Goal: Task Accomplishment & Management: Use online tool/utility

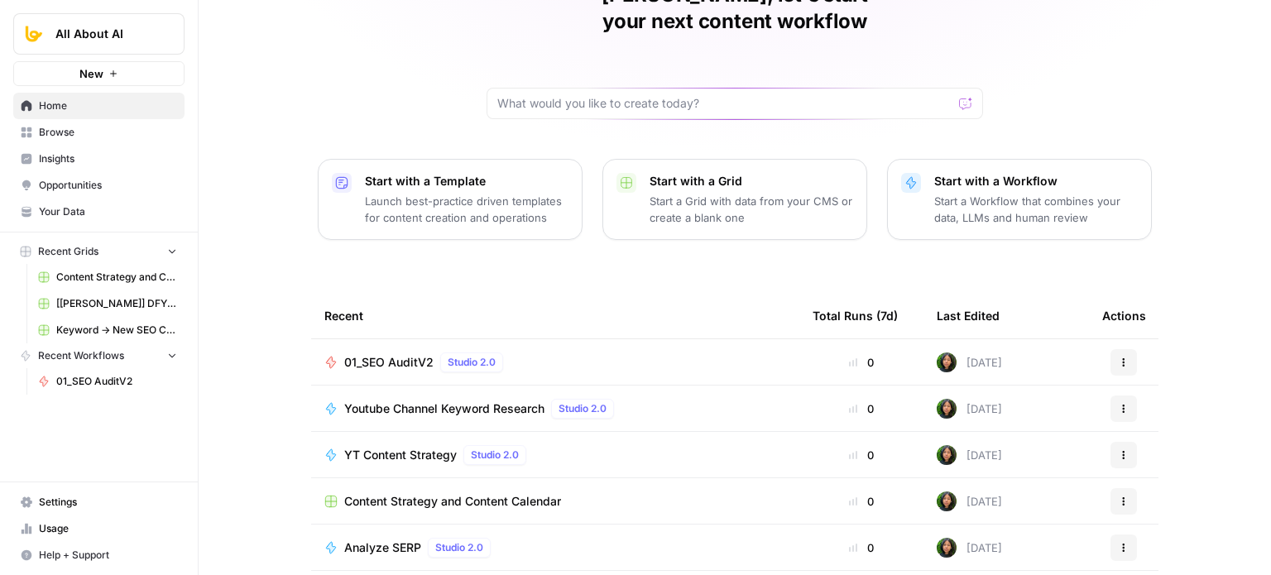
scroll to position [182, 0]
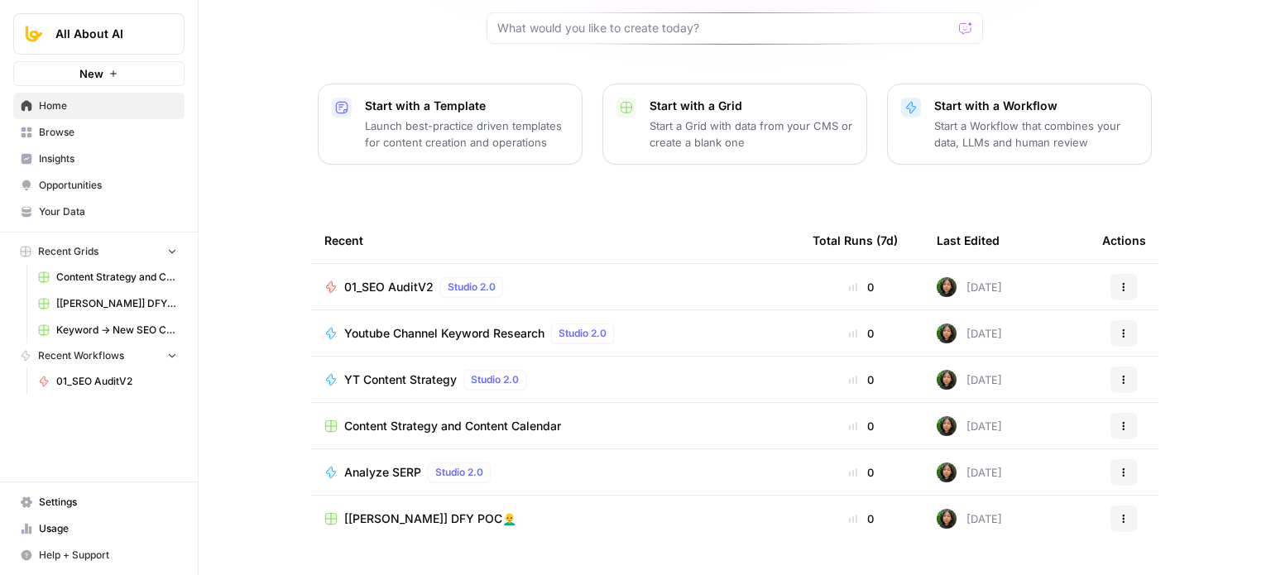
drag, startPoint x: 232, startPoint y: 261, endPoint x: 236, endPoint y: 367, distance: 106.9
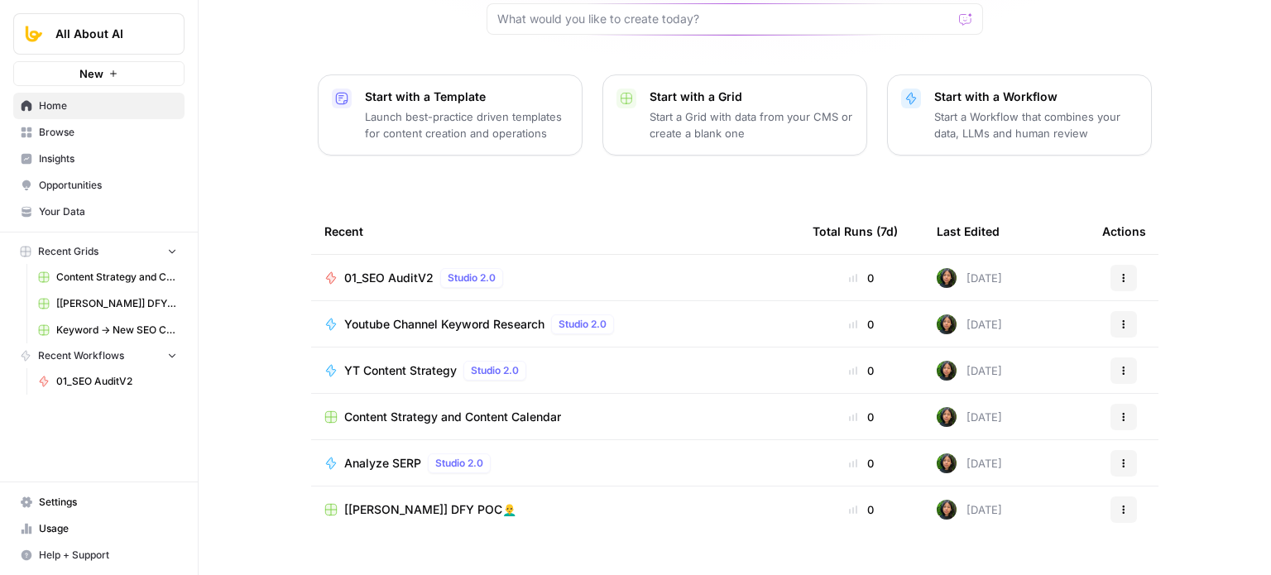
click at [414, 363] on span "YT Content Strategy" at bounding box center [400, 371] width 113 height 17
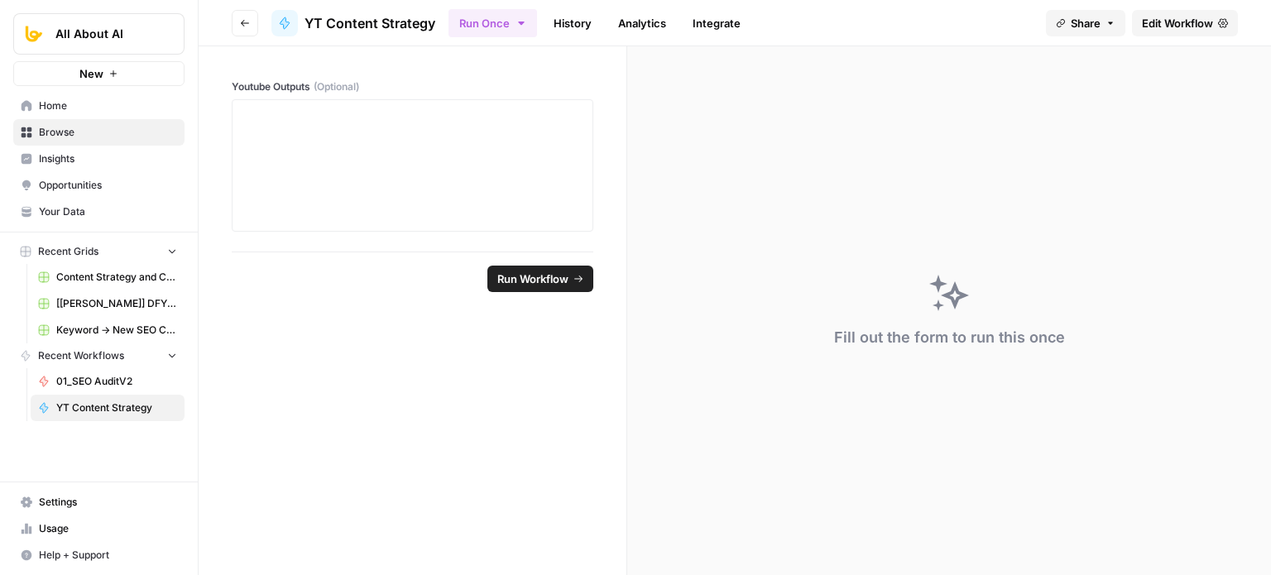
click at [1165, 28] on span "Edit Workflow" at bounding box center [1177, 23] width 71 height 17
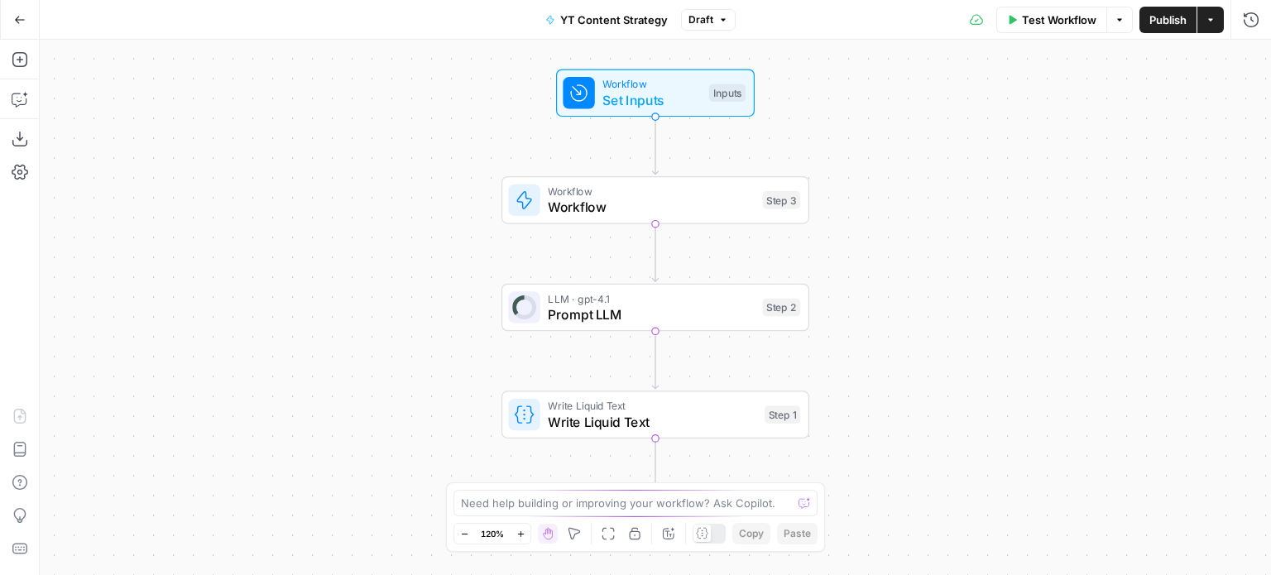
drag, startPoint x: 970, startPoint y: 350, endPoint x: 914, endPoint y: 350, distance: 56.3
click at [915, 350] on div "Workflow Set Inputs Inputs Workflow Workflow Step 3 LLM · gpt-4.1 Prompt LLM St…" at bounding box center [656, 308] width 1232 height 536
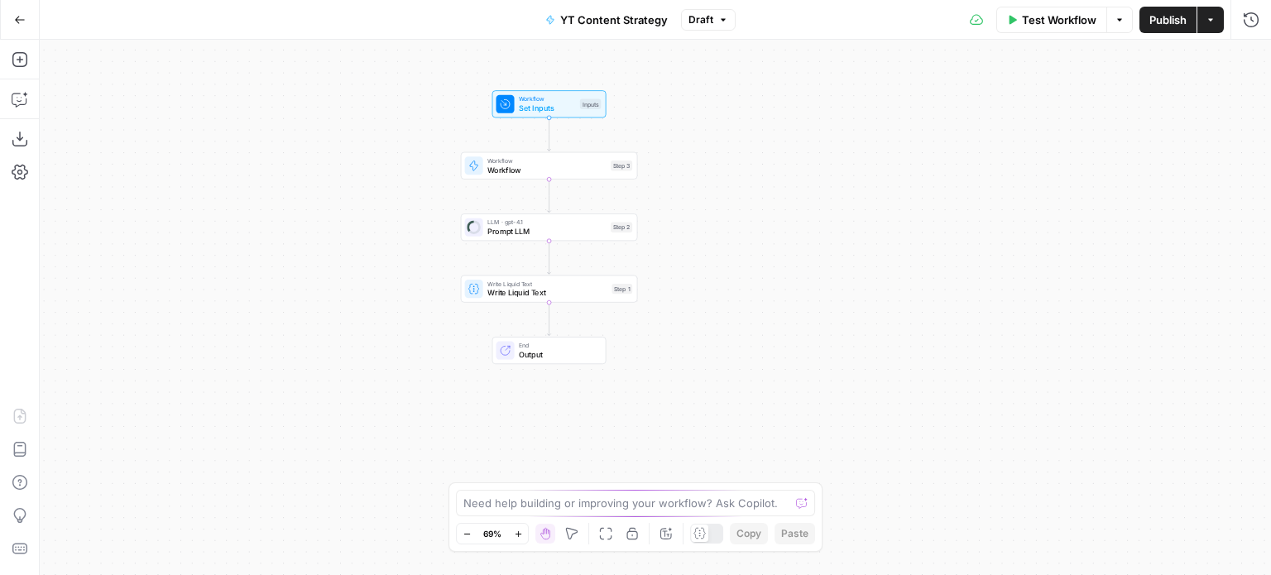
drag, startPoint x: 896, startPoint y: 314, endPoint x: 745, endPoint y: 279, distance: 155.4
click at [745, 279] on div "Workflow Set Inputs Inputs Workflow Workflow Step 3 LLM · gpt-4.1 Prompt LLM St…" at bounding box center [656, 308] width 1232 height 536
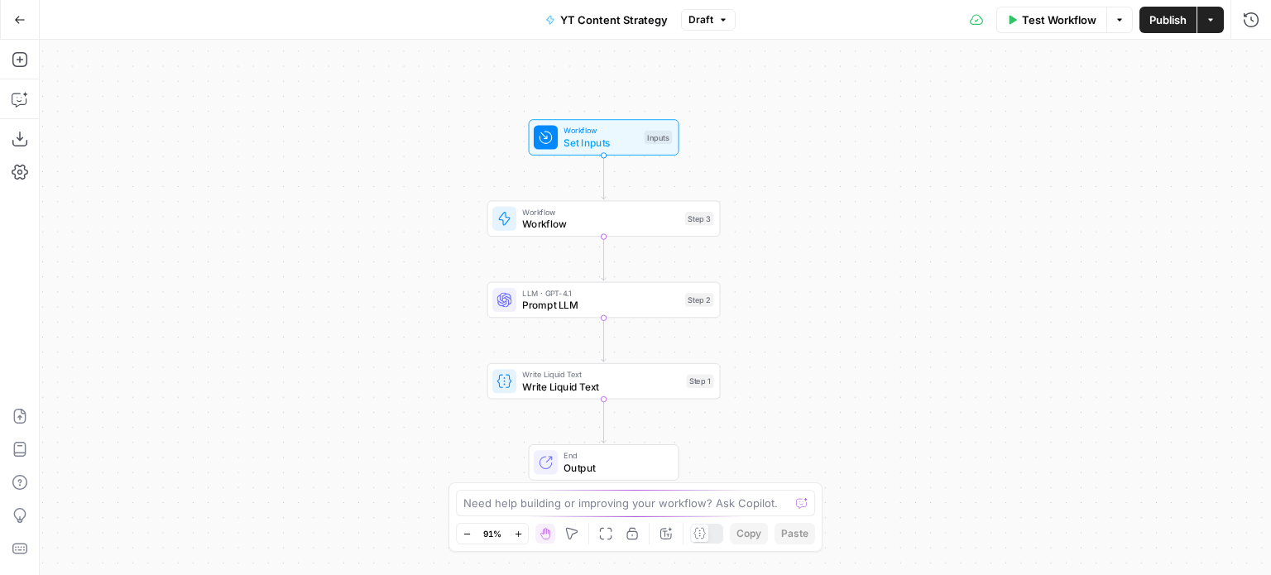
drag, startPoint x: 296, startPoint y: 238, endPoint x: 385, endPoint y: 292, distance: 103.6
click at [385, 292] on div "Workflow Set Inputs Inputs Workflow Workflow Step 3 LLM · GPT-4.1 Prompt LLM St…" at bounding box center [656, 308] width 1232 height 536
click at [7, 26] on button "Go Back" at bounding box center [20, 20] width 30 height 30
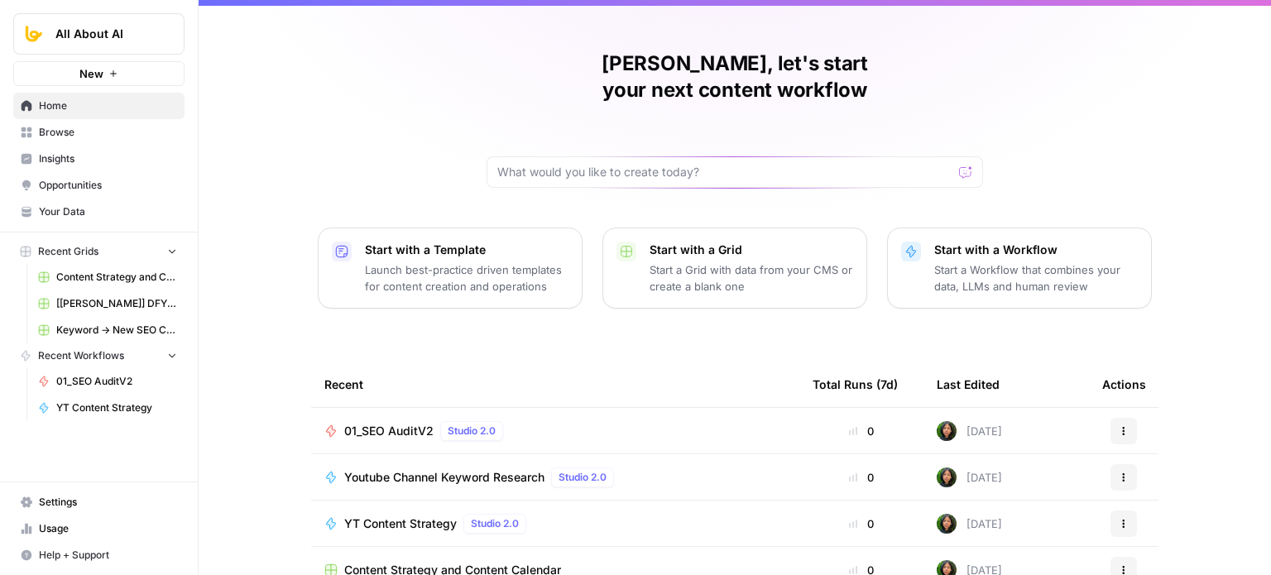
drag, startPoint x: 270, startPoint y: 227, endPoint x: 268, endPoint y: 294, distance: 67.1
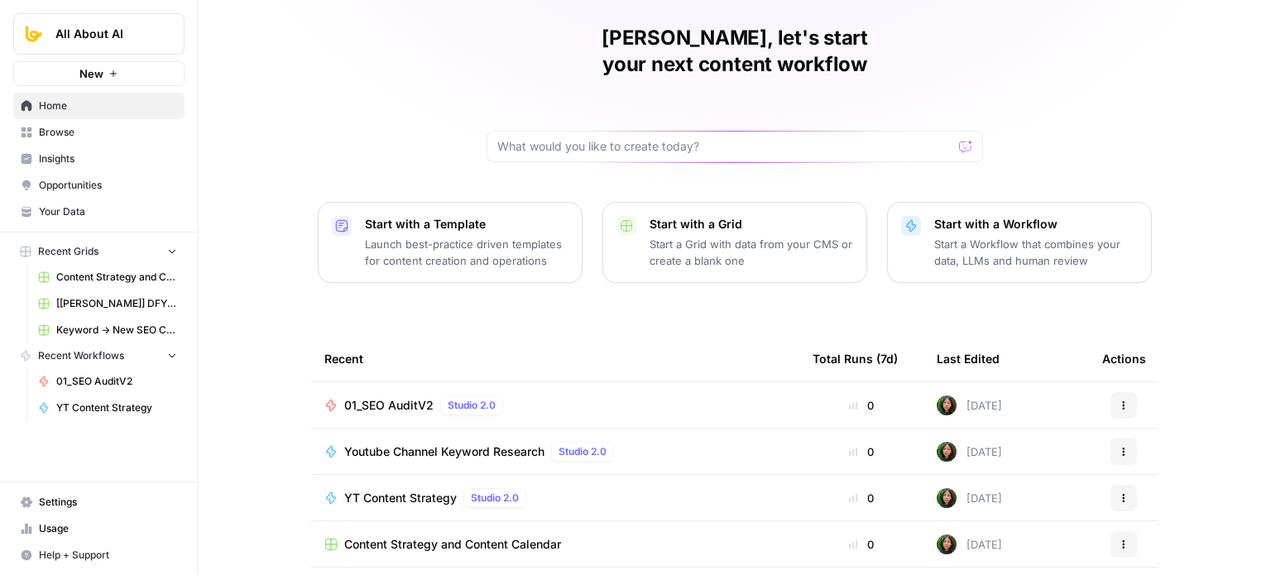
drag, startPoint x: 255, startPoint y: 252, endPoint x: 264, endPoint y: 330, distance: 79.2
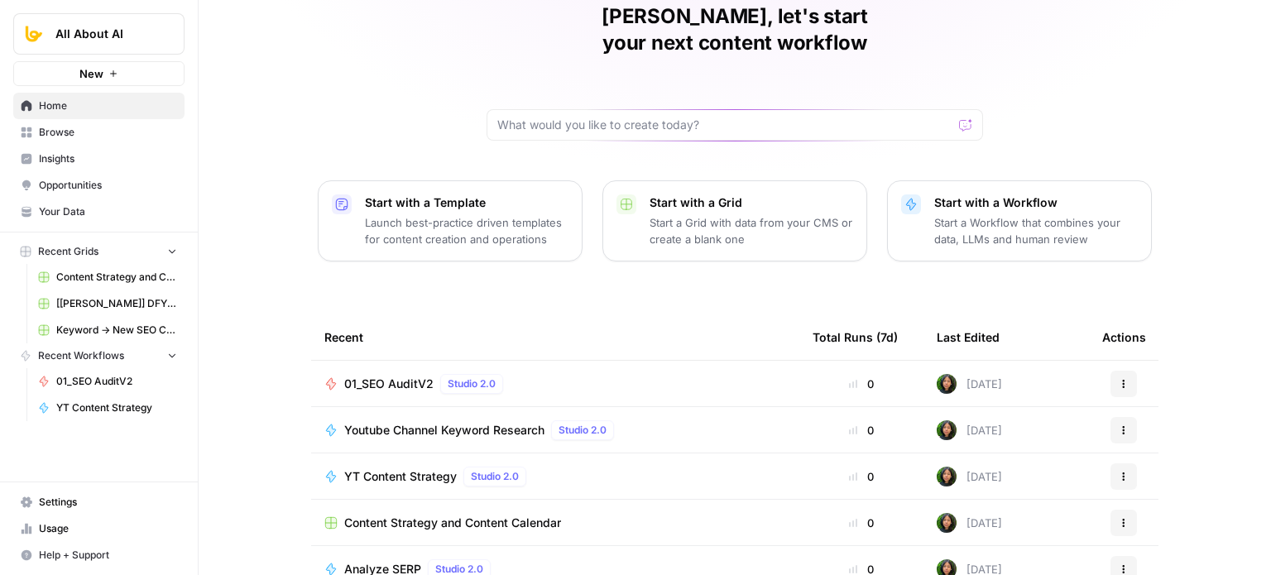
click at [495, 422] on span "Youtube Channel Keyword Research" at bounding box center [444, 430] width 200 height 17
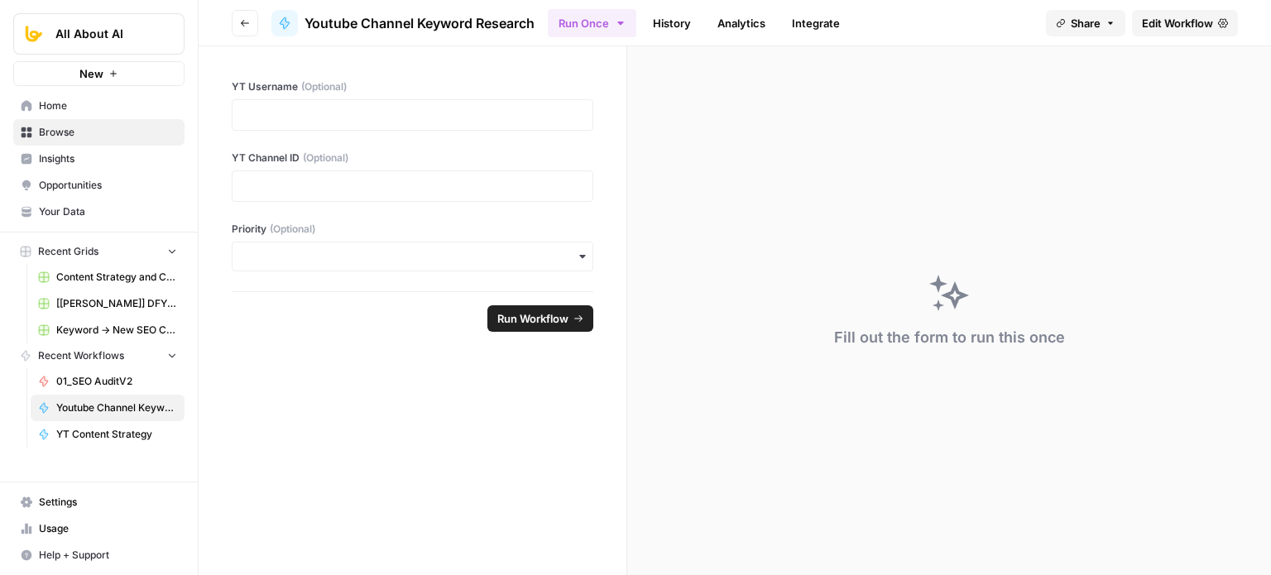
click at [1185, 22] on span "Edit Workflow" at bounding box center [1177, 23] width 71 height 17
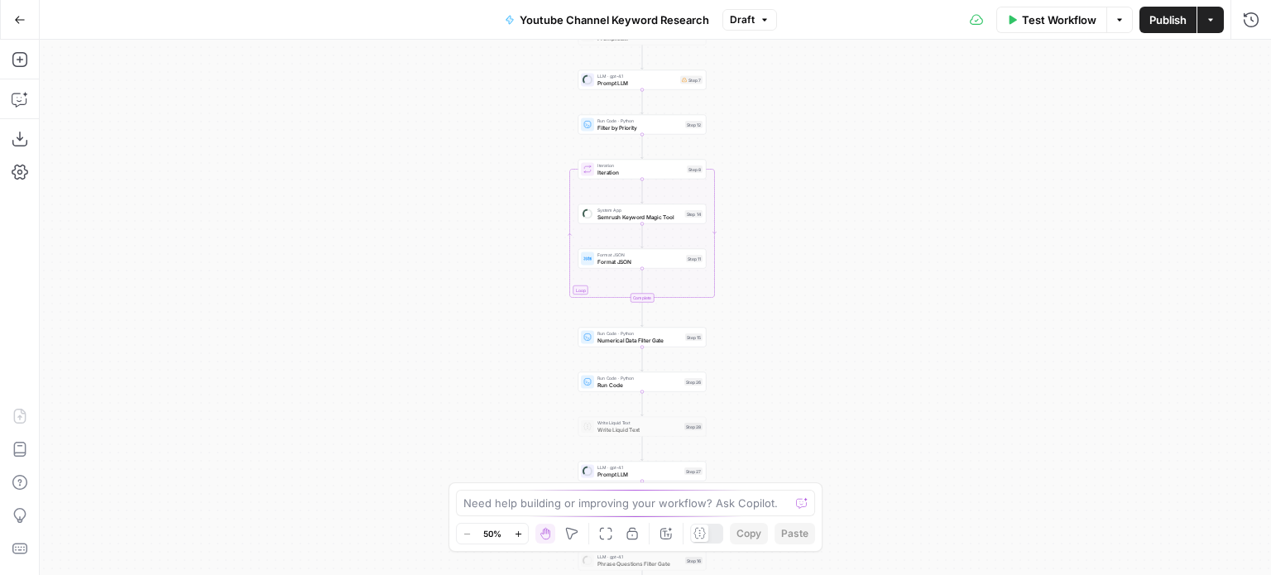
drag, startPoint x: 462, startPoint y: 186, endPoint x: 450, endPoint y: 254, distance: 68.9
click at [450, 254] on div "Workflow Set Inputs Inputs Workflow Workflow Step 29 Call API Call API Step 2 C…" at bounding box center [656, 308] width 1232 height 536
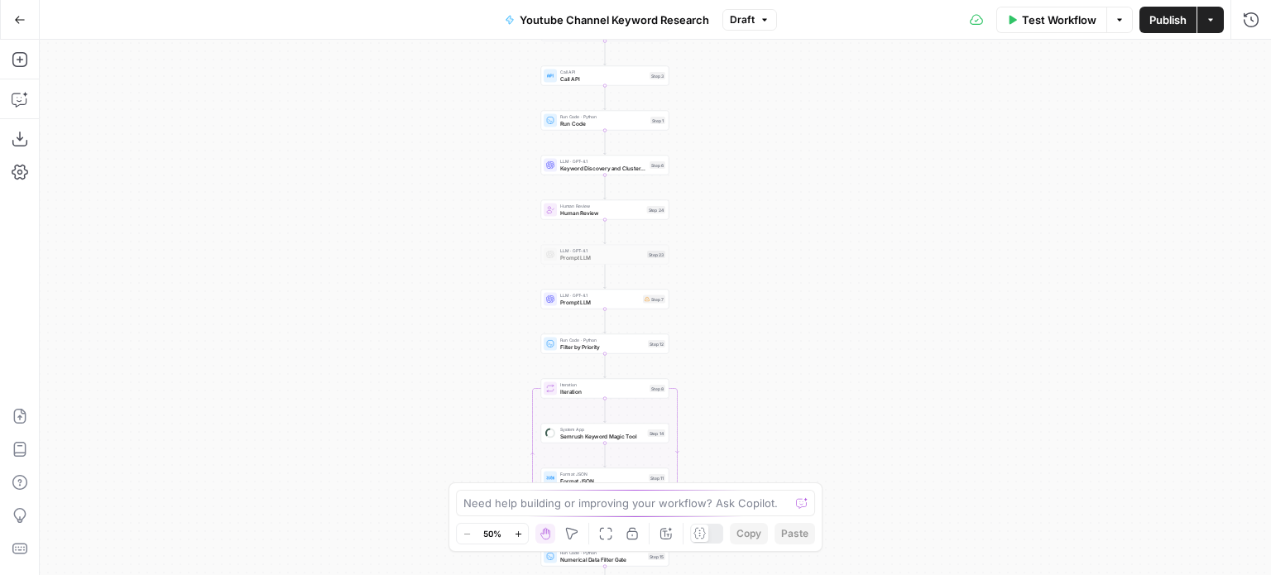
drag, startPoint x: 463, startPoint y: 164, endPoint x: 439, endPoint y: 218, distance: 58.9
click at [429, 349] on div "Workflow Set Inputs Inputs Workflow Workflow Step 29 Call API Call API Step 2 C…" at bounding box center [656, 308] width 1232 height 536
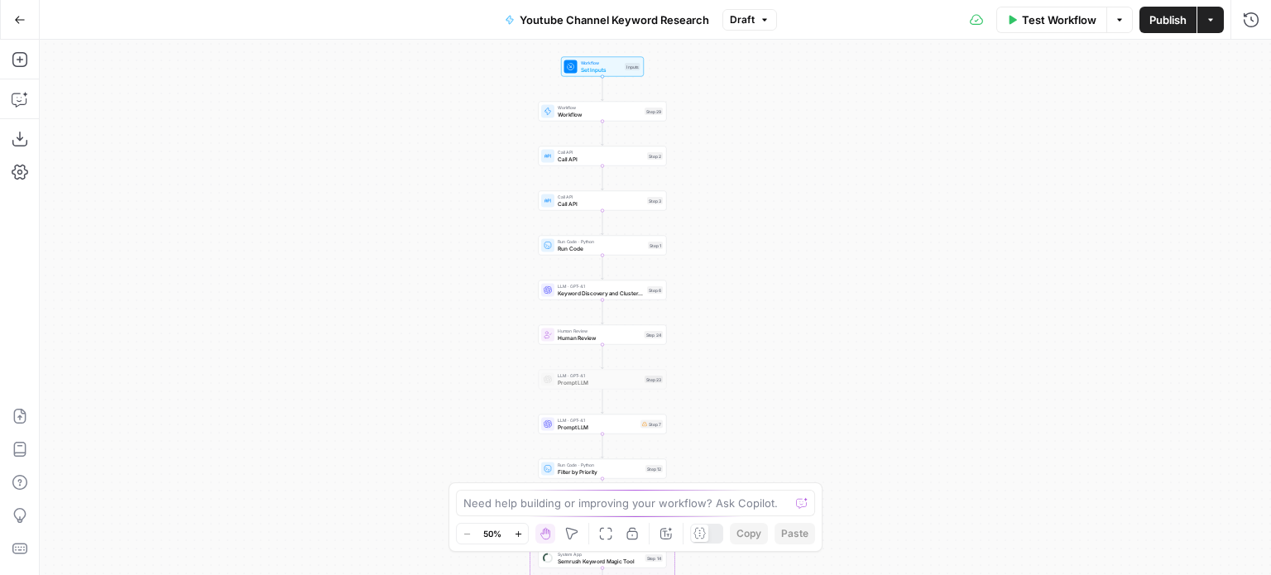
drag, startPoint x: 456, startPoint y: 132, endPoint x: 454, endPoint y: 373, distance: 241.7
click at [454, 373] on div "Workflow Set Inputs Inputs Workflow Workflow Step 29 Call API Call API Step 2 C…" at bounding box center [656, 308] width 1232 height 536
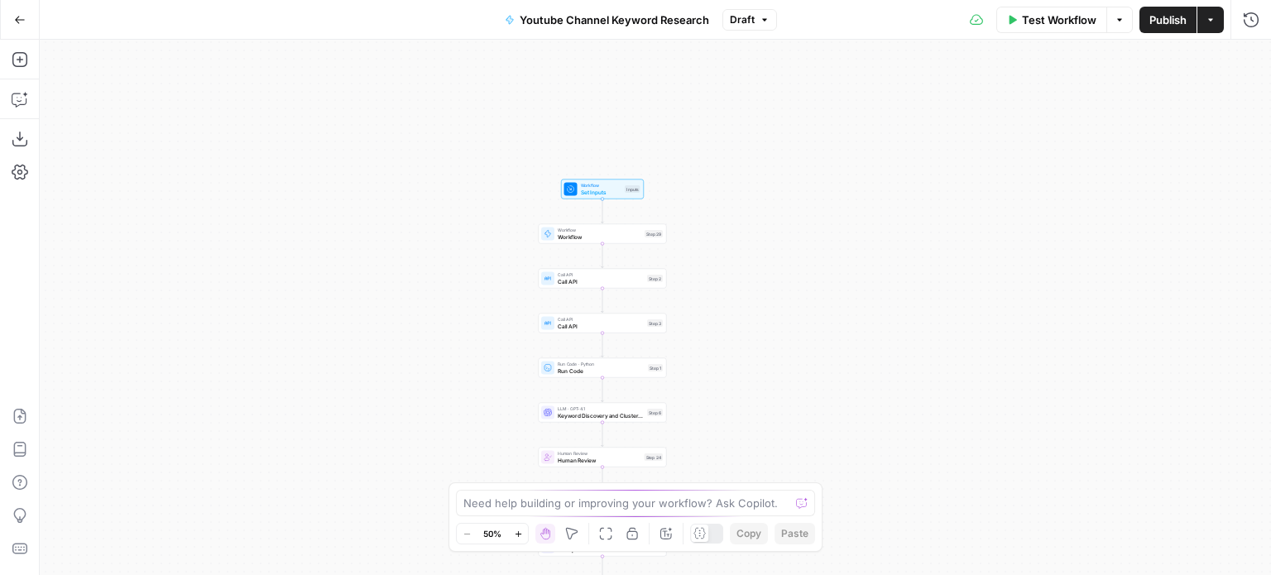
drag, startPoint x: 447, startPoint y: 190, endPoint x: 445, endPoint y: 162, distance: 28.2
click at [445, 166] on div "Workflow Set Inputs Inputs Workflow Workflow Step 29 Call API Call API Step 2 C…" at bounding box center [656, 308] width 1232 height 536
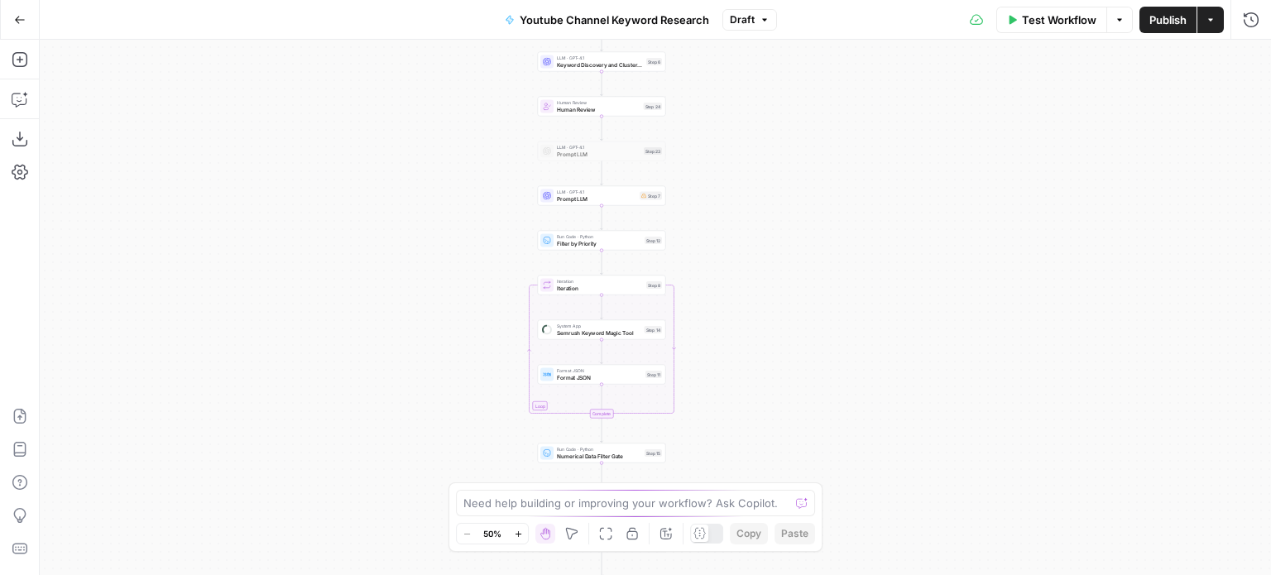
drag, startPoint x: 403, startPoint y: 329, endPoint x: 406, endPoint y: 242, distance: 87.8
click at [406, 224] on div "Workflow Set Inputs Inputs Workflow Workflow Step 29 Call API Call API Step 2 C…" at bounding box center [656, 308] width 1232 height 536
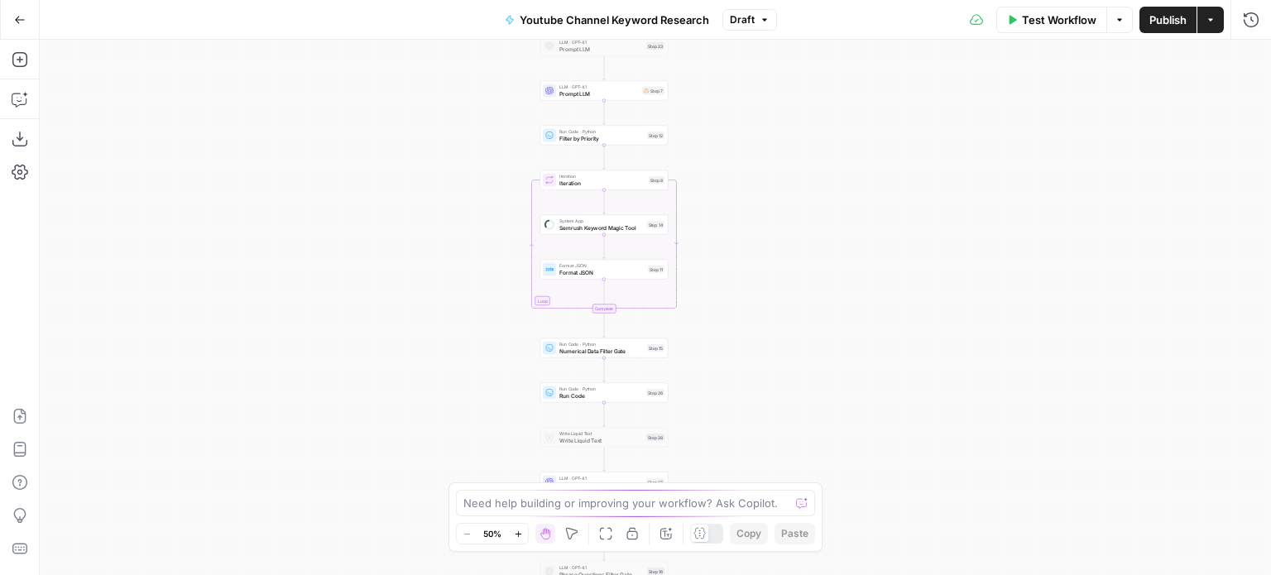
drag, startPoint x: 384, startPoint y: 307, endPoint x: 404, endPoint y: 171, distance: 137.2
click at [397, 158] on div "Workflow Set Inputs Inputs Workflow Workflow Step 29 Call API Call API Step 2 C…" at bounding box center [656, 308] width 1232 height 536
drag, startPoint x: 359, startPoint y: 206, endPoint x: 350, endPoint y: 55, distance: 151.7
click at [349, 58] on div "Workflow Set Inputs Inputs Workflow Workflow Step 29 Call API Call API Step 2 C…" at bounding box center [656, 308] width 1232 height 536
drag, startPoint x: 354, startPoint y: 177, endPoint x: 373, endPoint y: 306, distance: 130.5
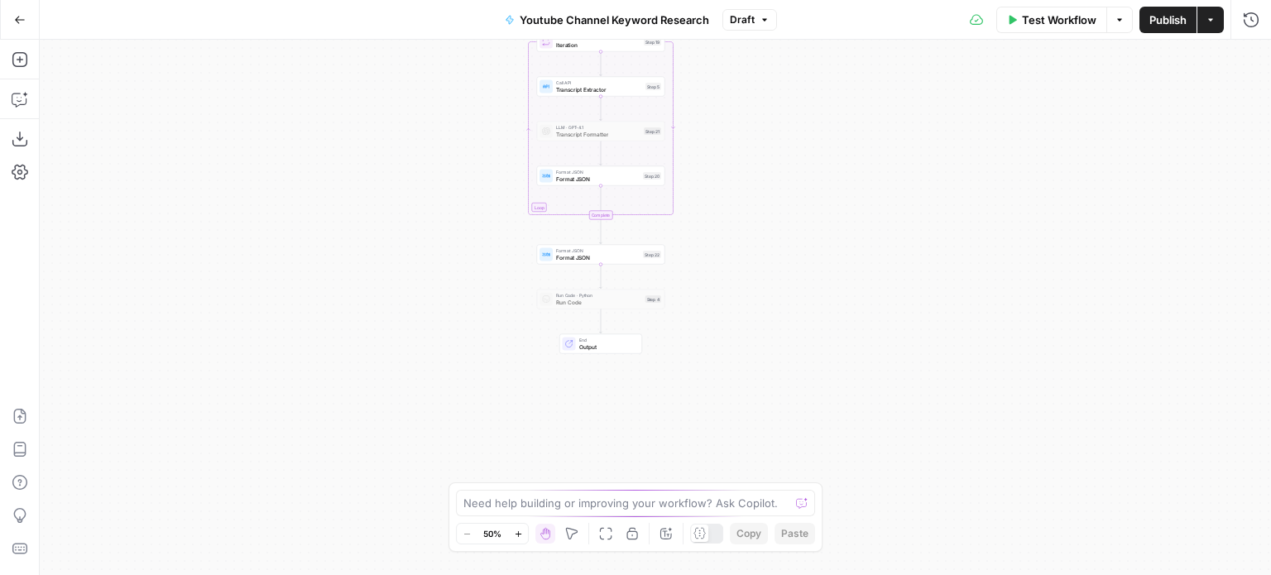
click at [358, 155] on div "Workflow Set Inputs Inputs Workflow Workflow Step 29 Call API Call API Step 2 C…" at bounding box center [656, 308] width 1232 height 536
drag, startPoint x: 372, startPoint y: 302, endPoint x: 387, endPoint y: 150, distance: 153.0
click at [384, 159] on div "Workflow Set Inputs Inputs Workflow Workflow Step 29 Call API Call API Step 2 C…" at bounding box center [656, 308] width 1232 height 536
drag, startPoint x: 393, startPoint y: 226, endPoint x: 369, endPoint y: 443, distance: 218.2
click at [367, 437] on div "Workflow Set Inputs Inputs Workflow Workflow Step 29 Call API Call API Step 2 C…" at bounding box center [656, 308] width 1232 height 536
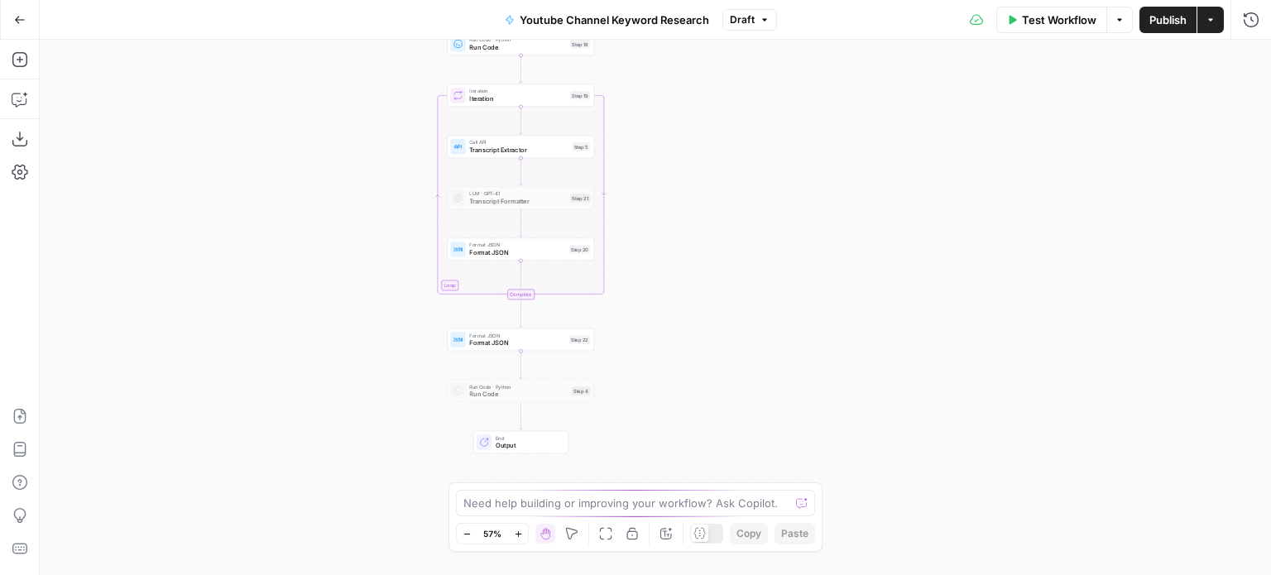
drag, startPoint x: 398, startPoint y: 308, endPoint x: 352, endPoint y: 307, distance: 46.4
click at [352, 307] on div "Workflow Set Inputs Inputs Workflow Workflow Step 29 Call API Call API Step 2 C…" at bounding box center [656, 308] width 1232 height 536
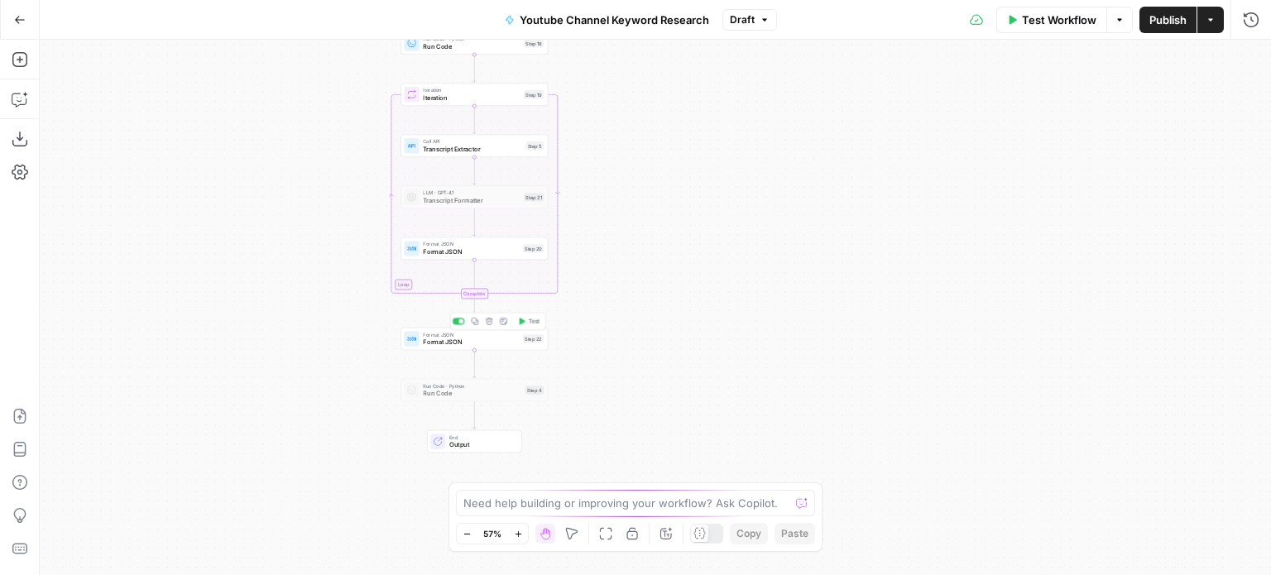
click at [465, 338] on span "Format JSON" at bounding box center [471, 342] width 96 height 9
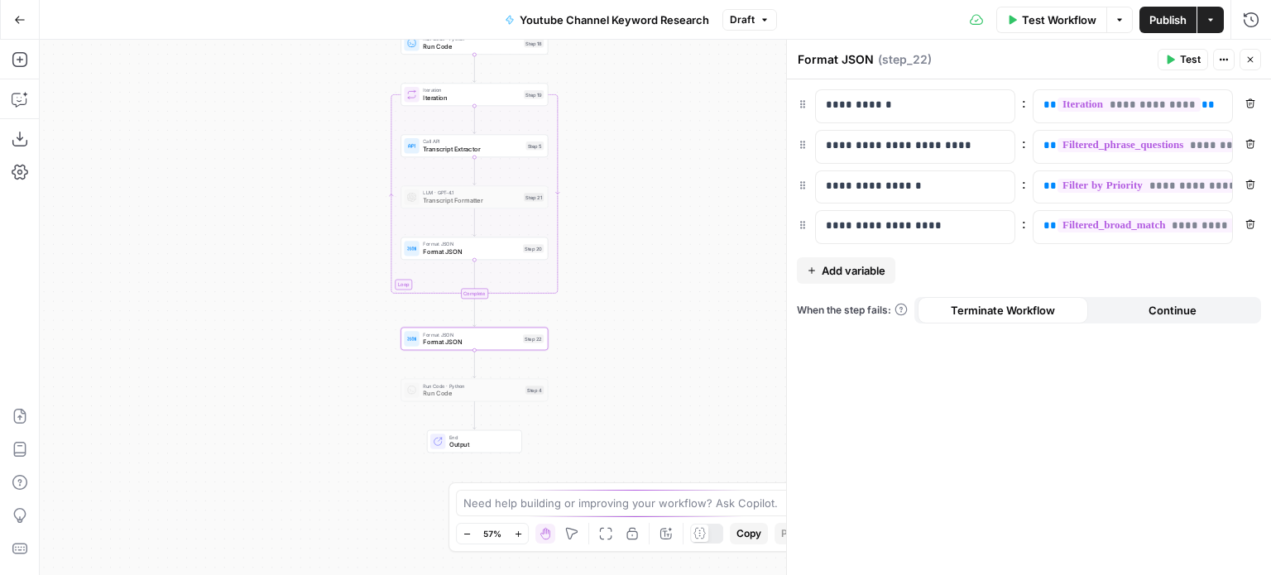
drag, startPoint x: 300, startPoint y: 254, endPoint x: 367, endPoint y: 257, distance: 67.9
click at [355, 257] on div "Workflow Set Inputs Inputs Workflow Workflow Step 29 Call API Call API Step 2 C…" at bounding box center [656, 308] width 1232 height 536
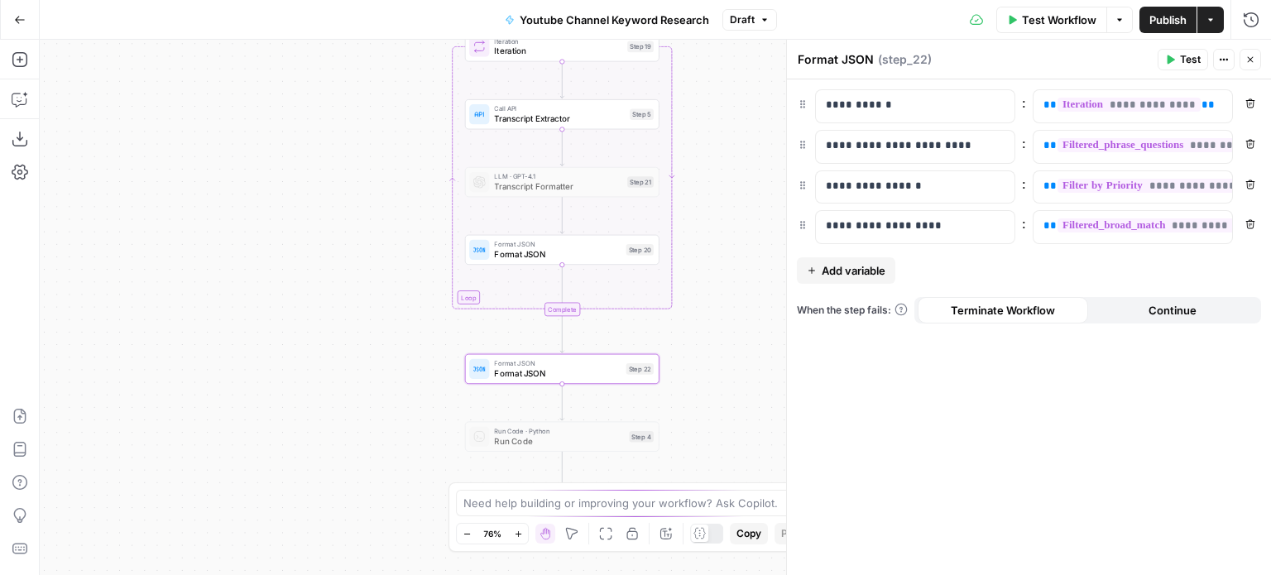
drag, startPoint x: 391, startPoint y: 221, endPoint x: 270, endPoint y: 198, distance: 123.0
click at [271, 199] on div "Workflow Set Inputs Inputs Workflow Workflow Step 29 Call API Call API Step 2 C…" at bounding box center [656, 308] width 1232 height 536
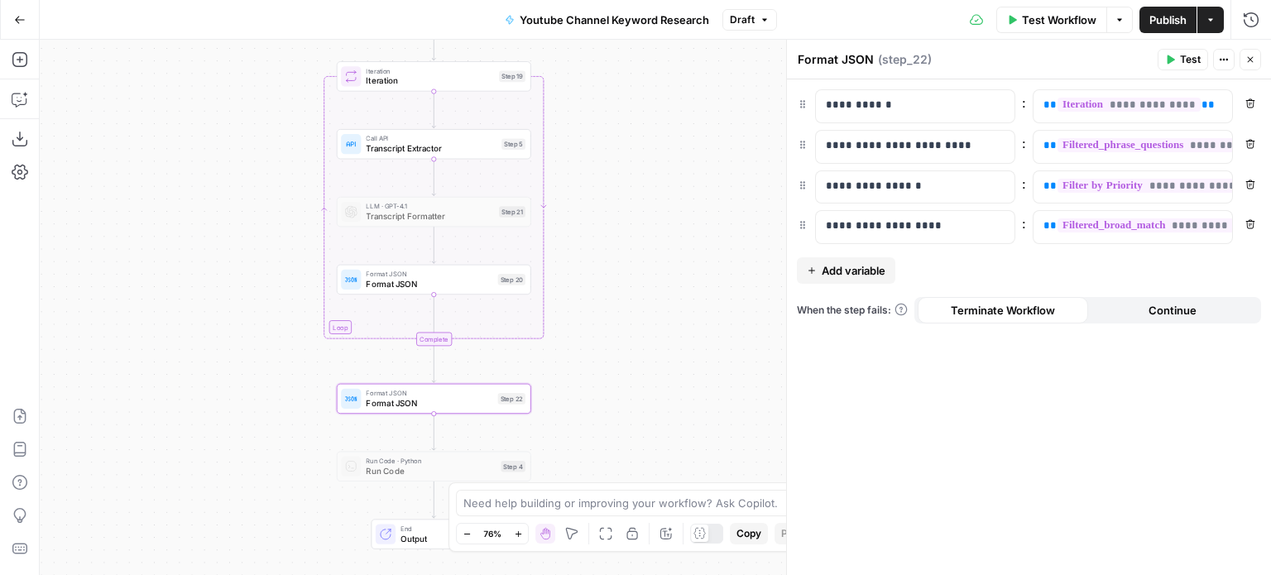
drag, startPoint x: 272, startPoint y: 206, endPoint x: 231, endPoint y: 258, distance: 66.6
click at [231, 258] on div "Workflow Set Inputs Inputs Workflow Workflow Step 29 Call API Call API Step 2 C…" at bounding box center [656, 308] width 1232 height 536
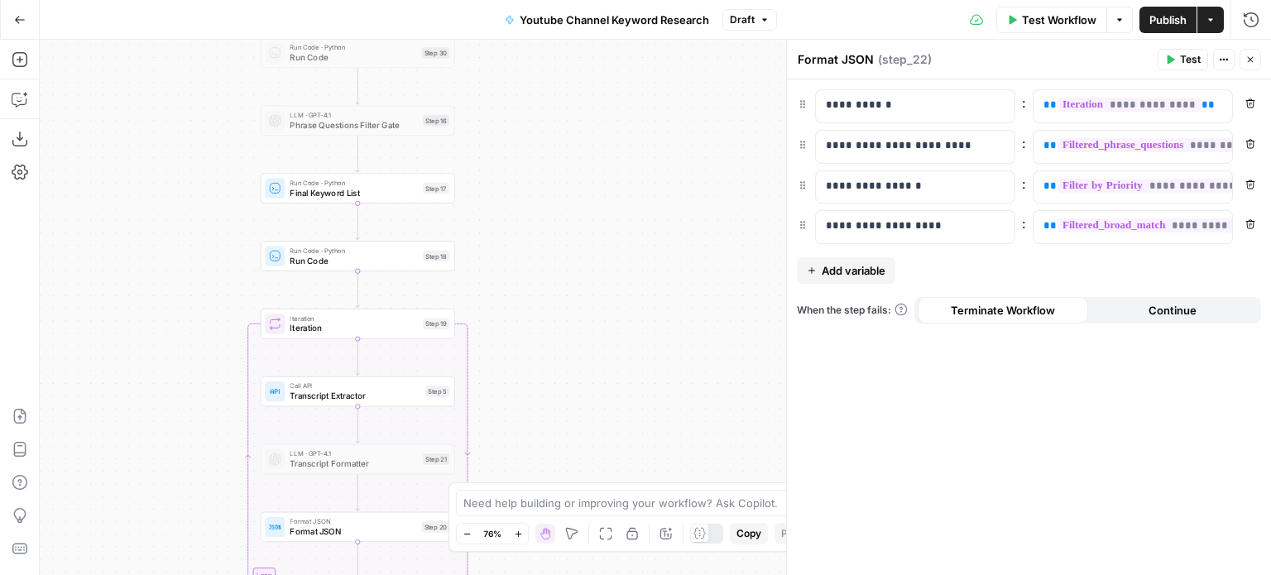
drag, startPoint x: 198, startPoint y: 363, endPoint x: 197, endPoint y: 388, distance: 24.8
click at [197, 388] on div "Workflow Set Inputs Inputs Workflow Workflow Step 29 Call API Call API Step 2 C…" at bounding box center [656, 308] width 1232 height 536
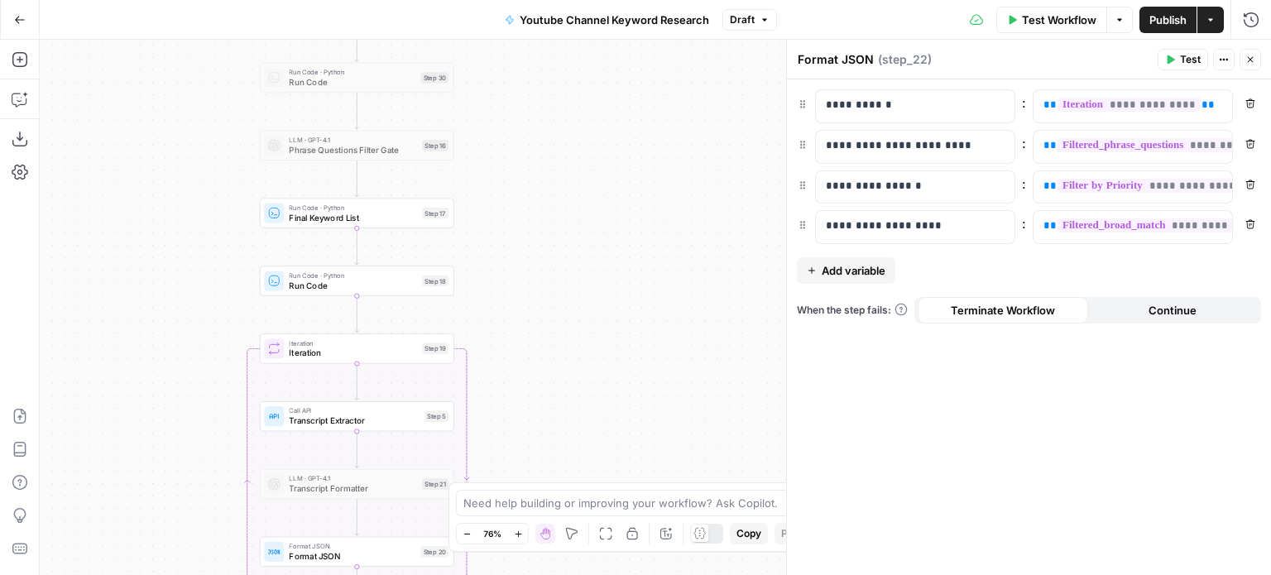
click at [189, 398] on div "Workflow Set Inputs Inputs Workflow Workflow Step 29 Call API Call API Step 2 C…" at bounding box center [656, 308] width 1232 height 536
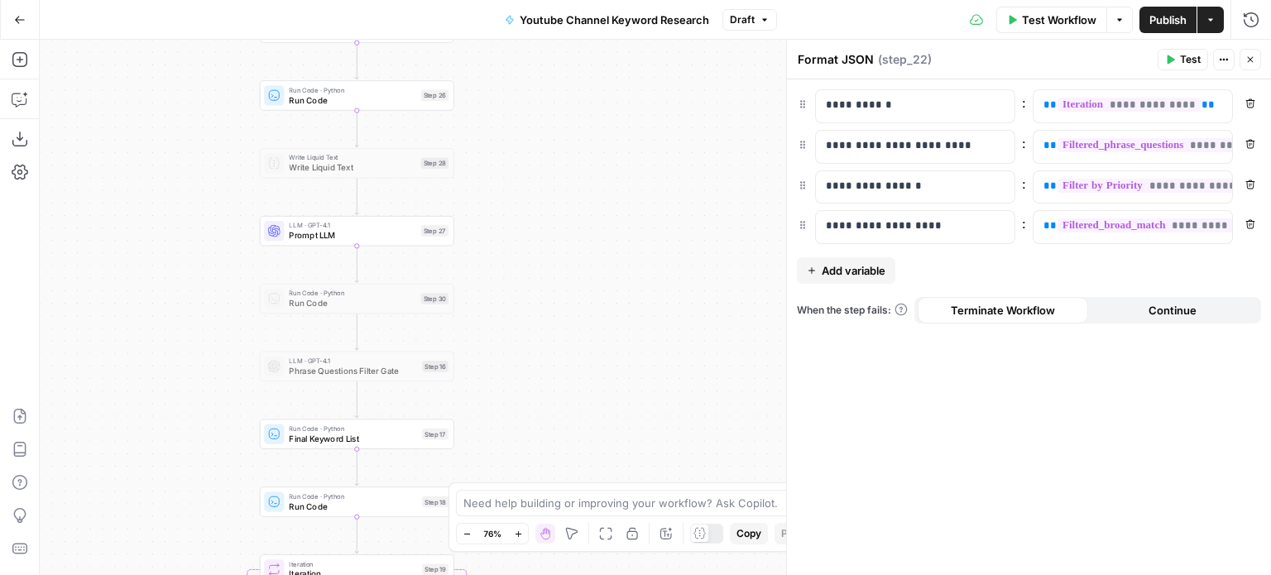
click at [209, 363] on div "Workflow Set Inputs Inputs Workflow Workflow Step 29 Call API Call API Step 2 C…" at bounding box center [656, 308] width 1232 height 536
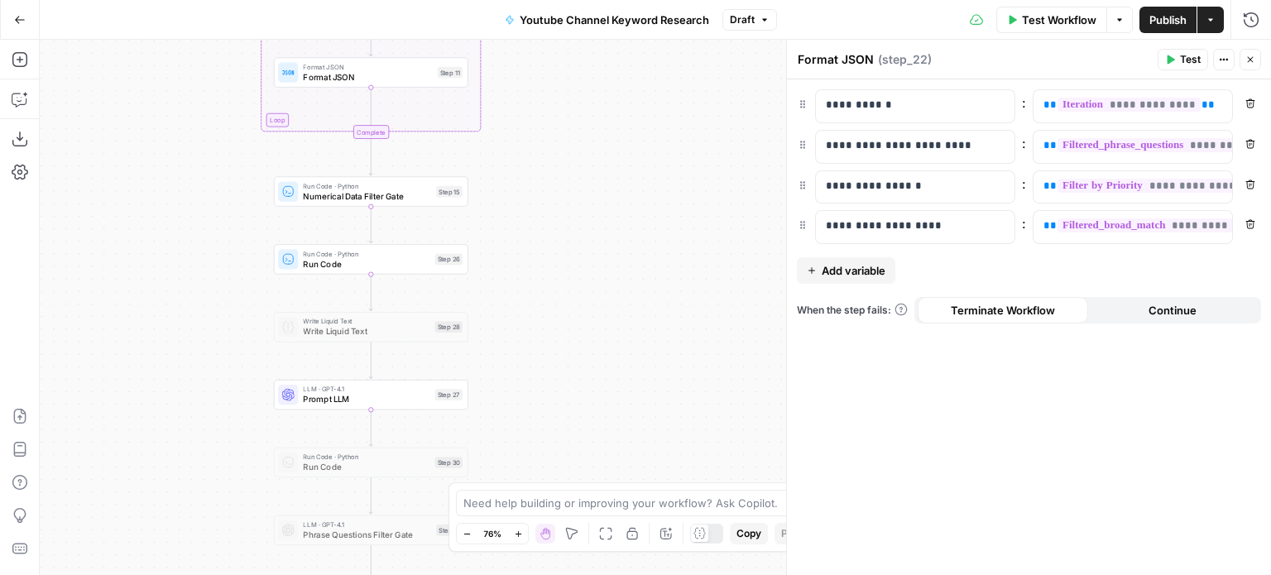
drag, startPoint x: 209, startPoint y: 392, endPoint x: 223, endPoint y: 165, distance: 228.1
click at [225, 185] on div "Workflow Set Inputs Inputs Workflow Workflow Step 29 Call API Call API Step 2 C…" at bounding box center [656, 308] width 1232 height 536
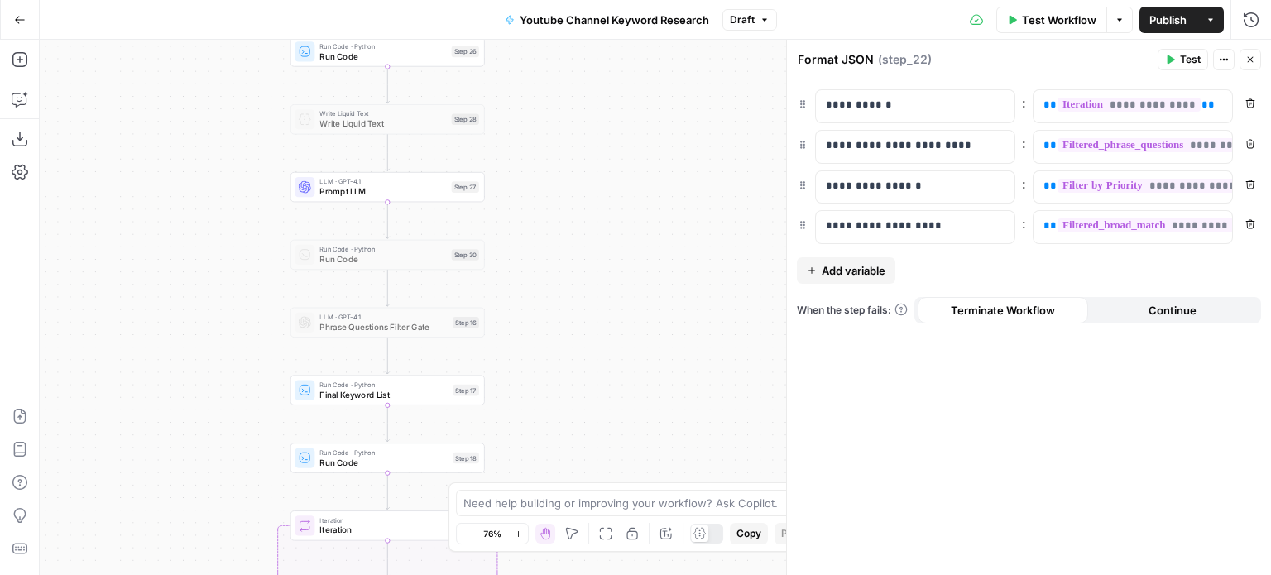
drag, startPoint x: 219, startPoint y: 280, endPoint x: 238, endPoint y: 211, distance: 71.5
click at [238, 211] on div "Workflow Set Inputs Inputs Workflow Workflow Step 29 Call API Call API Step 2 C…" at bounding box center [656, 308] width 1232 height 536
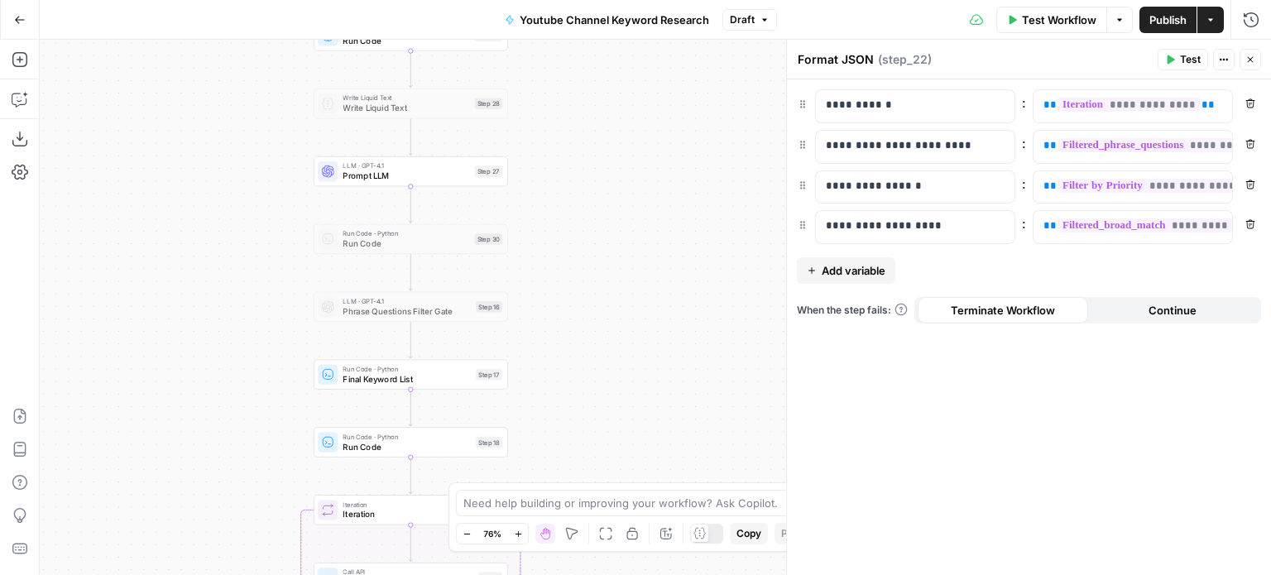
click at [213, 291] on div "Workflow Set Inputs Inputs Workflow Workflow Step 29 Call API Call API Step 2 C…" at bounding box center [656, 308] width 1232 height 536
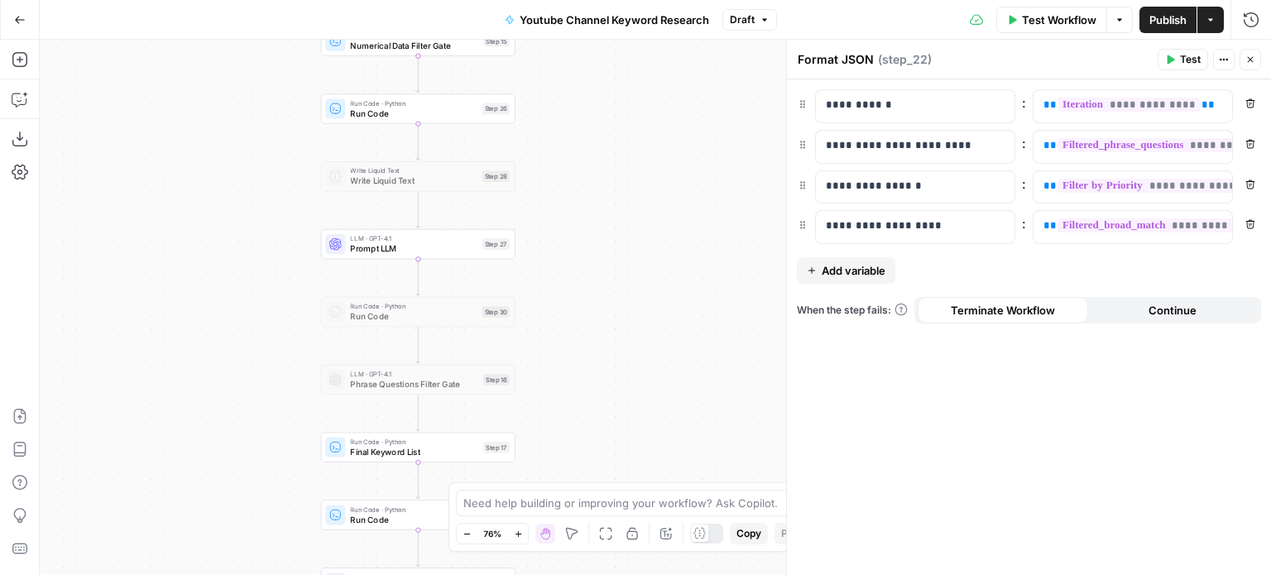
drag, startPoint x: 262, startPoint y: 279, endPoint x: 263, endPoint y: 351, distance: 72.0
click at [263, 351] on div "Workflow Set Inputs Inputs Workflow Workflow Step 29 Call API Call API Step 2 C…" at bounding box center [656, 308] width 1232 height 536
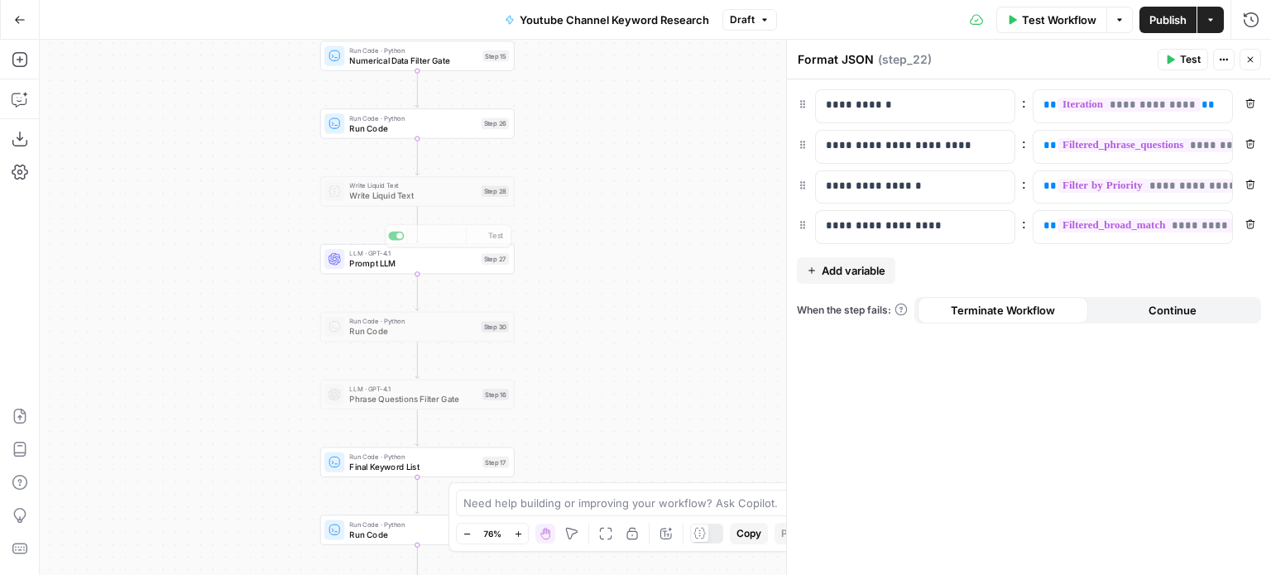
drag, startPoint x: 238, startPoint y: 241, endPoint x: 239, endPoint y: 295, distance: 53.8
click at [239, 295] on div "Workflow Set Inputs Inputs Workflow Workflow Step 29 Call API Call API Step 2 C…" at bounding box center [656, 308] width 1232 height 536
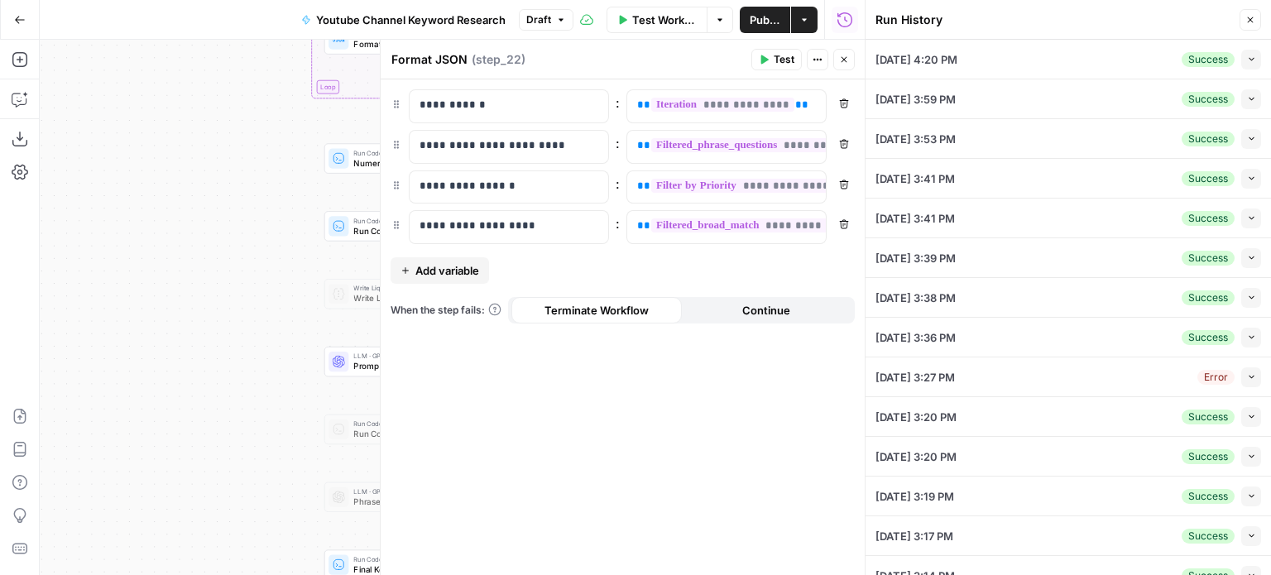
click at [849, 56] on button "Close" at bounding box center [844, 60] width 22 height 22
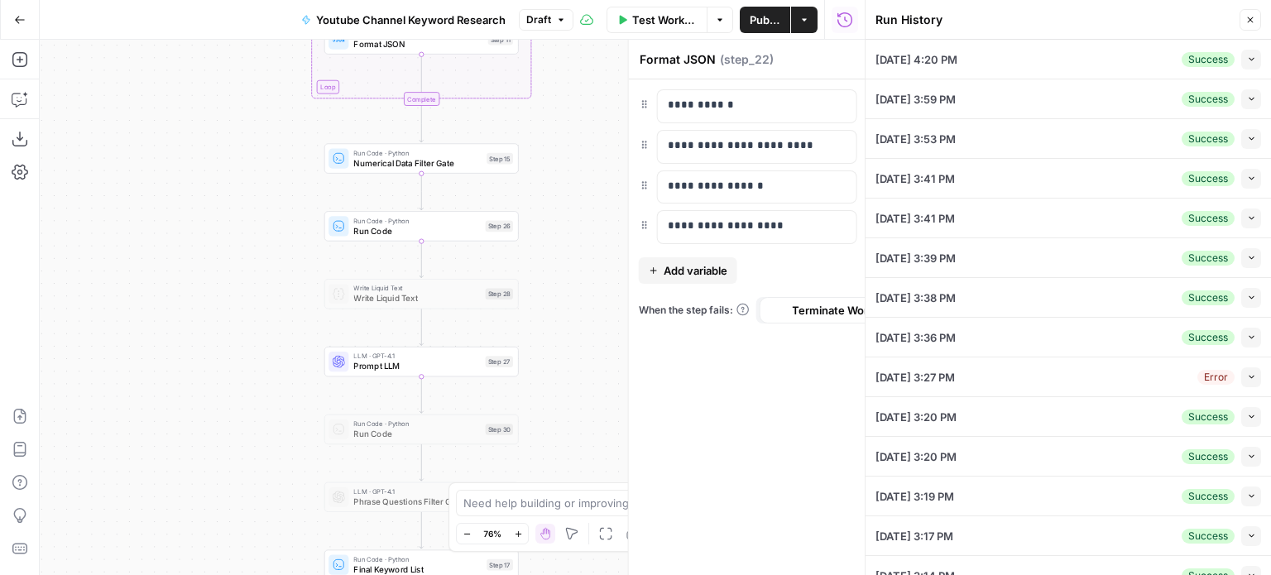
click at [1247, 56] on icon "button" at bounding box center [1251, 59] width 9 height 9
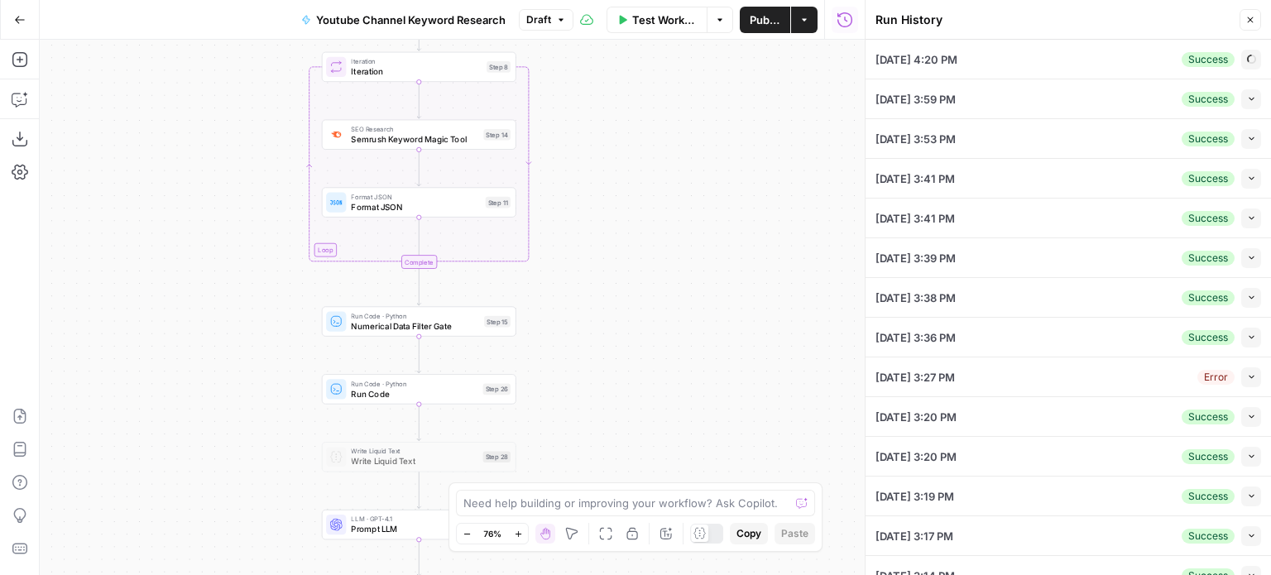
drag, startPoint x: 639, startPoint y: 112, endPoint x: 632, endPoint y: 357, distance: 245.1
click at [632, 355] on div "Workflow Set Inputs Inputs Workflow Workflow Step 29 Call API Call API Step 2 C…" at bounding box center [452, 308] width 825 height 536
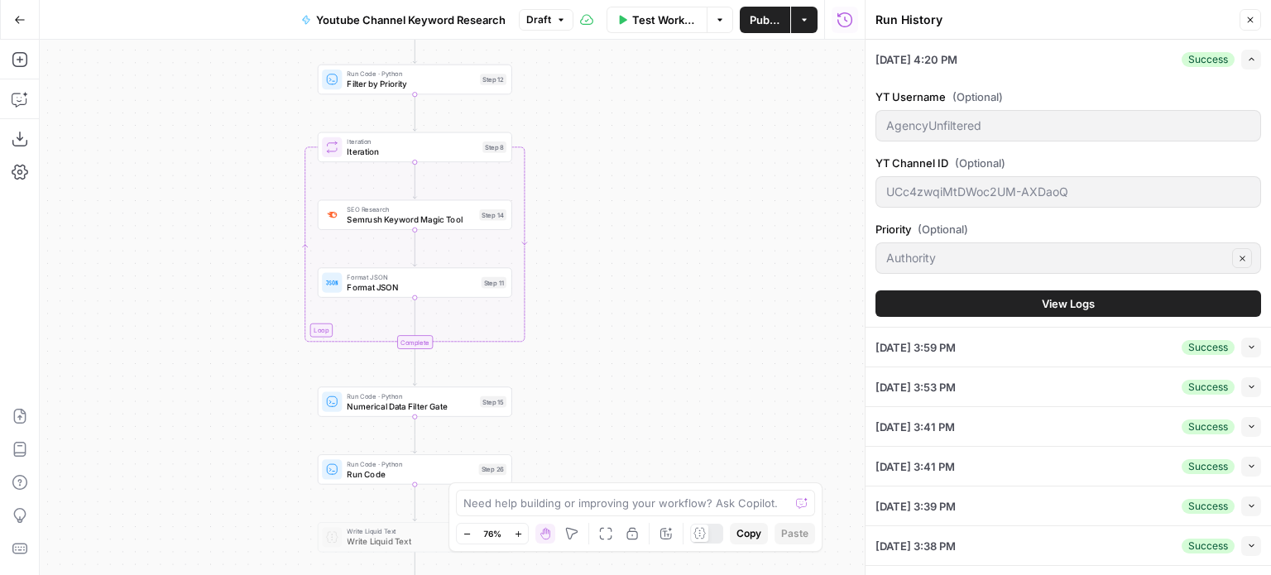
click at [1040, 310] on button "View Logs" at bounding box center [1069, 304] width 386 height 26
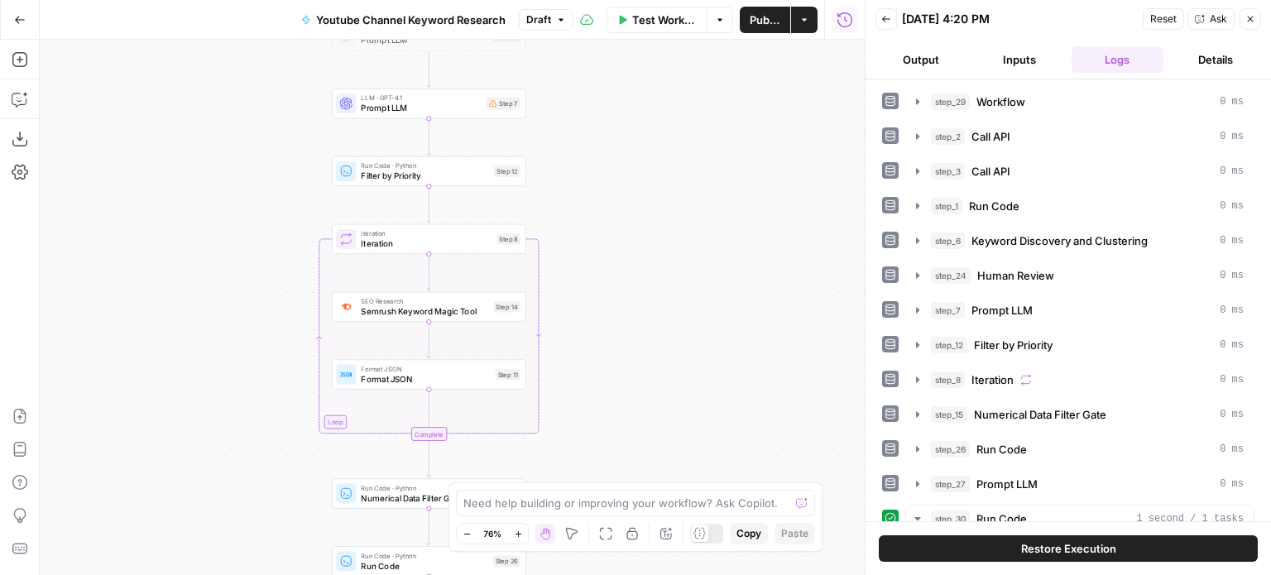
drag, startPoint x: 649, startPoint y: 179, endPoint x: 673, endPoint y: 285, distance: 108.6
click at [672, 284] on div "Workflow Set Inputs Inputs Workflow Workflow Step 29 Call API Call API Step 2 C…" at bounding box center [452, 308] width 825 height 536
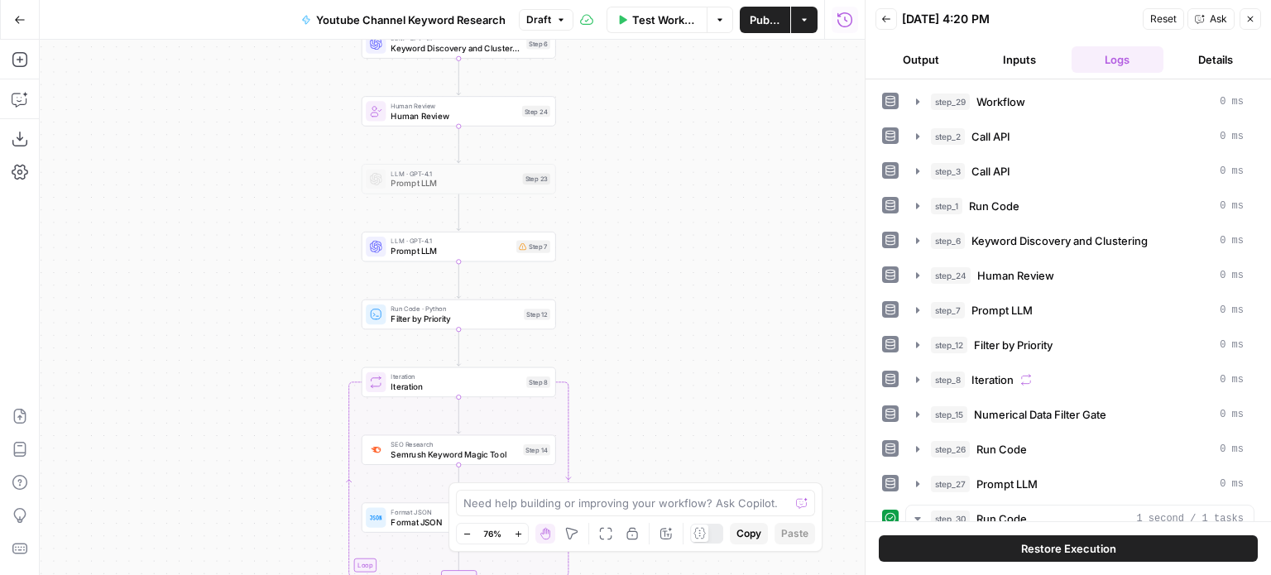
drag, startPoint x: 672, startPoint y: 172, endPoint x: 912, endPoint y: 257, distance: 254.7
click at [673, 176] on div "Workflow Set Inputs Inputs Workflow Workflow Step 29 Call API Call API Step 2 C…" at bounding box center [452, 308] width 825 height 536
drag, startPoint x: 621, startPoint y: 253, endPoint x: 612, endPoint y: 291, distance: 39.1
click at [612, 291] on div "Workflow Set Inputs Inputs Workflow Workflow Step 29 Call API Call API Step 2 C…" at bounding box center [452, 308] width 825 height 536
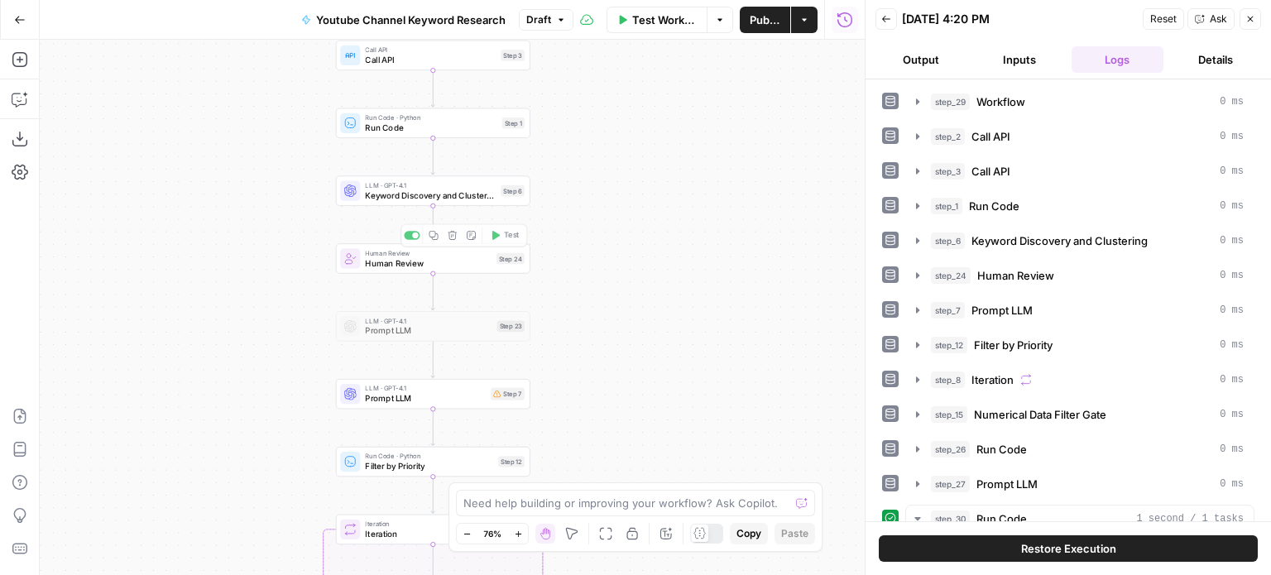
drag, startPoint x: 230, startPoint y: 184, endPoint x: 275, endPoint y: 247, distance: 77.8
click at [228, 241] on div "Workflow Set Inputs Inputs Workflow Workflow Step 29 Call API Call API Step 2 C…" at bounding box center [452, 308] width 825 height 536
click at [243, 233] on div "Workflow Set Inputs Inputs Workflow Workflow Step 29 Call API Call API Step 2 C…" at bounding box center [452, 308] width 825 height 536
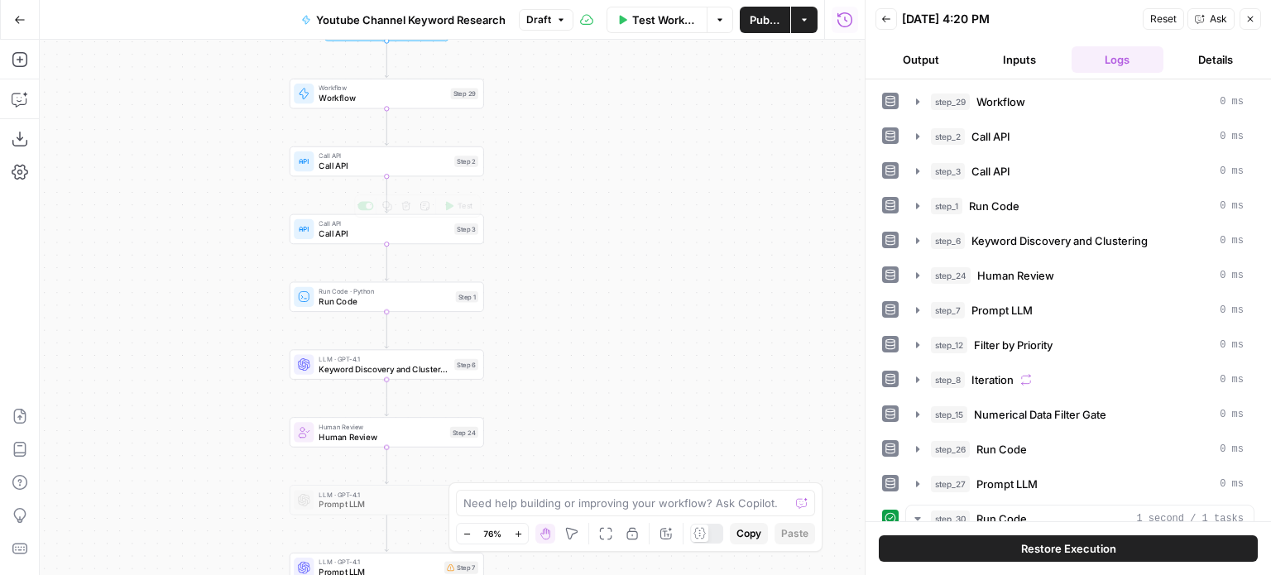
click at [167, 234] on div "Workflow Set Inputs Inputs Workflow Workflow Step 29 Call API Call API Step 2 C…" at bounding box center [452, 308] width 825 height 536
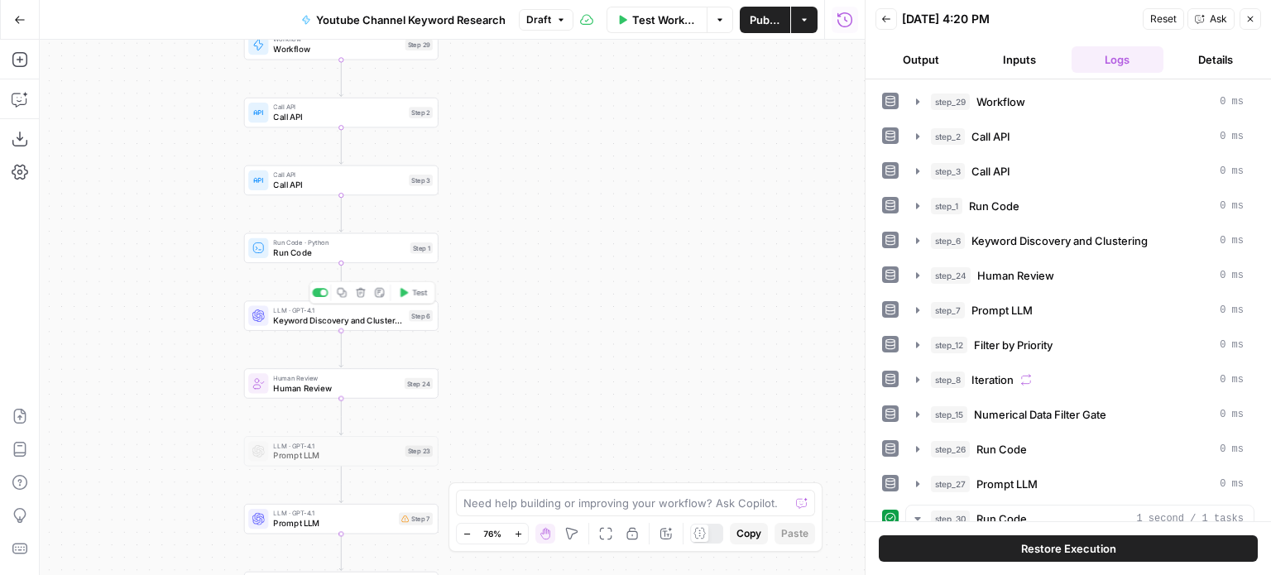
click at [309, 314] on span "Keyword Discovery and Clustering" at bounding box center [338, 320] width 131 height 12
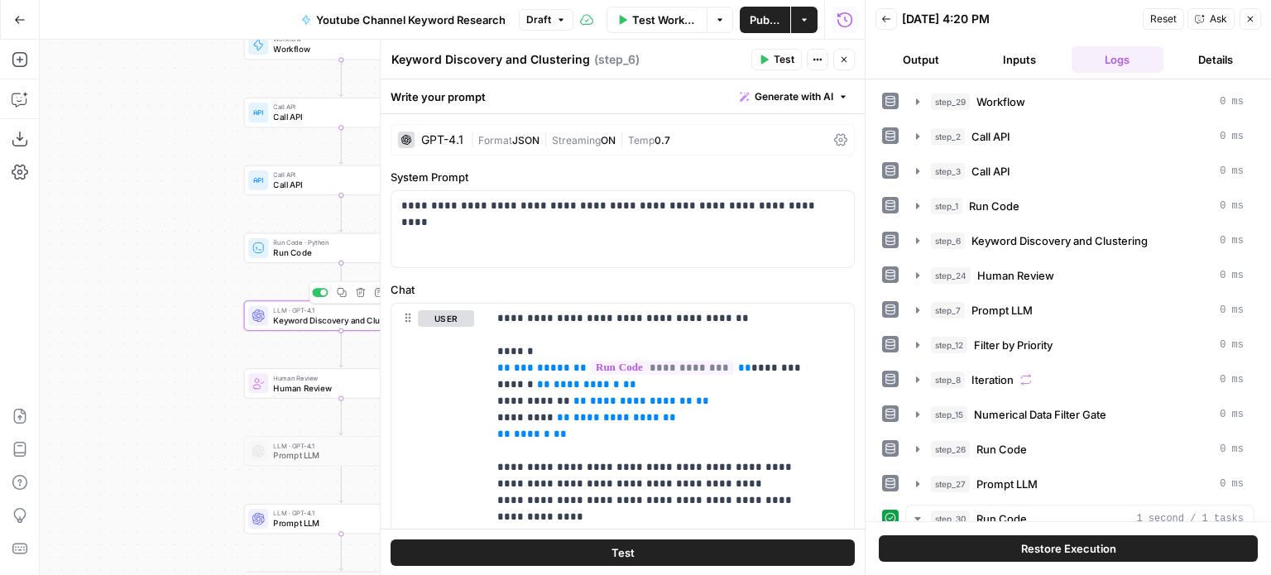
drag, startPoint x: 79, startPoint y: 234, endPoint x: 101, endPoint y: 234, distance: 22.3
click at [69, 234] on div "Workflow Set Inputs Inputs Workflow Workflow Step 29 Call API Call API Step 2 C…" at bounding box center [452, 308] width 825 height 536
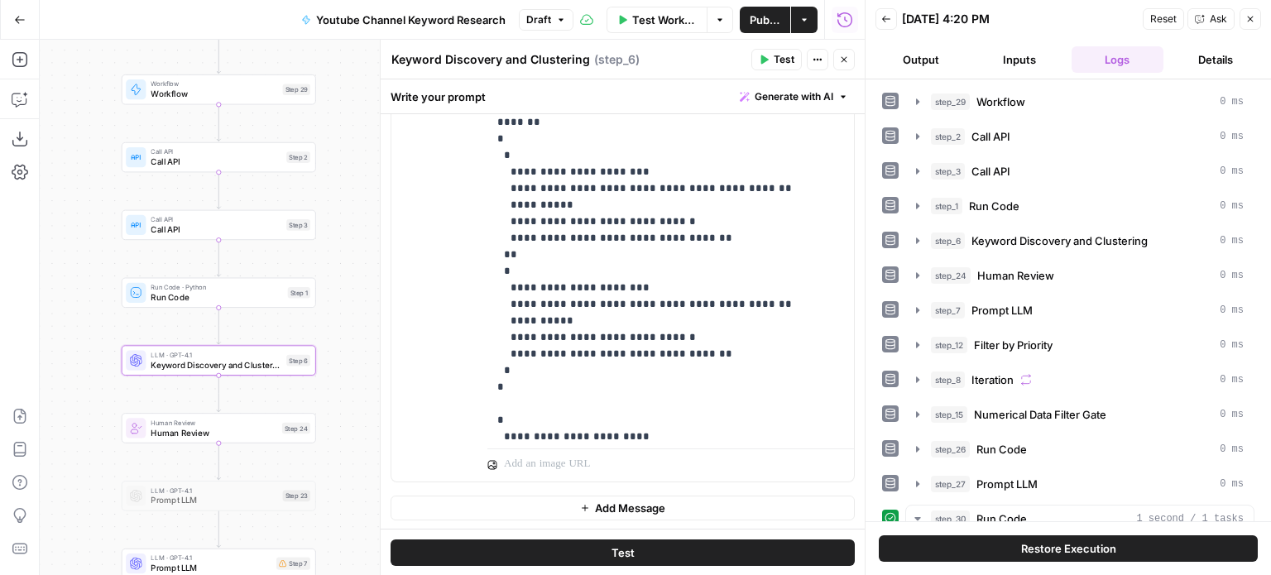
scroll to position [415, 0]
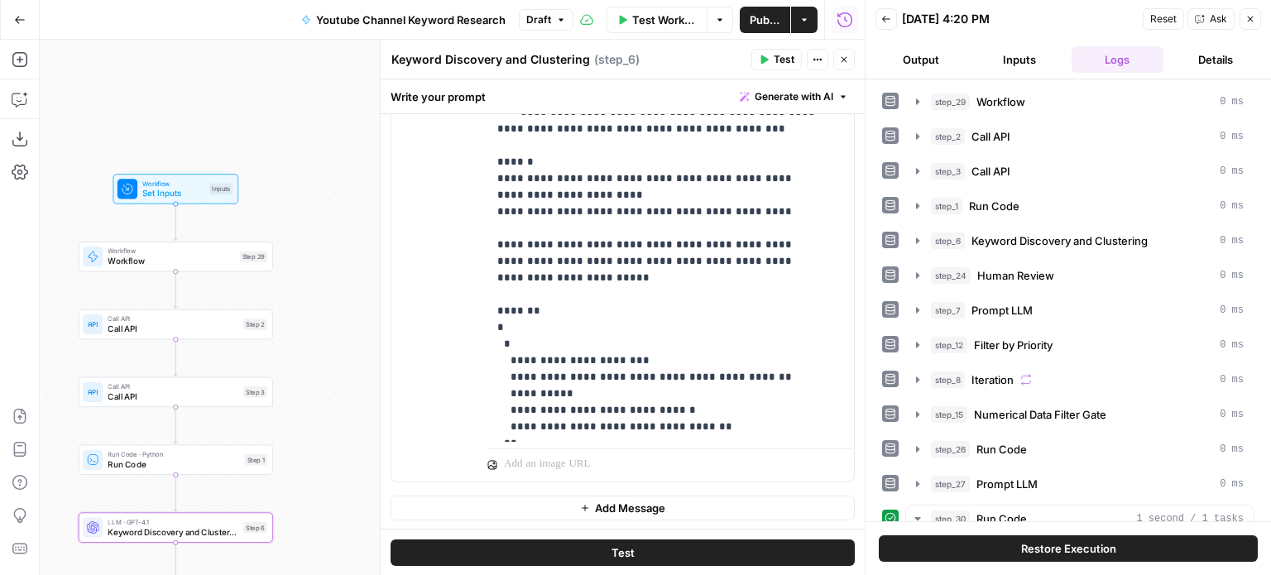
drag, startPoint x: 339, startPoint y: 227, endPoint x: 311, endPoint y: 230, distance: 28.3
click at [311, 223] on div "Workflow Set Inputs Inputs Workflow Workflow Step 29 Call API Call API Step 2 C…" at bounding box center [452, 308] width 825 height 536
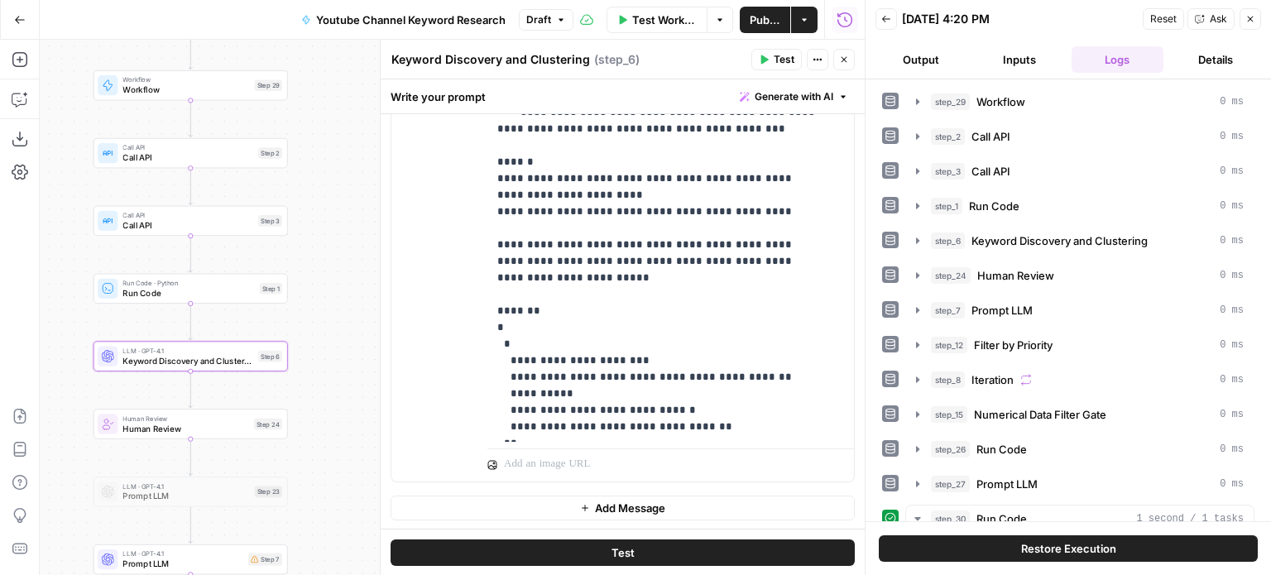
drag, startPoint x: 309, startPoint y: 295, endPoint x: 301, endPoint y: 185, distance: 111.2
click at [305, 197] on div "Workflow Set Inputs Inputs Workflow Workflow Step 29 Call API Call API Step 2 C…" at bounding box center [452, 308] width 825 height 536
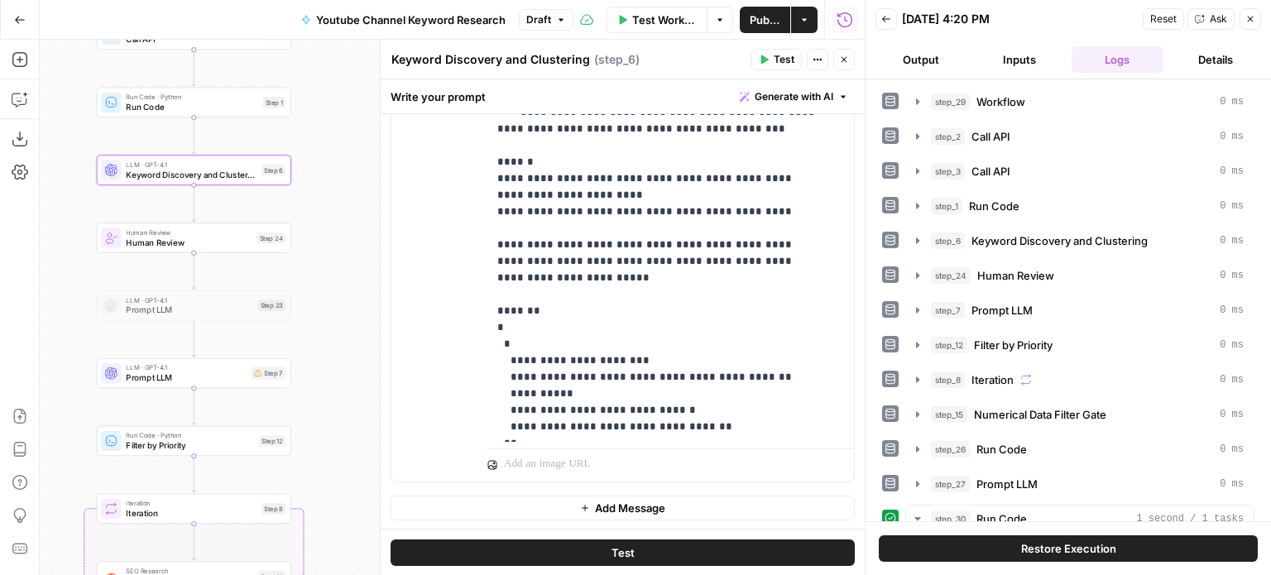
drag, startPoint x: 314, startPoint y: 253, endPoint x: 323, endPoint y: 185, distance: 69.3
click at [323, 185] on div "Workflow Set Inputs Inputs Workflow Workflow Step 29 Call API Call API Step 2 C…" at bounding box center [452, 308] width 825 height 536
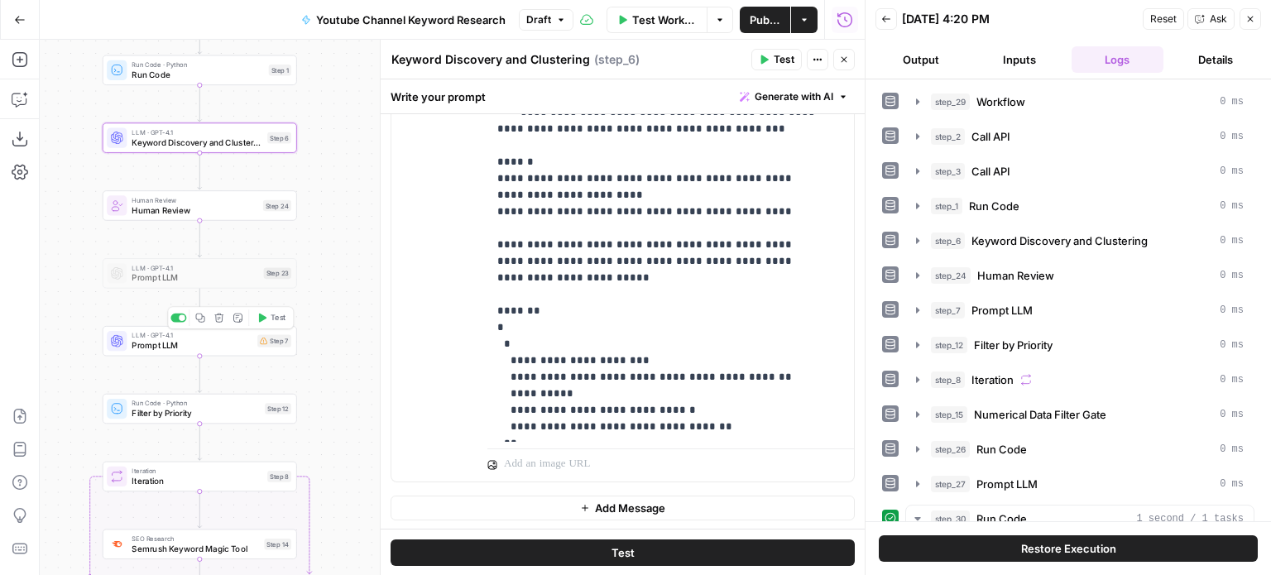
click at [214, 343] on span "Prompt LLM" at bounding box center [192, 345] width 121 height 12
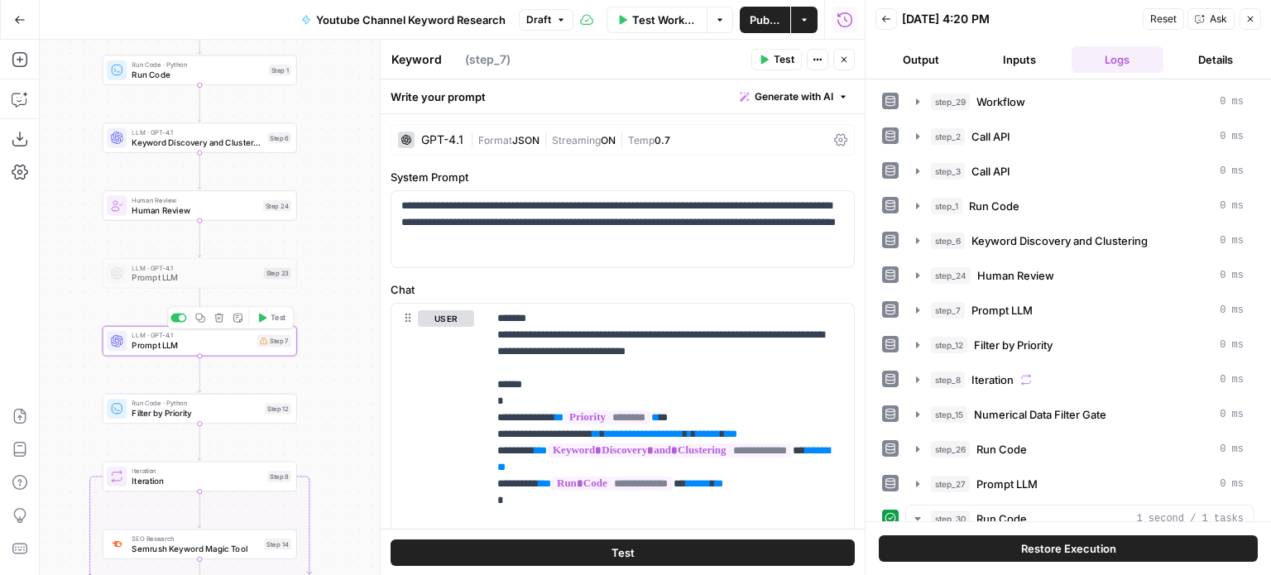
type textarea "Prompt LLM"
click at [179, 251] on div at bounding box center [179, 250] width 16 height 9
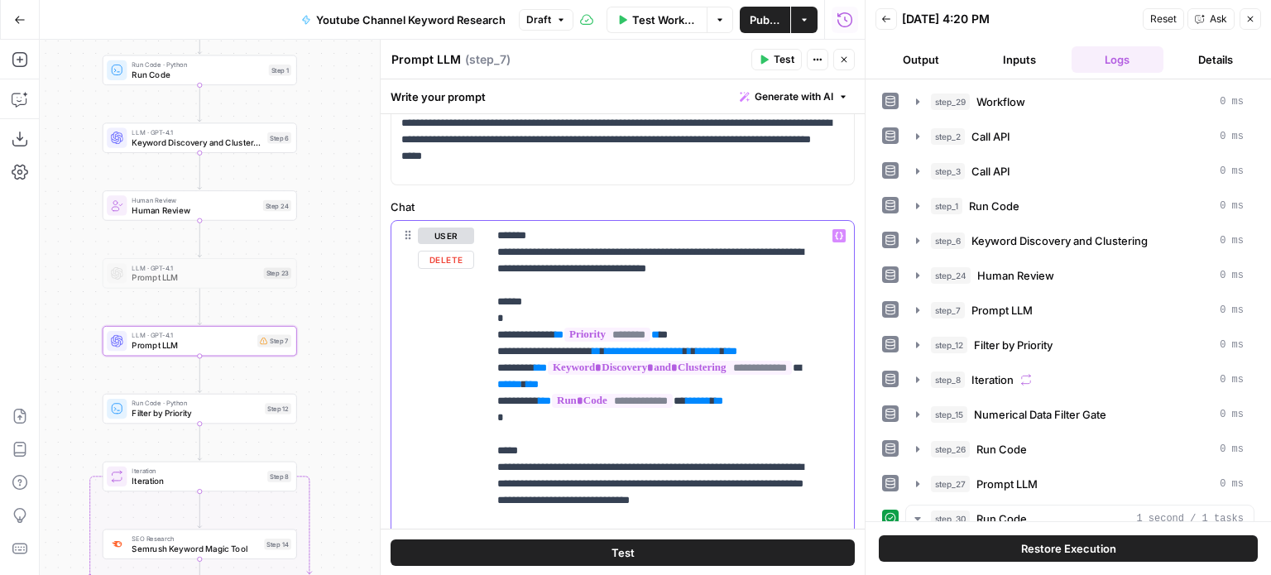
click at [684, 350] on span "**********" at bounding box center [644, 351] width 79 height 11
click at [1038, 293] on div "step_29 Workflow 0 ms step_2 Call API 0 ms step_3 Call API 0 ms step_1 Run Code…" at bounding box center [1068, 518] width 372 height 860
click at [1038, 305] on div "step_7 Prompt LLM 0 ms" at bounding box center [1087, 310] width 313 height 17
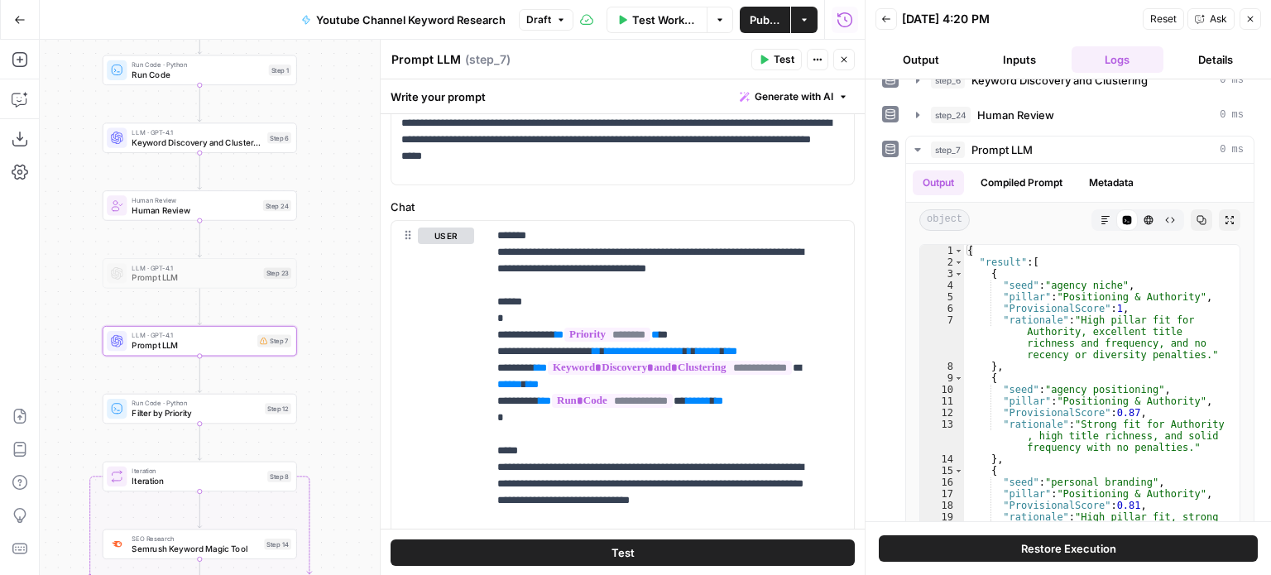
scroll to position [166, 0]
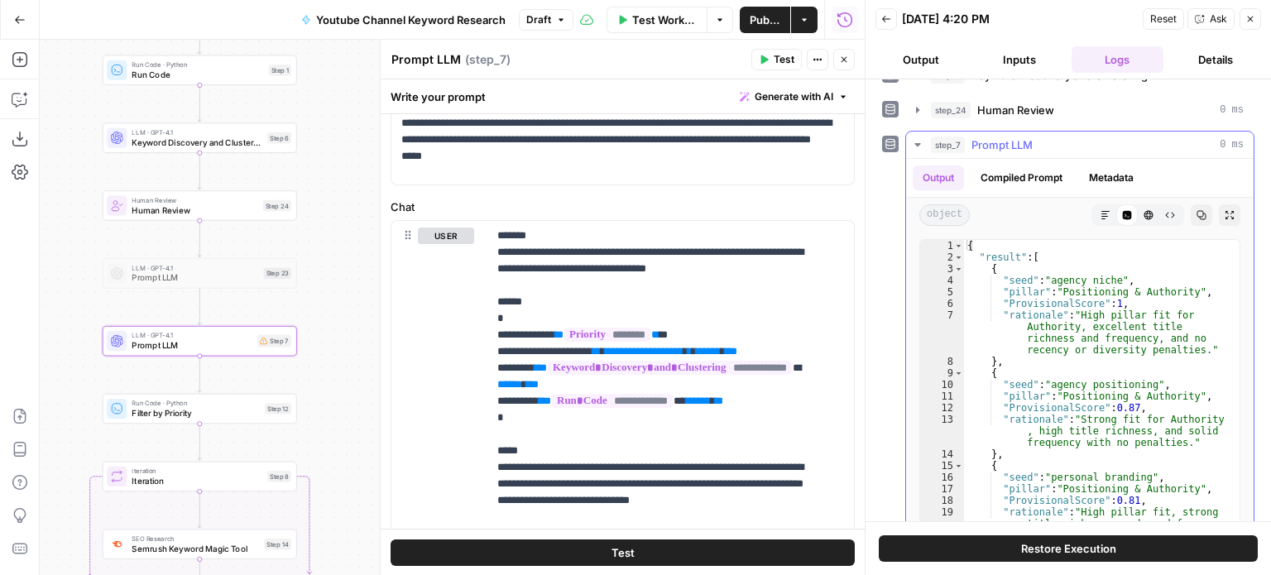
click at [1004, 144] on span "Prompt LLM" at bounding box center [1002, 145] width 61 height 17
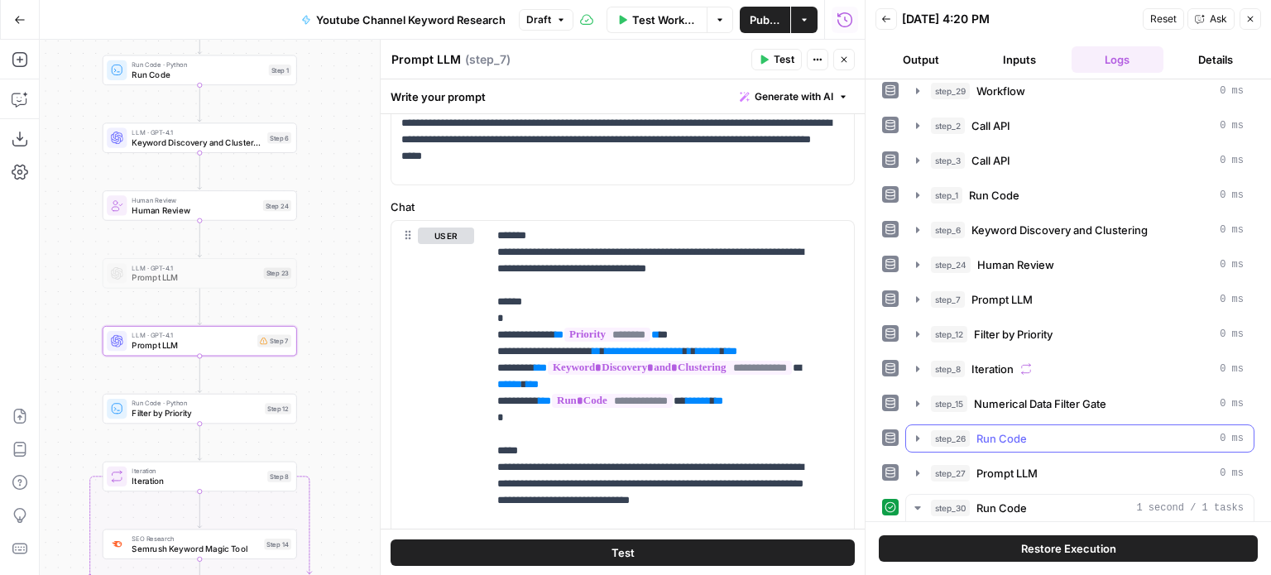
scroll to position [0, 0]
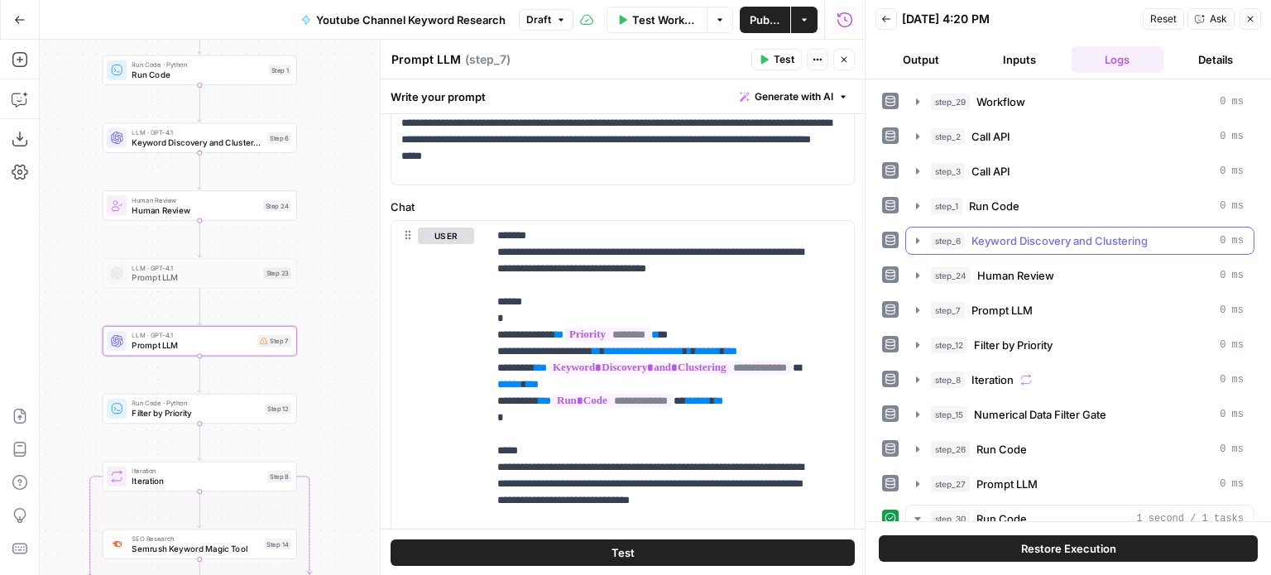
click at [1034, 241] on span "Keyword Discovery and Clustering" at bounding box center [1060, 241] width 176 height 17
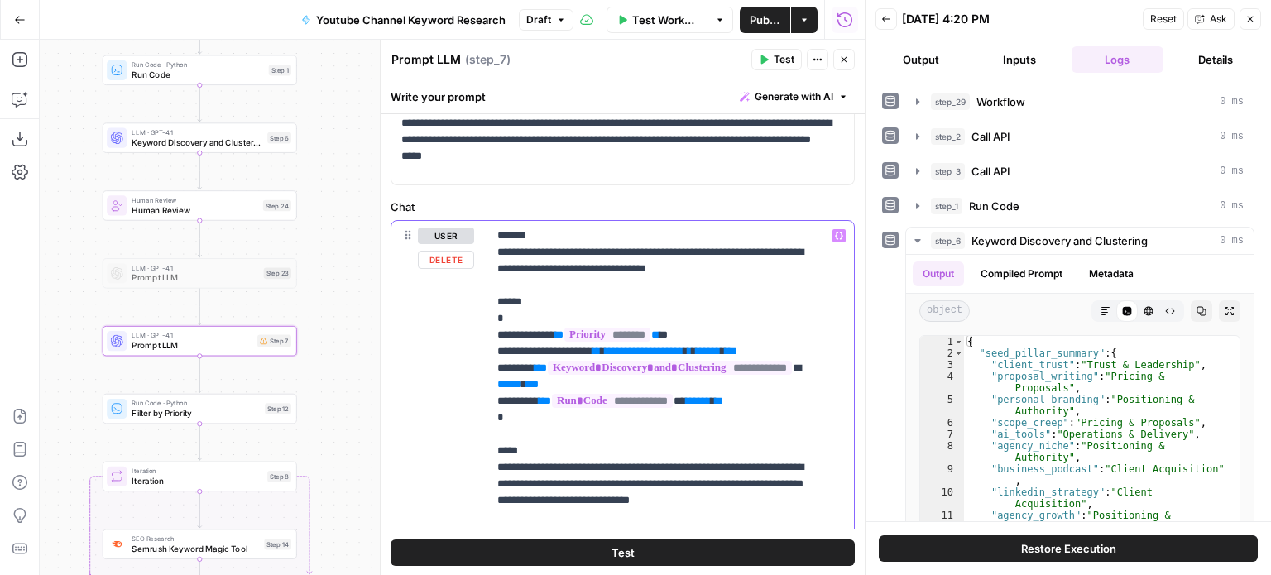
drag, startPoint x: 571, startPoint y: 383, endPoint x: 556, endPoint y: 378, distance: 15.7
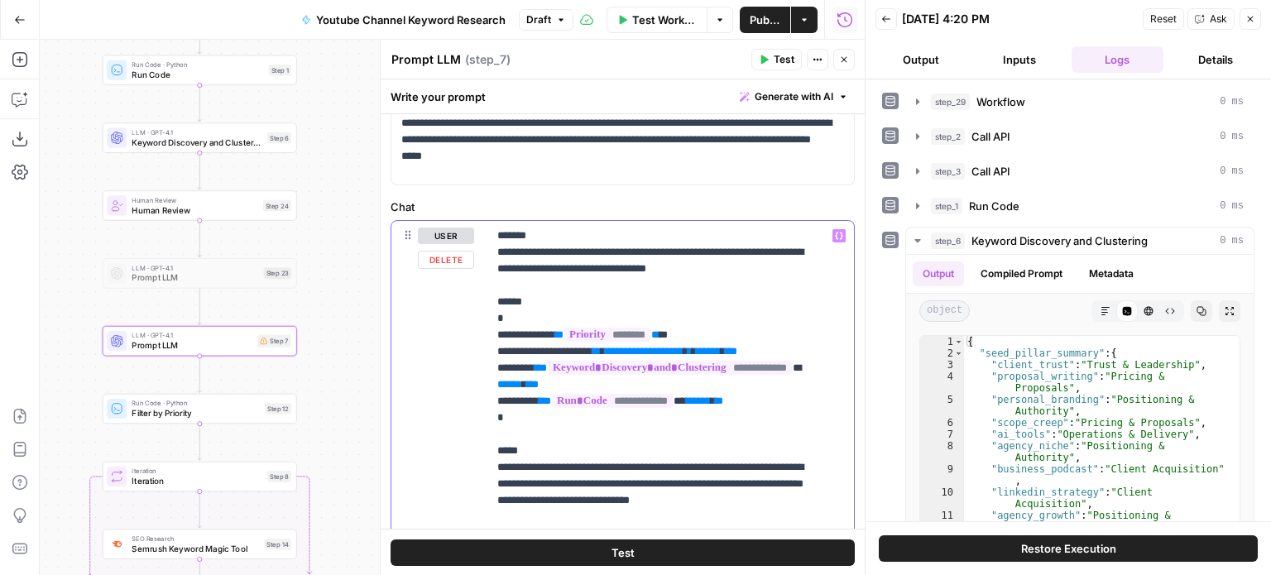
drag, startPoint x: 788, startPoint y: 348, endPoint x: 634, endPoint y: 349, distance: 154.0
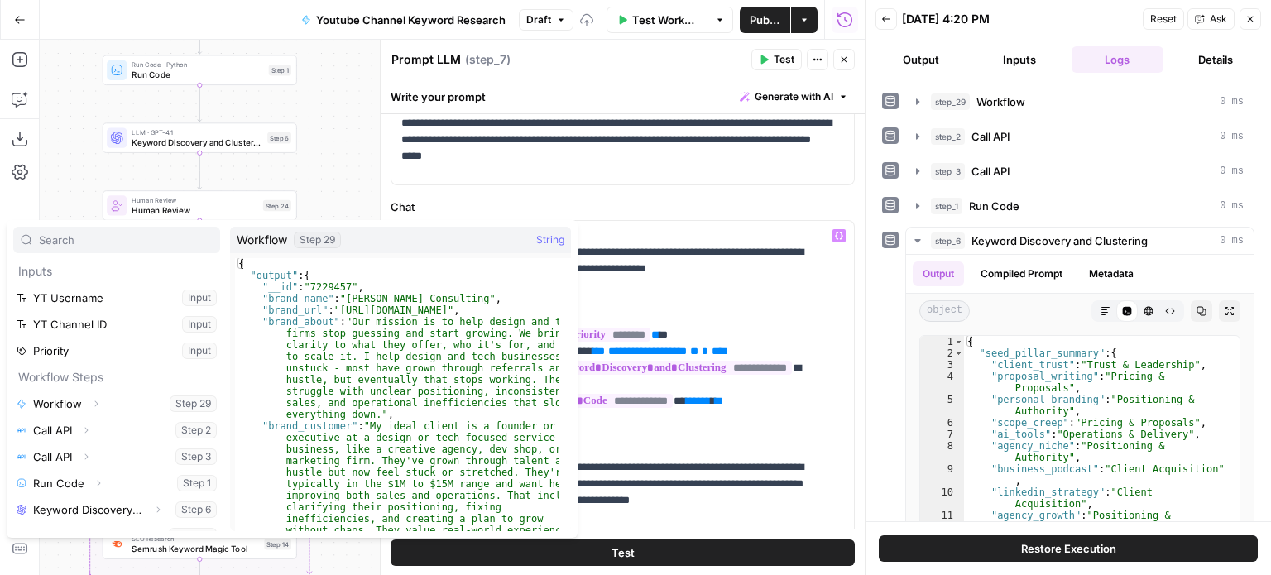
scroll to position [97, 0]
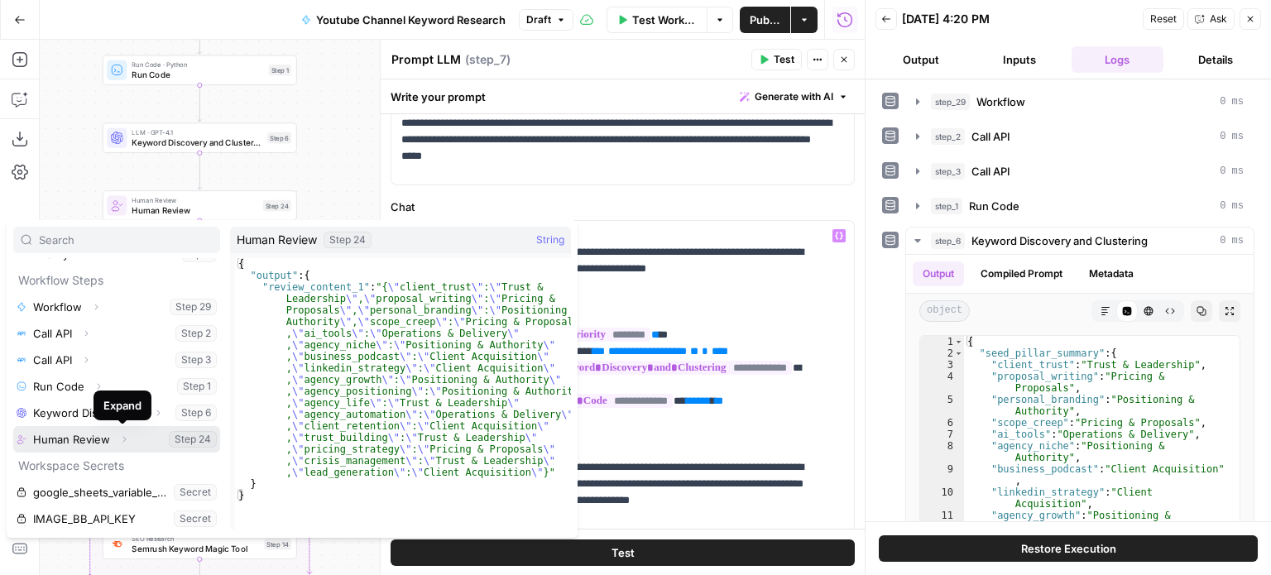
click at [119, 436] on icon "button" at bounding box center [124, 440] width 10 height 10
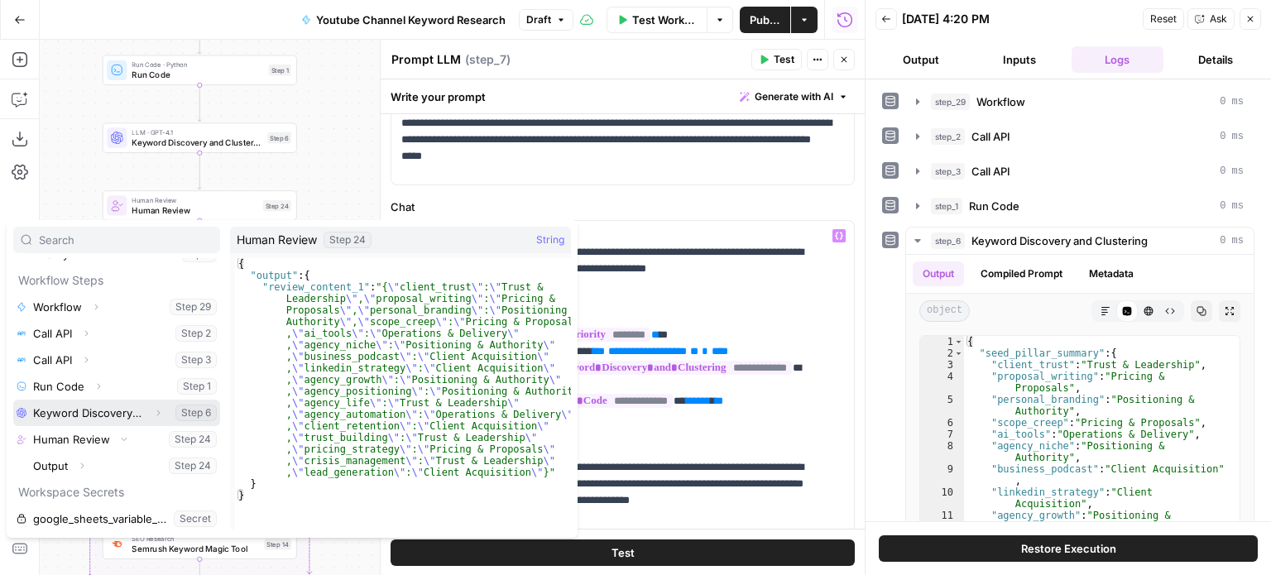
click at [148, 405] on button "Expand" at bounding box center [158, 413] width 22 height 22
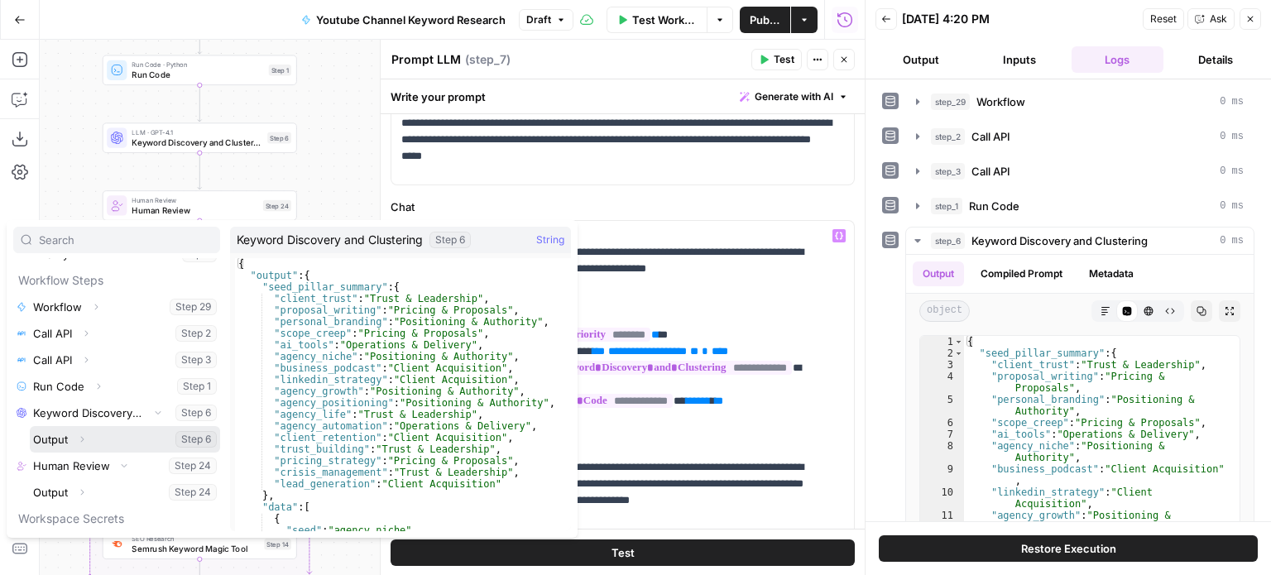
click at [79, 442] on icon "button" at bounding box center [82, 440] width 10 height 10
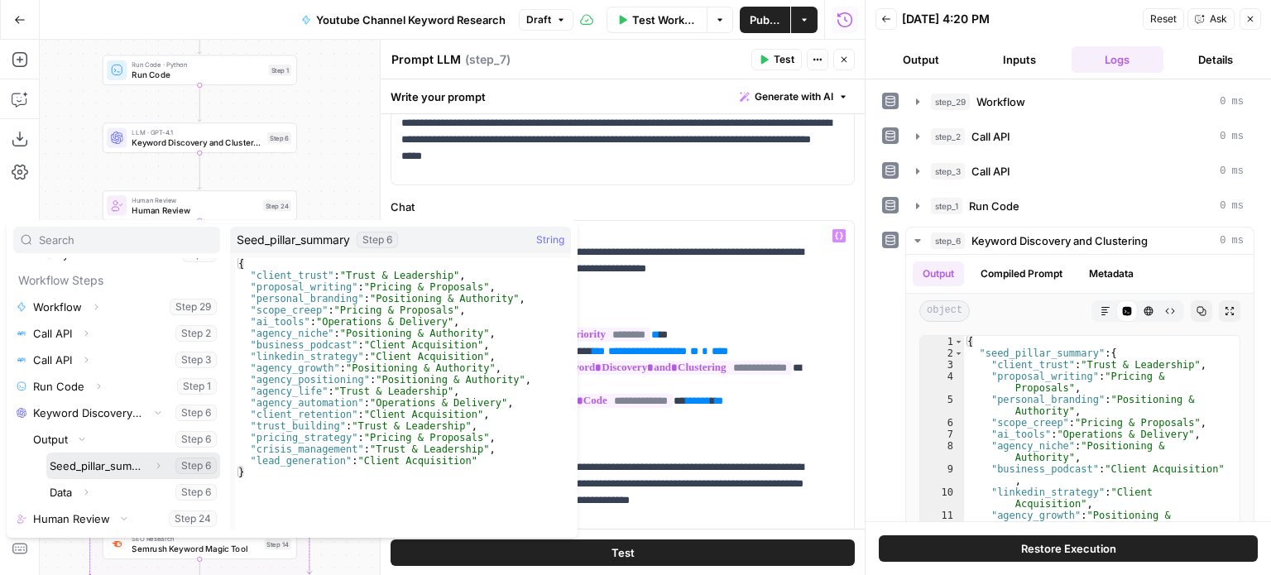
click at [119, 464] on button "Select variable Seed_pillar_summary" at bounding box center [133, 466] width 174 height 26
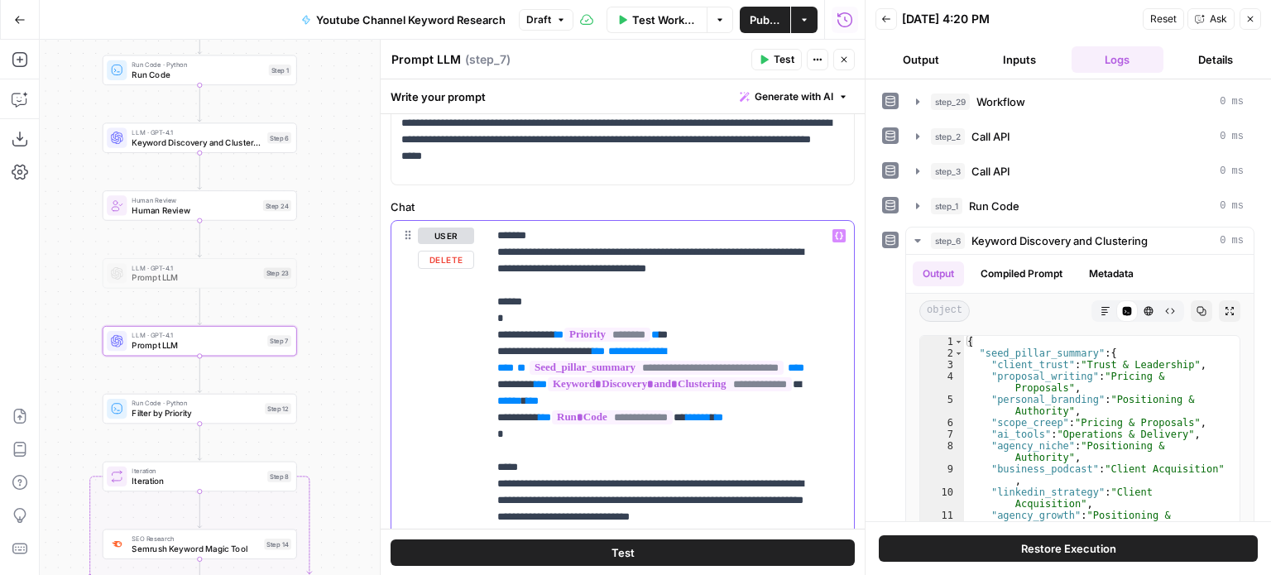
drag, startPoint x: 793, startPoint y: 382, endPoint x: 810, endPoint y: 384, distance: 17.6
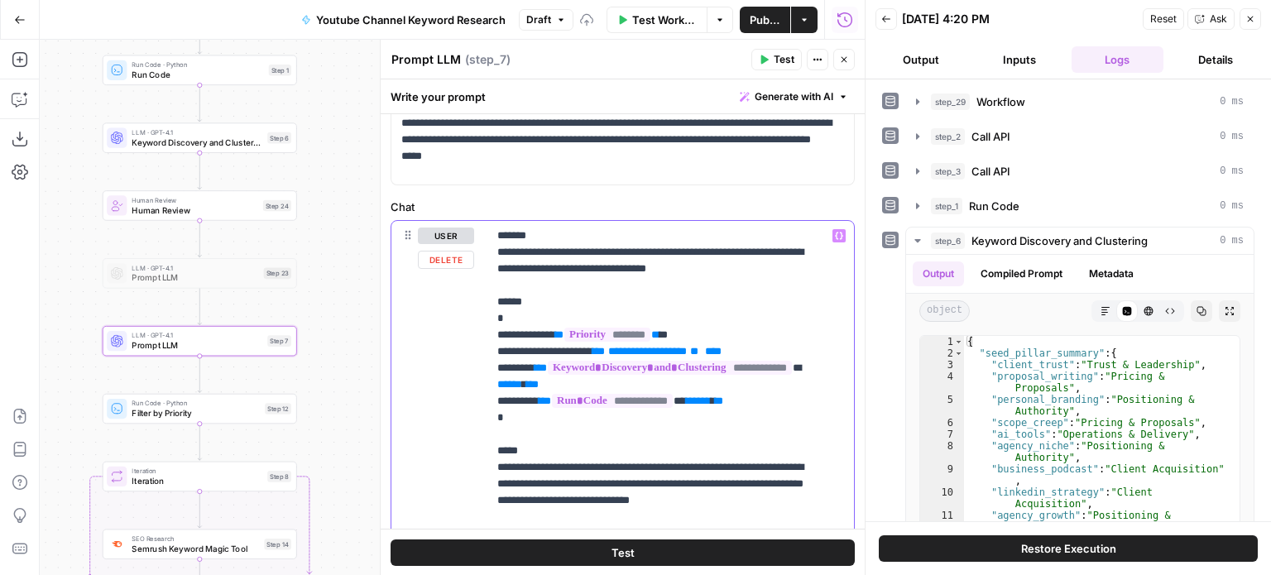
click at [1255, 15] on icon "button" at bounding box center [1251, 19] width 10 height 10
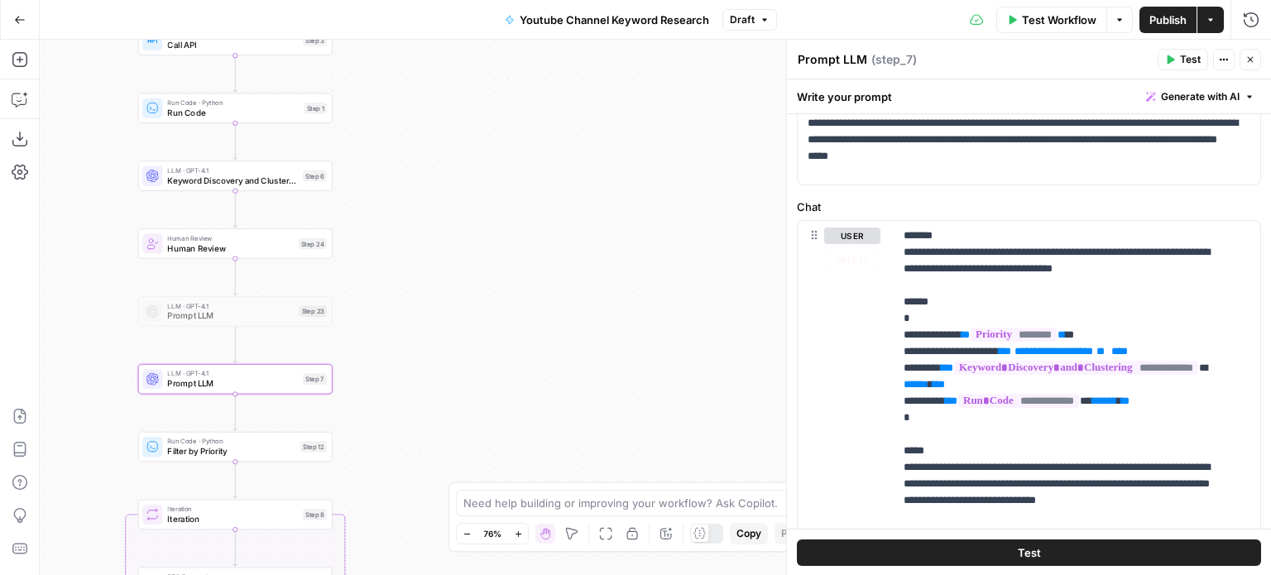
drag, startPoint x: 421, startPoint y: 242, endPoint x: 339, endPoint y: 336, distance: 125.0
click at [523, 307] on div "Workflow Set Inputs Inputs Workflow Workflow Step 29 Call API Call API Step 2 C…" at bounding box center [656, 308] width 1232 height 536
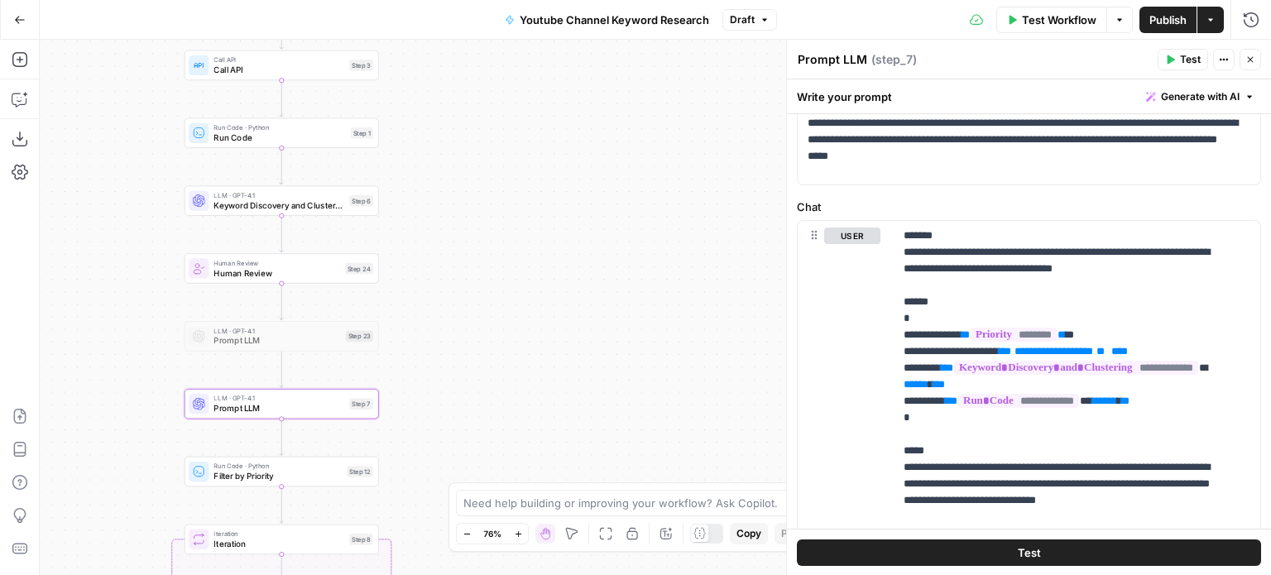
drag, startPoint x: 521, startPoint y: 330, endPoint x: 482, endPoint y: 365, distance: 52.2
click at [482, 365] on div "Workflow Set Inputs Inputs Workflow Workflow Step 29 Call API Call API Step 2 C…" at bounding box center [656, 308] width 1232 height 536
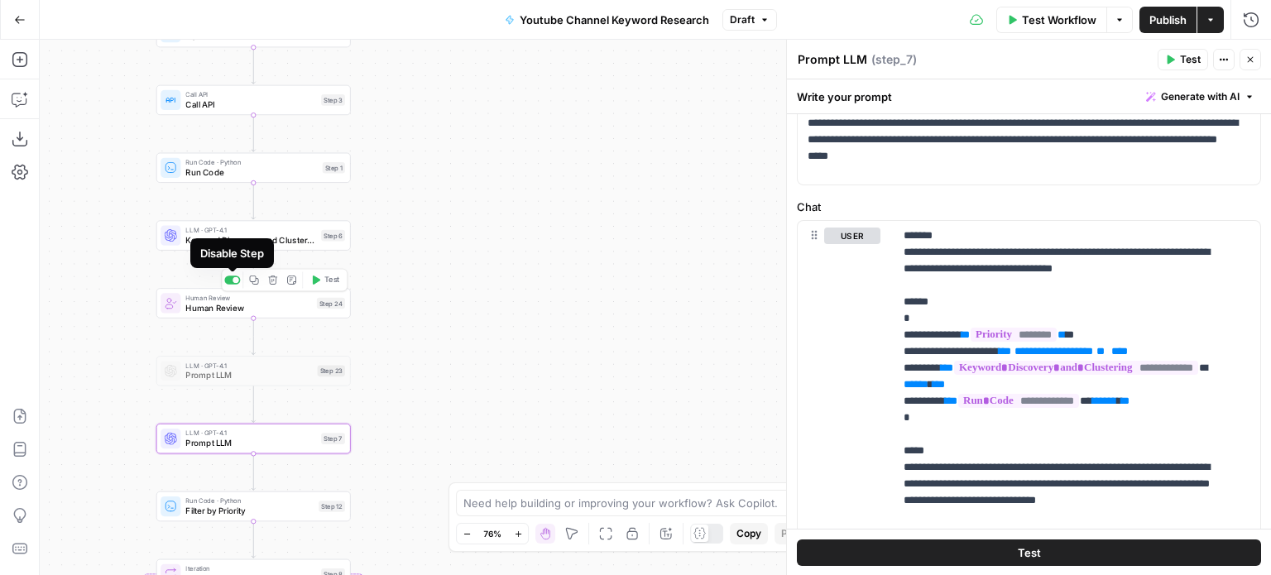
click at [237, 282] on div at bounding box center [236, 280] width 7 height 7
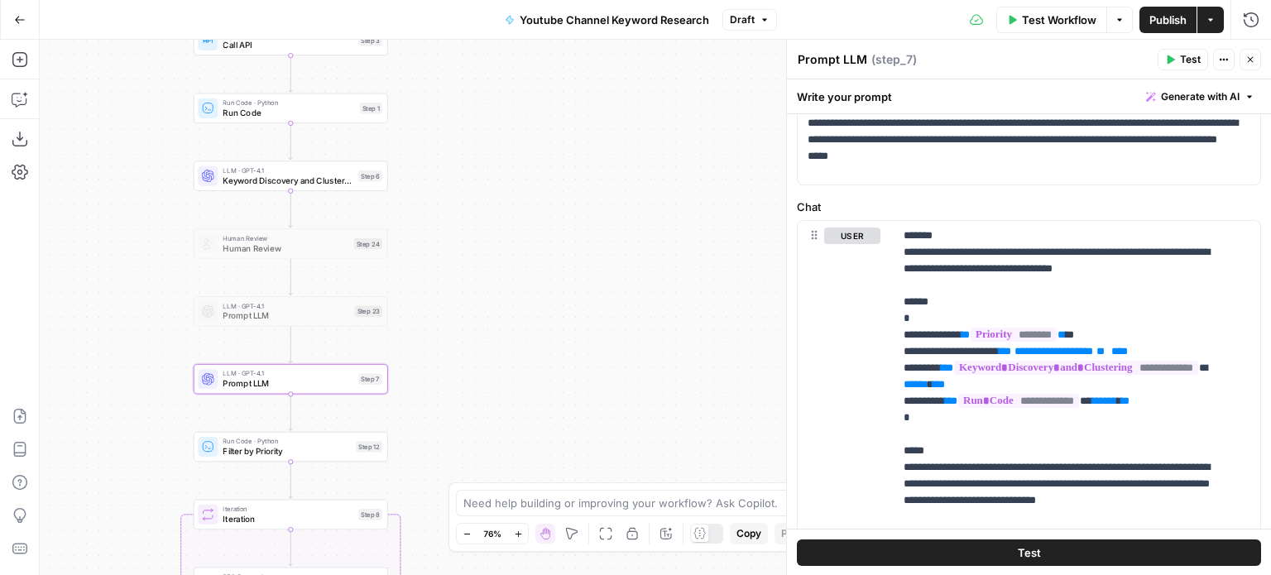
drag, startPoint x: 520, startPoint y: 276, endPoint x: 621, endPoint y: 468, distance: 217.0
click at [621, 468] on div "Workflow Set Inputs Inputs Workflow Workflow Step 29 Call API Call API Step 2 C…" at bounding box center [656, 308] width 1232 height 536
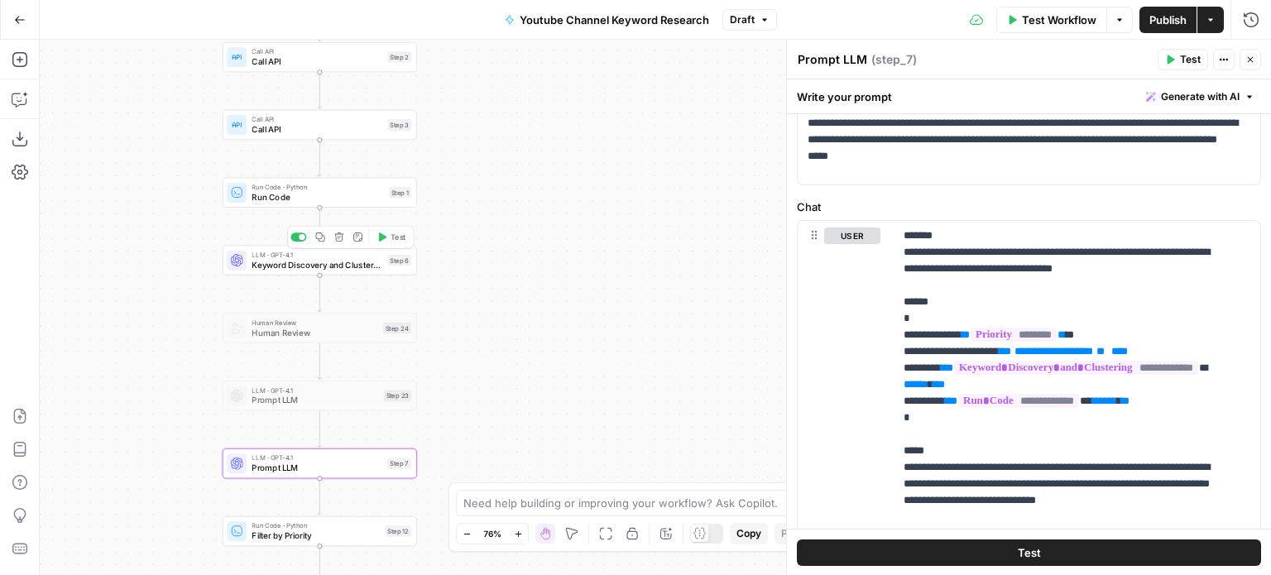
click at [338, 258] on span "Keyword Discovery and Clustering" at bounding box center [317, 264] width 131 height 12
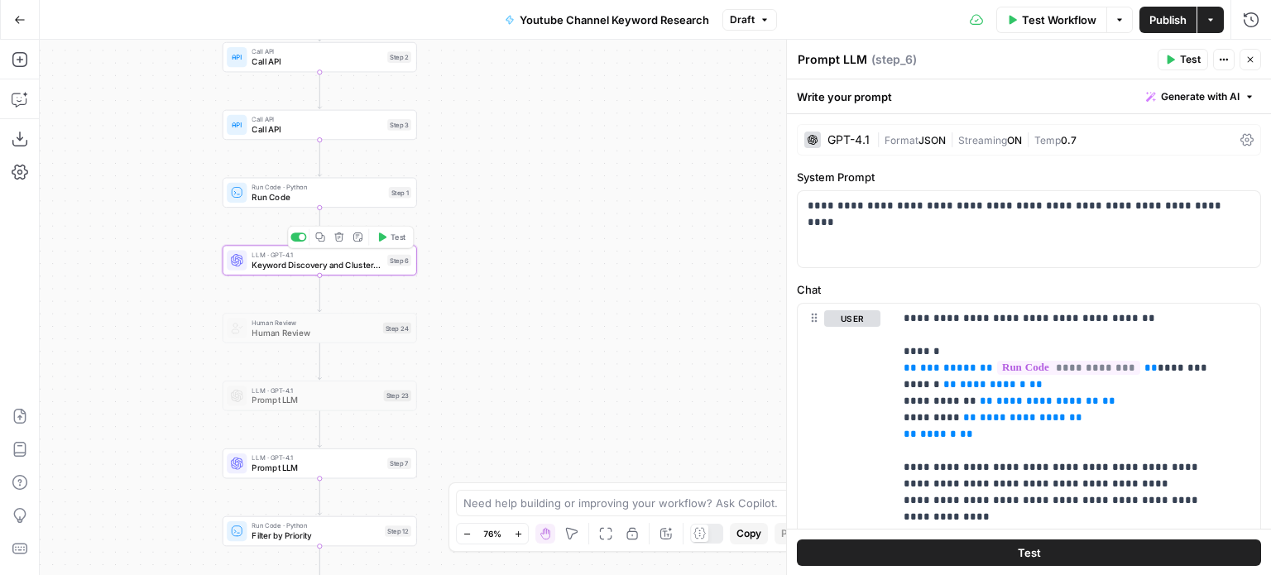
type textarea "Keyword Discovery and Clustering"
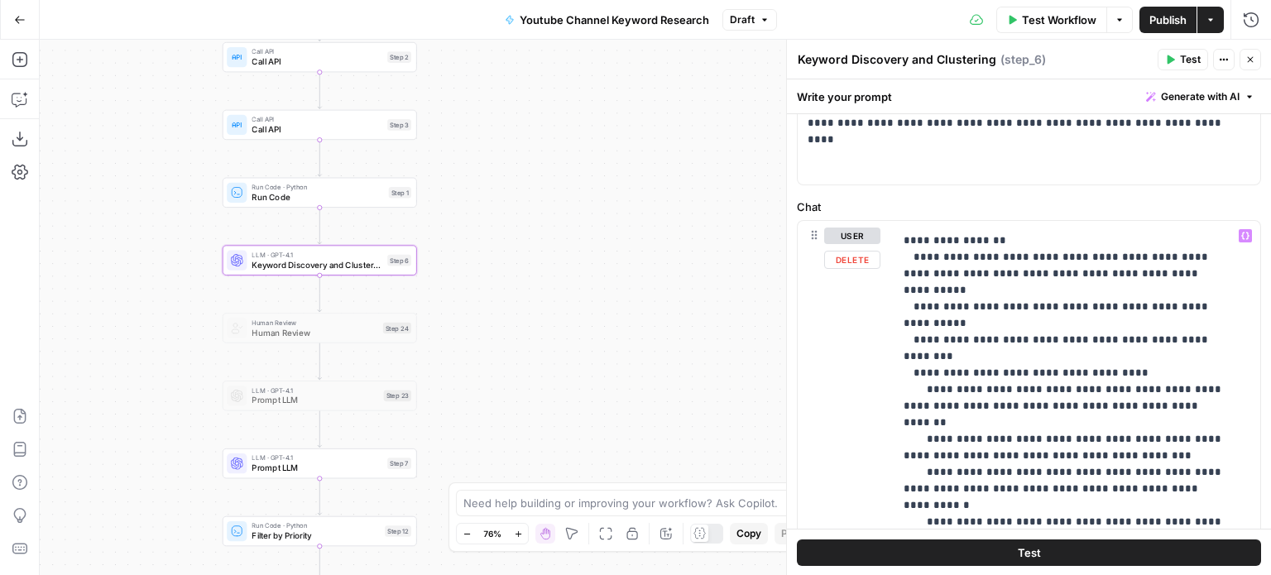
scroll to position [414, 0]
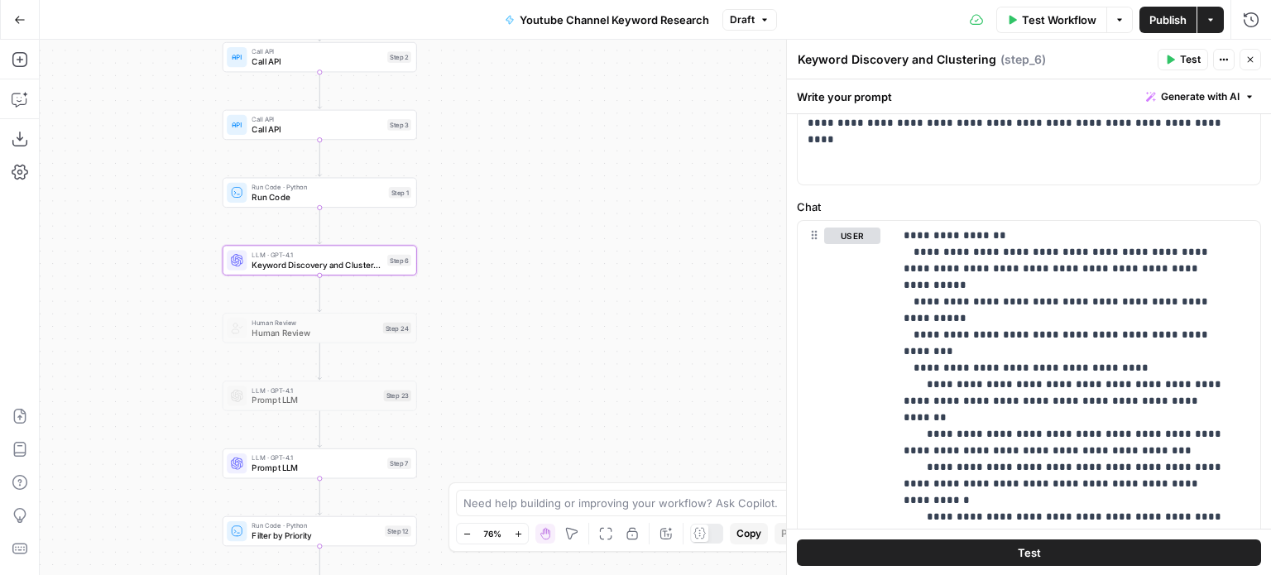
click at [1252, 57] on icon "button" at bounding box center [1251, 60] width 6 height 6
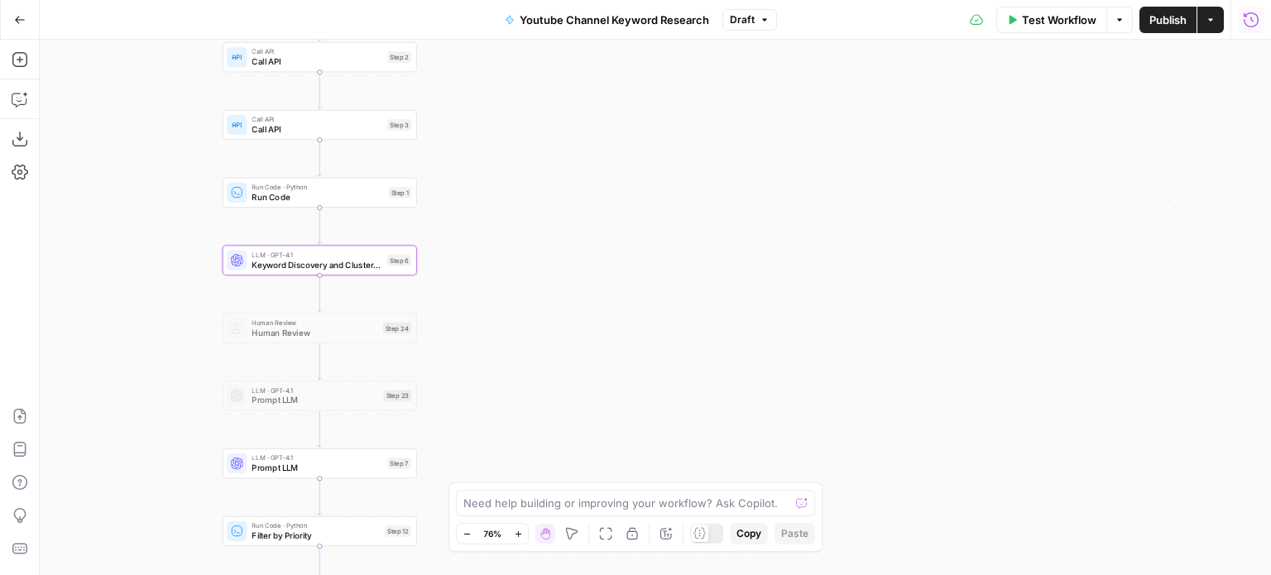
click at [1252, 22] on icon "button" at bounding box center [1251, 20] width 17 height 17
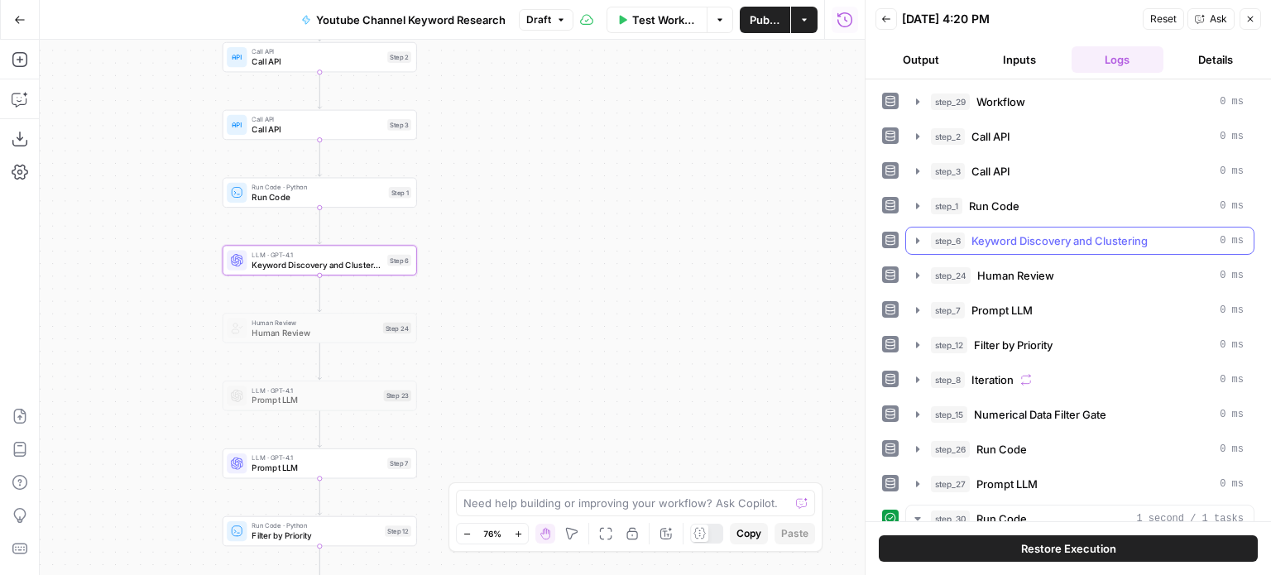
click at [1055, 234] on span "Keyword Discovery and Clustering" at bounding box center [1060, 241] width 176 height 17
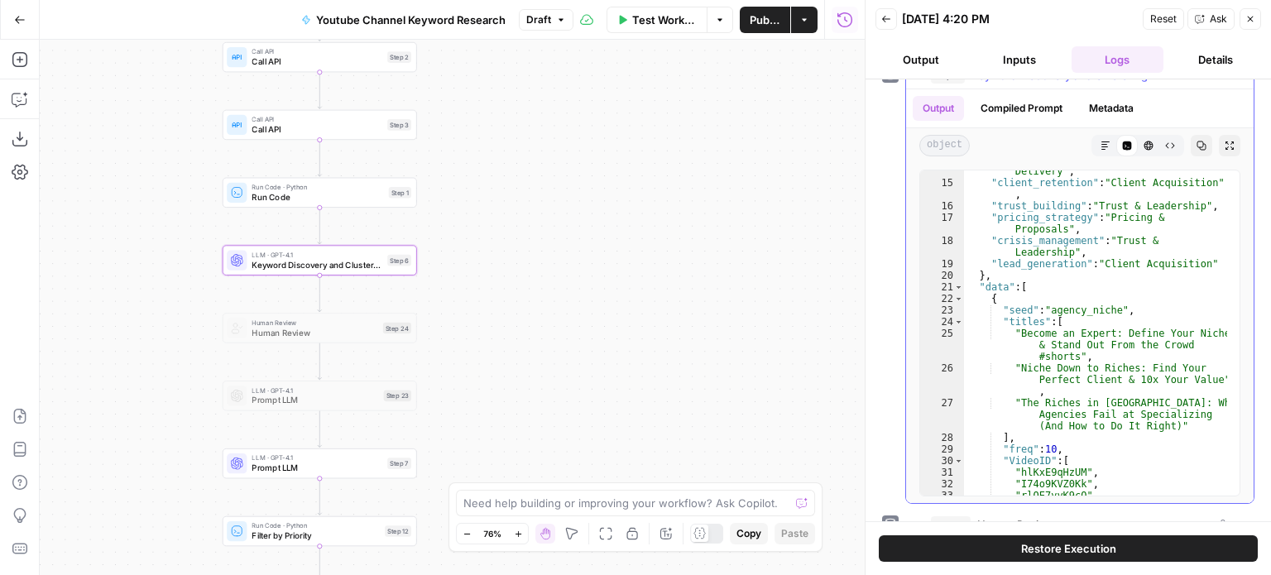
scroll to position [248, 0]
click at [315, 471] on span "Prompt LLM" at bounding box center [317, 468] width 131 height 12
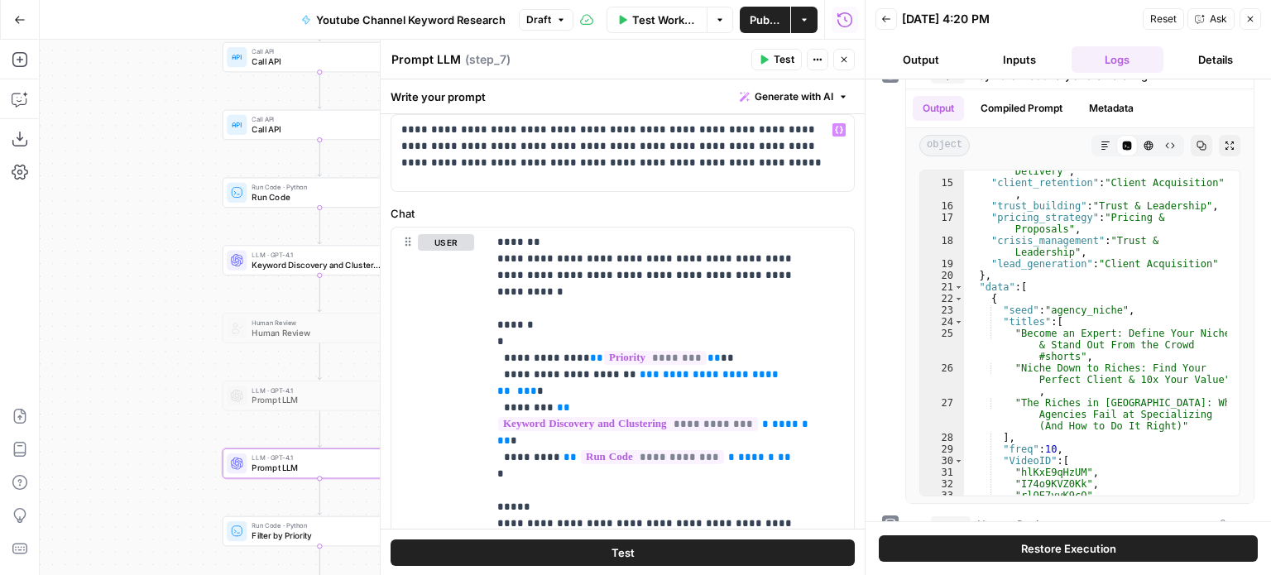
scroll to position [83, 0]
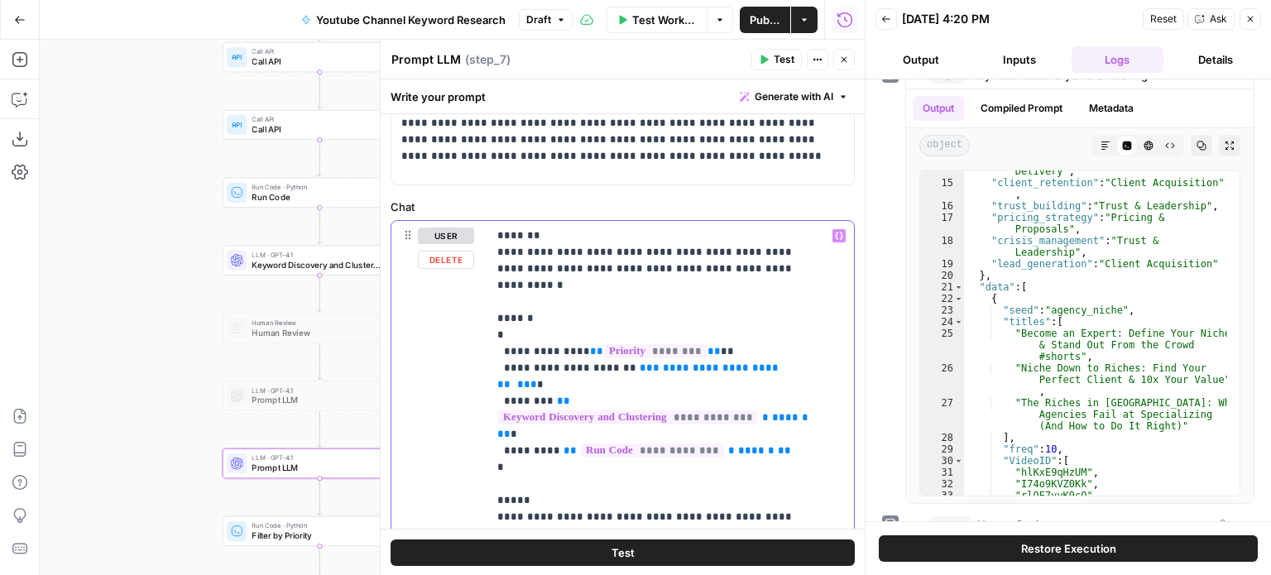
drag, startPoint x: 795, startPoint y: 350, endPoint x: 626, endPoint y: 356, distance: 168.9
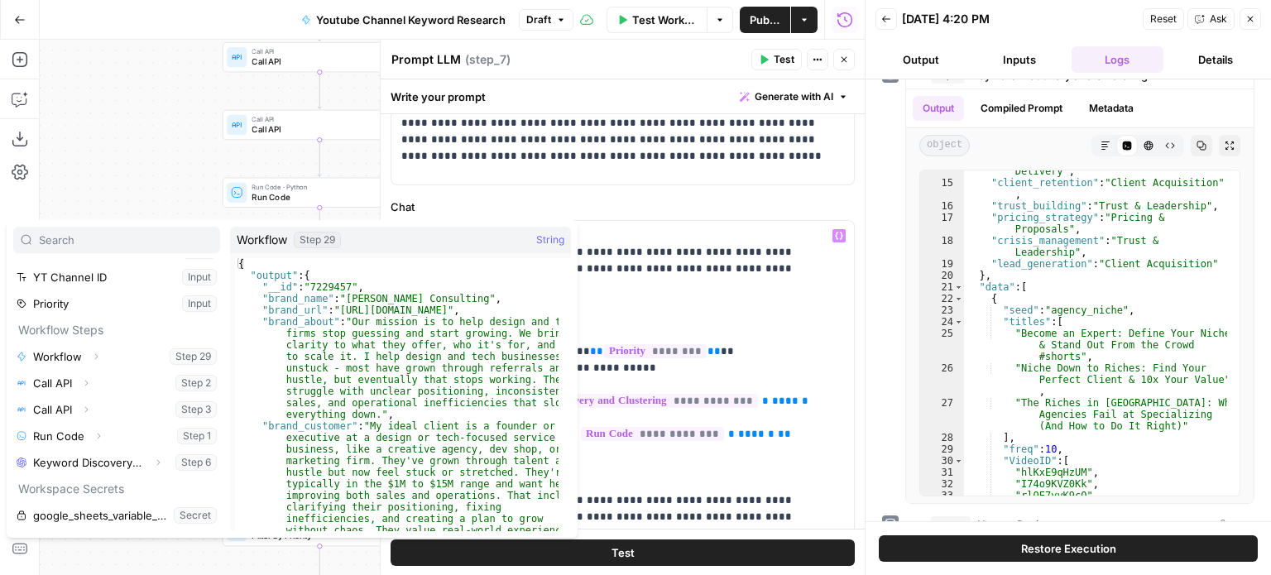
scroll to position [70, 0]
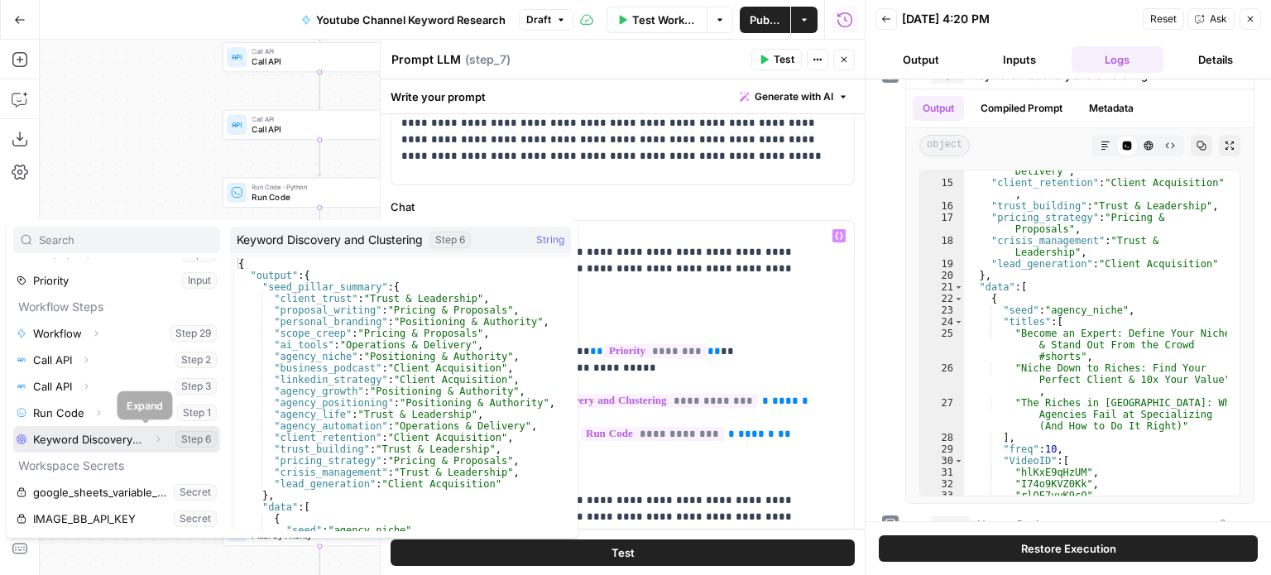
click at [153, 440] on icon "button" at bounding box center [158, 440] width 10 height 10
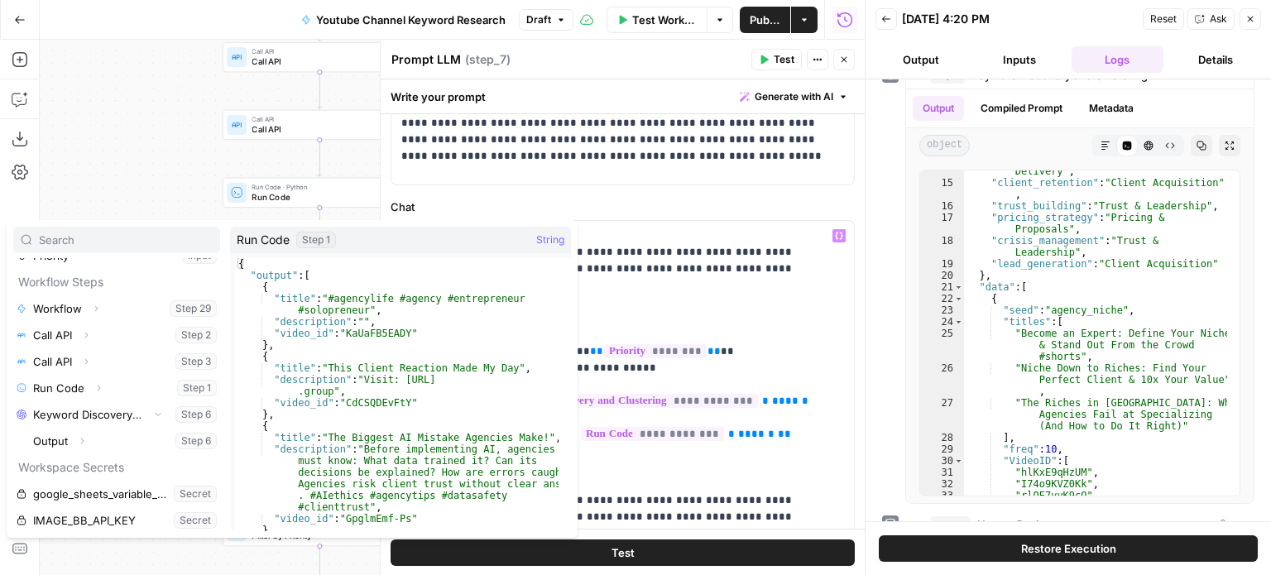
scroll to position [97, 0]
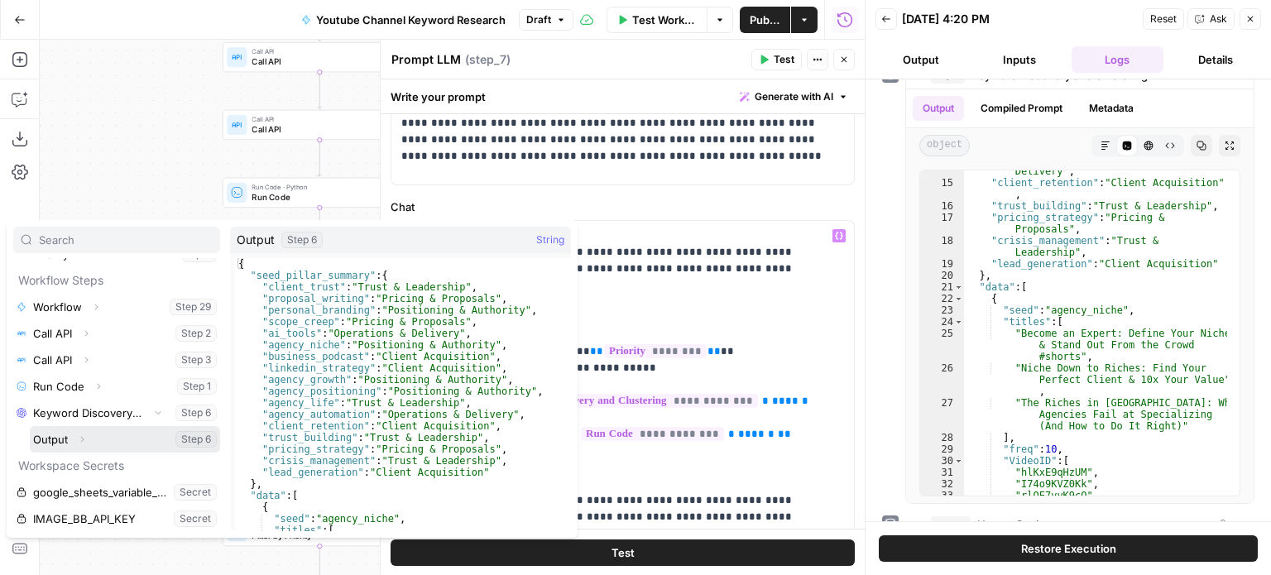
click at [83, 440] on icon "button" at bounding box center [82, 440] width 10 height 10
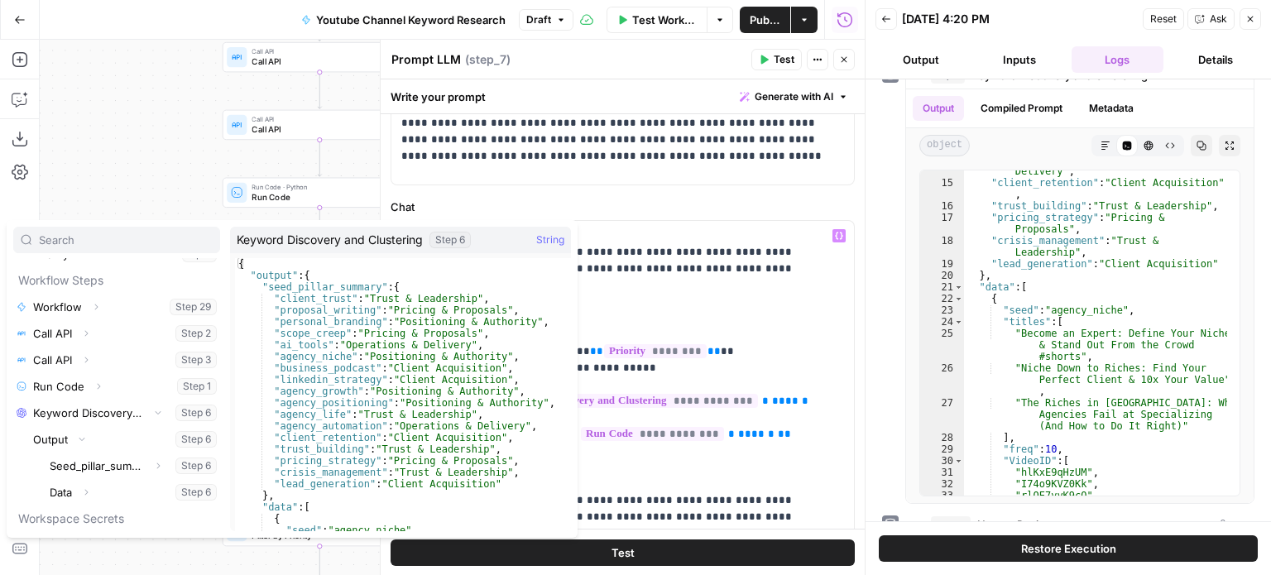
scroll to position [150, 0]
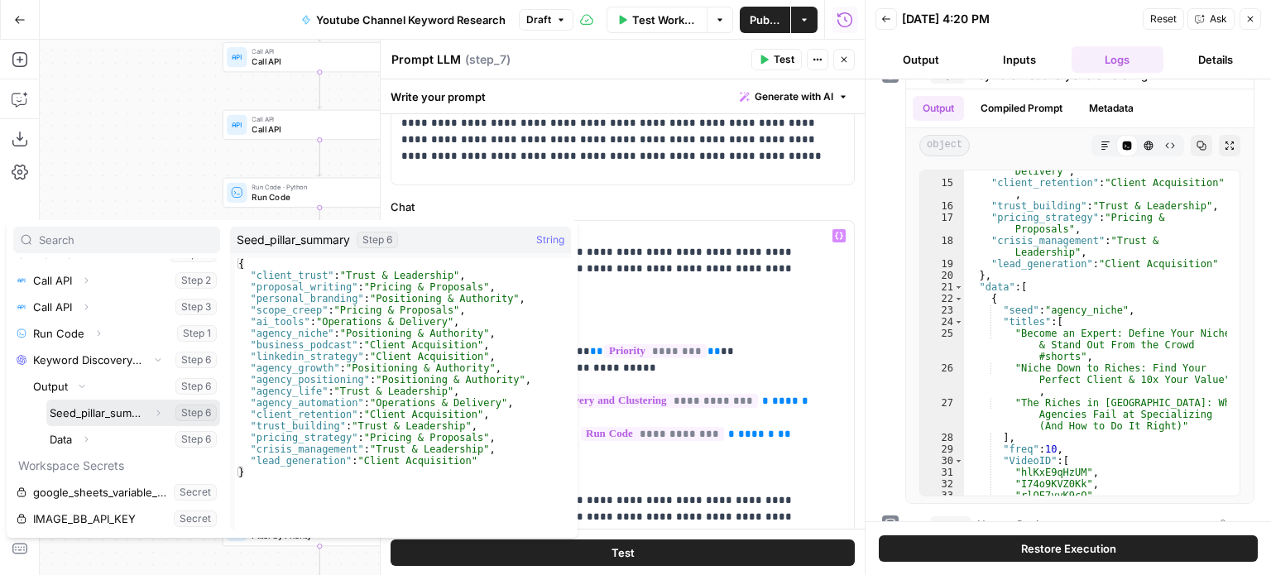
click at [118, 410] on button "Select variable Seed_pillar_summary" at bounding box center [133, 413] width 174 height 26
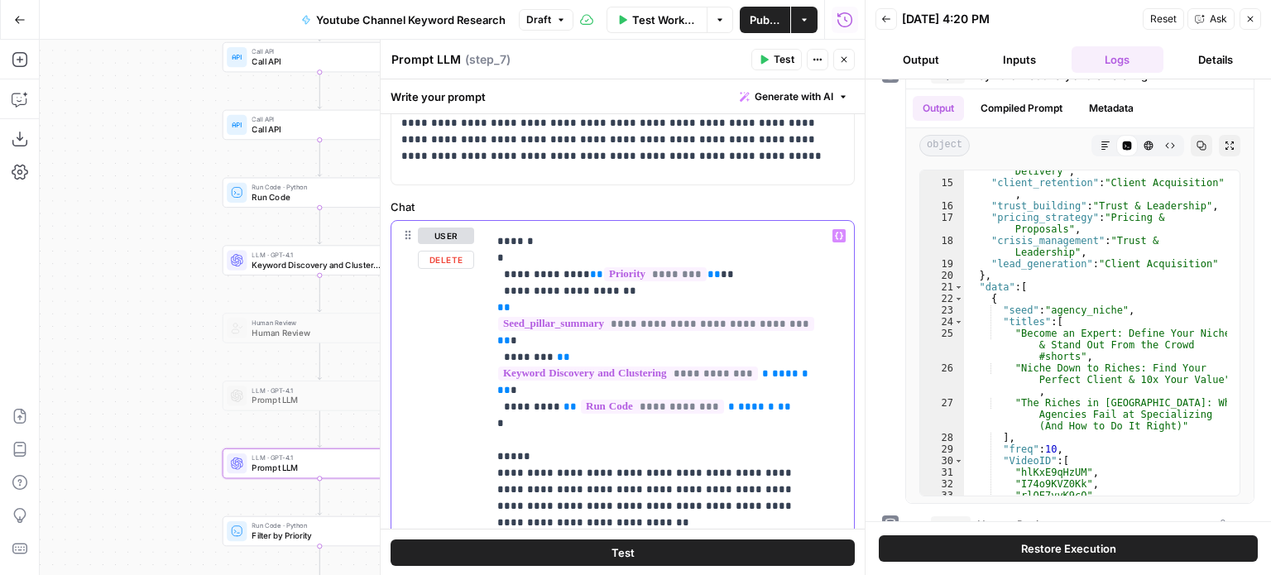
scroll to position [83, 0]
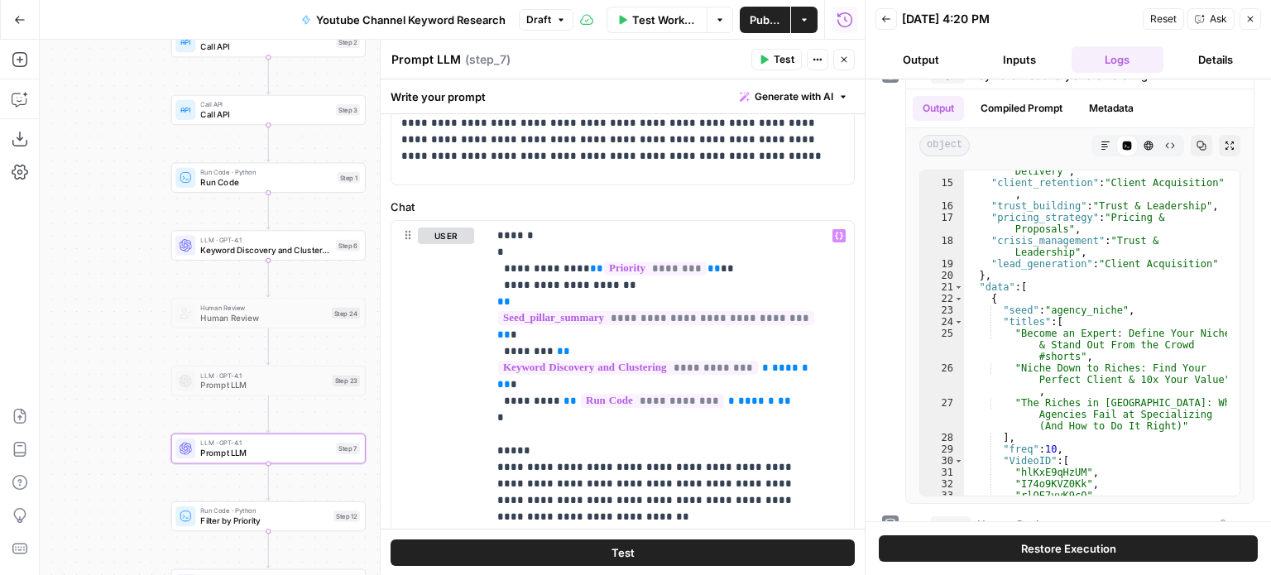
drag, startPoint x: 125, startPoint y: 334, endPoint x: 84, endPoint y: 319, distance: 43.2
click at [84, 319] on div "Workflow Set Inputs Inputs Workflow Workflow Step 29 Call API Call API Step 2 C…" at bounding box center [452, 308] width 825 height 536
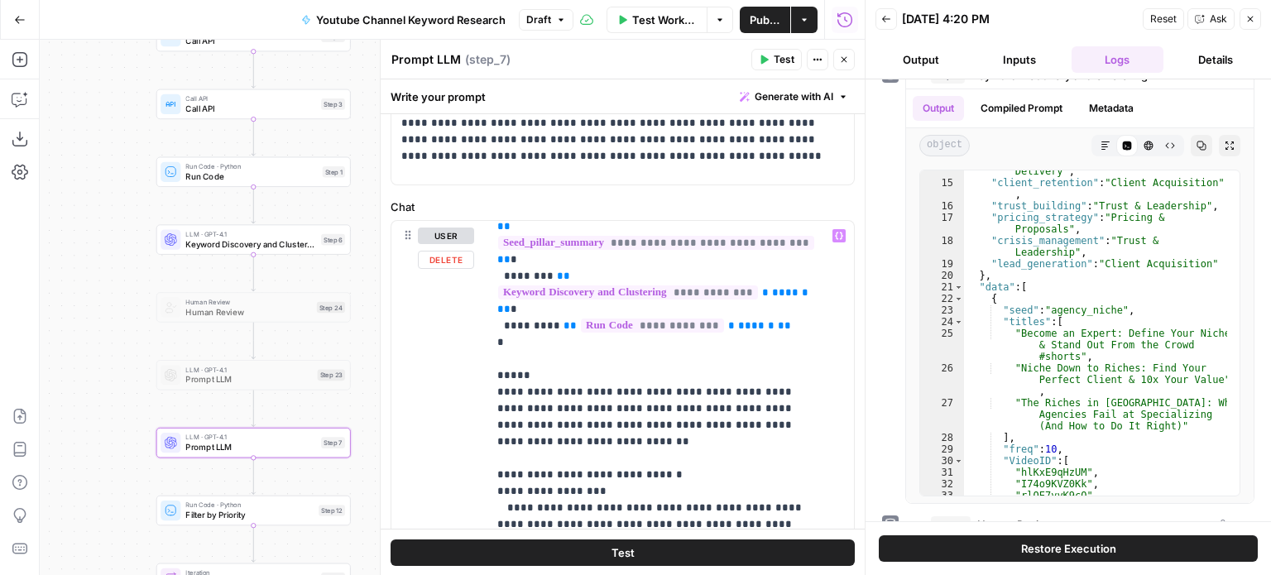
scroll to position [166, 0]
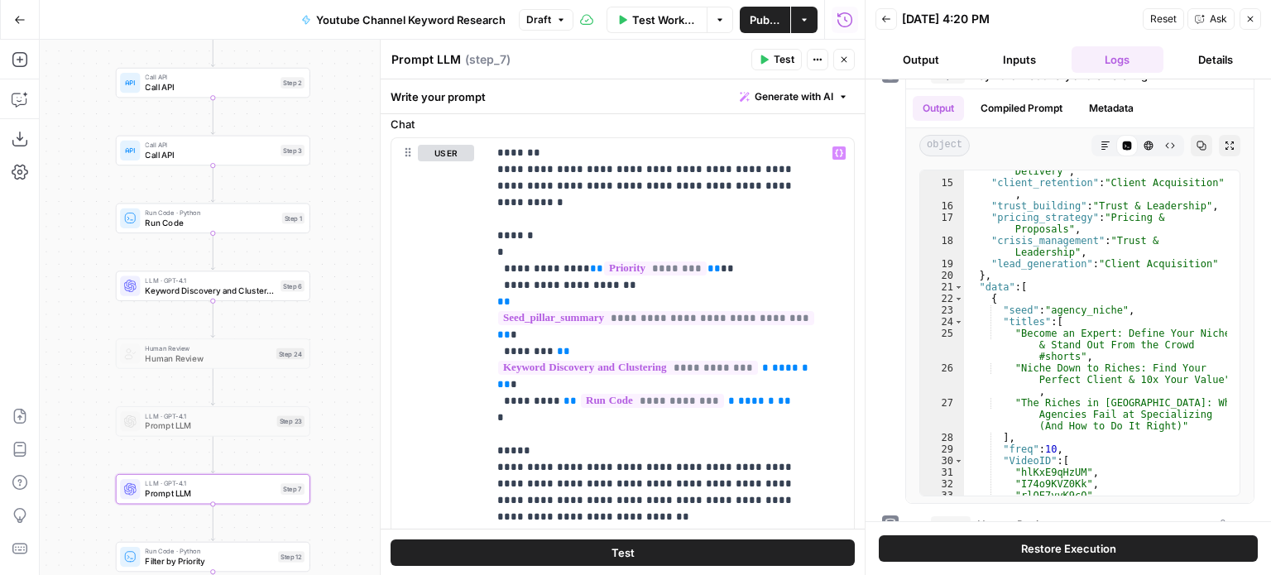
drag, startPoint x: 105, startPoint y: 309, endPoint x: 71, endPoint y: 376, distance: 75.1
click at [71, 376] on div "Workflow Set Inputs Inputs Workflow Workflow Step 29 Call API Call API Step 2 C…" at bounding box center [452, 308] width 825 height 536
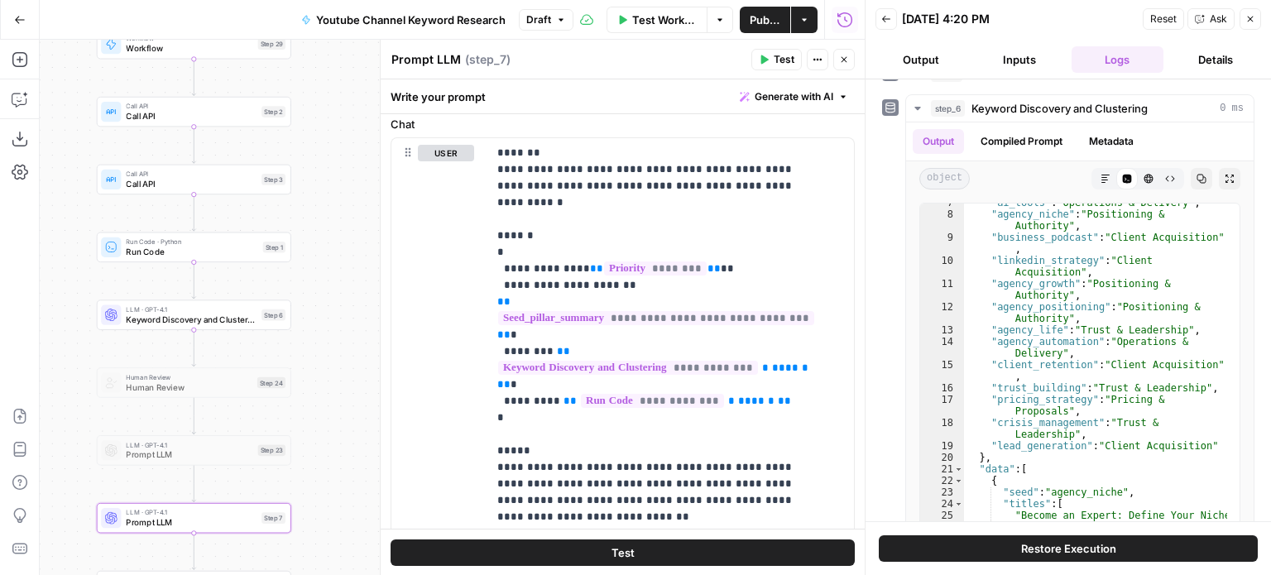
scroll to position [0, 0]
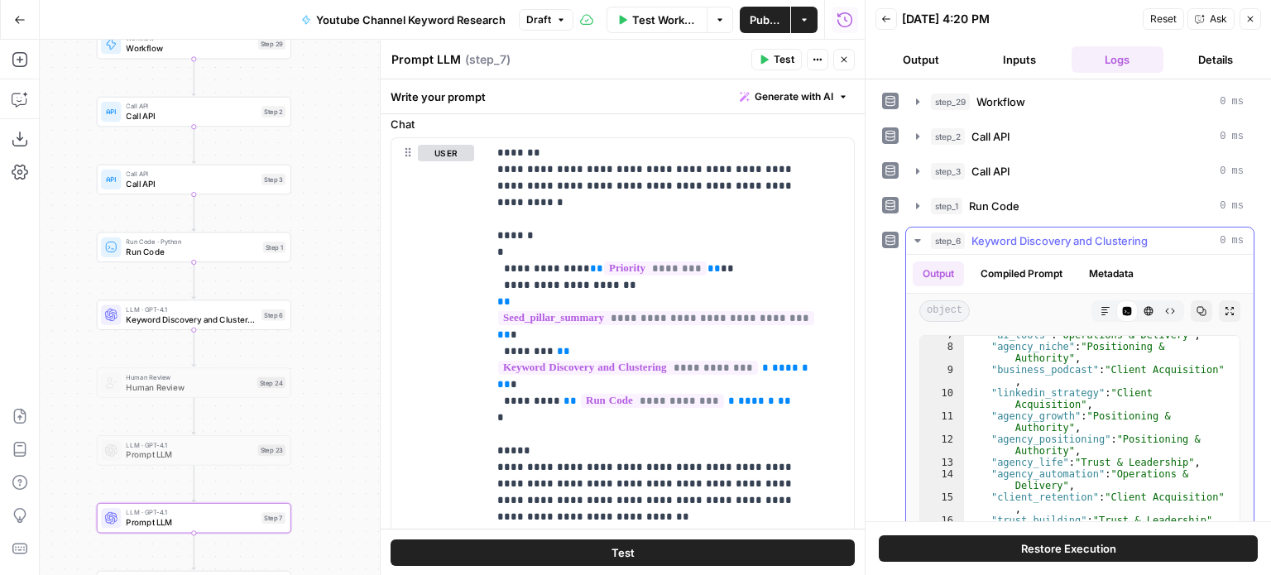
click at [1006, 233] on span "Keyword Discovery and Clustering" at bounding box center [1060, 241] width 176 height 17
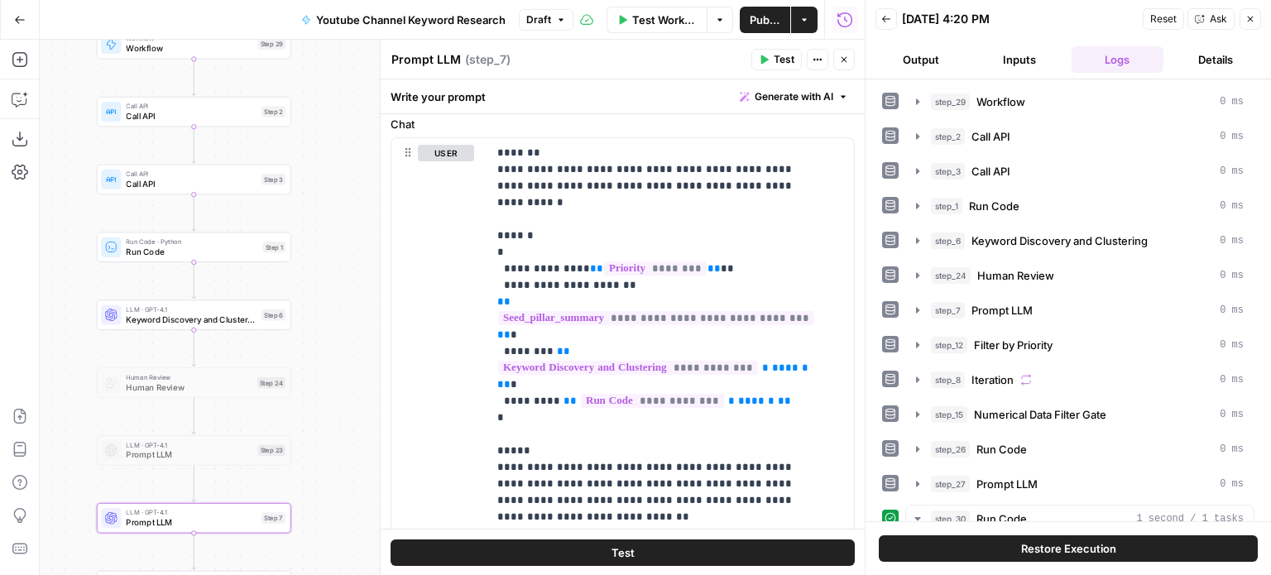
click at [1002, 203] on span "Run Code" at bounding box center [994, 206] width 50 height 17
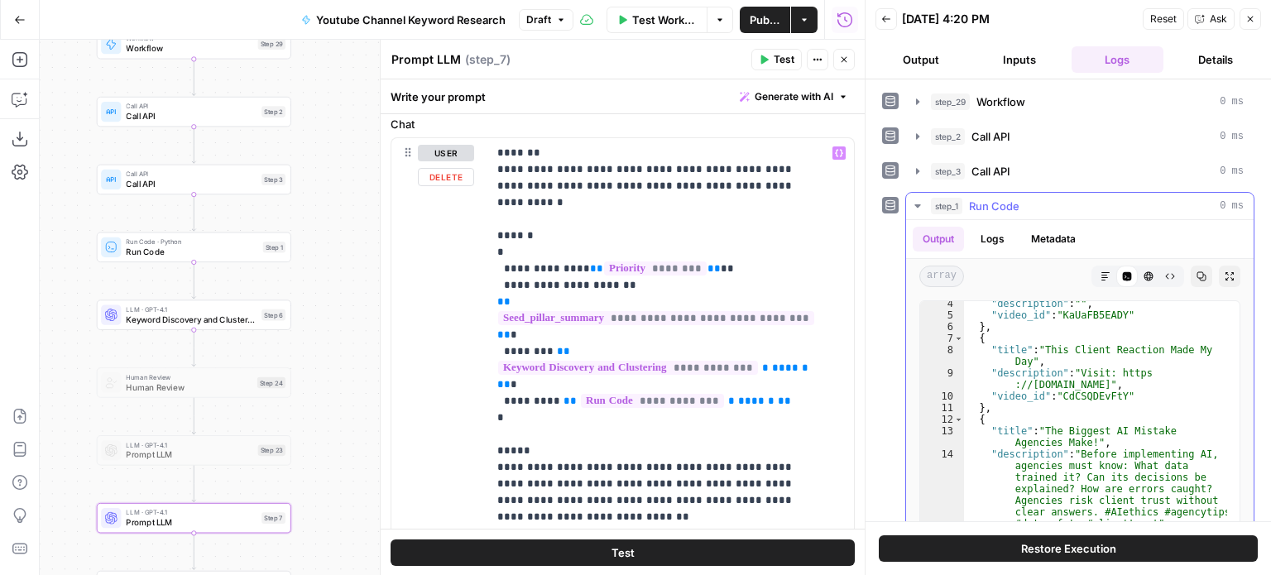
scroll to position [99, 0]
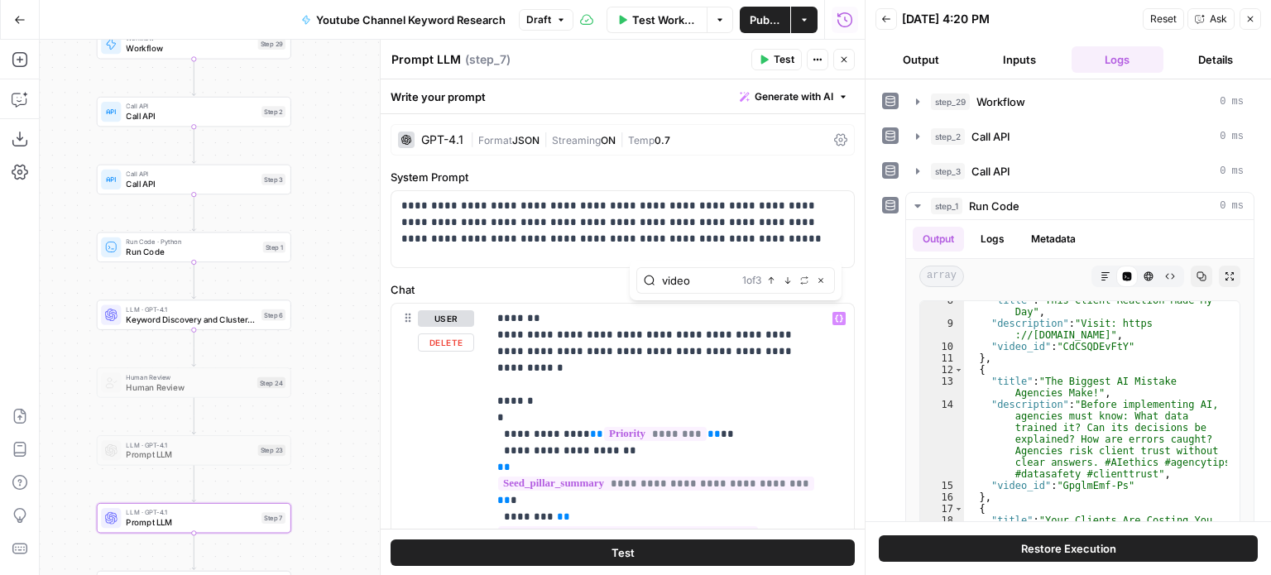
type input "video"
click at [792, 286] on div "1 of 3 Previous match Next Match Replace Close" at bounding box center [784, 280] width 85 height 15
click at [792, 286] on button "Next Match" at bounding box center [787, 280] width 13 height 13
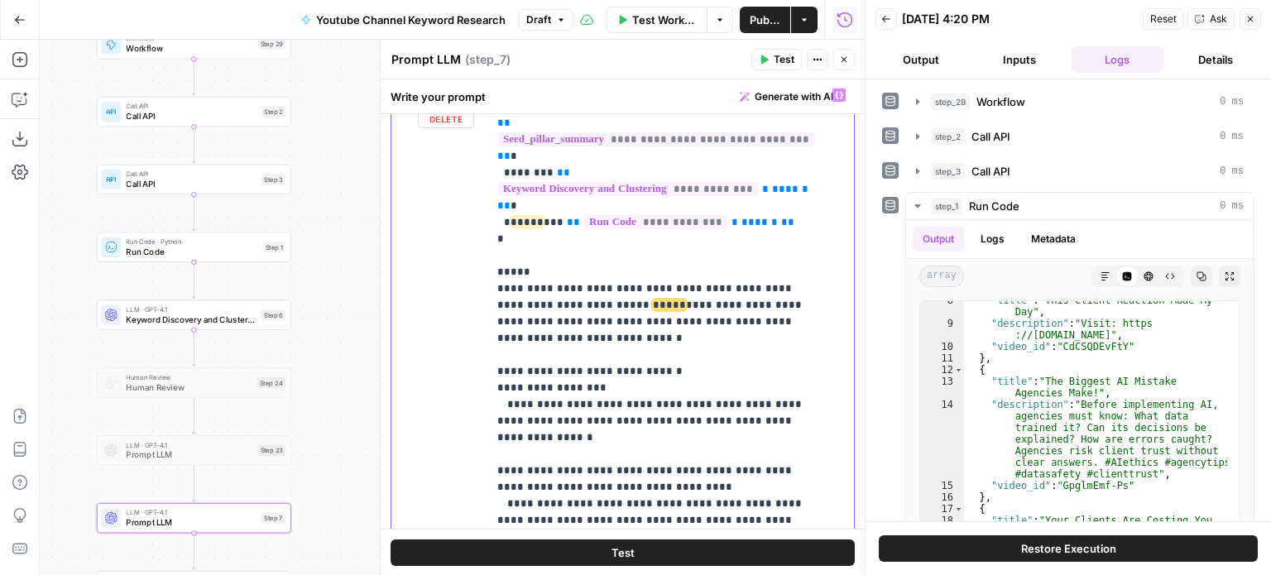
scroll to position [117, 0]
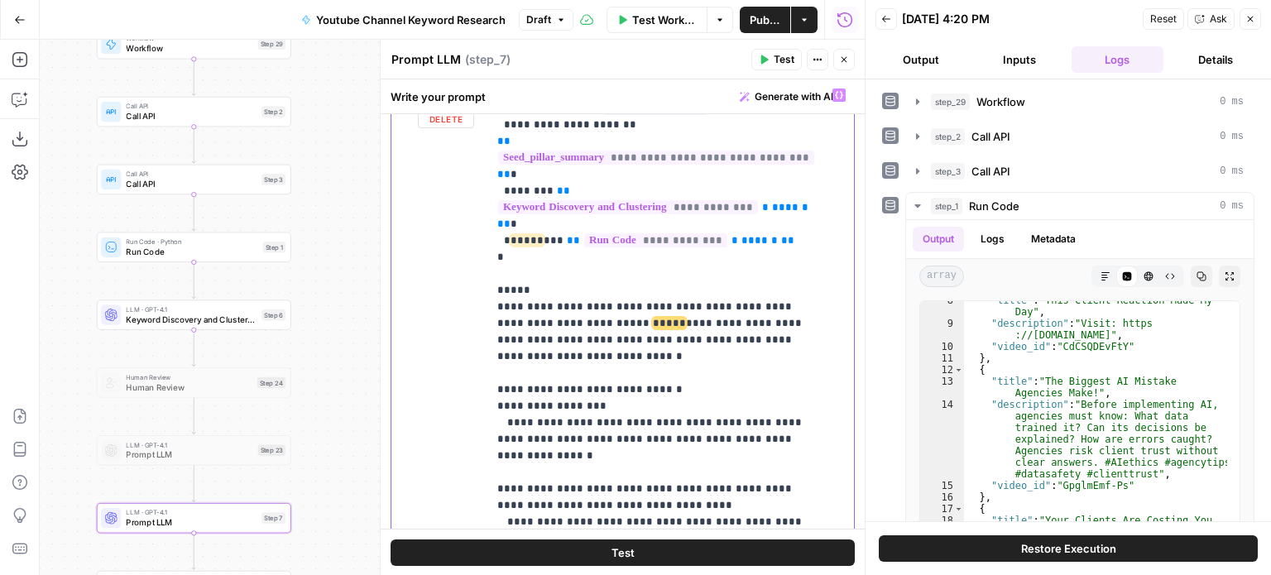
scroll to position [0, 0]
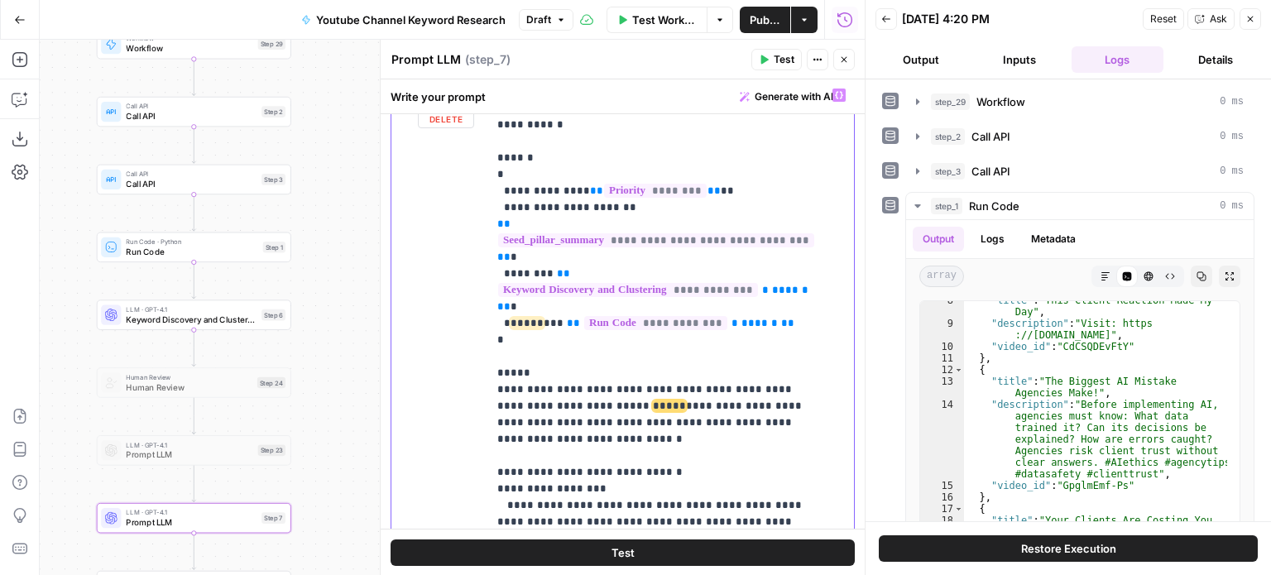
drag, startPoint x: 636, startPoint y: 330, endPoint x: 659, endPoint y: 240, distance: 92.9
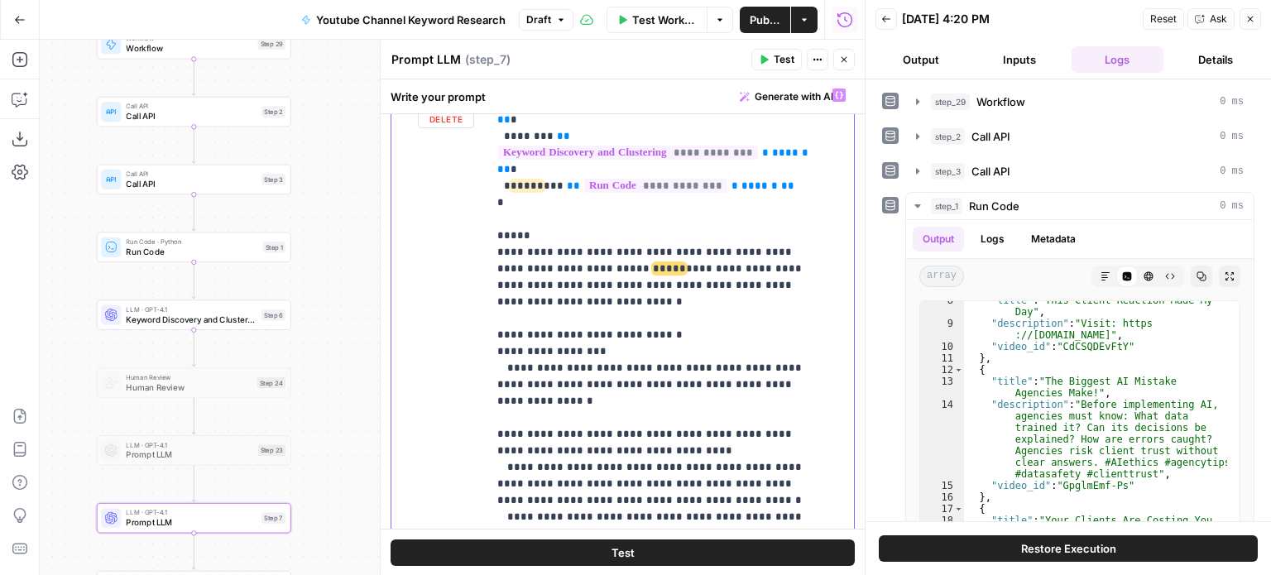
drag, startPoint x: 685, startPoint y: 274, endPoint x: 688, endPoint y: 395, distance: 120.9
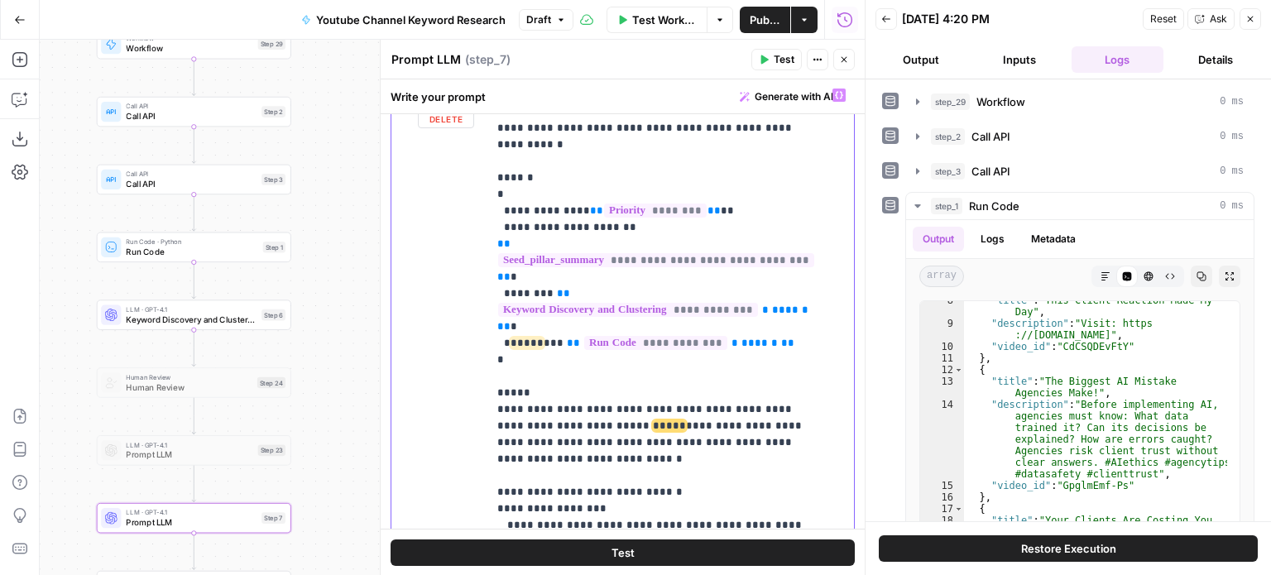
drag, startPoint x: 693, startPoint y: 406, endPoint x: 675, endPoint y: 287, distance: 120.4
drag, startPoint x: 569, startPoint y: 294, endPoint x: 554, endPoint y: 271, distance: 27.6
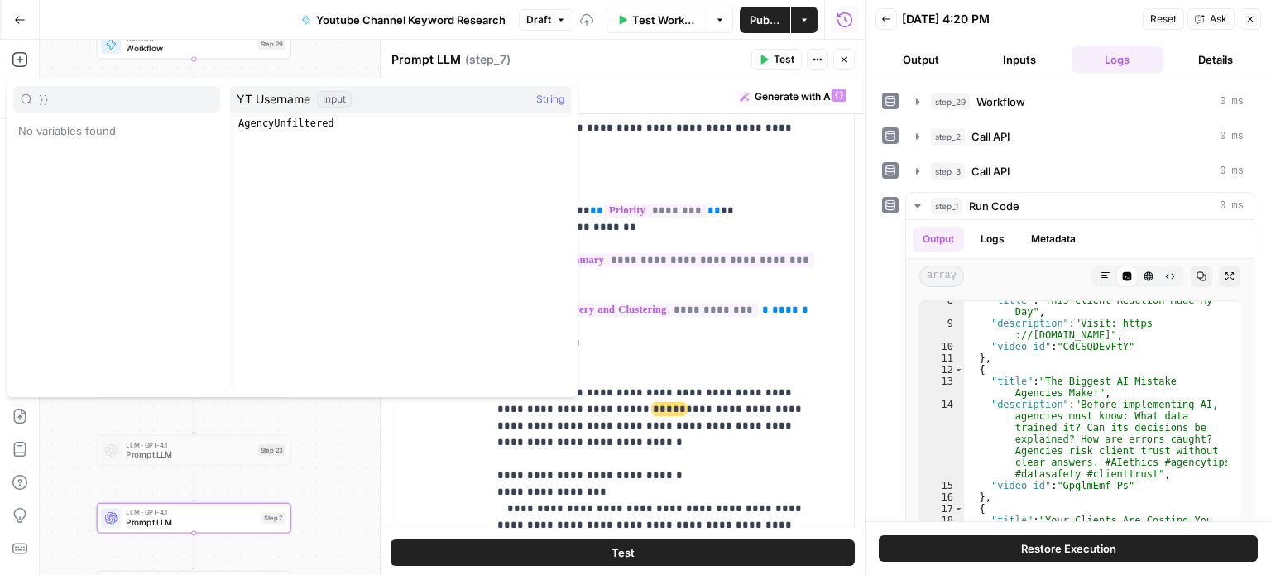
type input "}}"
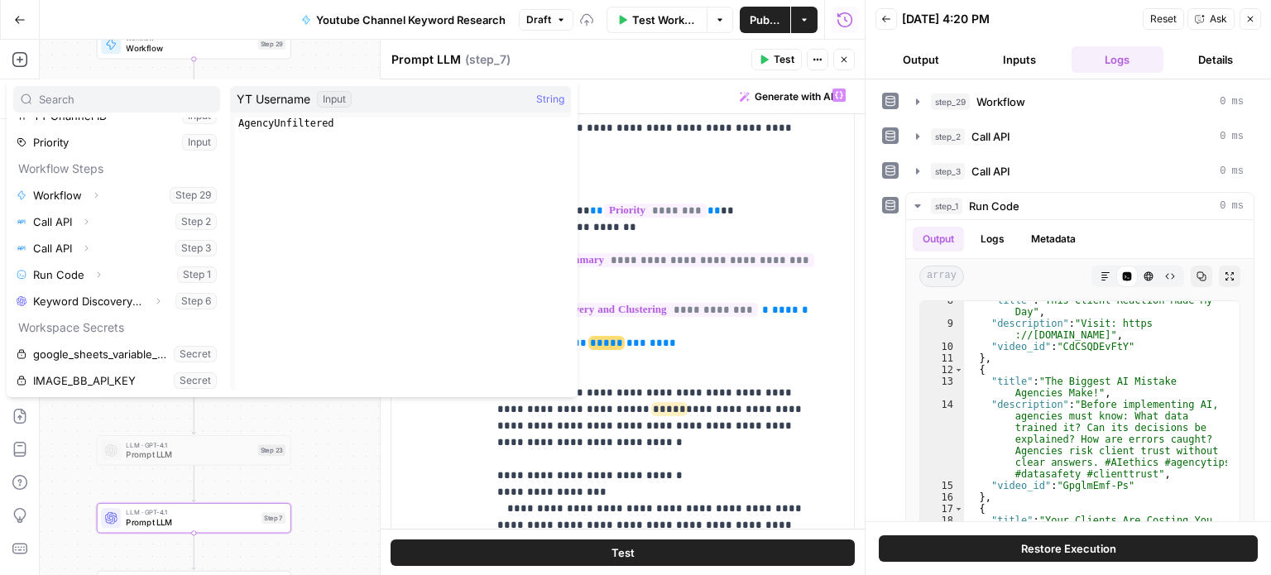
scroll to position [70, 0]
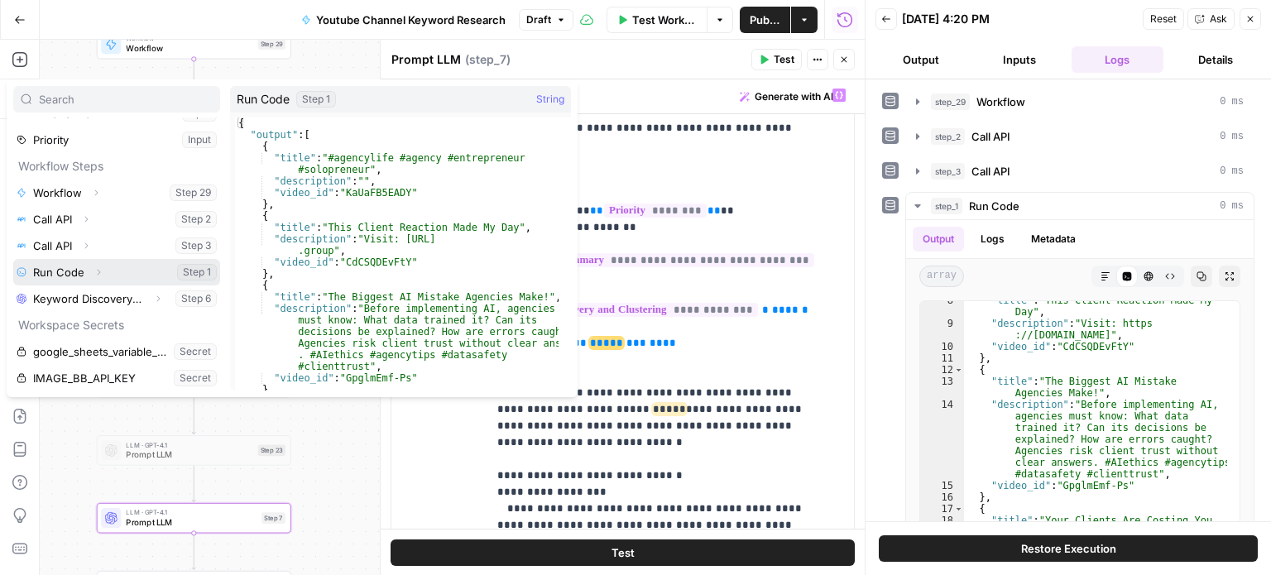
click at [96, 270] on icon "button" at bounding box center [99, 272] width 10 height 10
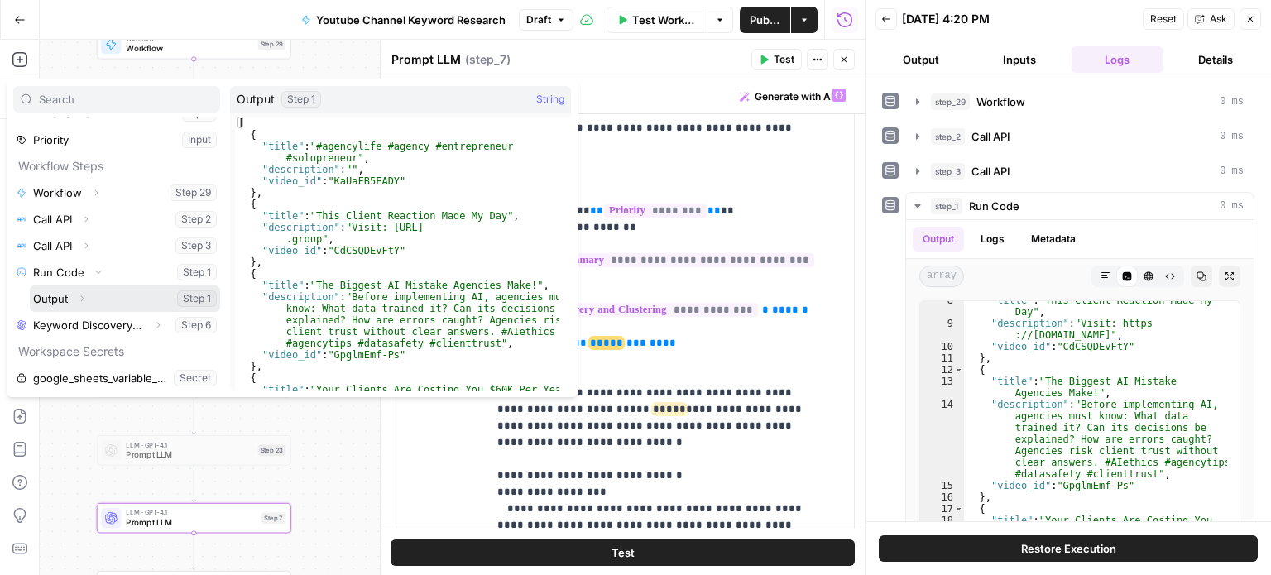
click at [82, 296] on icon "button" at bounding box center [82, 299] width 10 height 10
click at [55, 297] on button "Select variable Output" at bounding box center [125, 299] width 190 height 26
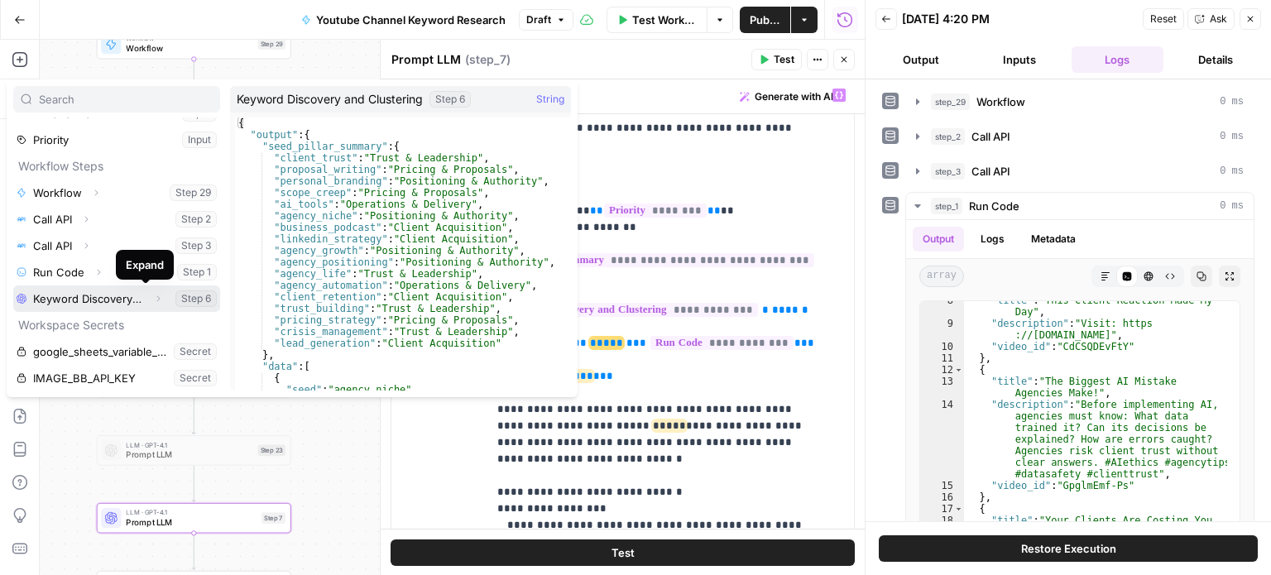
click at [153, 297] on icon "button" at bounding box center [158, 299] width 10 height 10
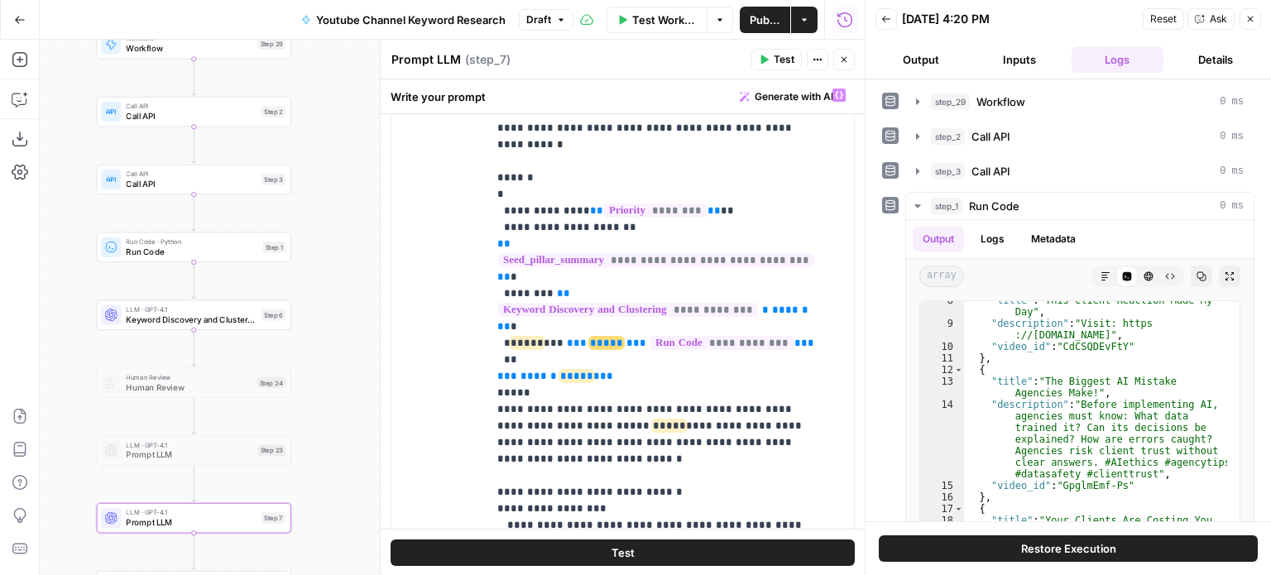
drag, startPoint x: 329, startPoint y: 400, endPoint x: 314, endPoint y: 238, distance: 162.1
click at [310, 244] on div "Workflow Set Inputs Inputs Workflow Workflow Step 29 Call API Call API Step 2 C…" at bounding box center [452, 308] width 825 height 536
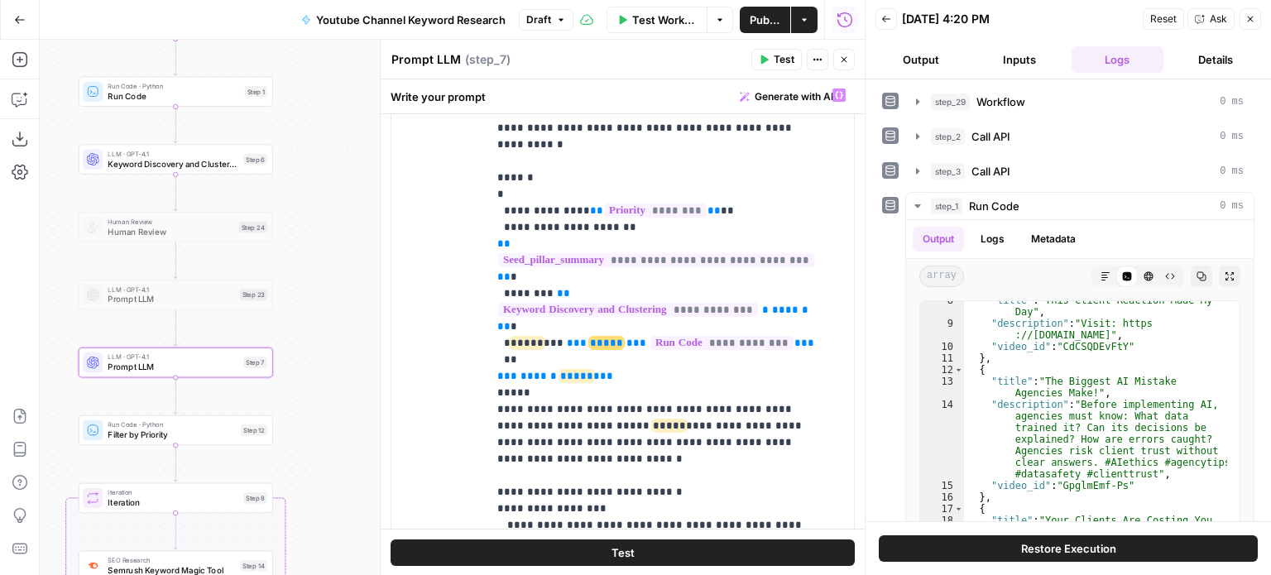
click at [321, 204] on div "Workflow Set Inputs Inputs Workflow Workflow Step 29 Call API Call API Step 2 C…" at bounding box center [452, 308] width 825 height 536
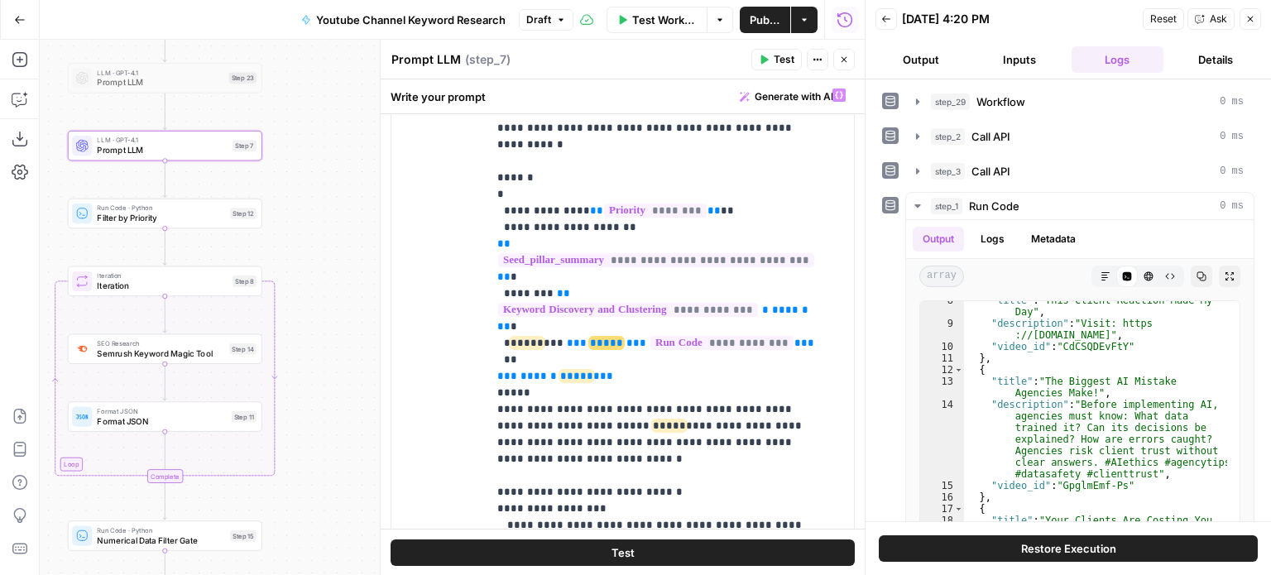
drag, startPoint x: 329, startPoint y: 362, endPoint x: 328, endPoint y: 195, distance: 167.2
click at [327, 200] on div "Workflow Set Inputs Inputs Workflow Workflow Step 29 Call API Call API Step 2 C…" at bounding box center [452, 308] width 825 height 536
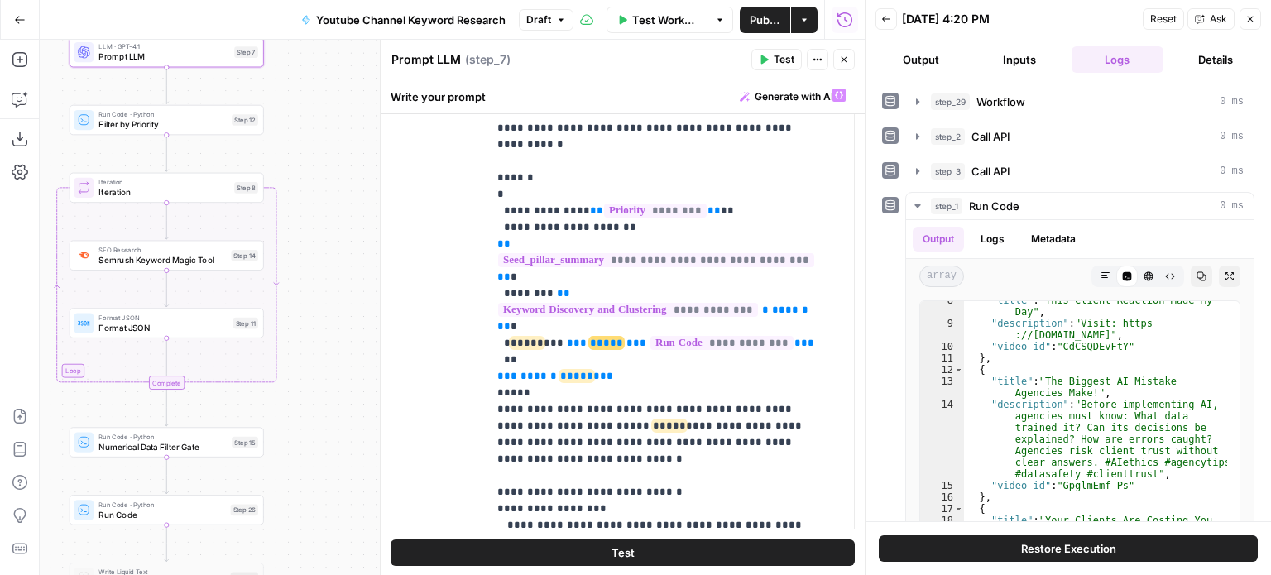
drag, startPoint x: 329, startPoint y: 336, endPoint x: 343, endPoint y: 200, distance: 136.5
click at [342, 202] on div "Workflow Set Inputs Inputs Workflow Workflow Step 29 Call API Call API Step 2 C…" at bounding box center [452, 308] width 825 height 536
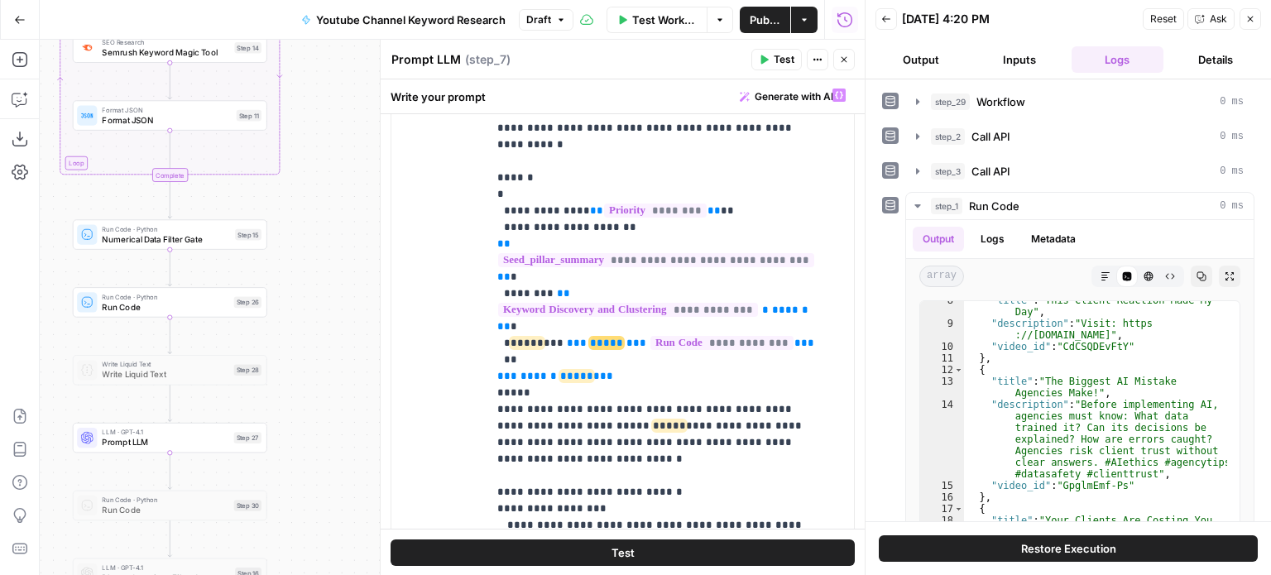
drag, startPoint x: 335, startPoint y: 355, endPoint x: 322, endPoint y: 243, distance: 112.5
click at [322, 247] on div "Workflow Set Inputs Inputs Workflow Workflow Step 29 Call API Call API Step 2 C…" at bounding box center [452, 308] width 825 height 536
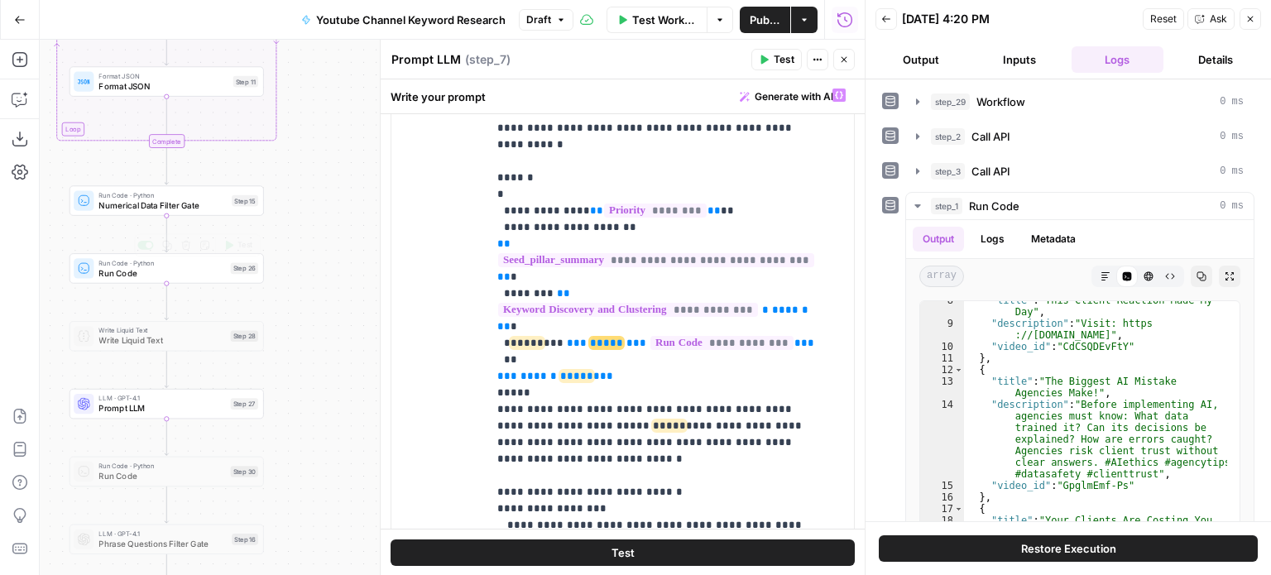
click at [152, 403] on span "Prompt LLM" at bounding box center [161, 408] width 127 height 12
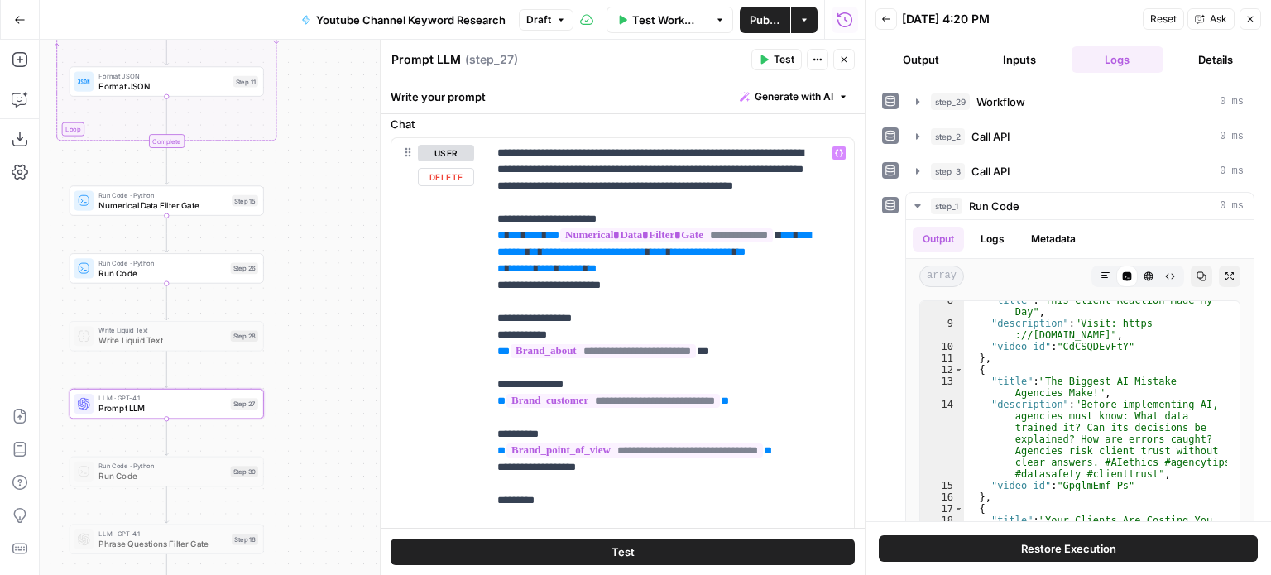
scroll to position [166, 0]
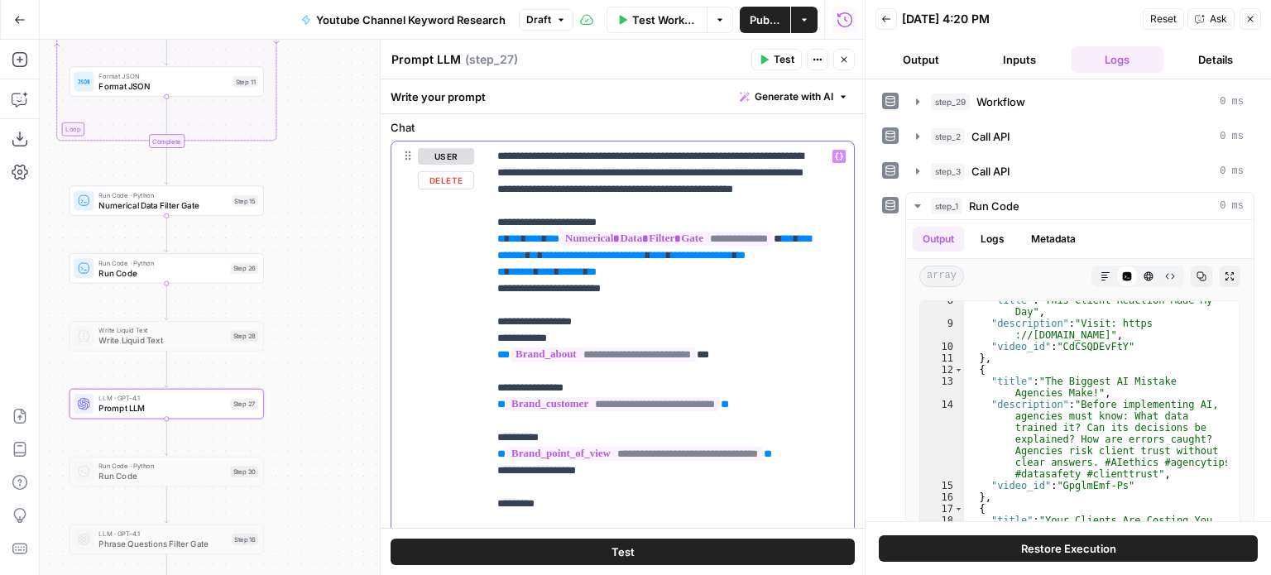
drag, startPoint x: 672, startPoint y: 308, endPoint x: 470, endPoint y: 261, distance: 207.4
click at [470, 261] on div "**********" at bounding box center [622, 498] width 463 height 713
copy p "**********"
click at [719, 307] on p "**********" at bounding box center [658, 570] width 322 height 844
click at [312, 420] on div "Workflow Set Inputs Inputs Workflow Workflow Step 29 Call API Call API Step 2 C…" at bounding box center [452, 308] width 825 height 536
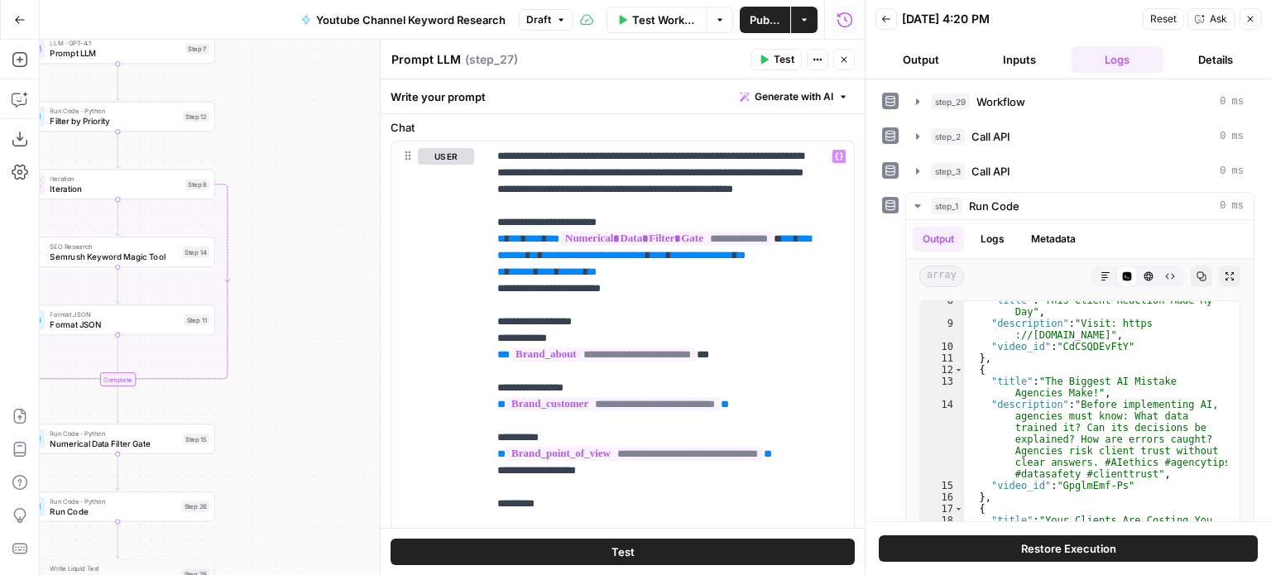
drag, startPoint x: 339, startPoint y: 233, endPoint x: 382, endPoint y: 411, distance: 182.9
click at [382, 411] on body "All About AI New Home Browse Insights Opportunities Your Data Recent Grids Cont…" at bounding box center [635, 287] width 1271 height 575
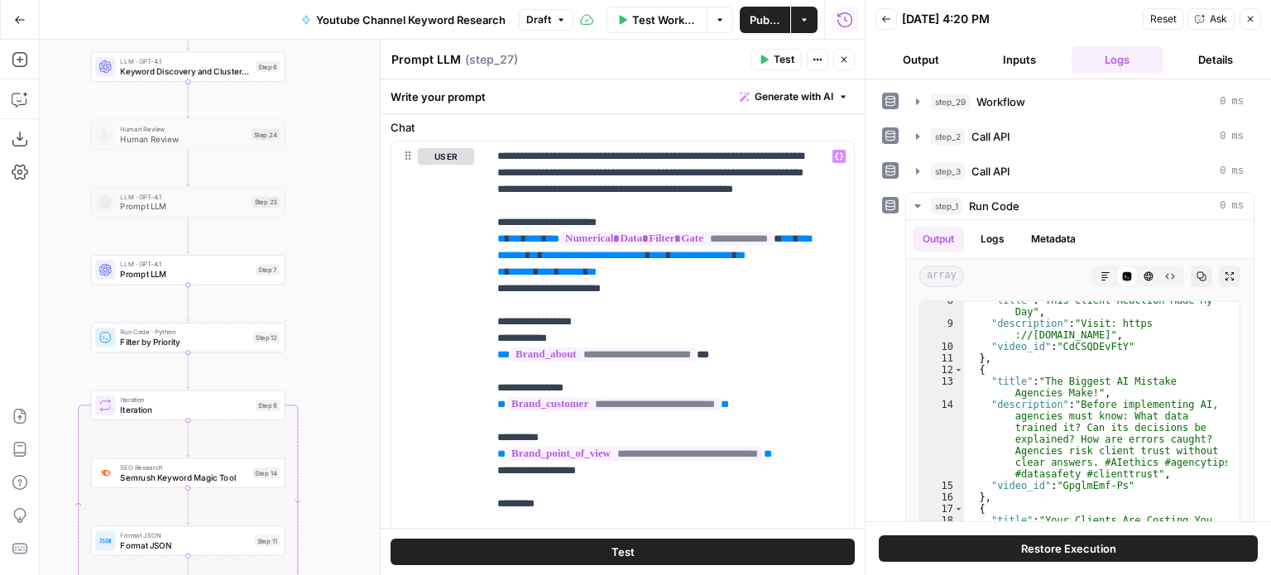
drag, startPoint x: 355, startPoint y: 312, endPoint x: 288, endPoint y: 330, distance: 69.5
click at [358, 315] on div "Workflow Set Inputs Inputs Workflow Workflow Step 29 Call API Call API Step 2 C…" at bounding box center [452, 308] width 825 height 536
click at [195, 269] on span "Prompt LLM" at bounding box center [185, 274] width 131 height 12
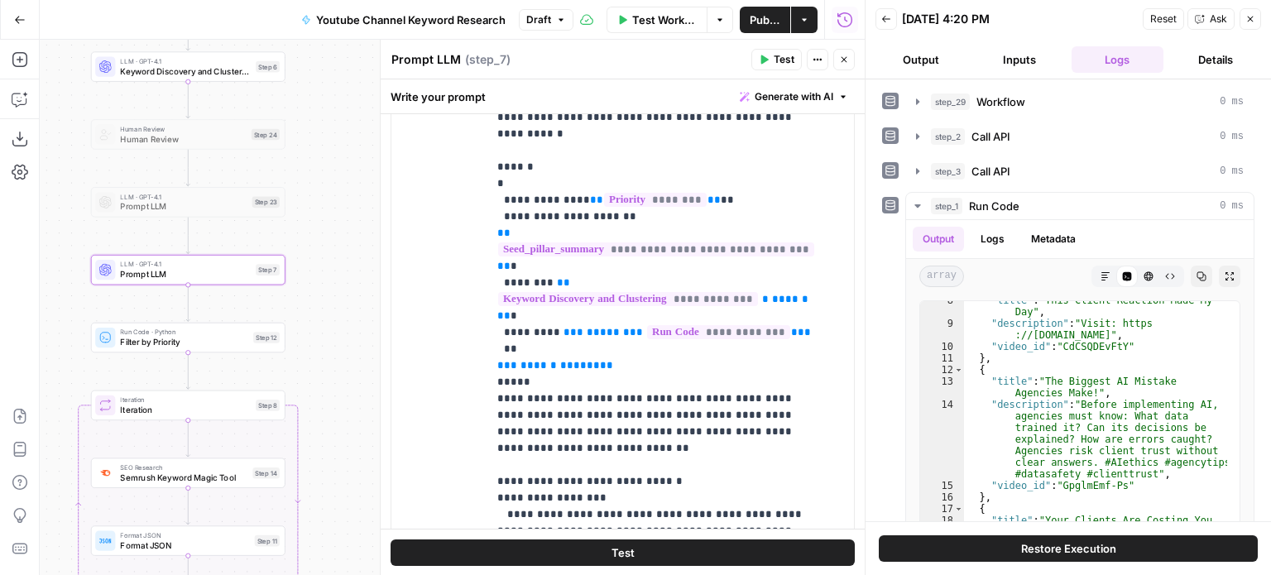
scroll to position [248, 0]
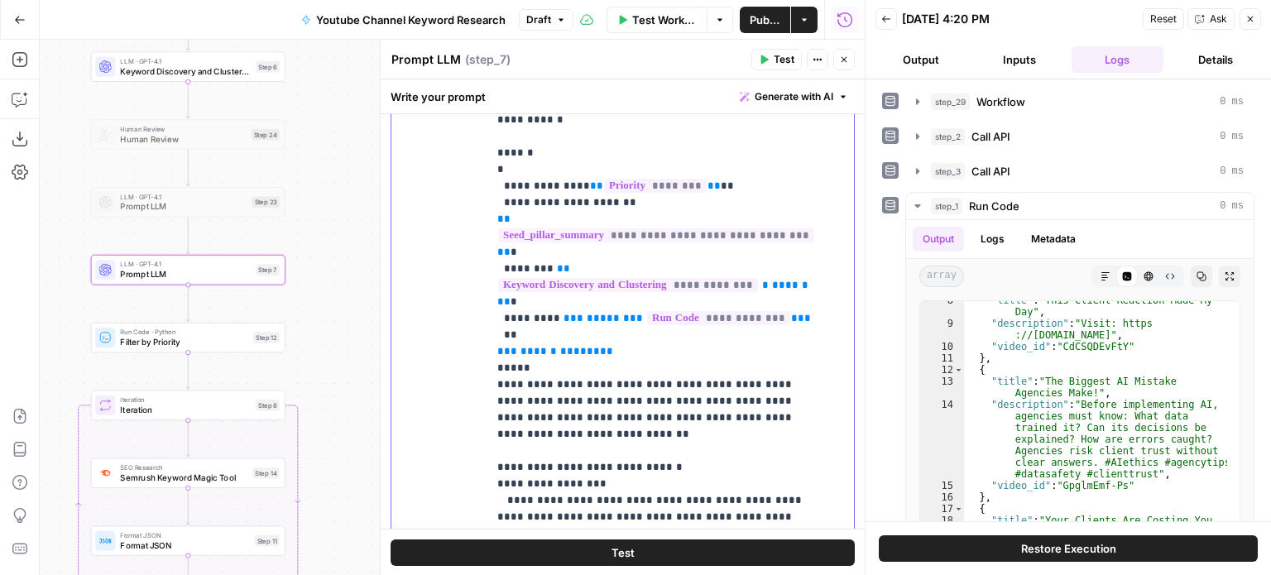
drag, startPoint x: 623, startPoint y: 288, endPoint x: 467, endPoint y: 257, distance: 159.4
click at [467, 257] on div "**********" at bounding box center [622, 411] width 463 height 713
drag, startPoint x: 622, startPoint y: 287, endPoint x: 554, endPoint y: 255, distance: 75.2
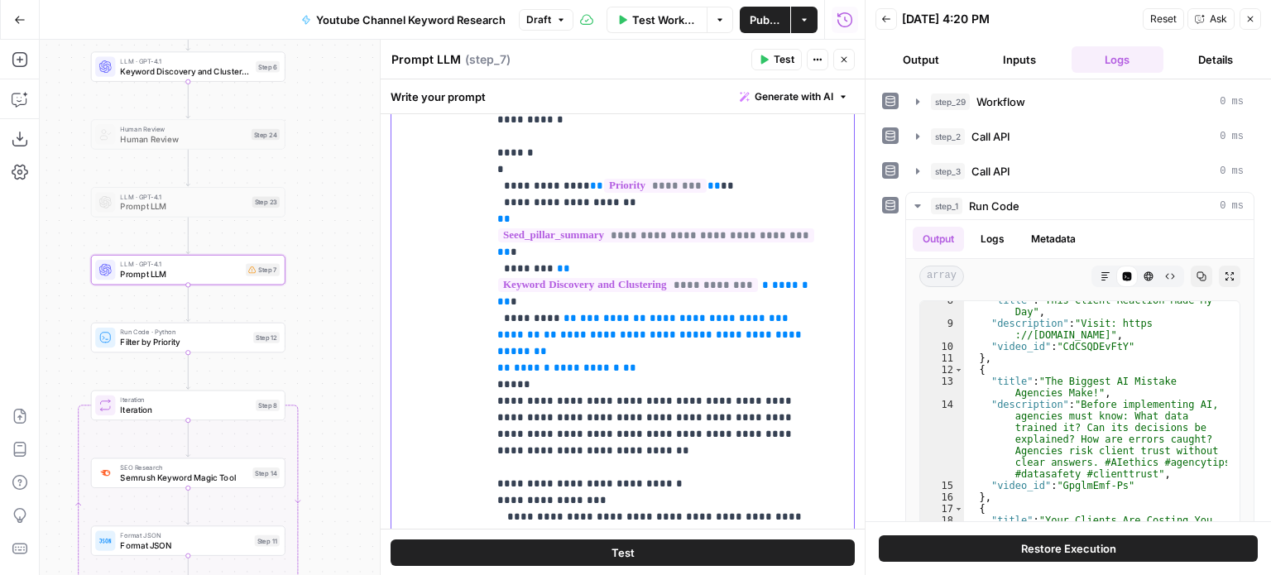
click at [524, 329] on span "**" at bounding box center [517, 334] width 13 height 11
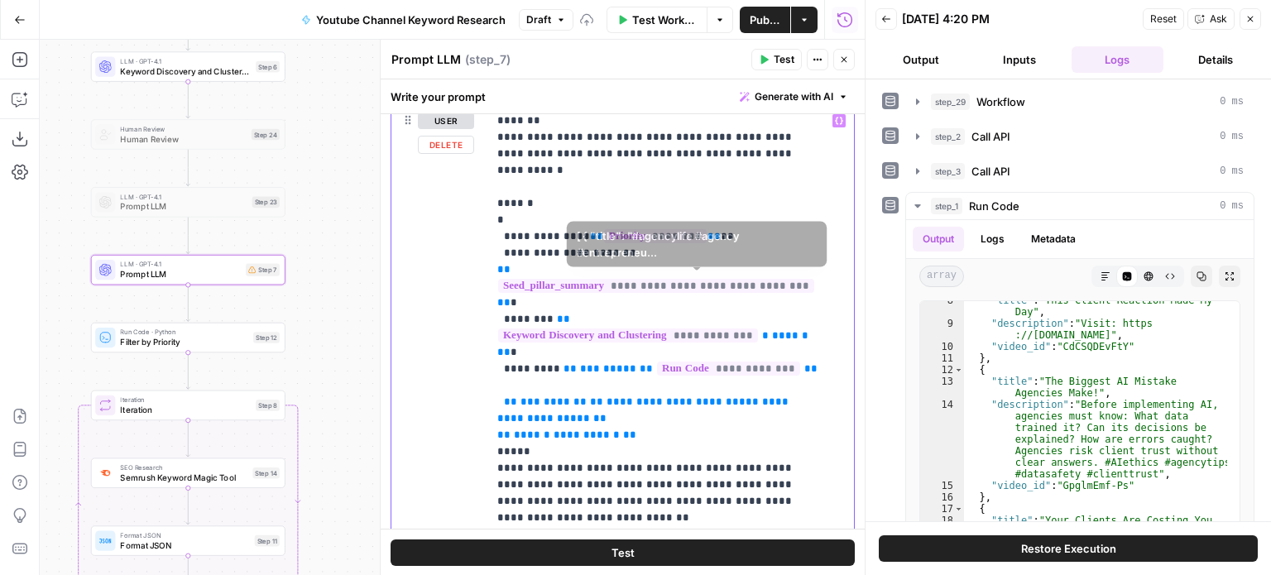
drag, startPoint x: 669, startPoint y: 333, endPoint x: 665, endPoint y: 274, distance: 58.9
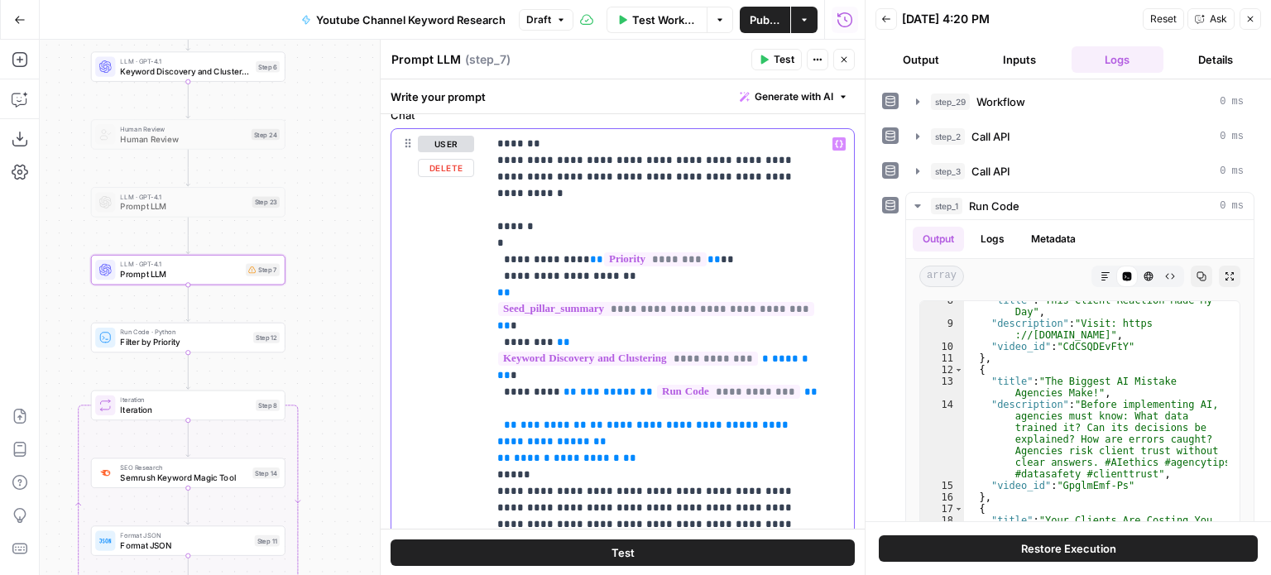
drag, startPoint x: 617, startPoint y: 324, endPoint x: 588, endPoint y: 327, distance: 28.3
drag, startPoint x: 728, startPoint y: 358, endPoint x: 622, endPoint y: 357, distance: 105.9
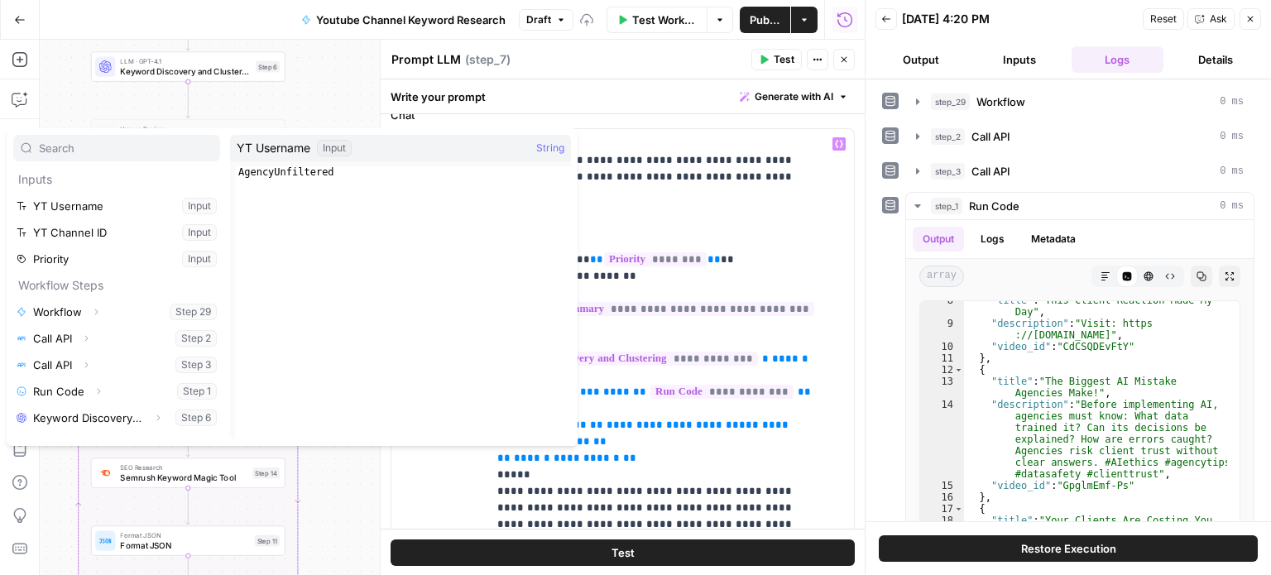
scroll to position [70, 0]
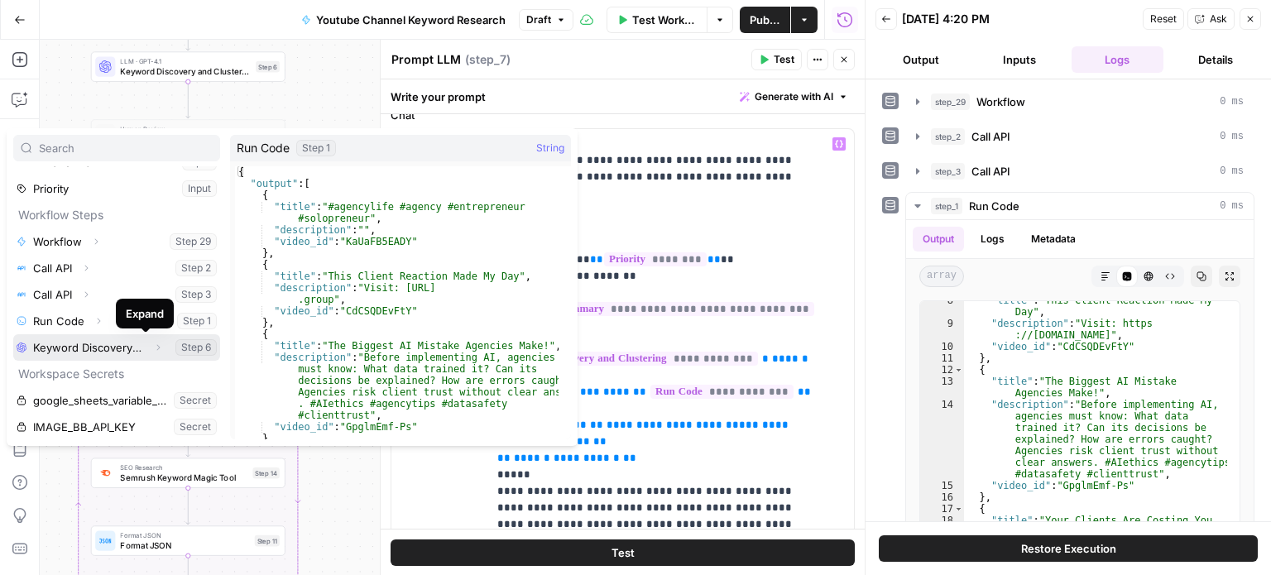
drag, startPoint x: 147, startPoint y: 343, endPoint x: 123, endPoint y: 294, distance: 54.8
click at [125, 294] on ul "Workflow Expand Step 29 Call API Expand Step 2 Call API Expand Step 3 Run Code …" at bounding box center [116, 294] width 207 height 132
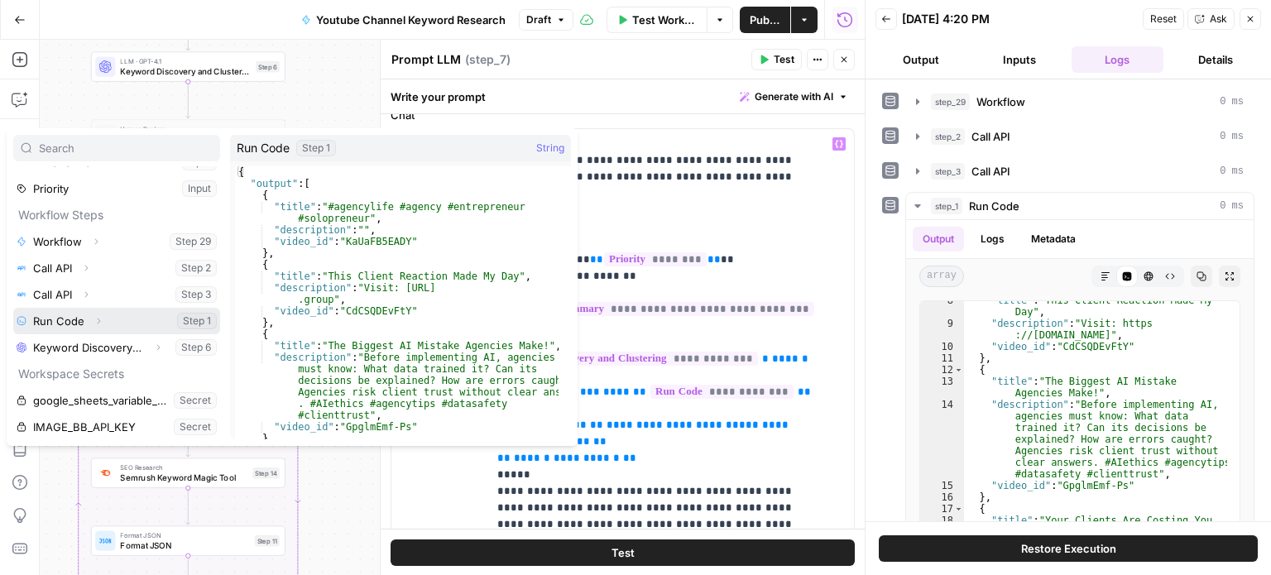
click at [103, 319] on button "Expand" at bounding box center [99, 321] width 22 height 22
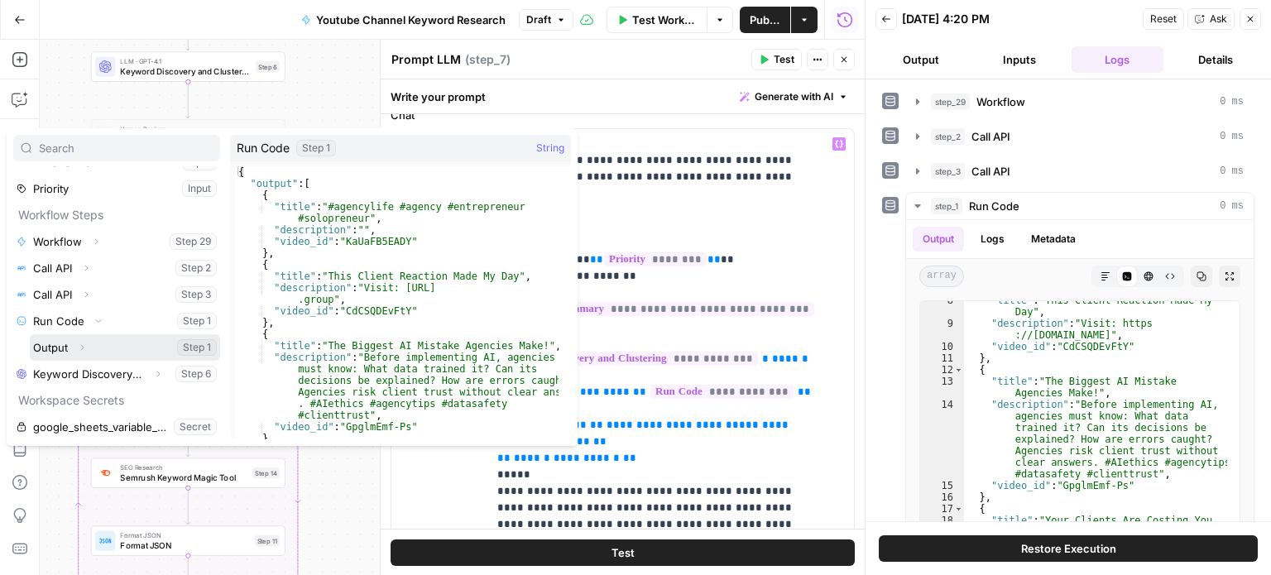
click at [84, 346] on icon "button" at bounding box center [82, 348] width 10 height 10
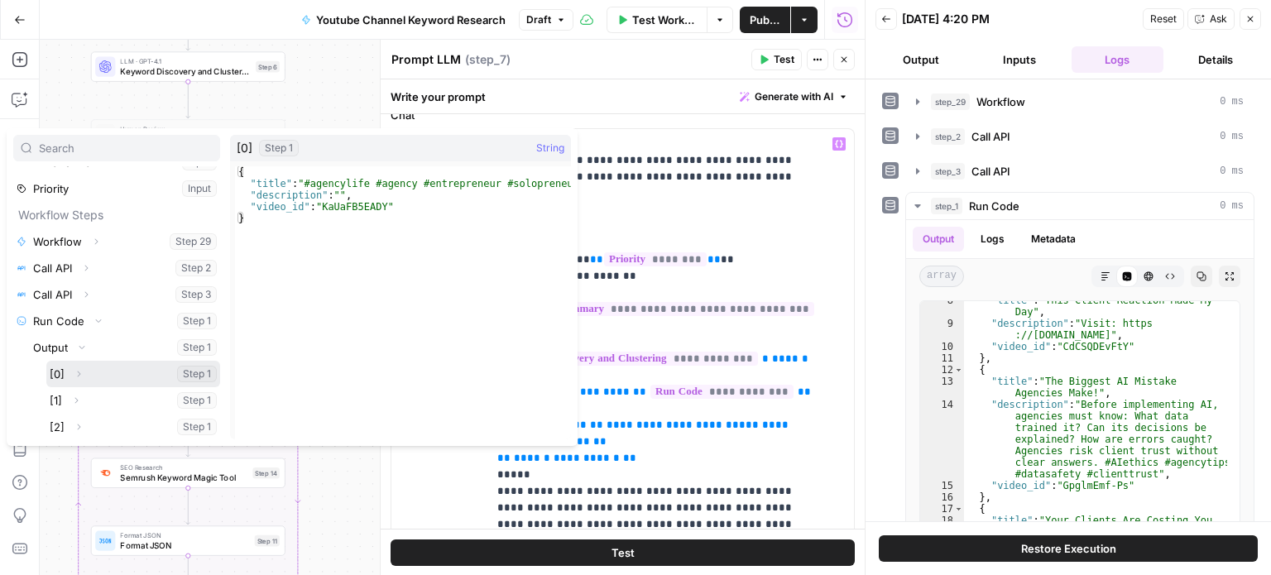
click at [77, 373] on icon "button" at bounding box center [79, 374] width 10 height 10
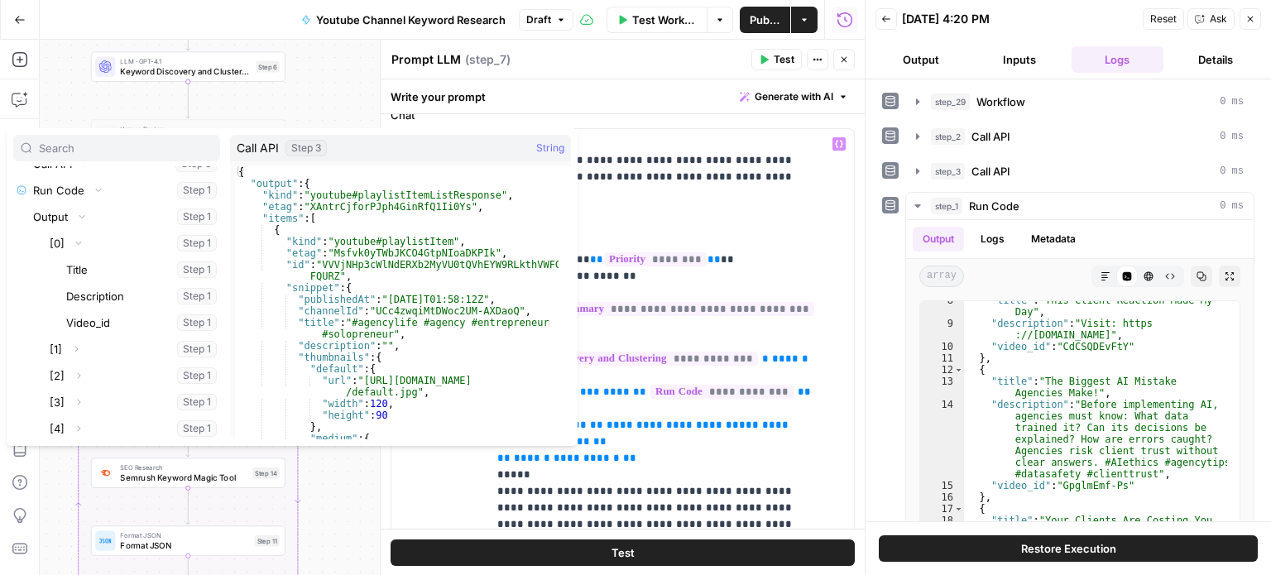
scroll to position [205, 0]
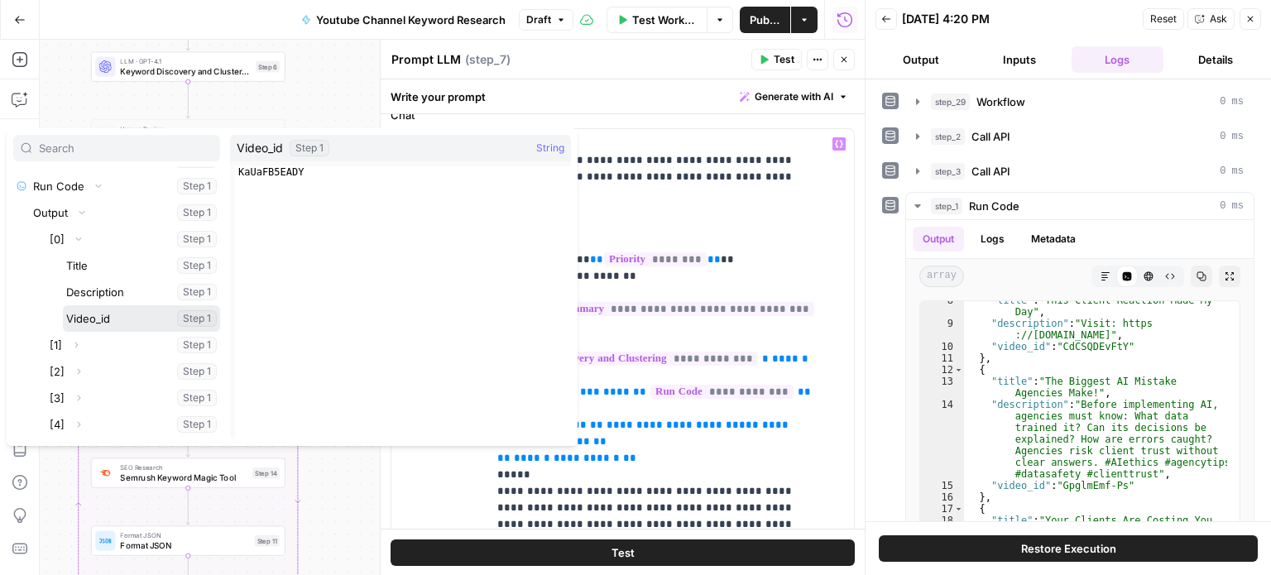
click at [112, 313] on button "Select variable Video_id" at bounding box center [141, 318] width 157 height 26
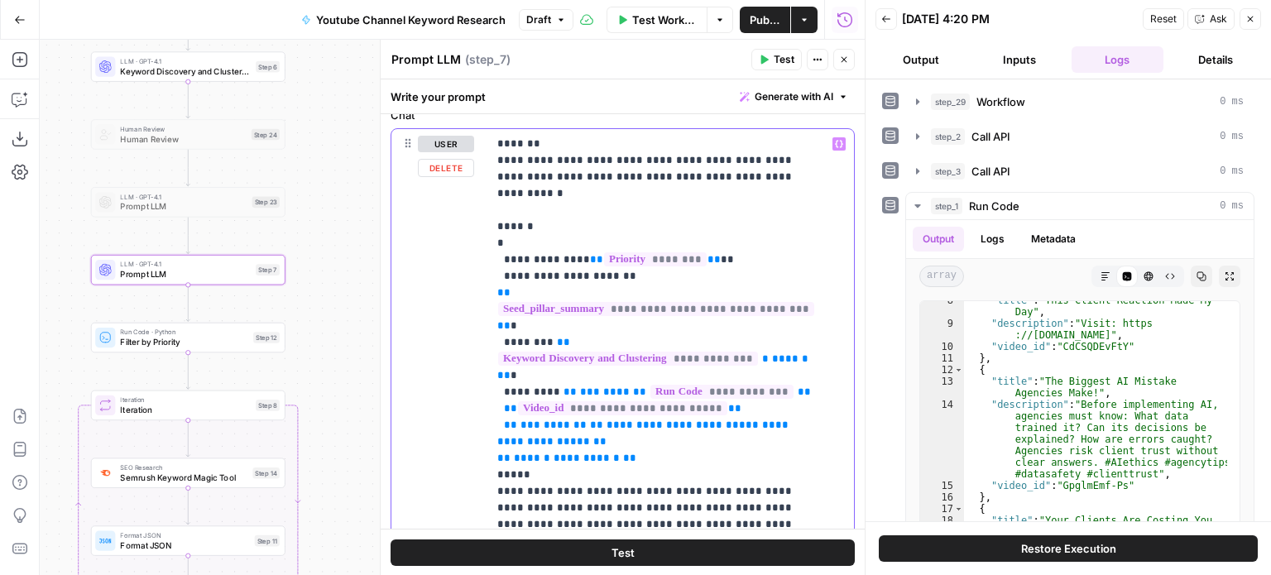
drag, startPoint x: 729, startPoint y: 362, endPoint x: 622, endPoint y: 361, distance: 106.8
drag, startPoint x: 582, startPoint y: 359, endPoint x: 540, endPoint y: 360, distance: 42.2
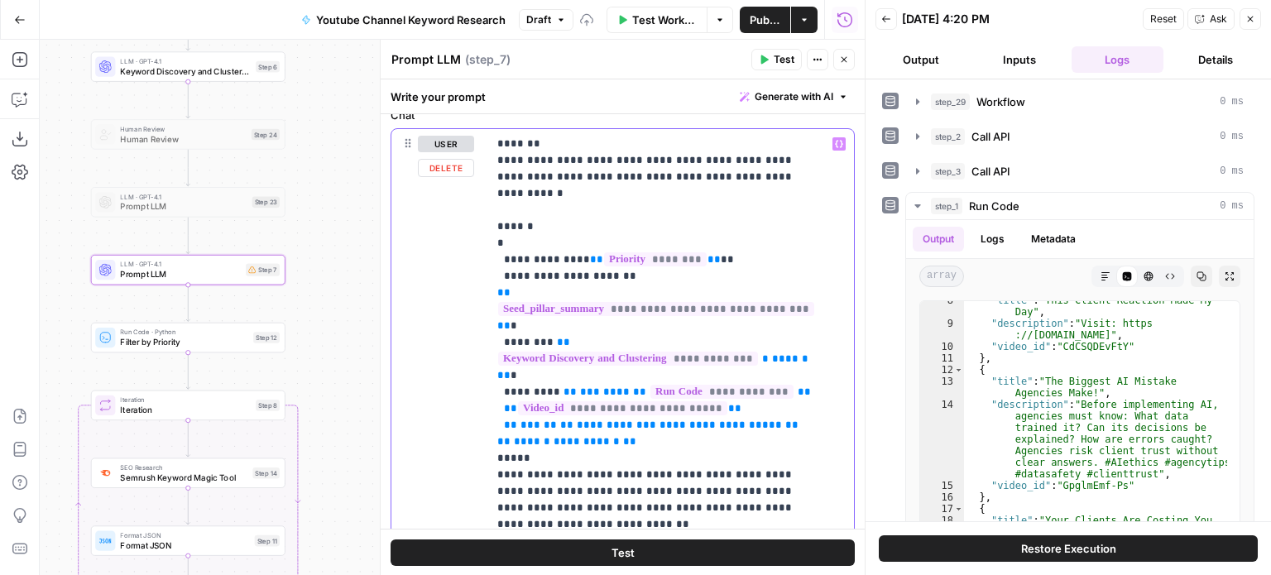
click at [785, 420] on span "**" at bounding box center [791, 425] width 13 height 11
click at [560, 420] on span "**" at bounding box center [566, 425] width 13 height 11
click at [673, 420] on span "**" at bounding box center [679, 425] width 13 height 11
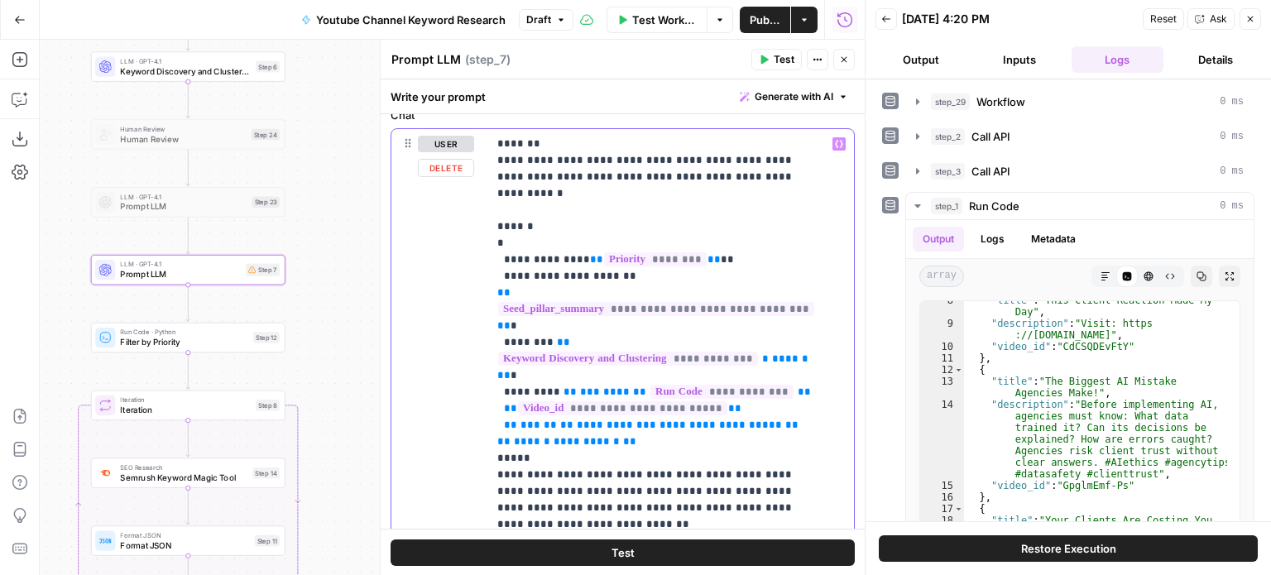
drag, startPoint x: 716, startPoint y: 340, endPoint x: 472, endPoint y: 340, distance: 244.2
click at [472, 340] on div "**********" at bounding box center [622, 485] width 463 height 713
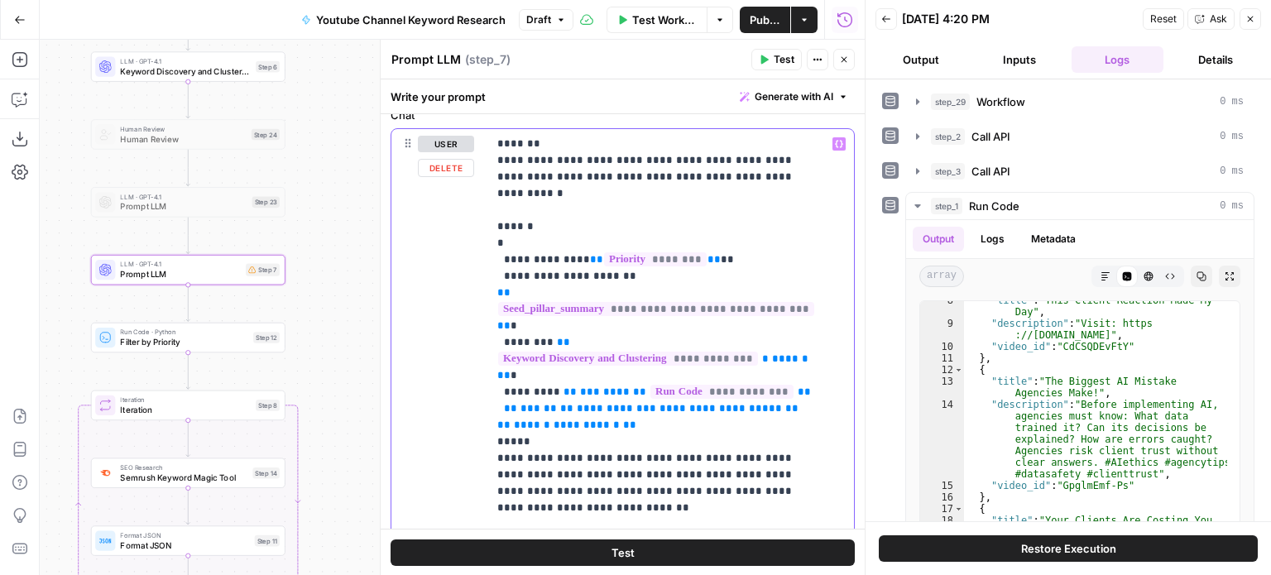
drag, startPoint x: 650, startPoint y: 340, endPoint x: 480, endPoint y: 348, distance: 169.9
click at [480, 348] on div "**********" at bounding box center [622, 485] width 463 height 713
copy p "**********"
click at [673, 403] on span "**" at bounding box center [679, 408] width 13 height 11
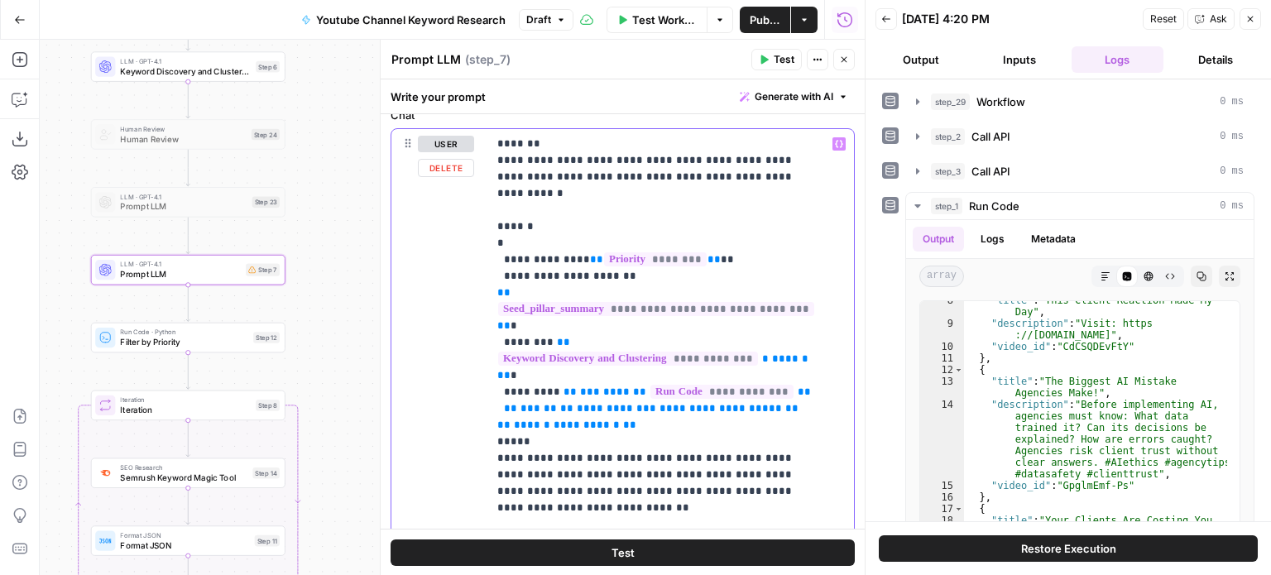
drag, startPoint x: 778, startPoint y: 337, endPoint x: 461, endPoint y: 342, distance: 317.0
click at [461, 342] on div "**********" at bounding box center [622, 485] width 463 height 713
click at [660, 403] on span "**" at bounding box center [666, 408] width 13 height 11
drag, startPoint x: 780, startPoint y: 340, endPoint x: 650, endPoint y: 348, distance: 130.2
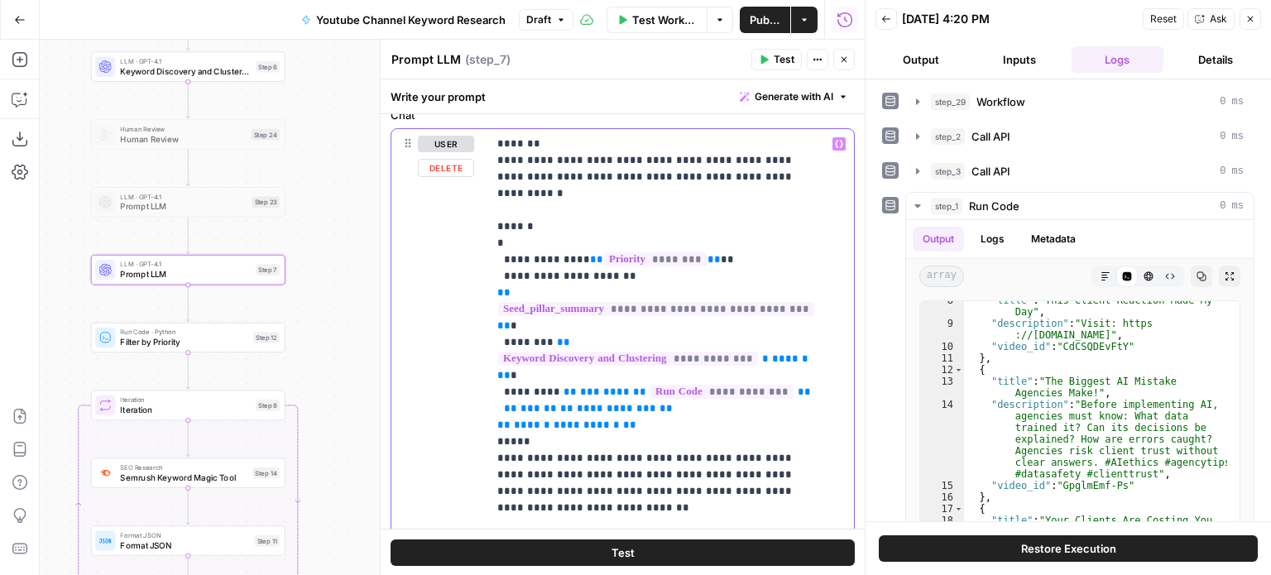
drag, startPoint x: 680, startPoint y: 344, endPoint x: 459, endPoint y: 342, distance: 221.0
click at [459, 342] on div "**********" at bounding box center [622, 485] width 463 height 713
copy p "**********"
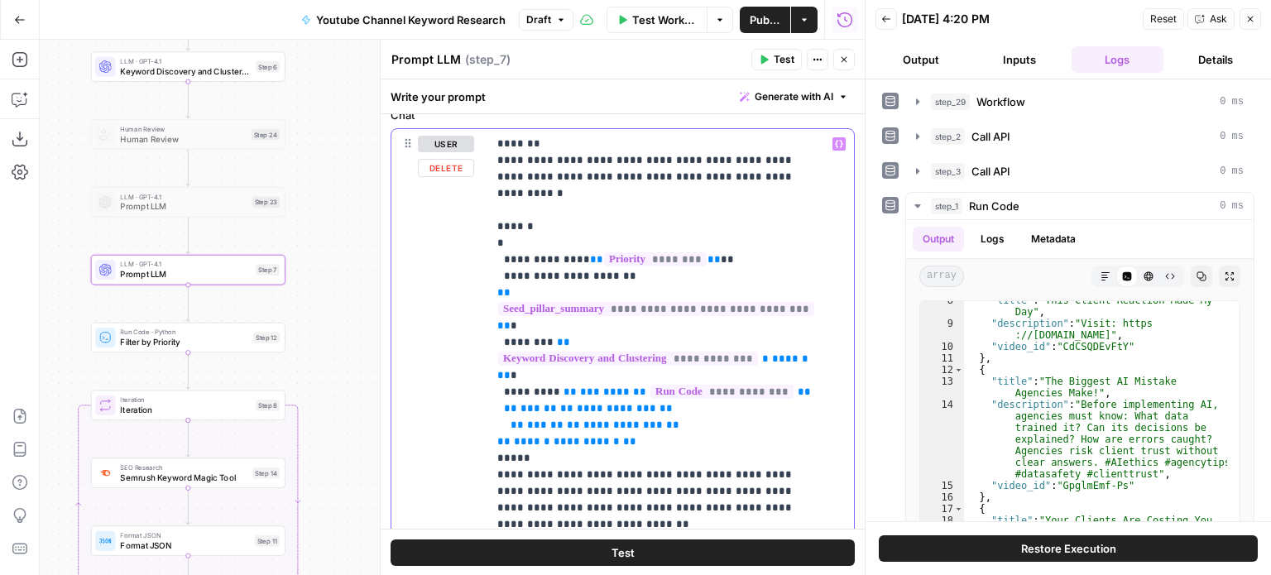
drag, startPoint x: 508, startPoint y: 358, endPoint x: 487, endPoint y: 359, distance: 21.5
click at [488, 359] on div "**********" at bounding box center [671, 466] width 367 height 675
click at [497, 337] on div "**********" at bounding box center [671, 466] width 367 height 675
click at [494, 338] on div "**********" at bounding box center [671, 466] width 367 height 675
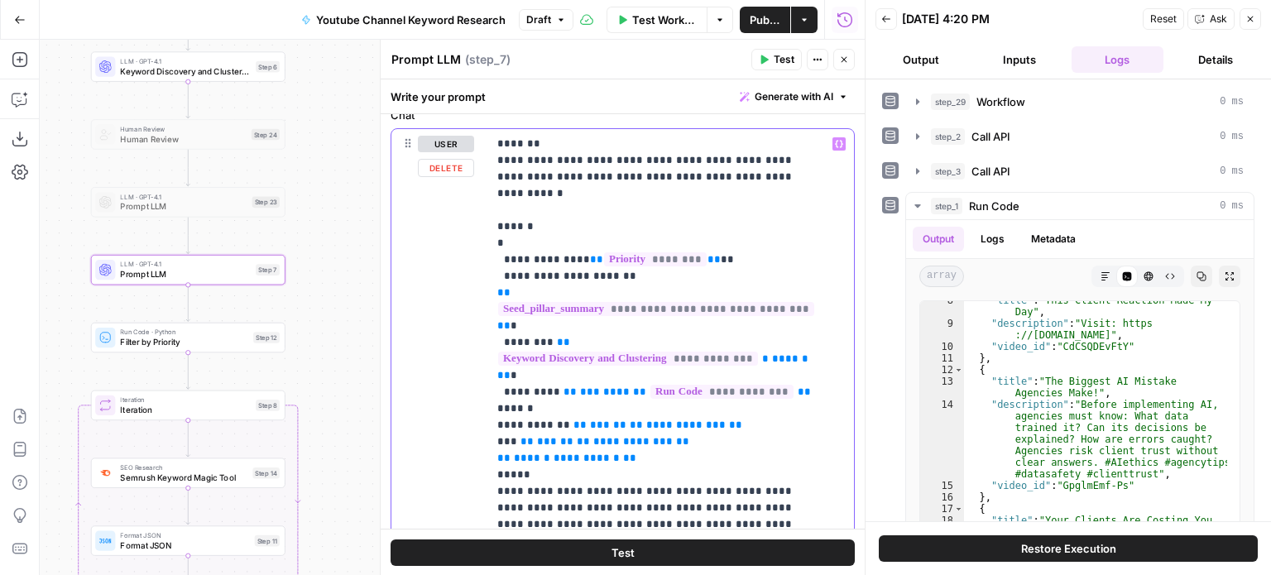
drag, startPoint x: 608, startPoint y: 353, endPoint x: 559, endPoint y: 354, distance: 48.8
copy p "**********"
drag, startPoint x: 575, startPoint y: 341, endPoint x: 563, endPoint y: 341, distance: 12.4
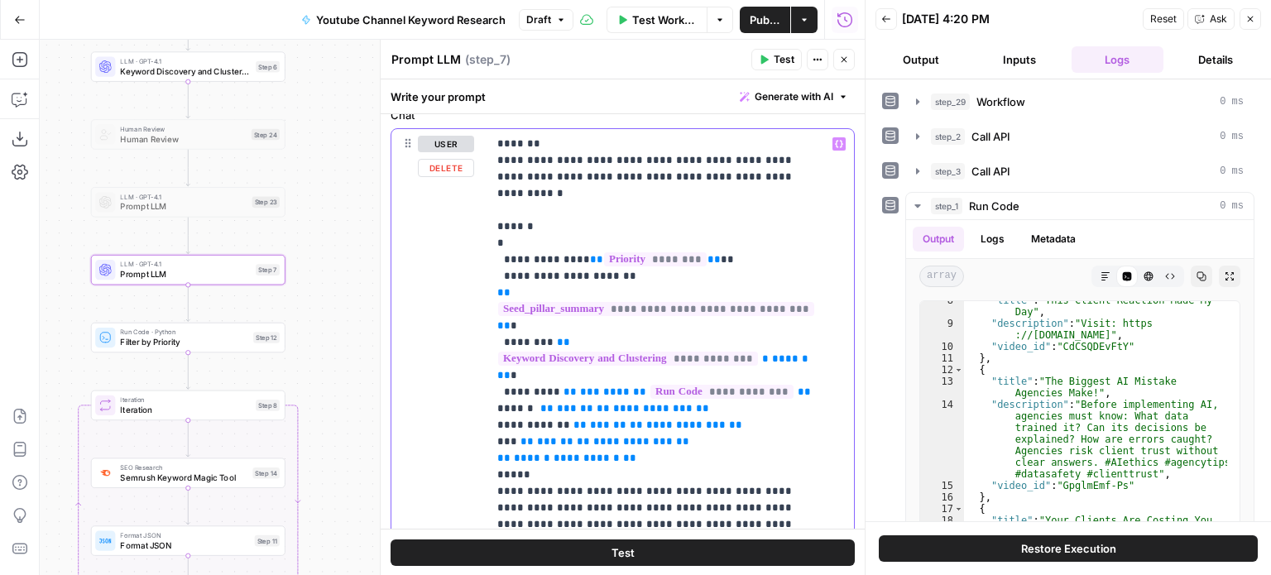
drag, startPoint x: 630, startPoint y: 344, endPoint x: 665, endPoint y: 344, distance: 34.8
drag, startPoint x: 689, startPoint y: 362, endPoint x: 647, endPoint y: 363, distance: 42.2
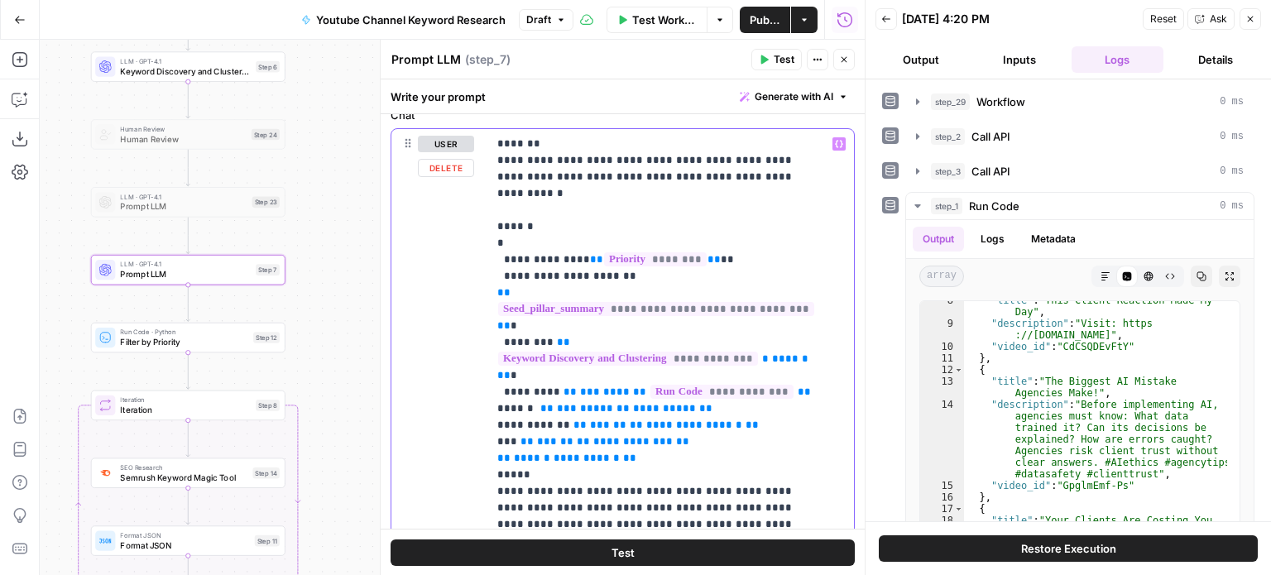
drag, startPoint x: 684, startPoint y: 389, endPoint x: 552, endPoint y: 329, distance: 144.5
copy p "**********"
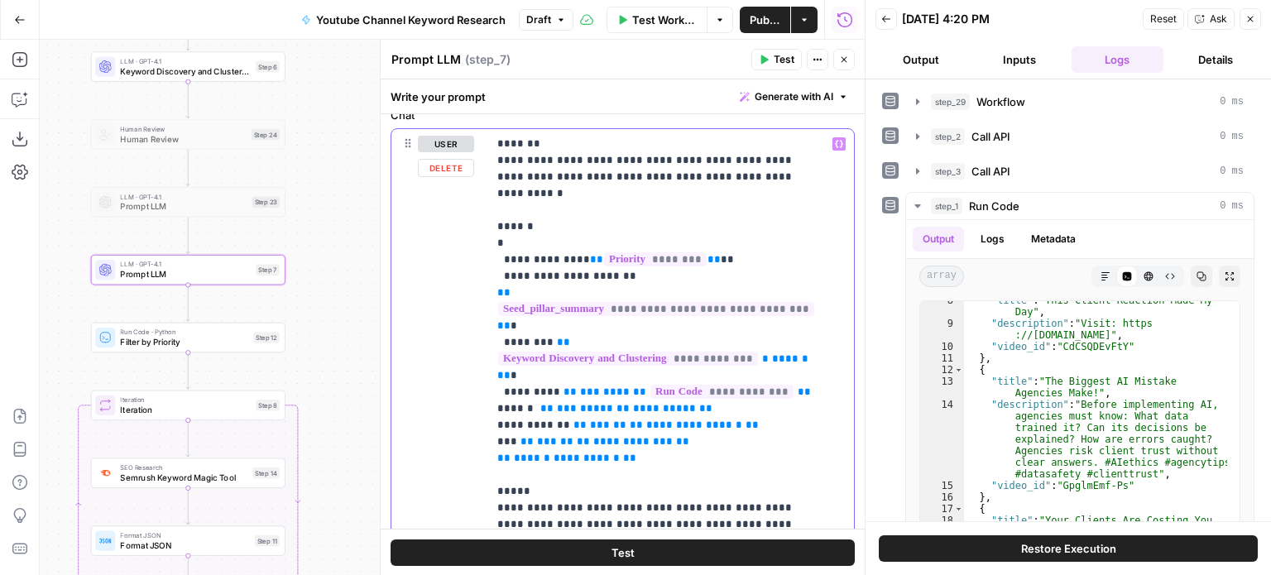
click at [806, 99] on span "Generate with AI" at bounding box center [794, 96] width 79 height 15
click at [795, 169] on span "Refine" at bounding box center [755, 171] width 132 height 17
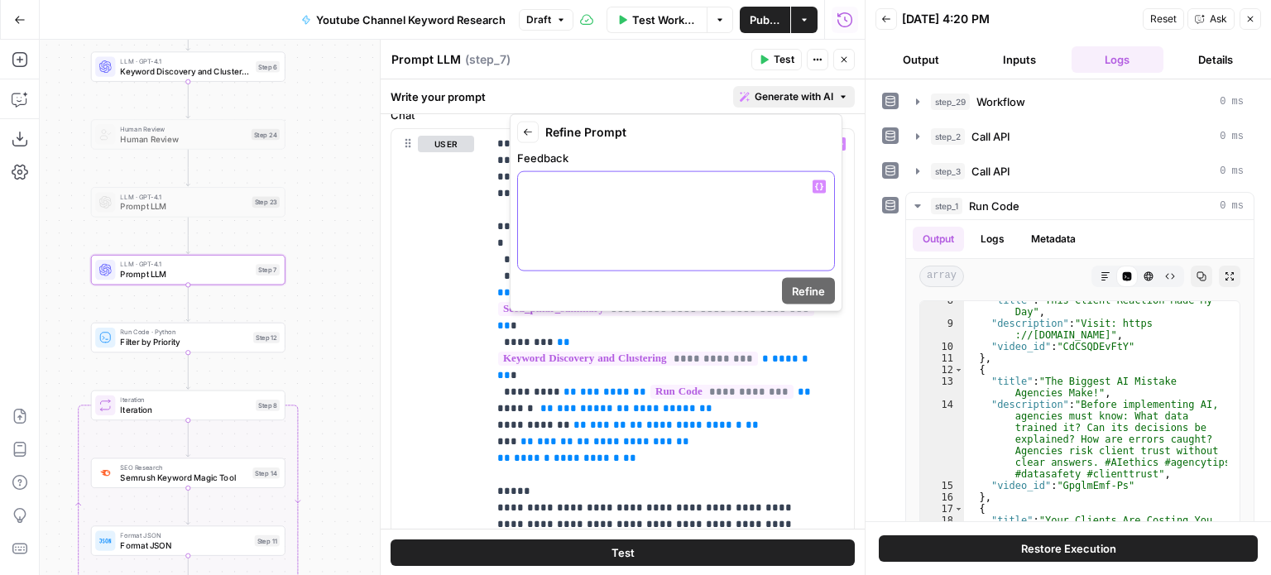
click at [700, 269] on div at bounding box center [676, 221] width 316 height 98
paste div
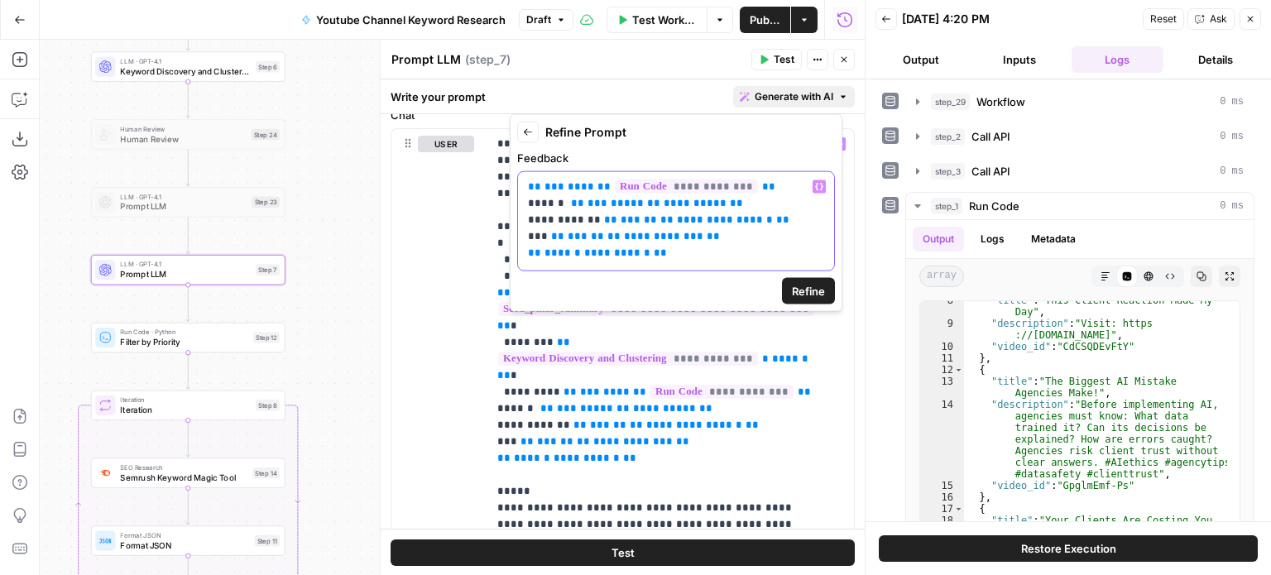
scroll to position [59, 0]
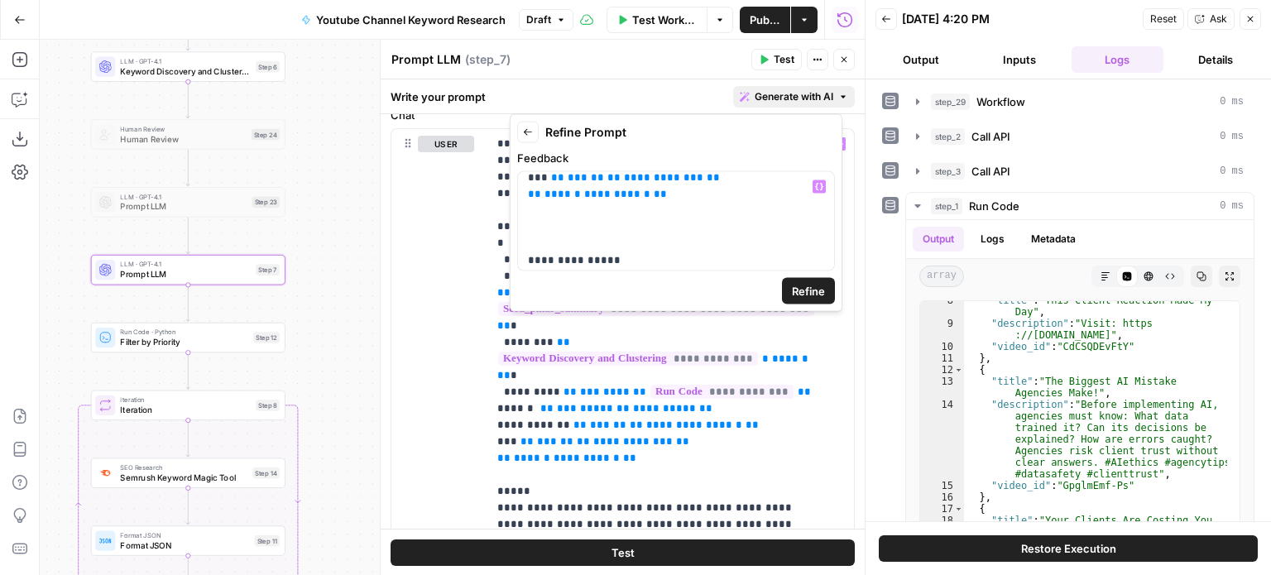
click at [799, 295] on span "Refine" at bounding box center [808, 291] width 33 height 17
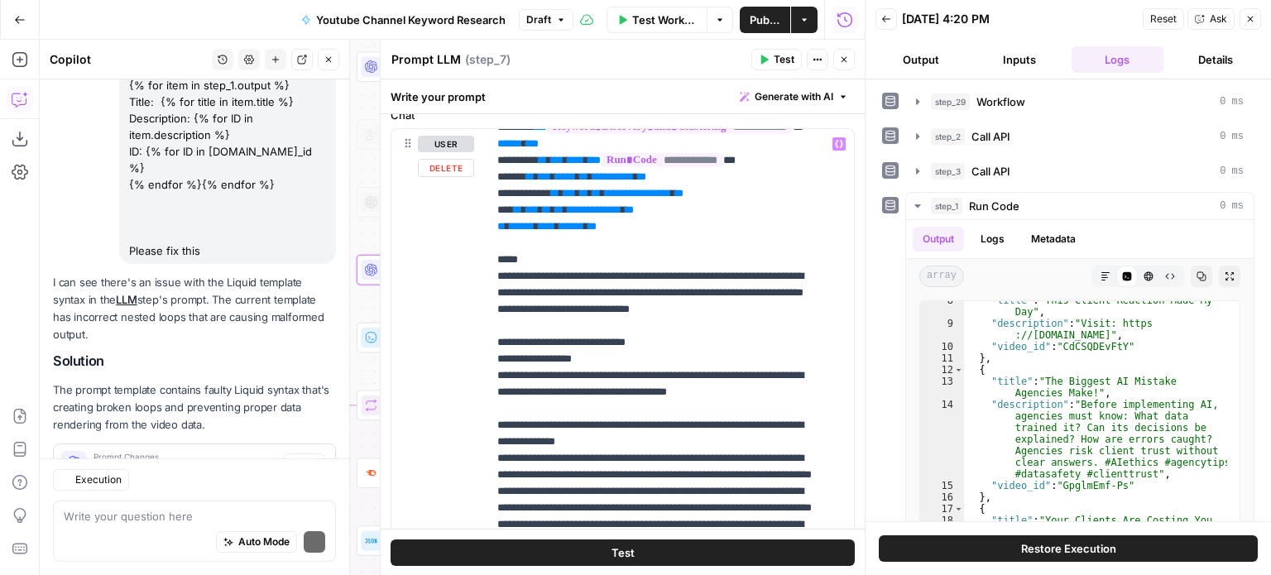
scroll to position [254, 0]
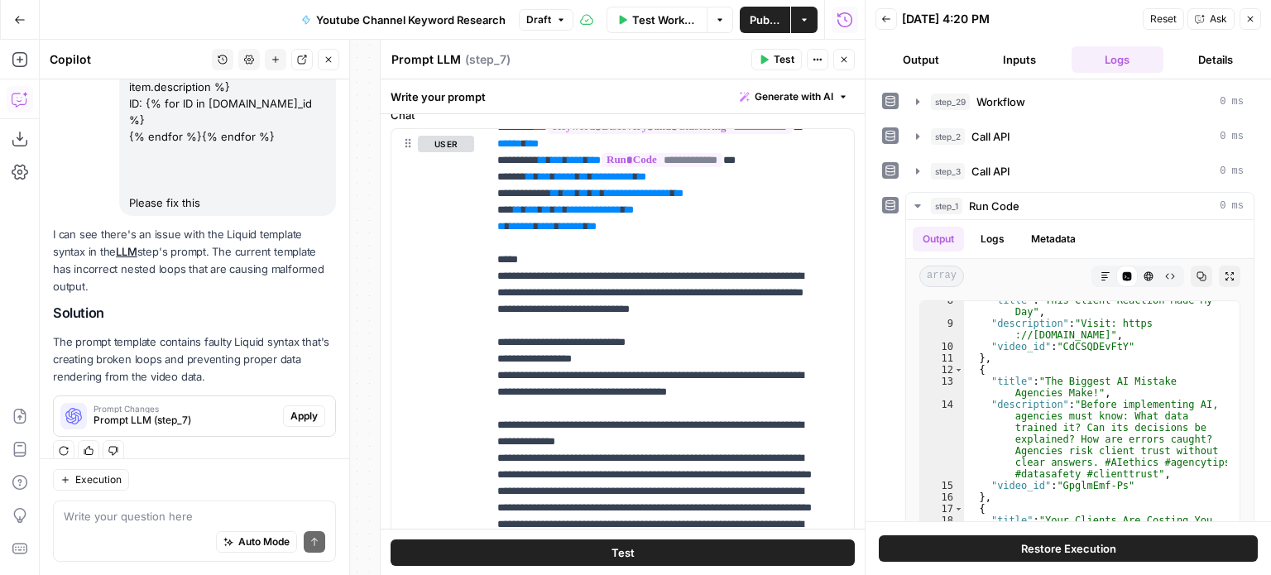
click at [291, 409] on span "Apply" at bounding box center [304, 416] width 27 height 15
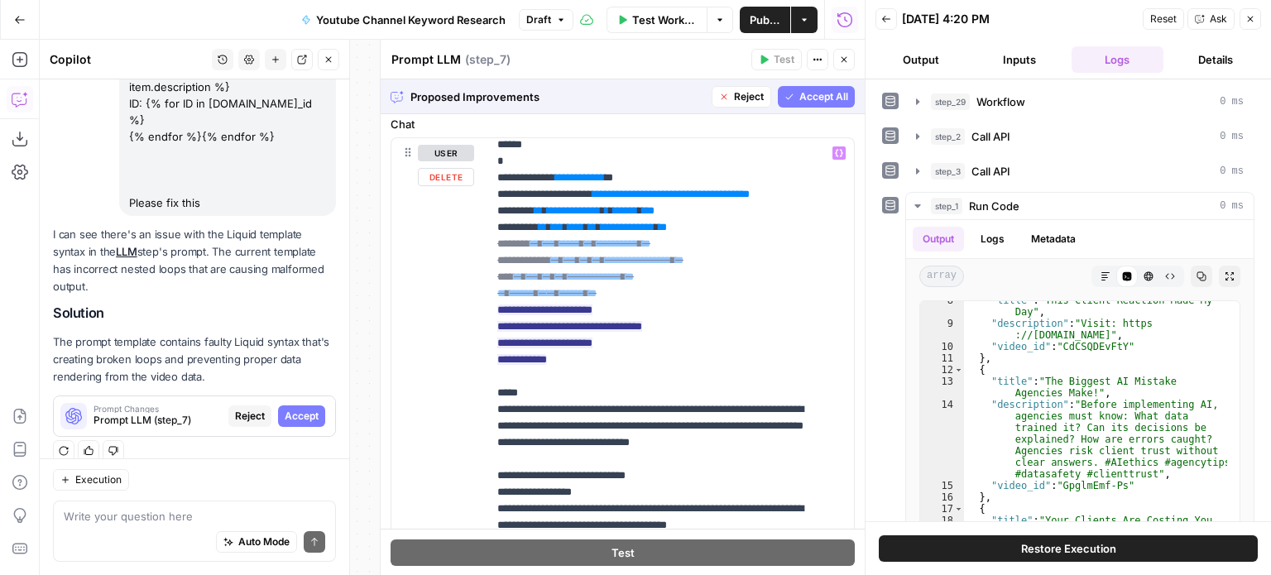
scroll to position [83, 0]
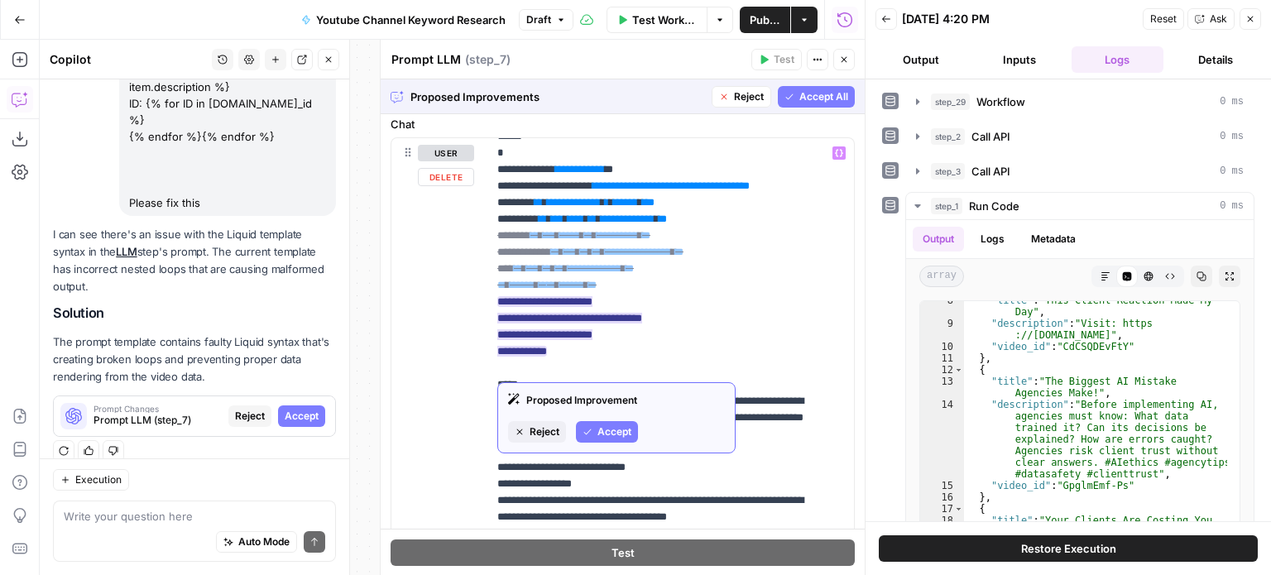
click at [599, 427] on span "Accept" at bounding box center [615, 432] width 34 height 15
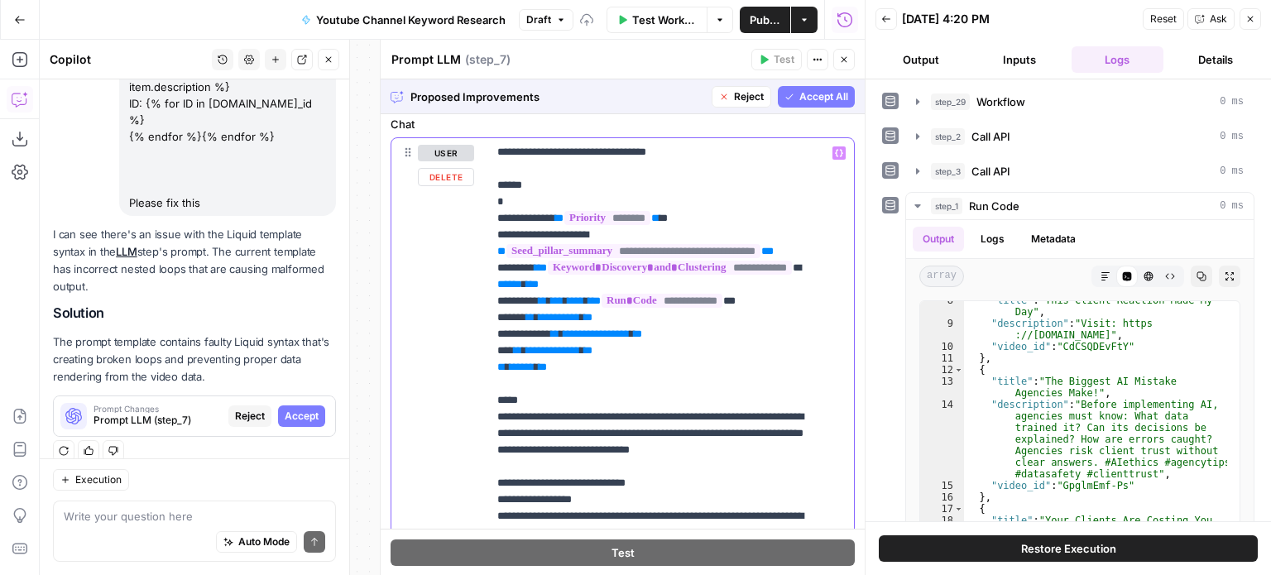
drag, startPoint x: 670, startPoint y: 342, endPoint x: 666, endPoint y: 303, distance: 39.0
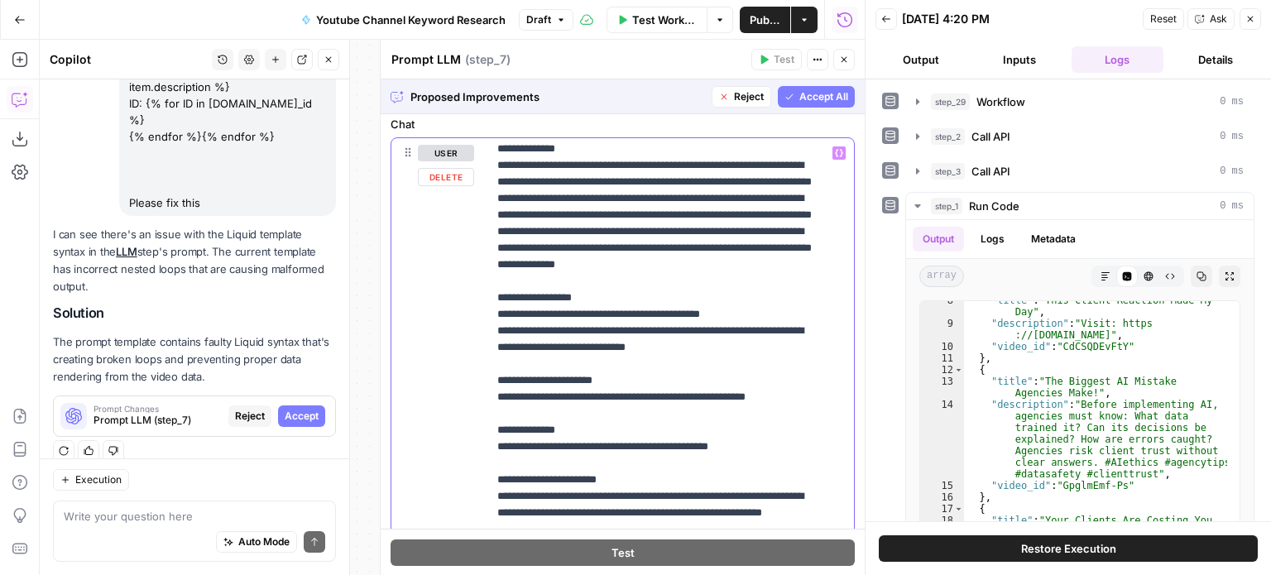
scroll to position [729, 0]
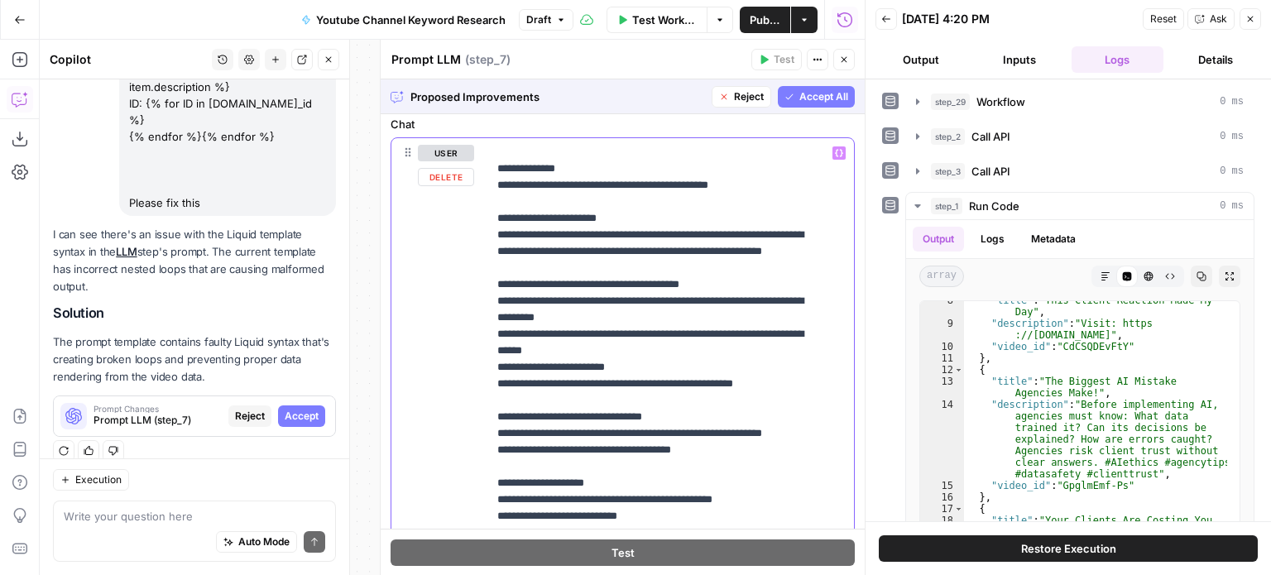
drag, startPoint x: 712, startPoint y: 324, endPoint x: 713, endPoint y: 477, distance: 153.1
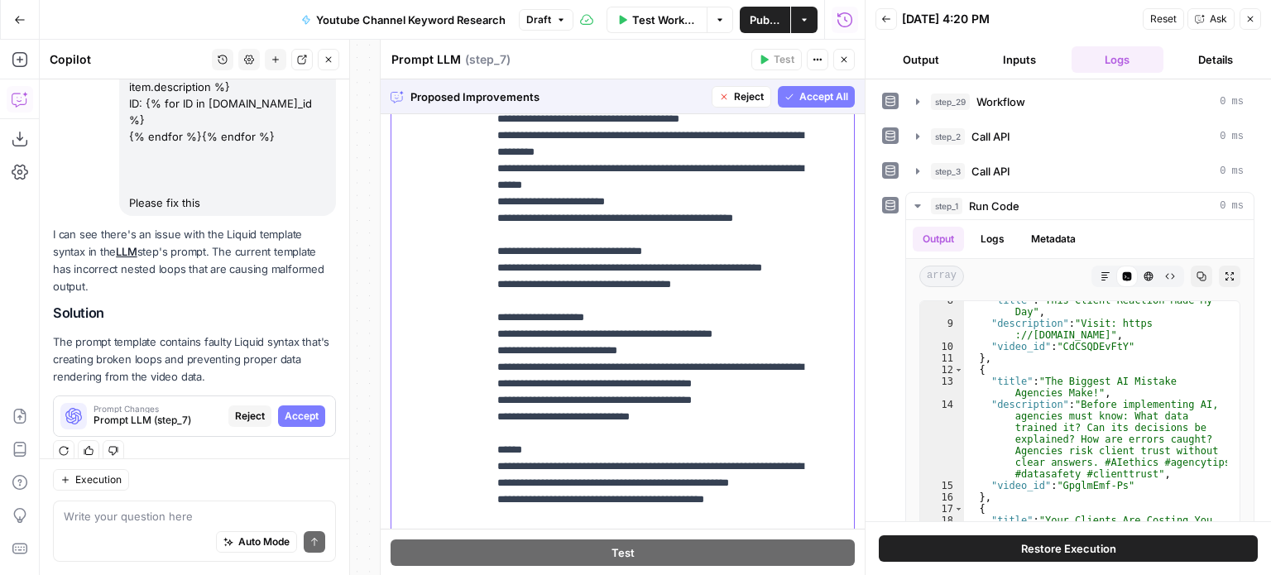
drag, startPoint x: 675, startPoint y: 273, endPoint x: 670, endPoint y: 413, distance: 139.9
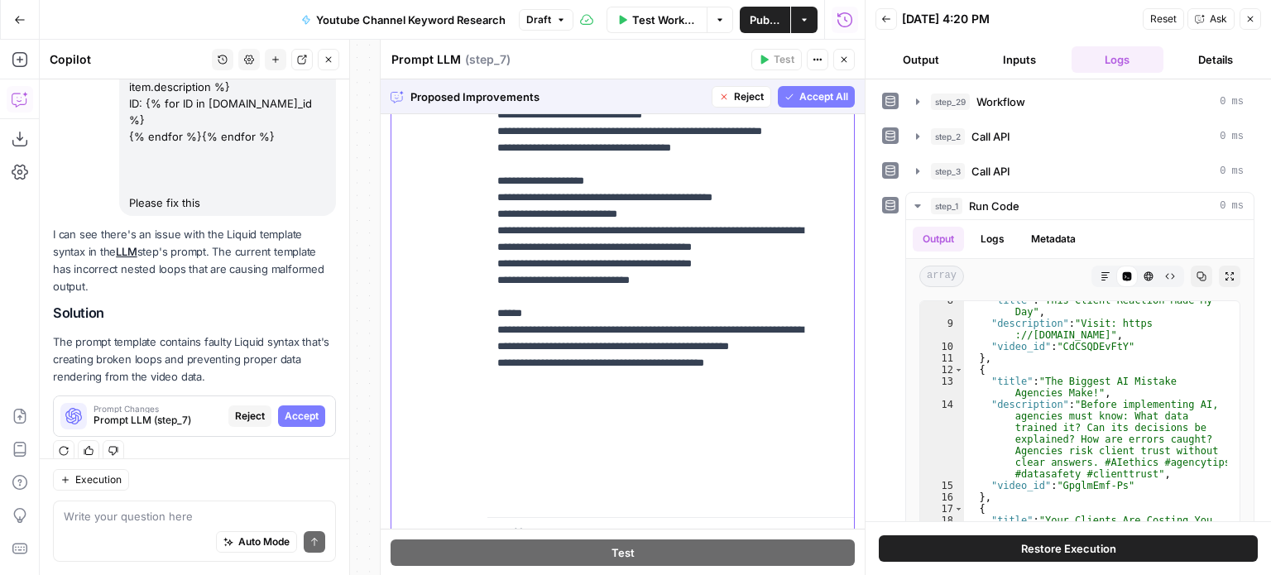
scroll to position [536, 0]
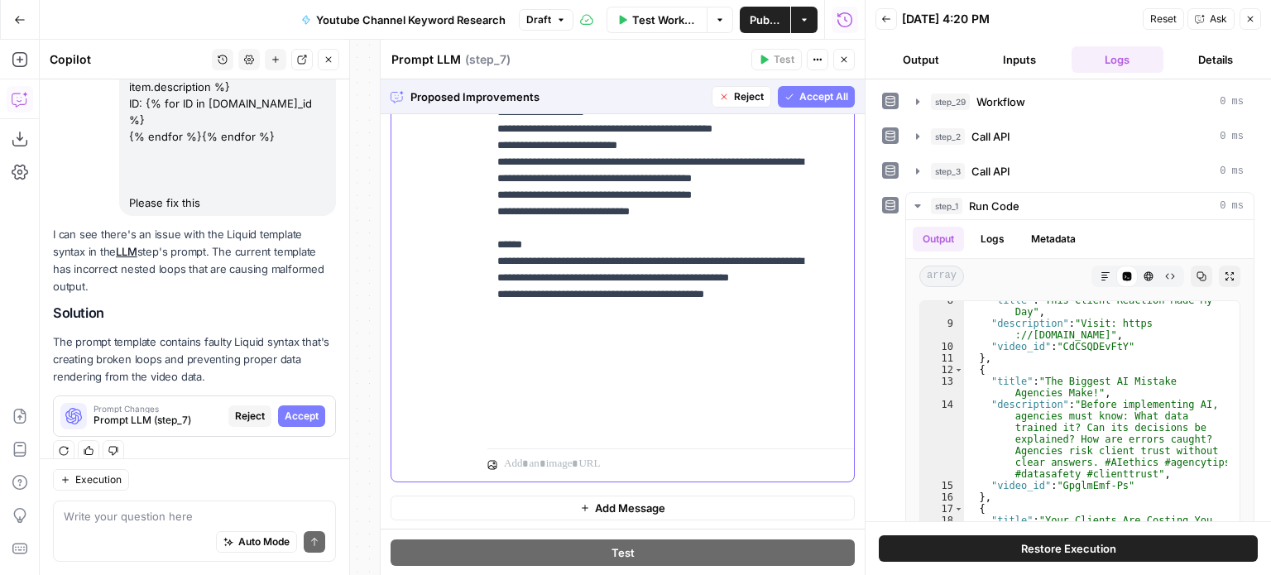
drag, startPoint x: 675, startPoint y: 329, endPoint x: 665, endPoint y: 417, distance: 88.3
click at [727, 112] on div "Proposed Improvements Reject Accept All" at bounding box center [623, 96] width 484 height 34
click at [734, 95] on span "Reject" at bounding box center [749, 96] width 30 height 15
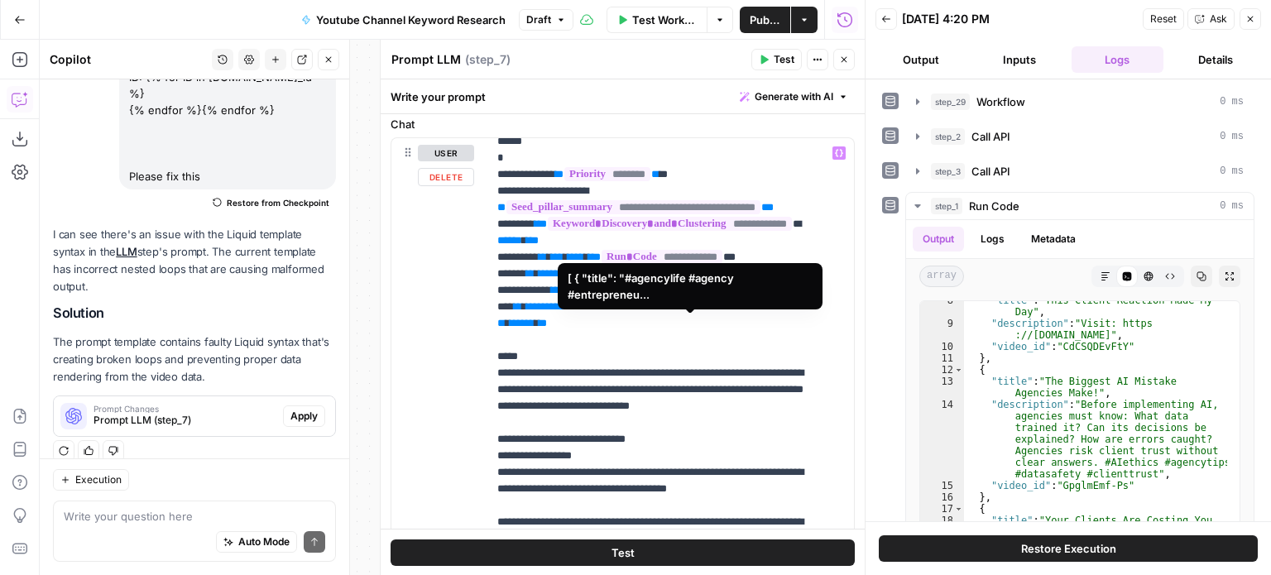
scroll to position [83, 0]
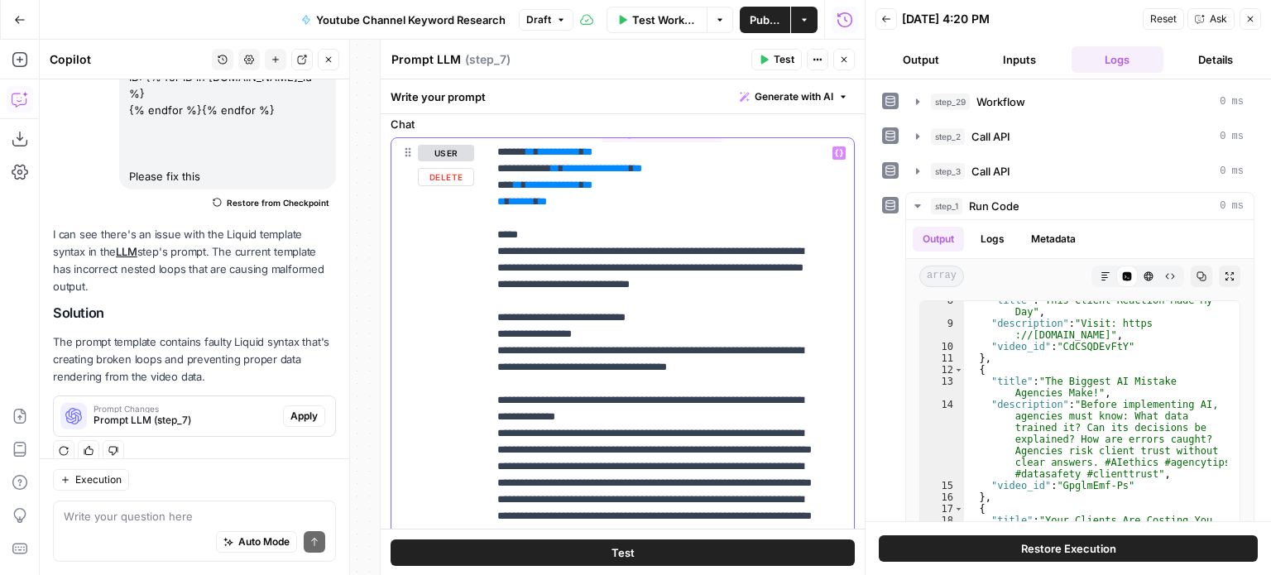
drag, startPoint x: 692, startPoint y: 331, endPoint x: 694, endPoint y: 395, distance: 63.8
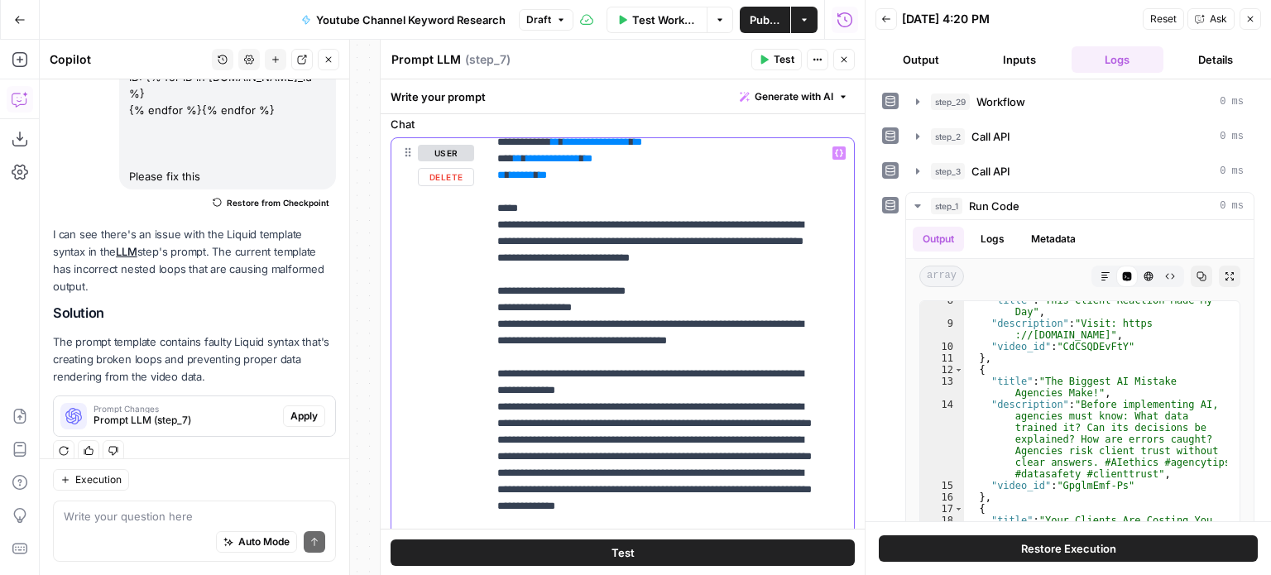
click at [327, 69] on button "Close" at bounding box center [329, 60] width 22 height 22
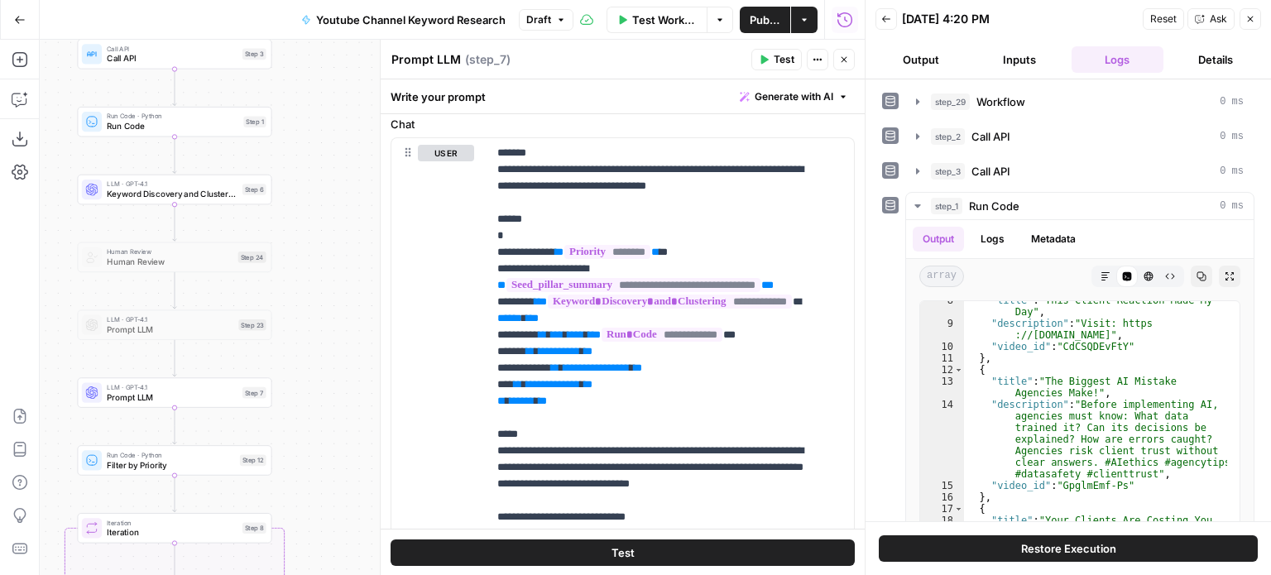
scroll to position [0, 0]
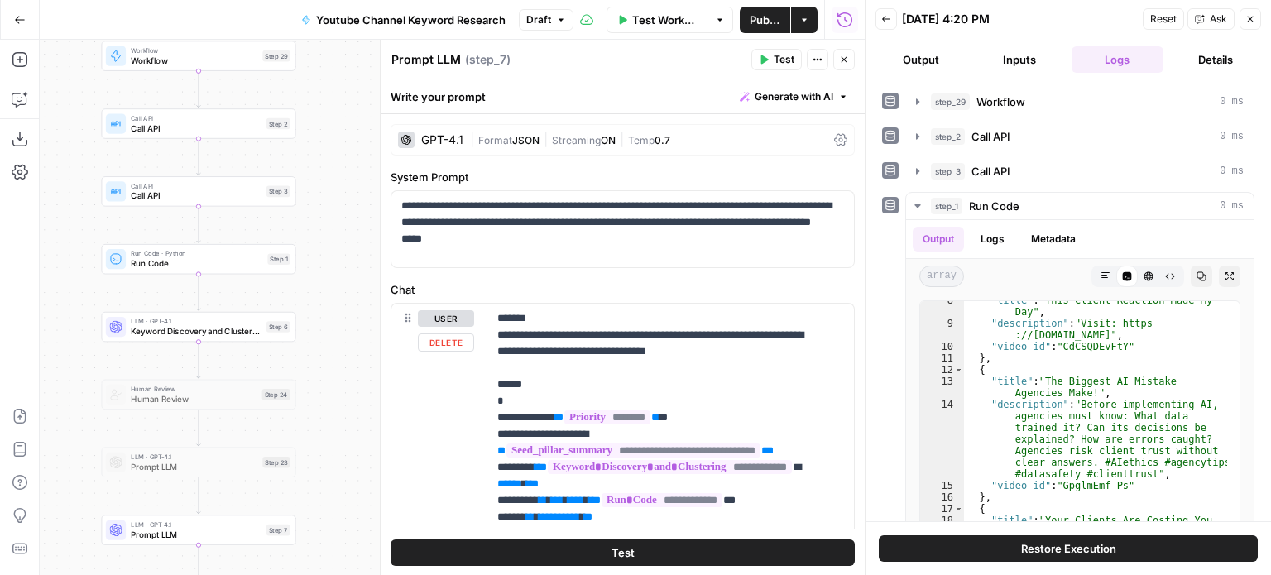
drag, startPoint x: 314, startPoint y: 165, endPoint x: 464, endPoint y: 372, distance: 256.1
click at [430, 383] on body "All About AI New Home Browse Insights Opportunities Your Data Recent Grids Cont…" at bounding box center [635, 287] width 1271 height 575
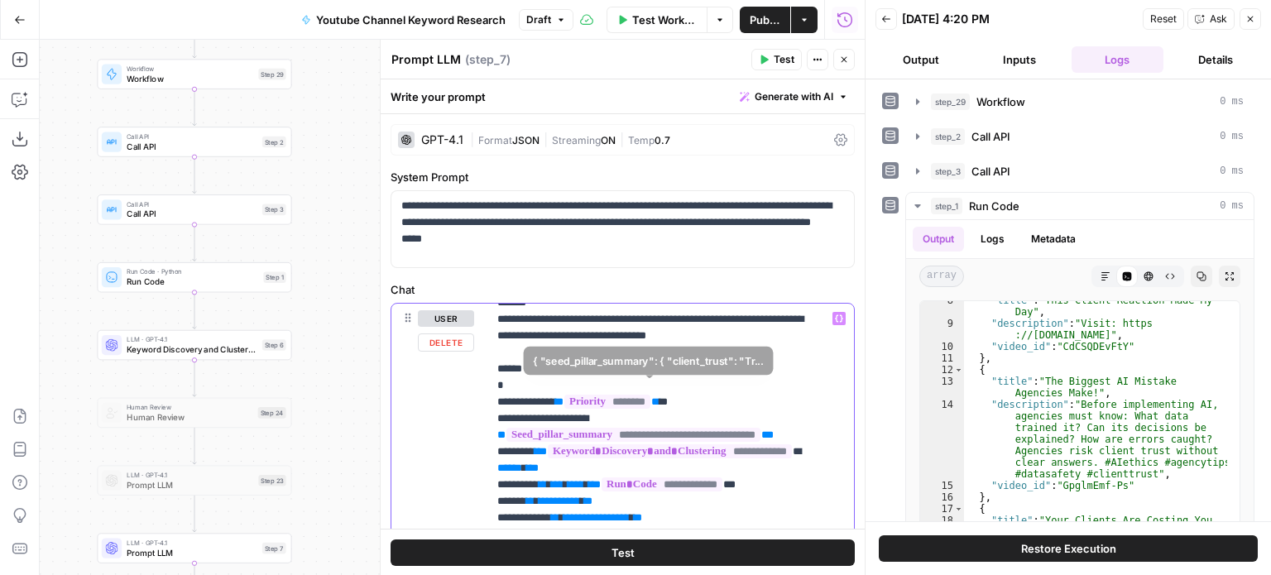
scroll to position [124, 0]
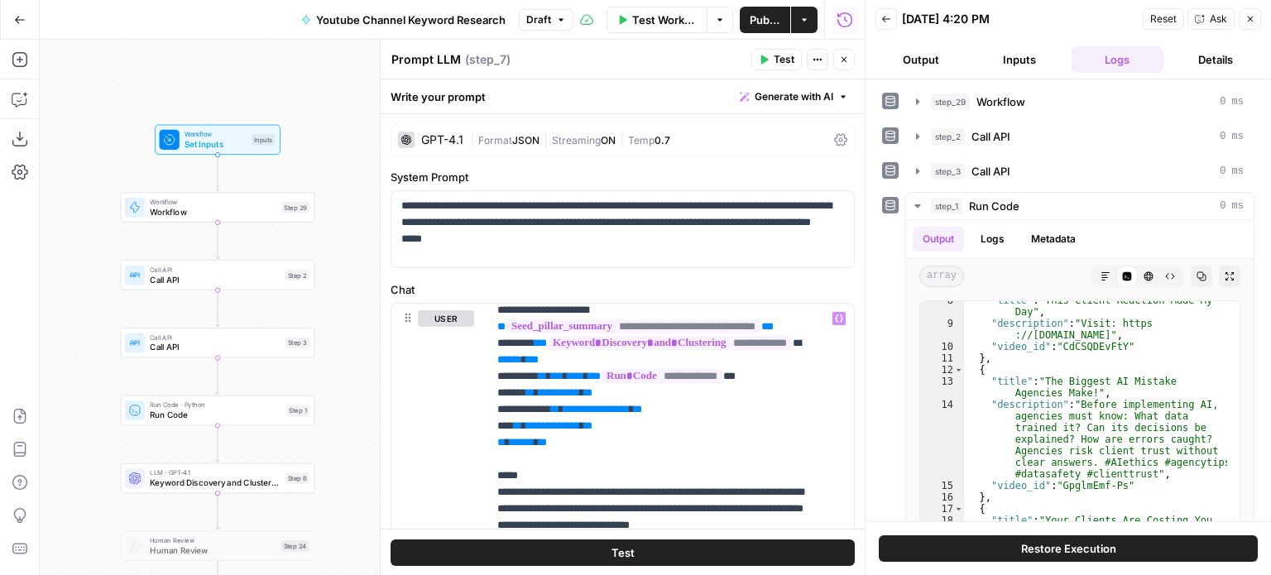
drag, startPoint x: 344, startPoint y: 190, endPoint x: 367, endPoint y: 327, distance: 138.4
click at [367, 327] on div "Workflow Set Inputs Inputs Workflow Workflow Step 29 Call API Call API Step 2 C…" at bounding box center [452, 308] width 825 height 536
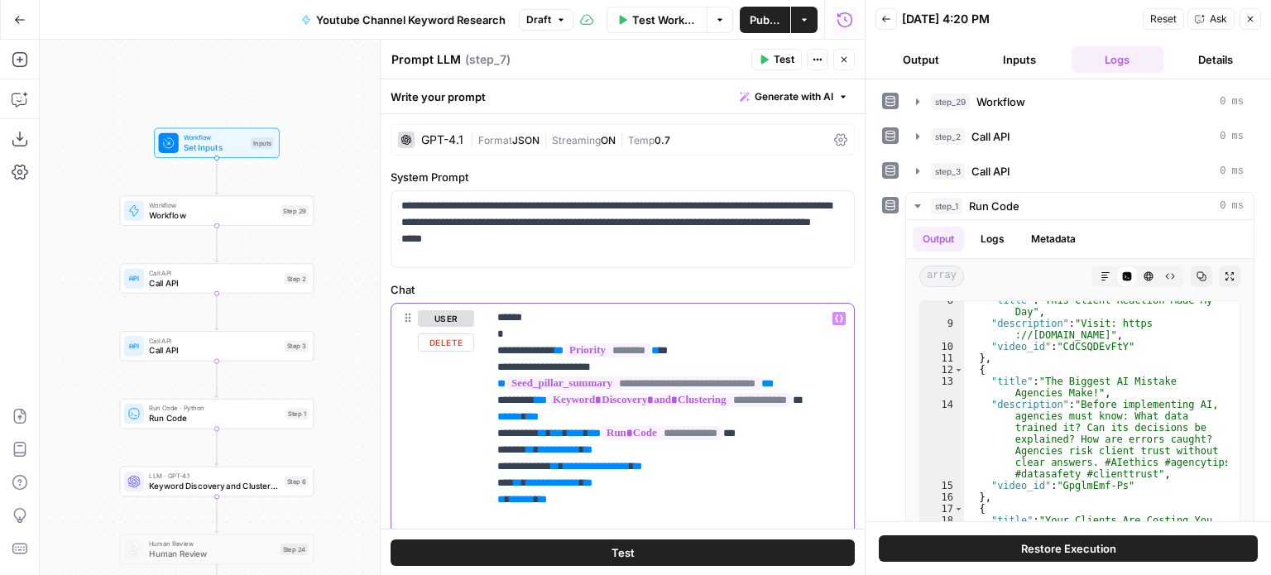
drag, startPoint x: 652, startPoint y: 461, endPoint x: 660, endPoint y: 396, distance: 65.0
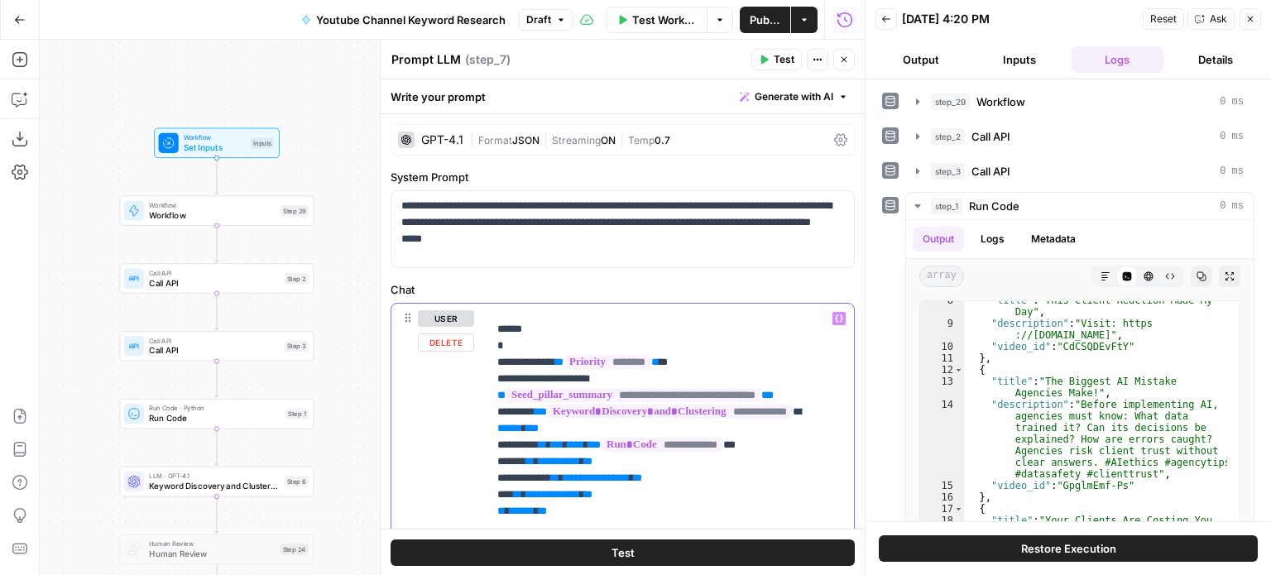
drag, startPoint x: 520, startPoint y: 463, endPoint x: 468, endPoint y: 467, distance: 52.3
drag, startPoint x: 556, startPoint y: 475, endPoint x: 450, endPoint y: 476, distance: 105.9
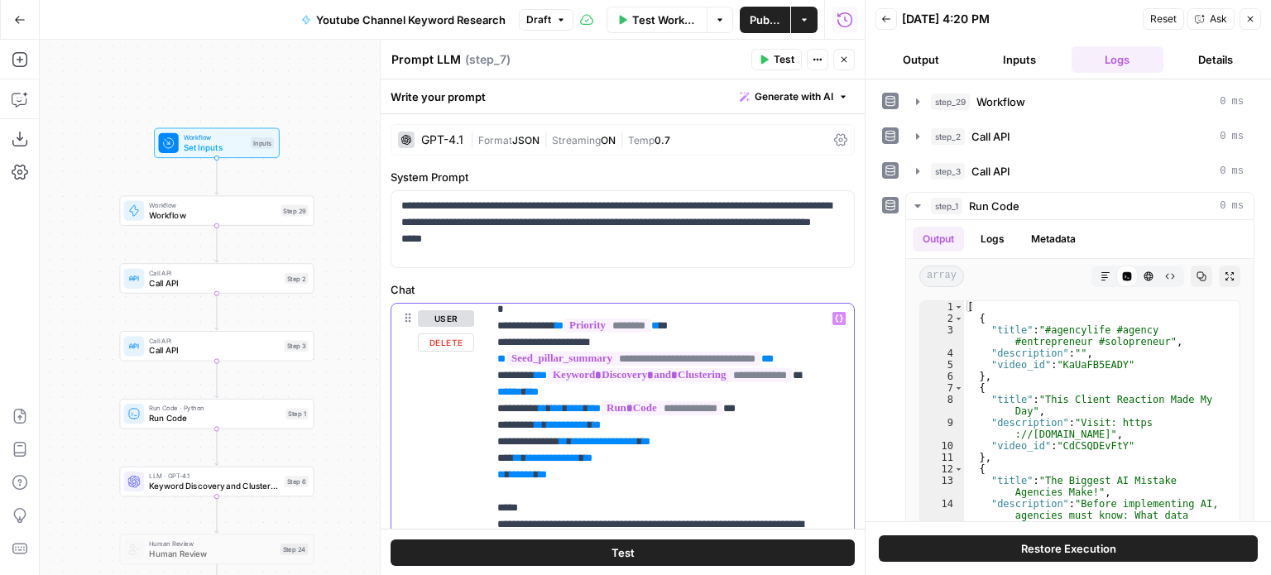
scroll to position [138, 0]
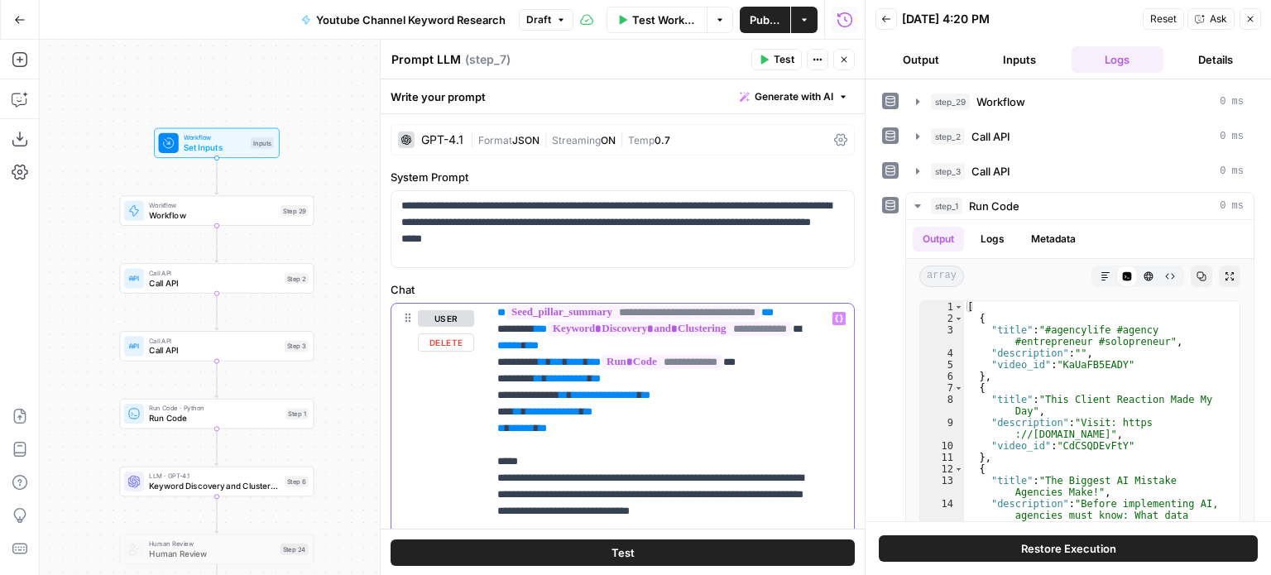
drag, startPoint x: 579, startPoint y: 427, endPoint x: 553, endPoint y: 366, distance: 66.4
drag, startPoint x: 619, startPoint y: 377, endPoint x: 536, endPoint y: 387, distance: 84.1
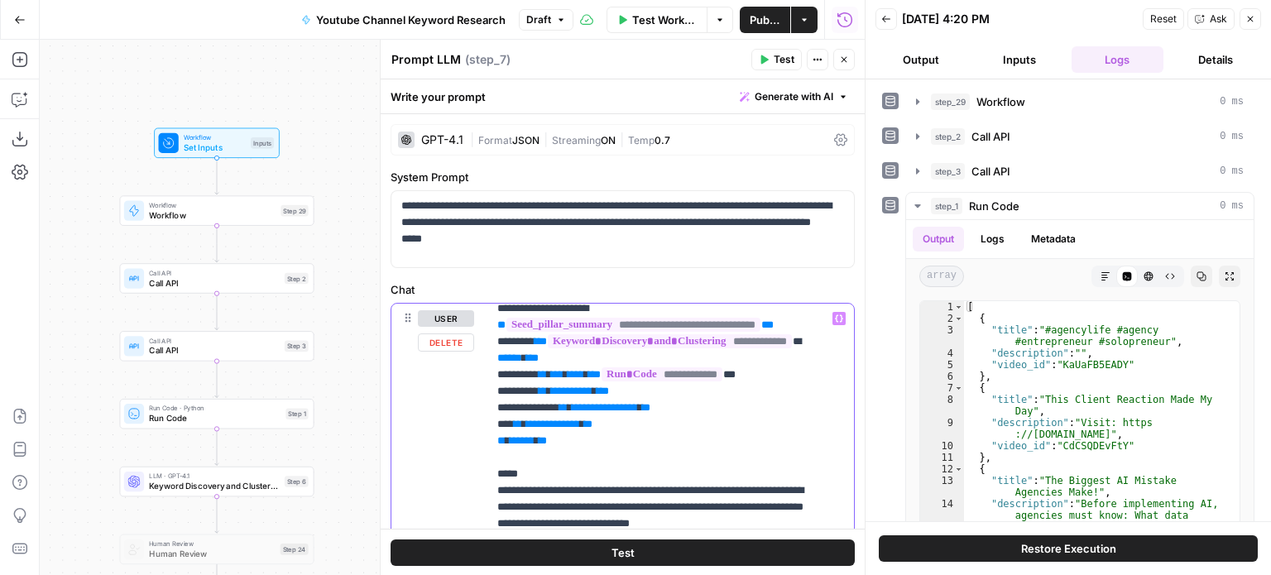
scroll to position [104, 0]
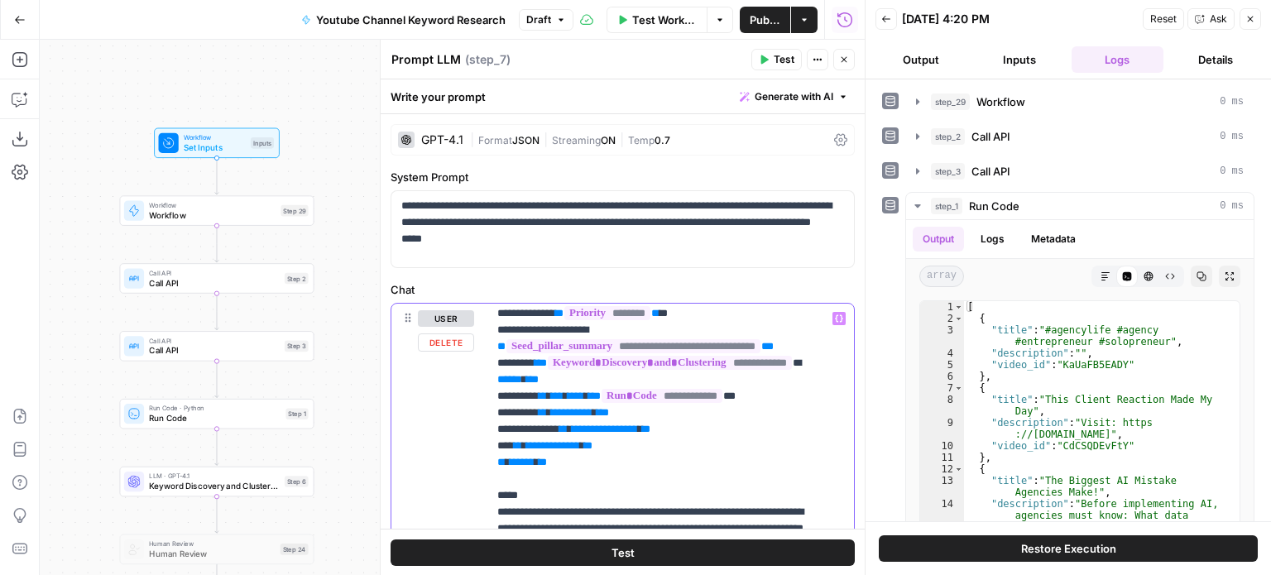
drag, startPoint x: 612, startPoint y: 463, endPoint x: 553, endPoint y: 391, distance: 93.5
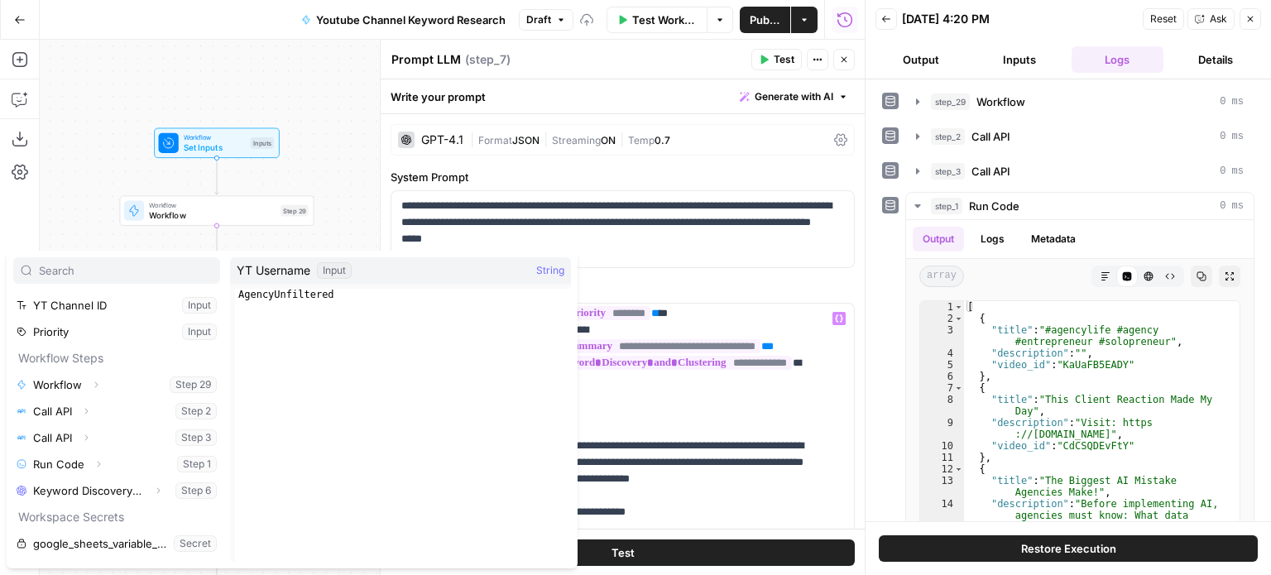
scroll to position [70, 0]
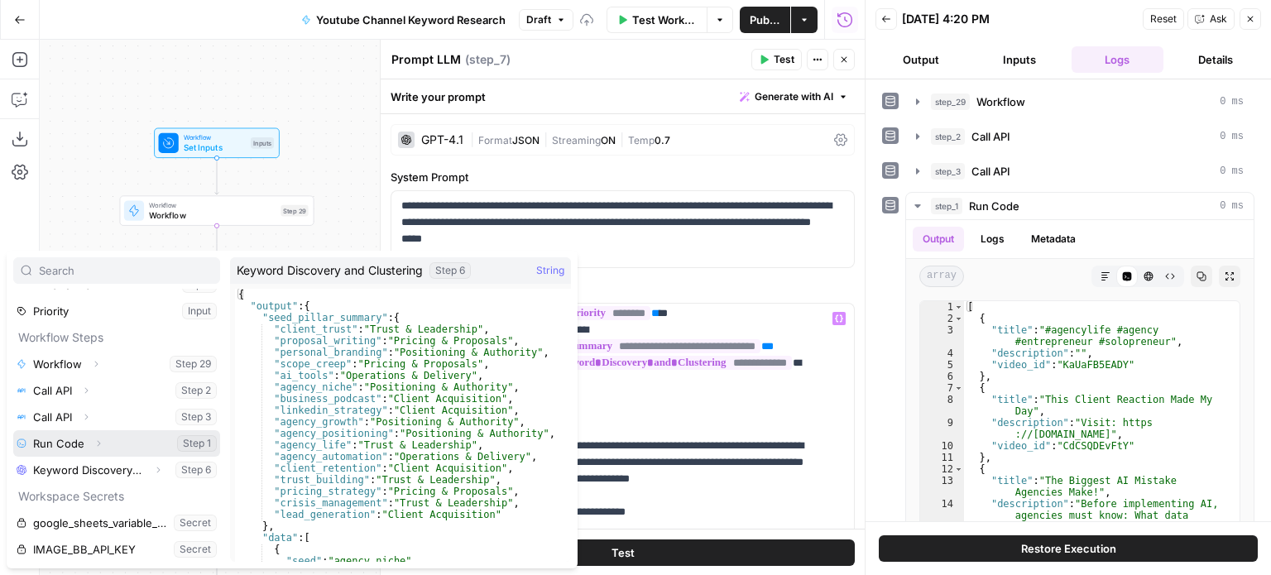
click at [98, 444] on icon "button" at bounding box center [99, 444] width 3 height 6
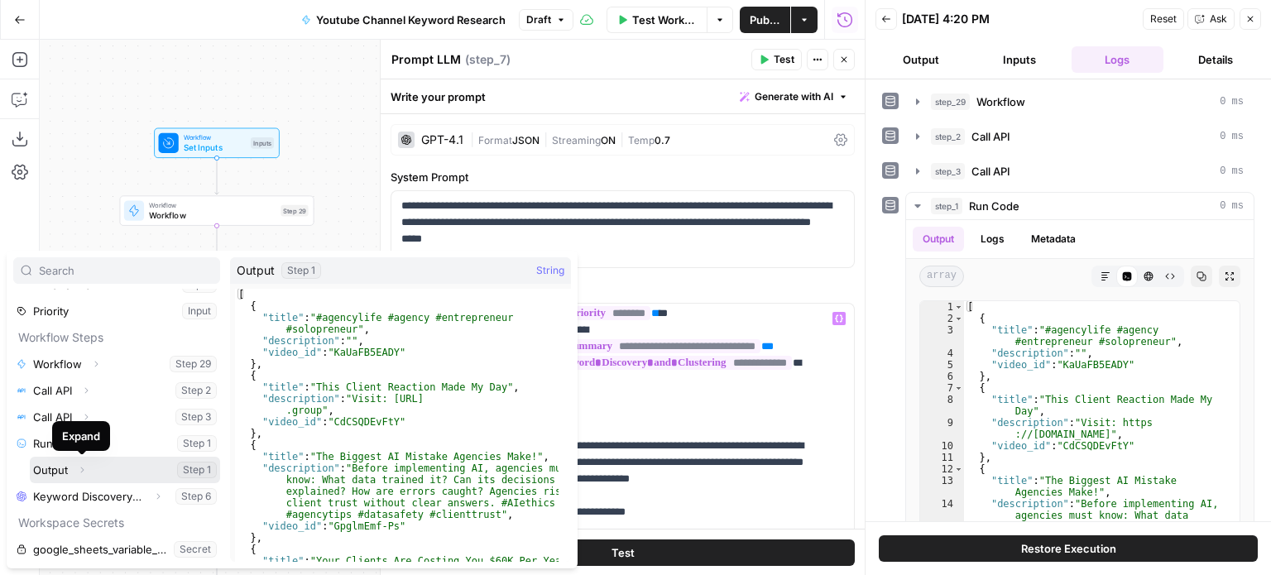
click at [84, 469] on icon "button" at bounding box center [82, 470] width 10 height 10
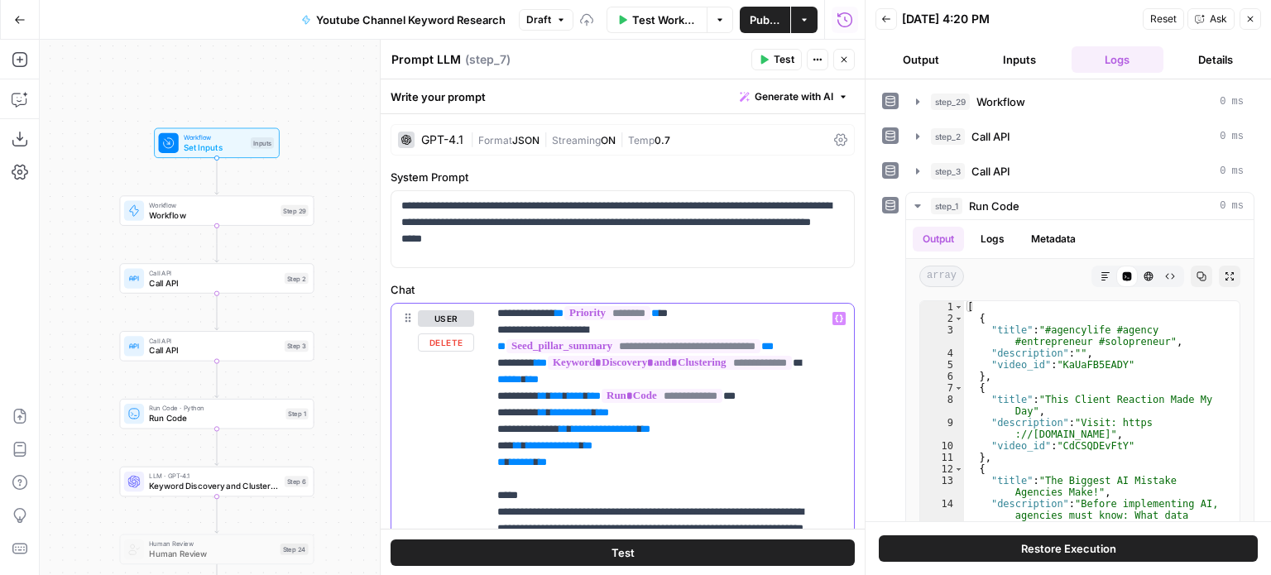
drag, startPoint x: 703, startPoint y: 427, endPoint x: 573, endPoint y: 436, distance: 130.3
drag, startPoint x: 641, startPoint y: 443, endPoint x: 514, endPoint y: 448, distance: 126.7
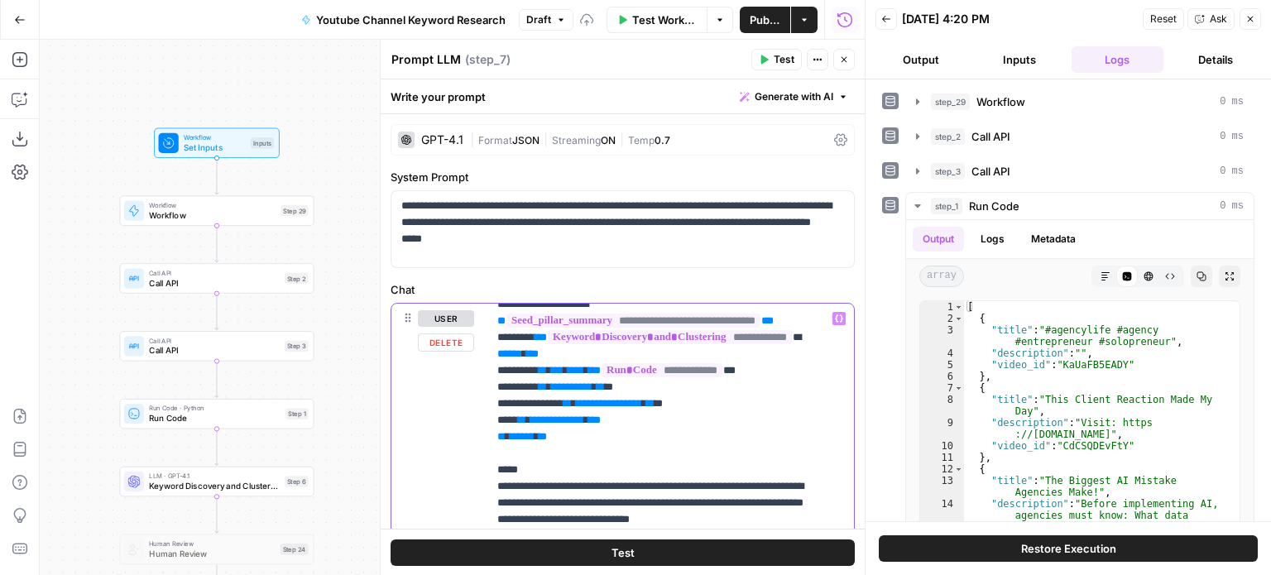
drag, startPoint x: 742, startPoint y: 423, endPoint x: 747, endPoint y: 486, distance: 63.2
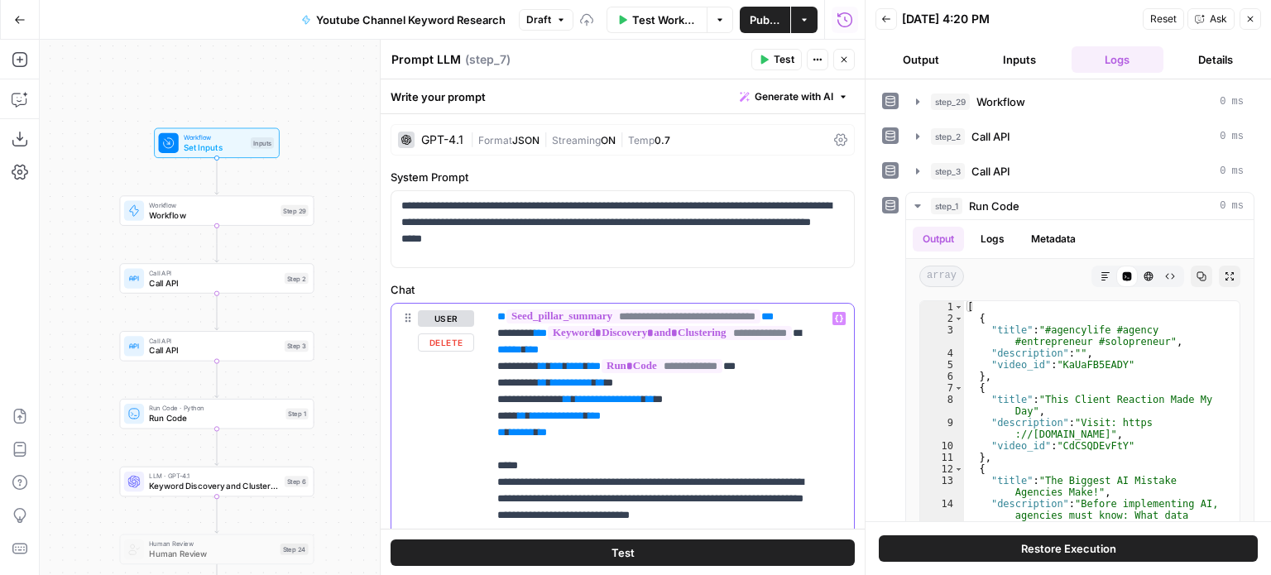
drag, startPoint x: 733, startPoint y: 475, endPoint x: 730, endPoint y: 355, distance: 120.1
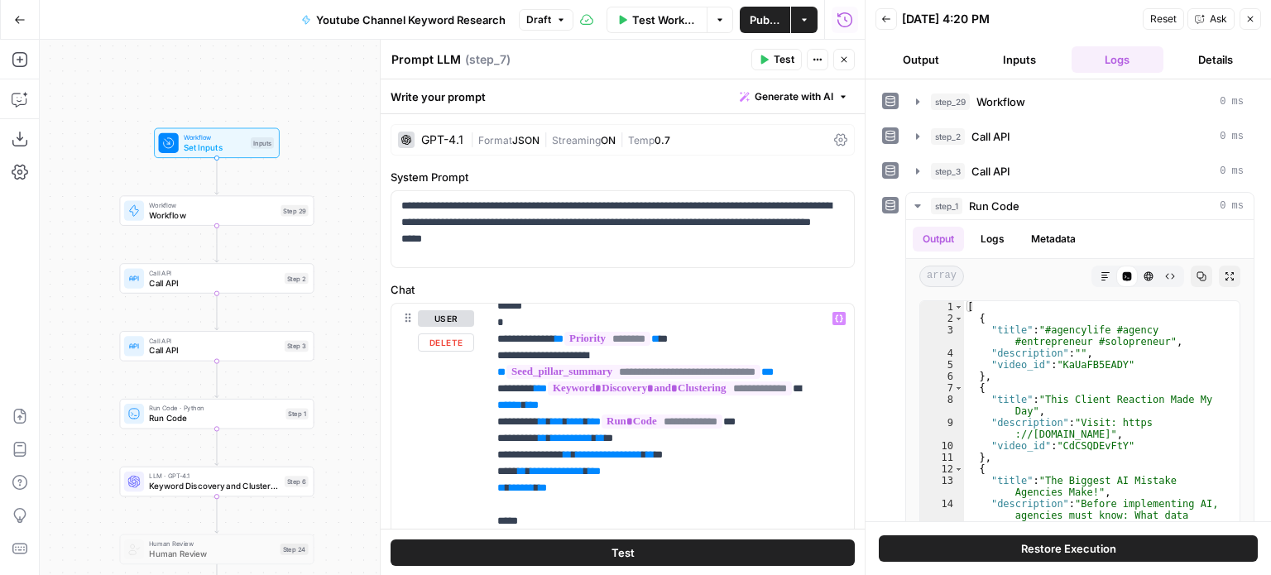
click at [766, 60] on icon "button" at bounding box center [764, 59] width 7 height 9
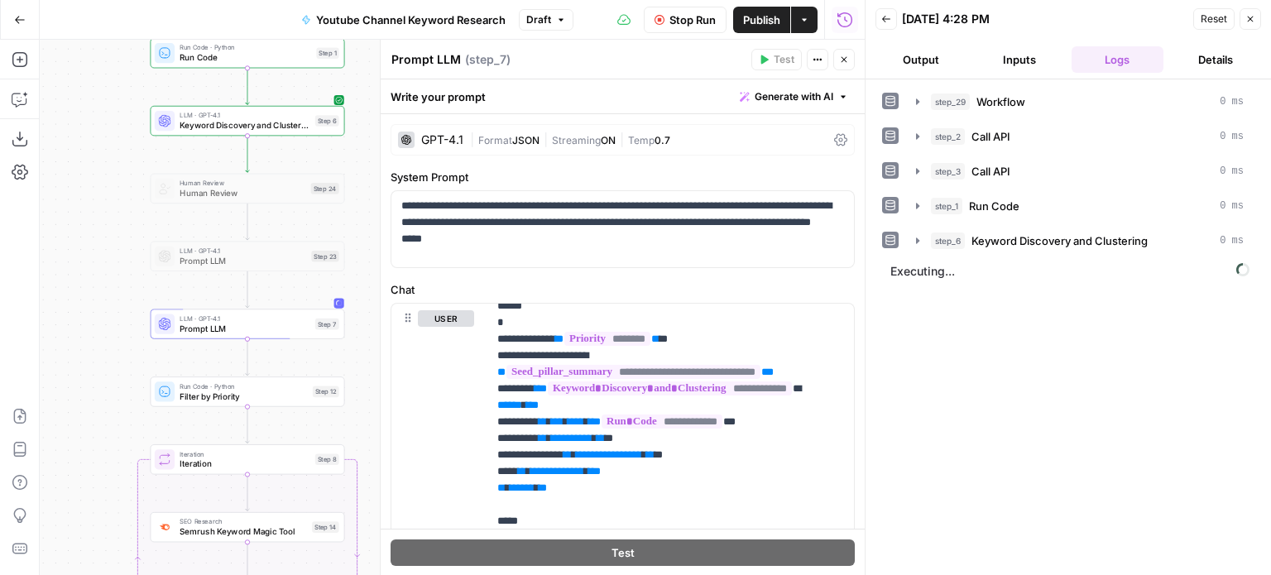
drag, startPoint x: 84, startPoint y: 422, endPoint x: 119, endPoint y: 65, distance: 358.4
click at [119, 65] on div "Workflow Set Inputs Inputs Workflow Workflow Step 29 Call API Call API Step 2 C…" at bounding box center [452, 308] width 825 height 536
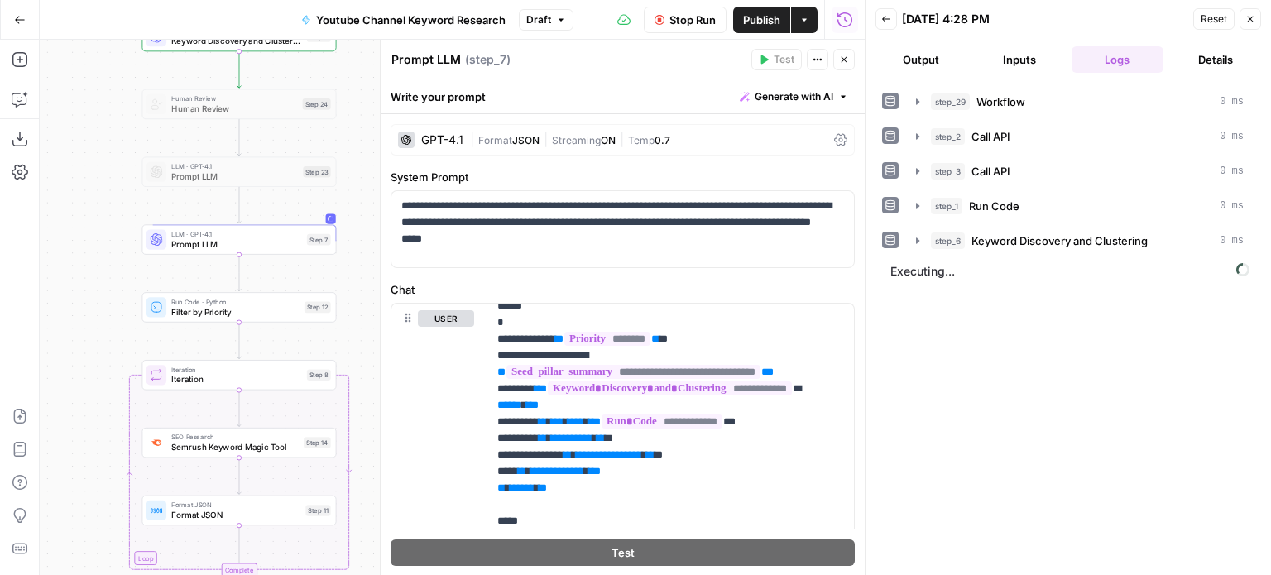
drag, startPoint x: 119, startPoint y: 360, endPoint x: 113, endPoint y: 64, distance: 296.4
click at [113, 64] on div "Workflow Set Inputs Inputs Workflow Workflow Step 29 Call API Call API Step 2 C…" at bounding box center [452, 308] width 825 height 536
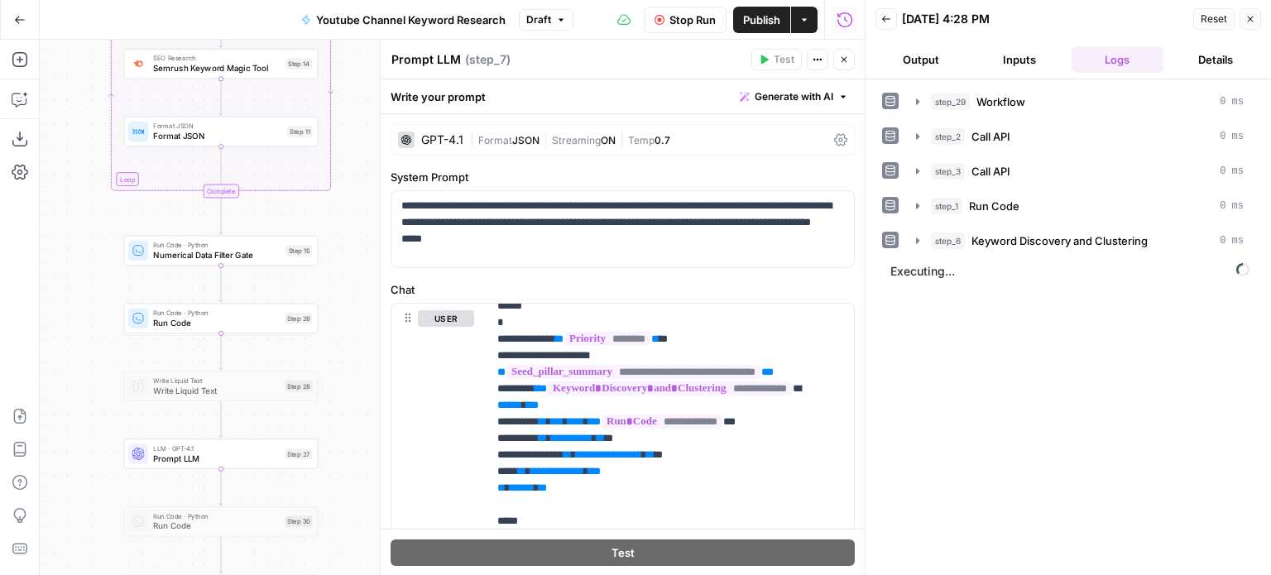
drag, startPoint x: 94, startPoint y: 473, endPoint x: 78, endPoint y: 310, distance: 163.9
click at [78, 310] on div "Workflow Set Inputs Inputs Workflow Workflow Step 29 Call API Call API Step 2 C…" at bounding box center [452, 308] width 825 height 536
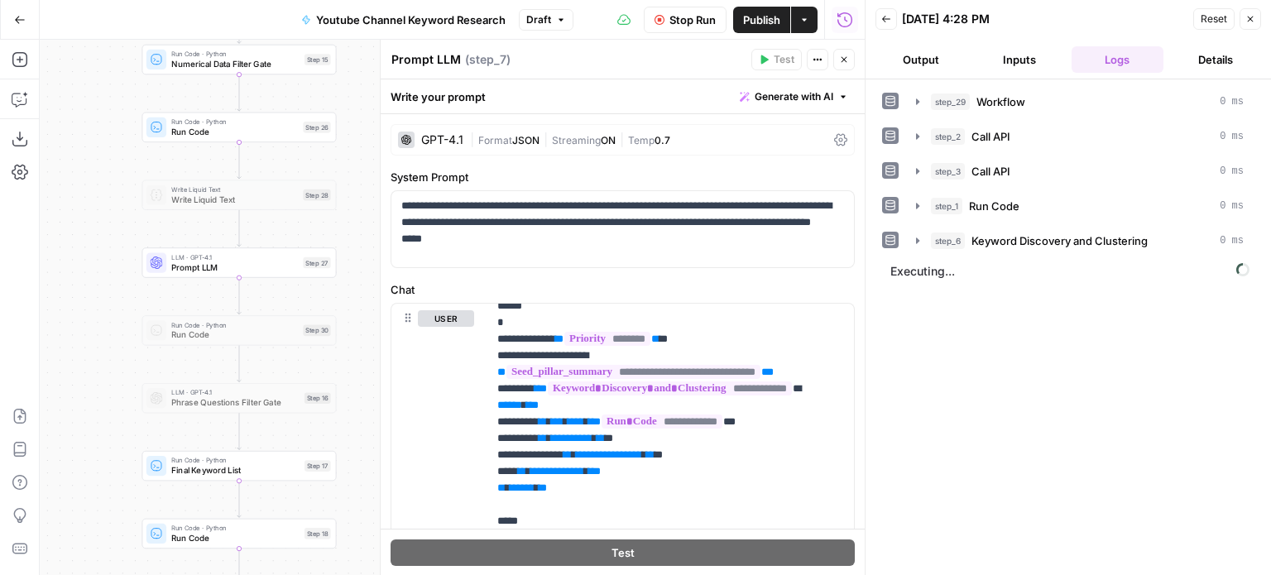
drag, startPoint x: 78, startPoint y: 310, endPoint x: 107, endPoint y: 37, distance: 274.7
click at [107, 37] on div "Go Back Youtube Channel Keyword Research Draft Stop Run Publish Actions Run His…" at bounding box center [432, 287] width 865 height 575
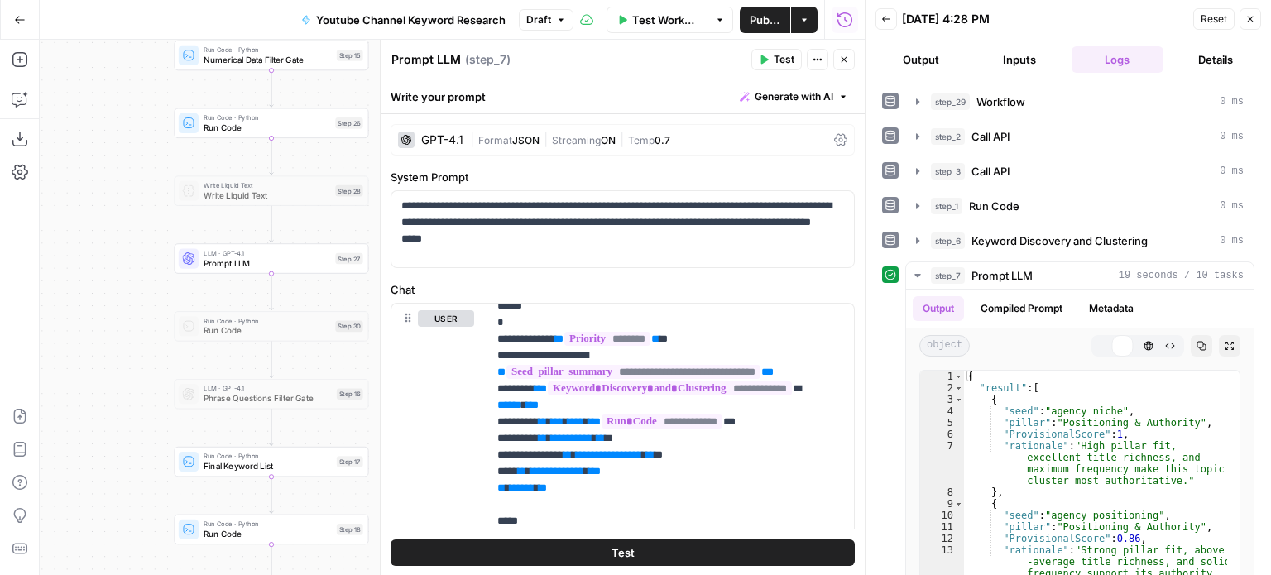
drag, startPoint x: 80, startPoint y: 426, endPoint x: 104, endPoint y: 503, distance: 80.6
click at [104, 503] on div "Workflow Set Inputs Inputs Workflow Workflow Step 29 Call API Call API Step 2 C…" at bounding box center [452, 308] width 825 height 536
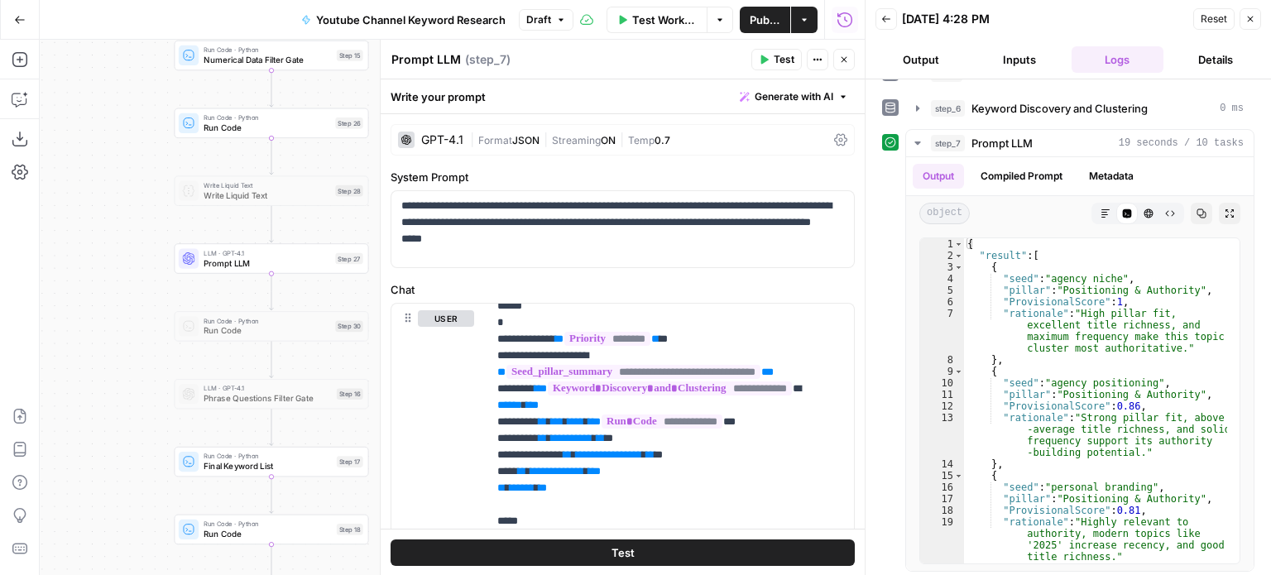
scroll to position [134, 0]
drag, startPoint x: 1234, startPoint y: 258, endPoint x: 1232, endPoint y: 280, distance: 21.7
click at [1232, 280] on div "1 2 3 4 5 6 7 8 9 10 11 12 13 14 15 16 17 18 19 20 21 { "result" : [ { "seed" :…" at bounding box center [1080, 399] width 348 height 340
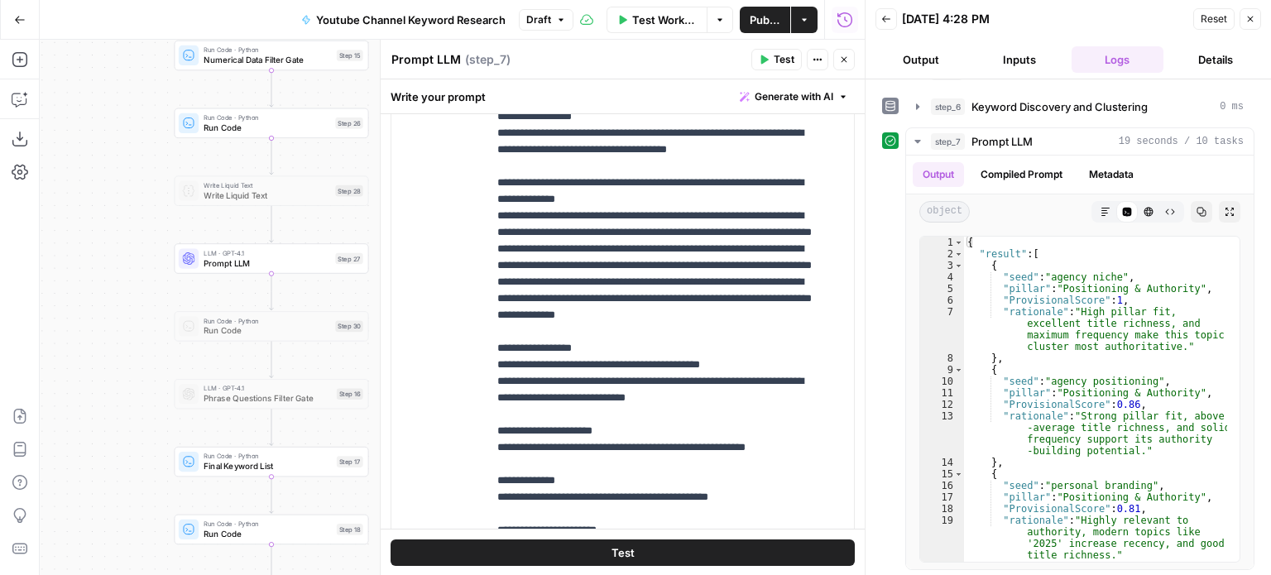
scroll to position [327, 0]
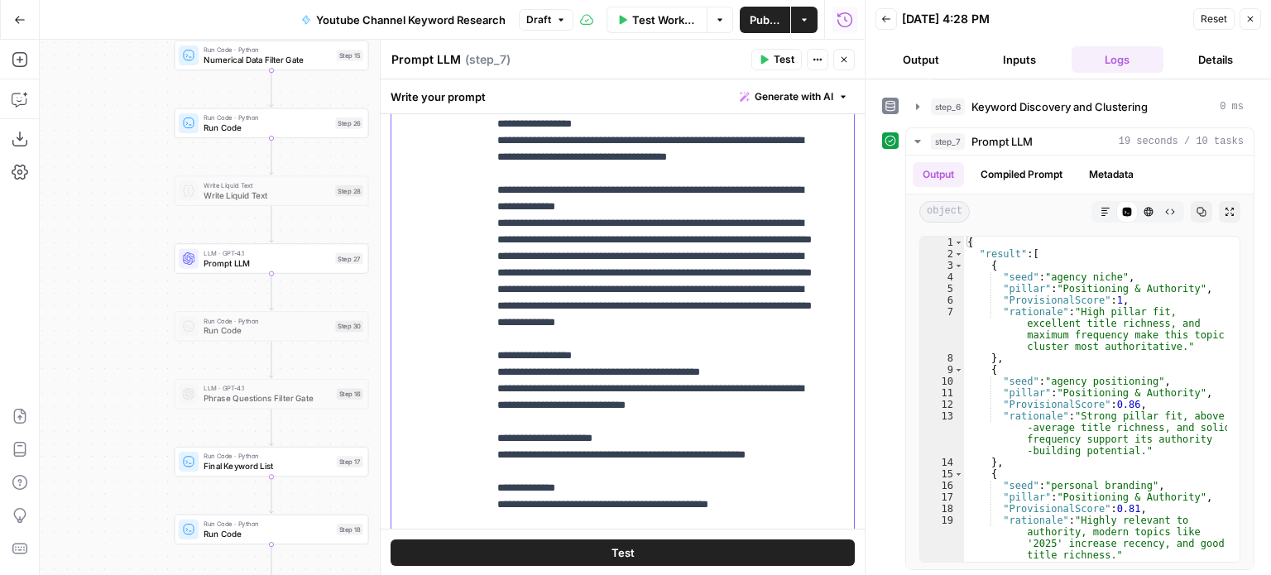
click at [634, 317] on p "**********" at bounding box center [658, 430] width 322 height 1391
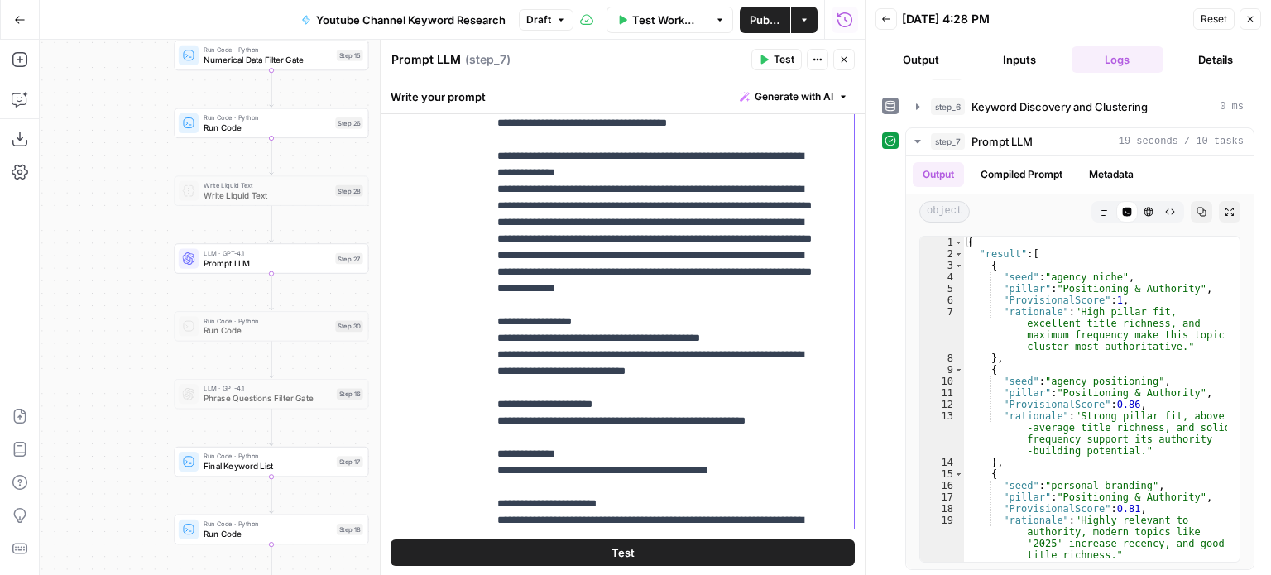
scroll to position [447, 0]
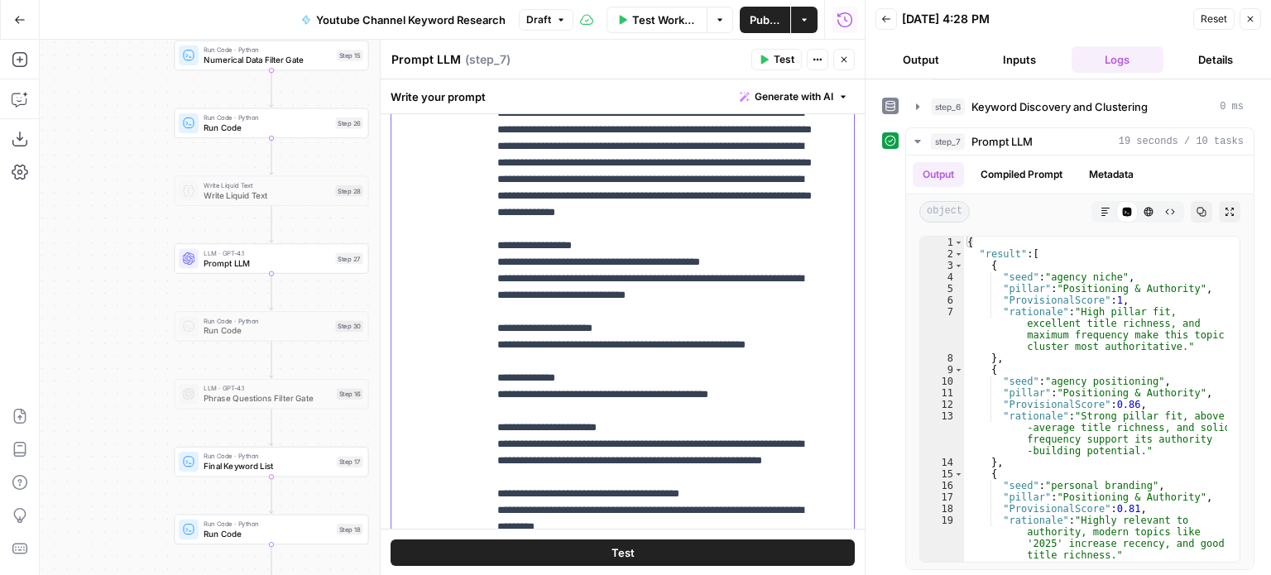
drag, startPoint x: 639, startPoint y: 262, endPoint x: 658, endPoint y: 353, distance: 92.2
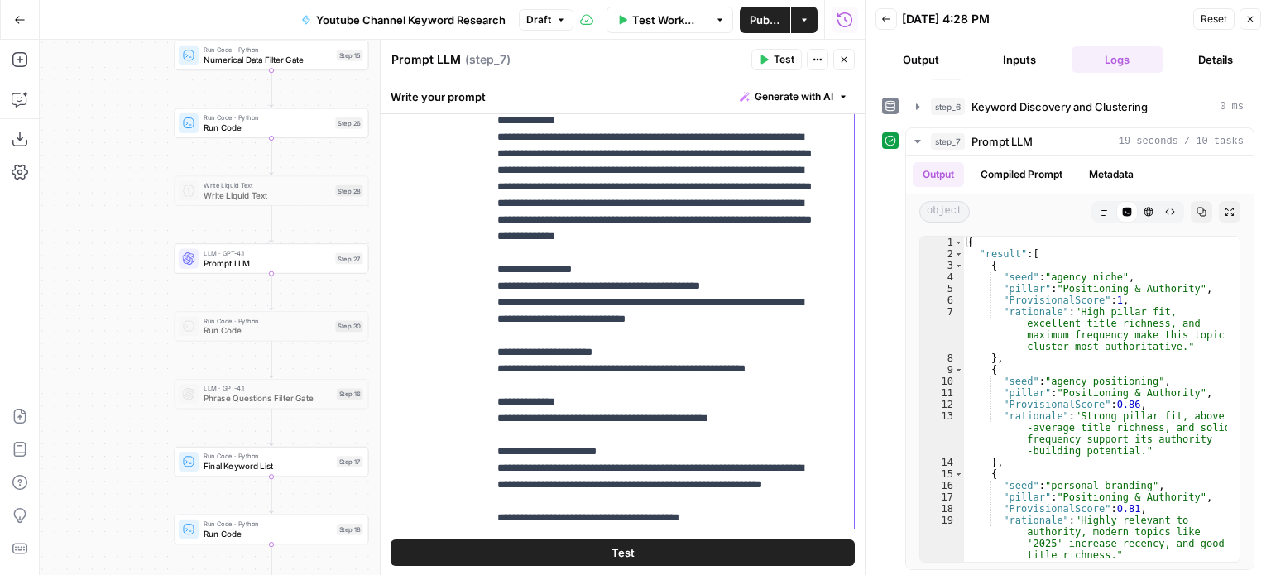
scroll to position [0, 0]
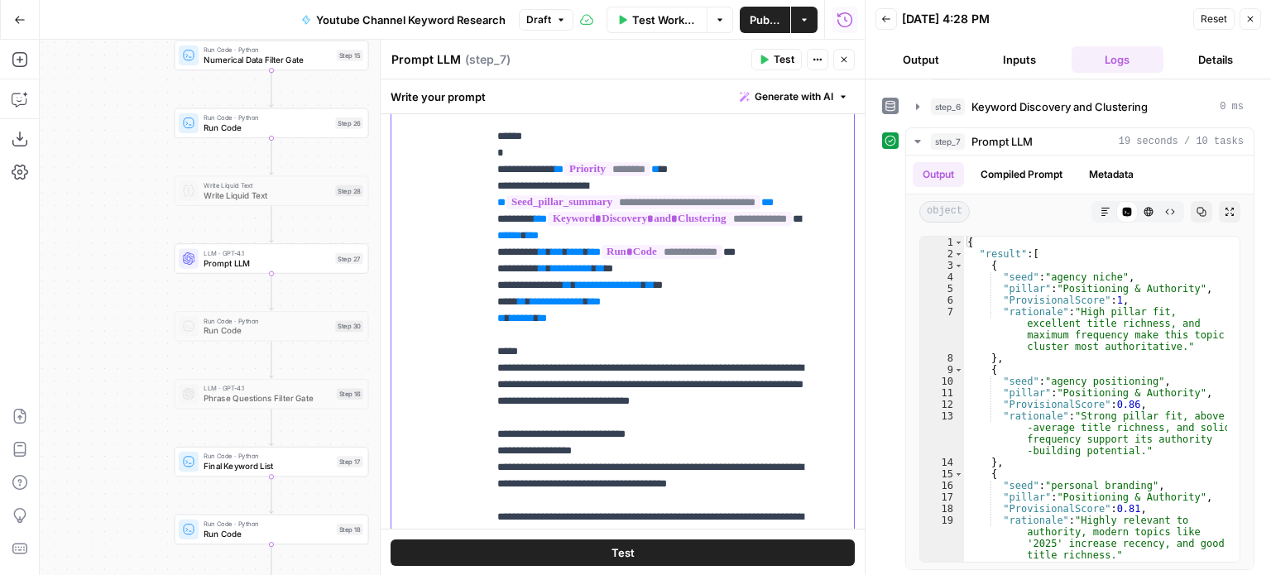
drag, startPoint x: 665, startPoint y: 339, endPoint x: 633, endPoint y: 127, distance: 214.2
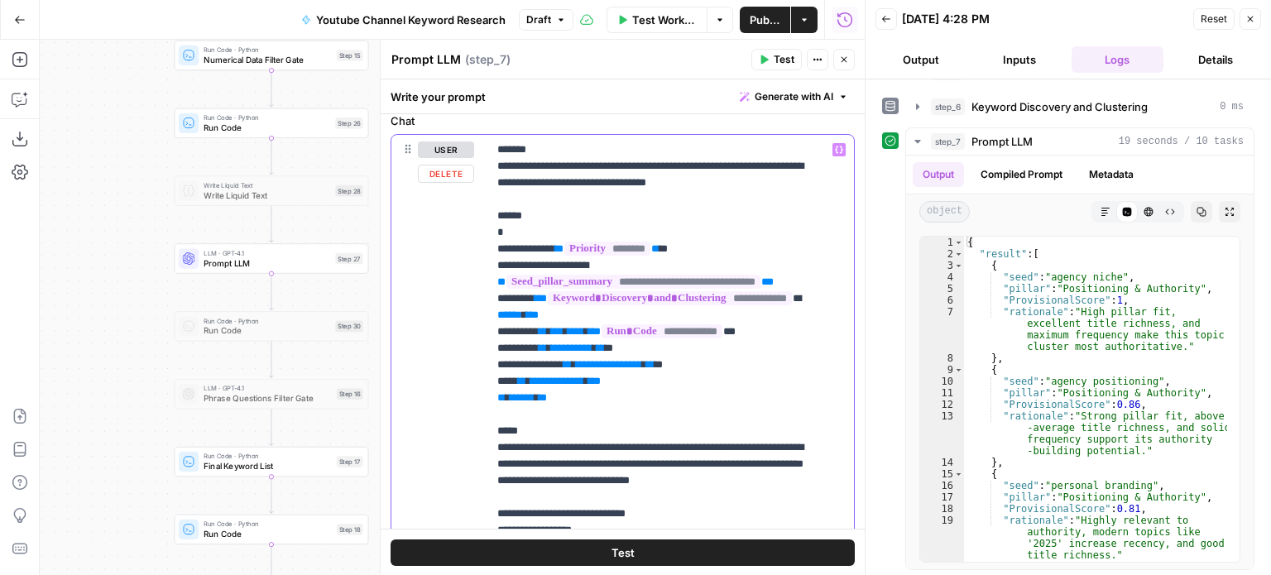
scroll to position [132, 0]
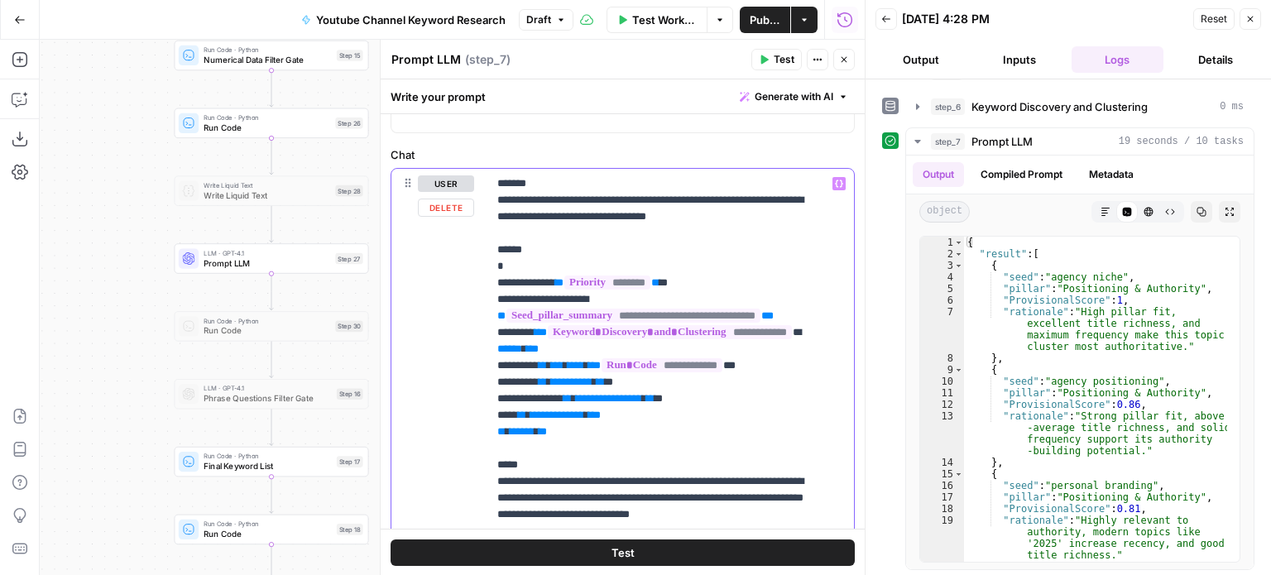
drag, startPoint x: 669, startPoint y: 376, endPoint x: 674, endPoint y: 316, distance: 59.8
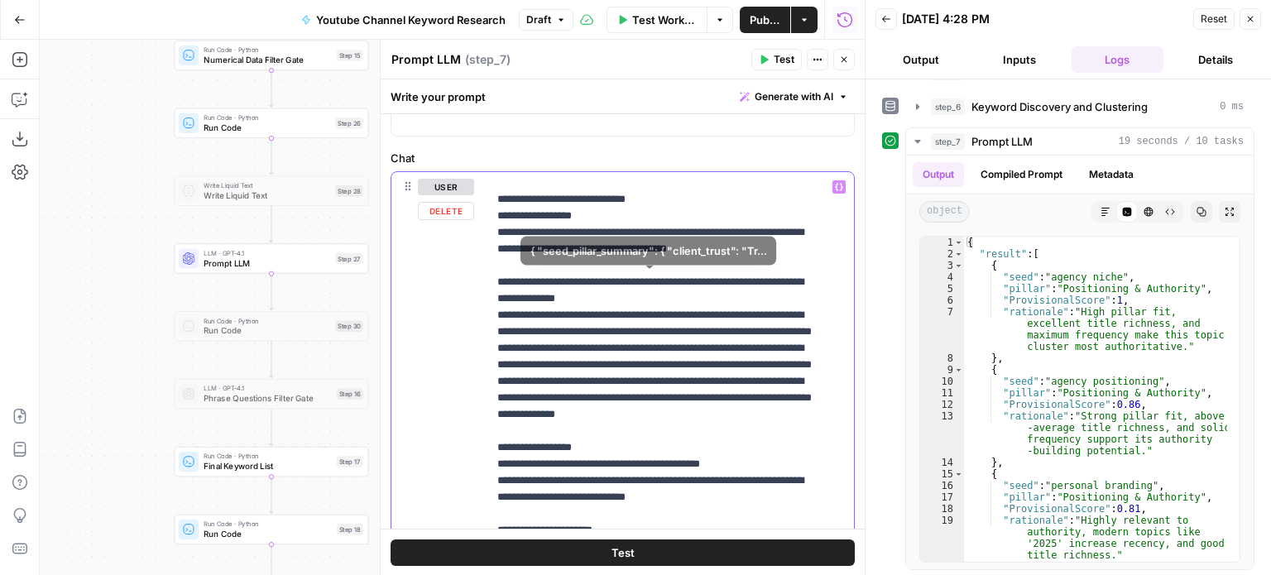
drag, startPoint x: 745, startPoint y: 235, endPoint x: 749, endPoint y: 387, distance: 151.5
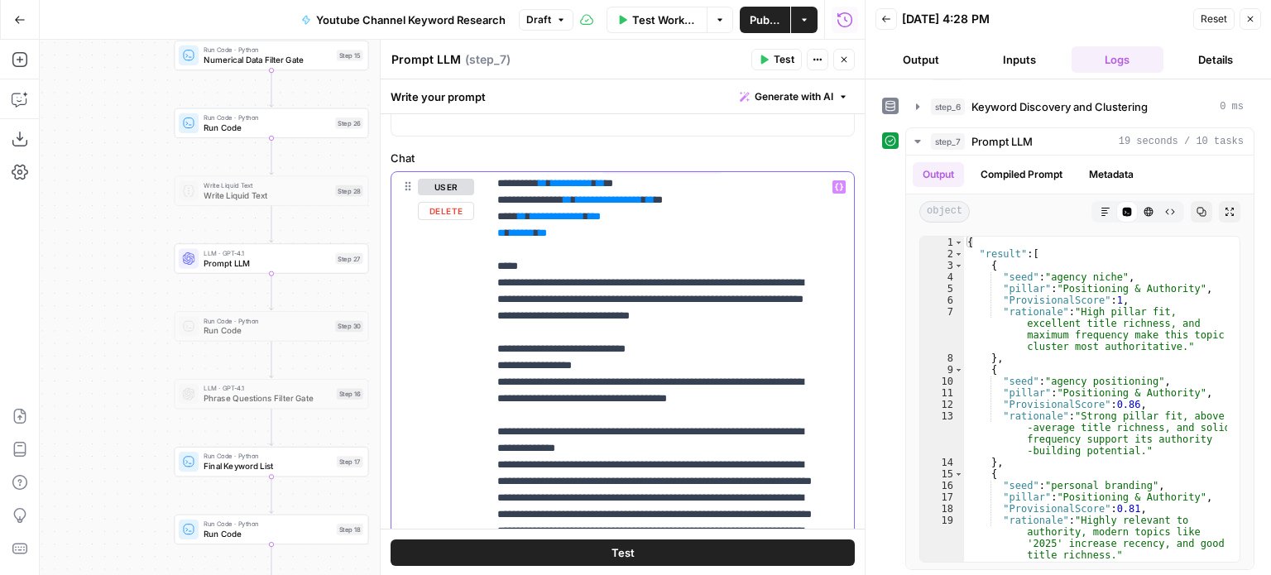
scroll to position [0, 0]
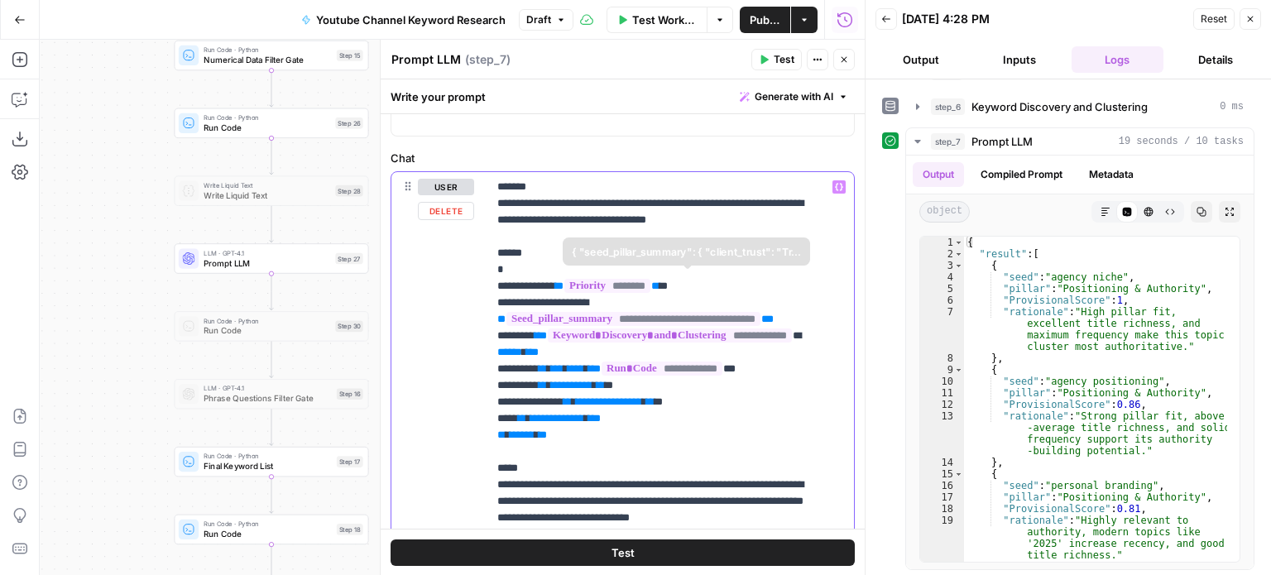
drag, startPoint x: 728, startPoint y: 403, endPoint x: 732, endPoint y: 198, distance: 205.3
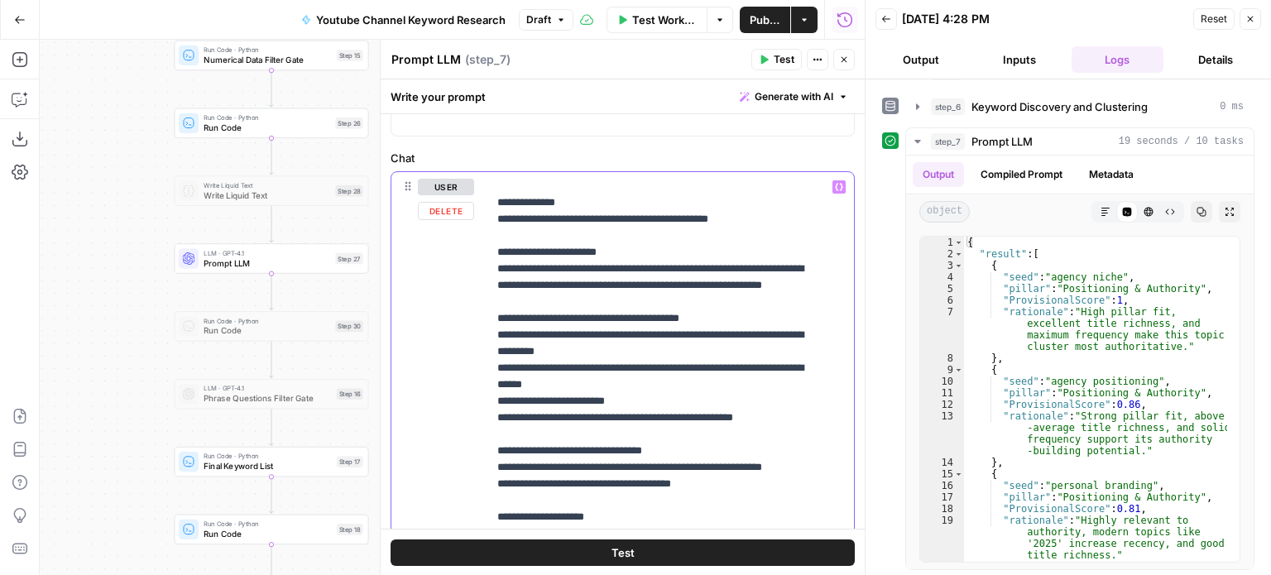
drag, startPoint x: 730, startPoint y: 225, endPoint x: 745, endPoint y: 507, distance: 281.8
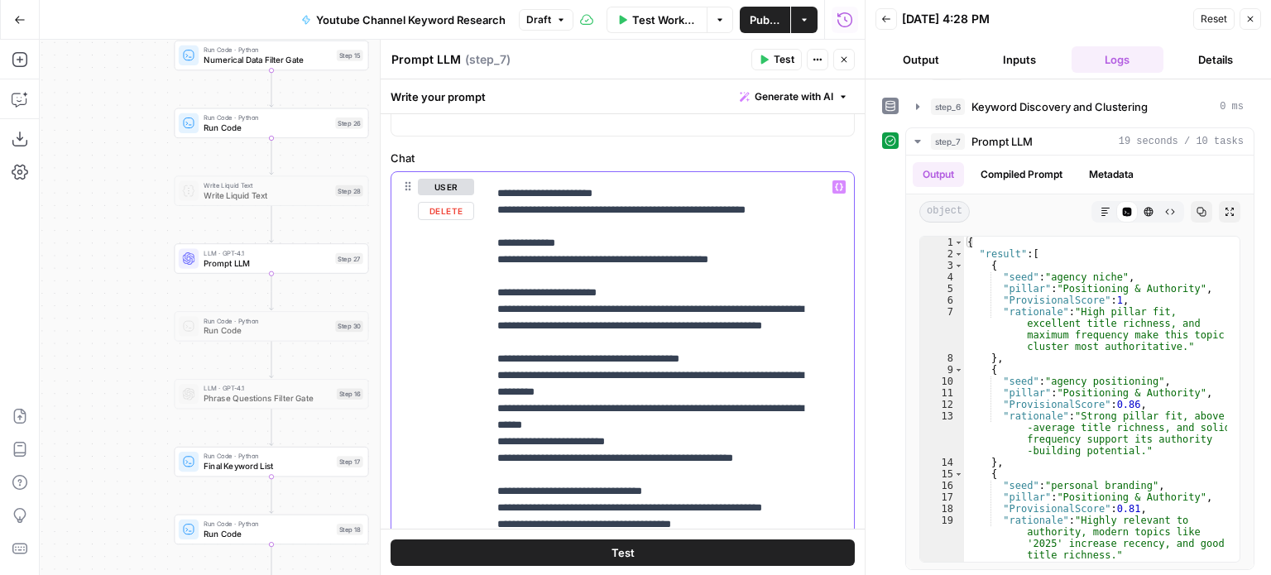
scroll to position [729, 0]
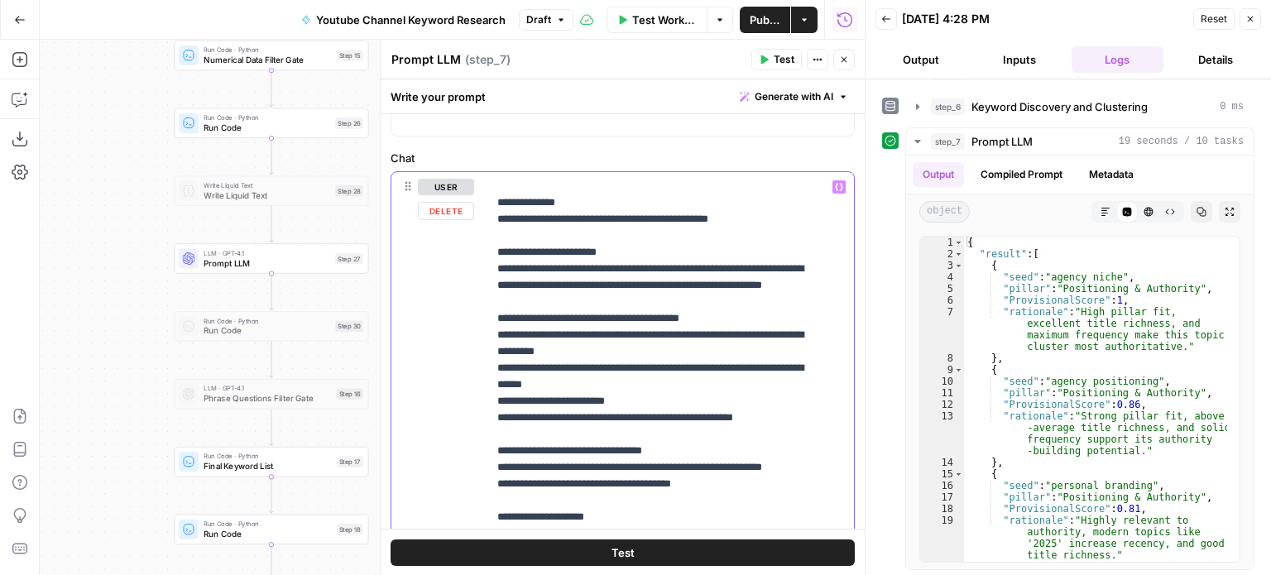
drag, startPoint x: 711, startPoint y: 356, endPoint x: 734, endPoint y: 555, distance: 200.0
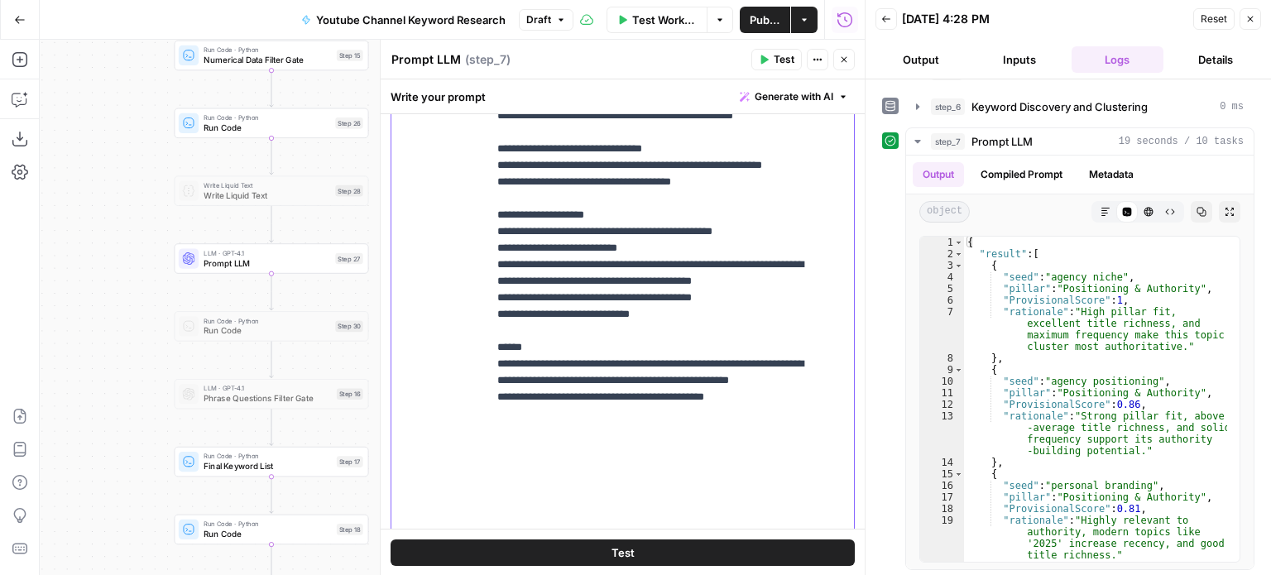
scroll to position [536, 0]
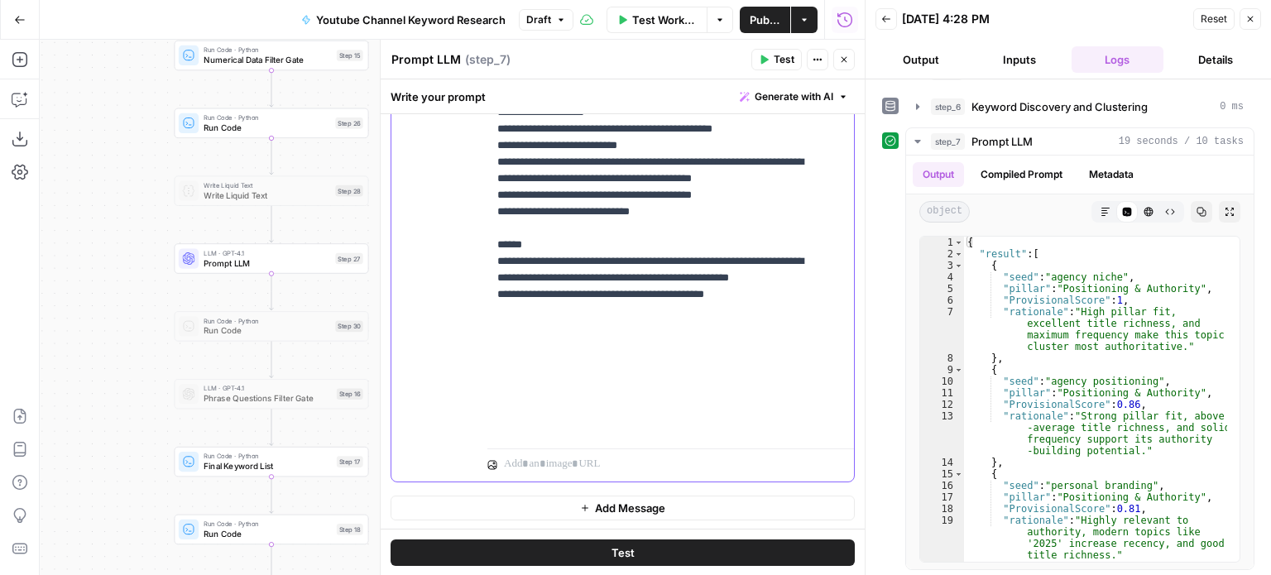
drag, startPoint x: 709, startPoint y: 390, endPoint x: 712, endPoint y: 572, distance: 182.1
click at [847, 55] on icon "button" at bounding box center [844, 60] width 10 height 10
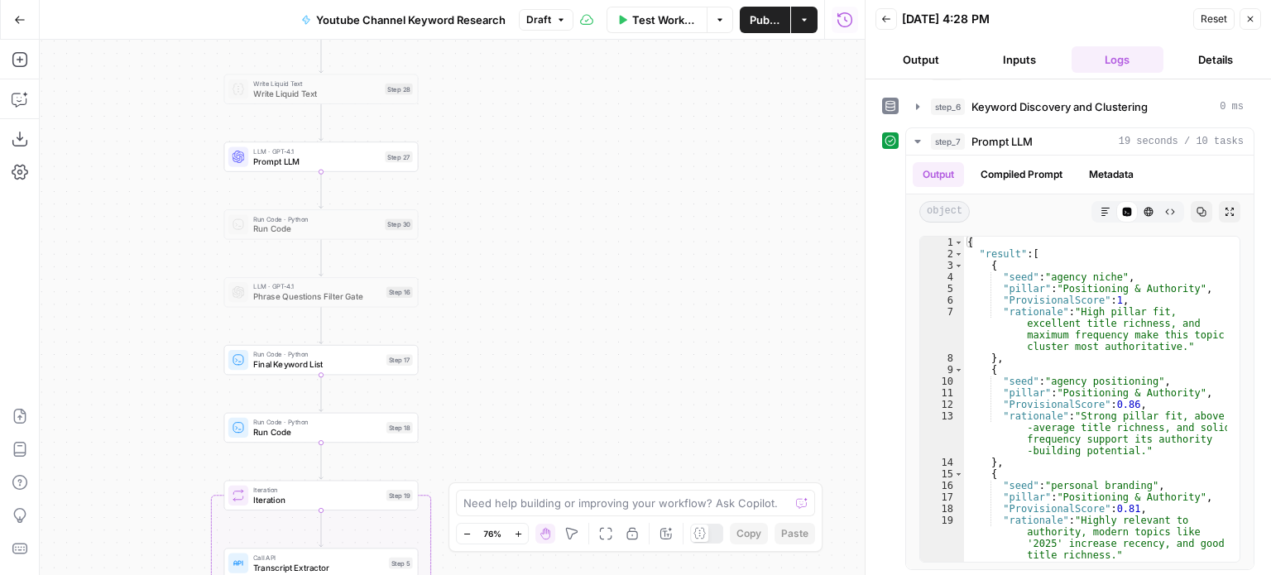
drag, startPoint x: 545, startPoint y: 281, endPoint x: 550, endPoint y: 255, distance: 26.0
click at [549, 266] on div "Workflow Set Inputs Inputs Workflow Workflow Step 29 Call API Call API Step 2 C…" at bounding box center [452, 308] width 825 height 536
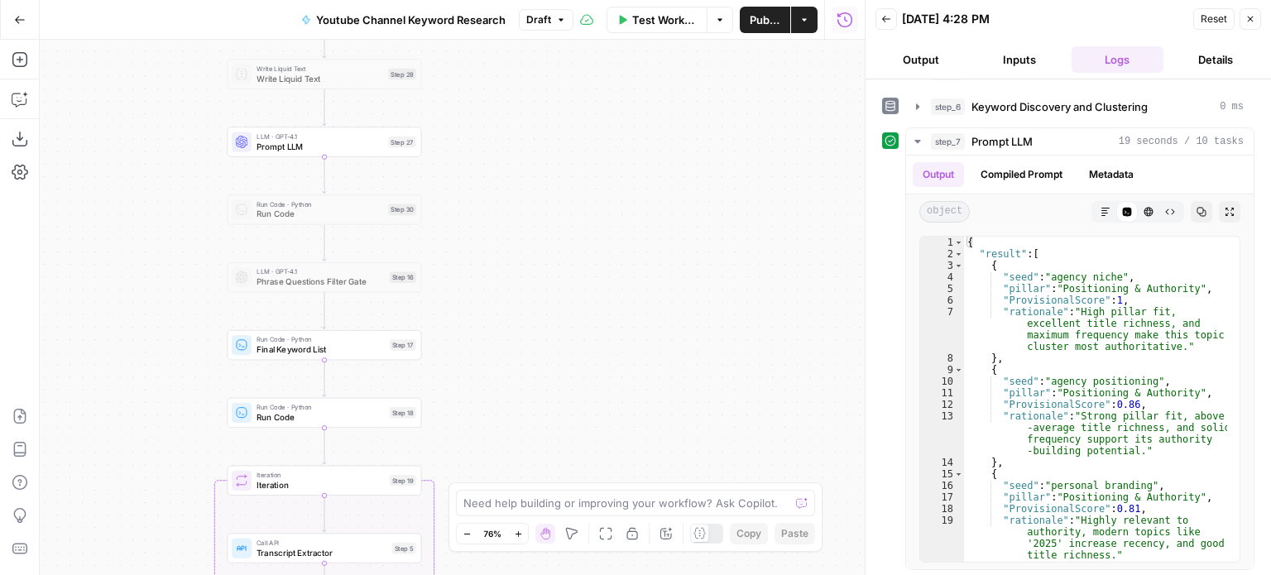
click at [584, 213] on div "Workflow Set Inputs Inputs Workflow Workflow Step 29 Call API Call API Step 2 C…" at bounding box center [452, 308] width 825 height 536
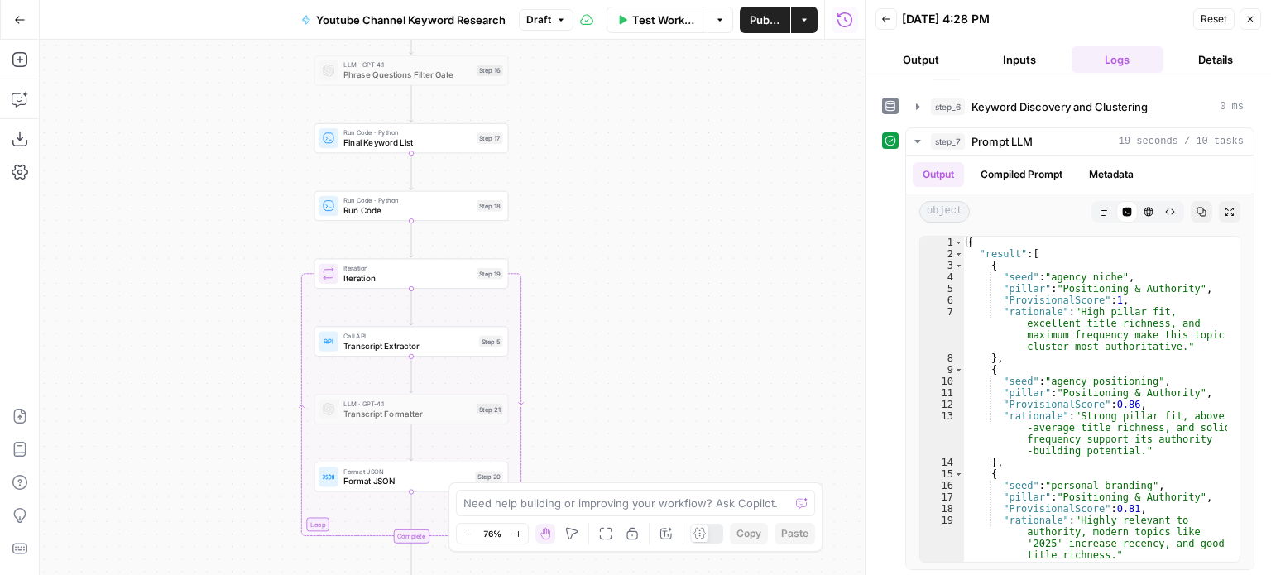
drag, startPoint x: 640, startPoint y: 228, endPoint x: 682, endPoint y: 340, distance: 120.2
click at [685, 340] on div "Workflow Set Inputs Inputs Workflow Workflow Step 29 Call API Call API Step 2 C…" at bounding box center [452, 308] width 825 height 536
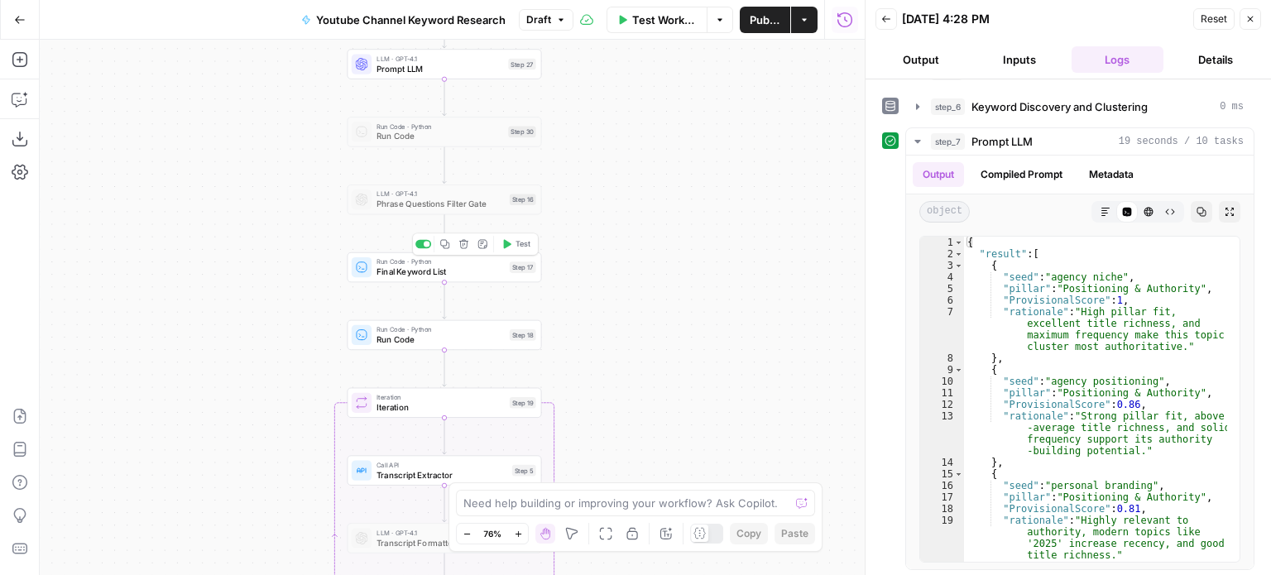
click at [440, 262] on span "Run Code · Python" at bounding box center [441, 262] width 128 height 10
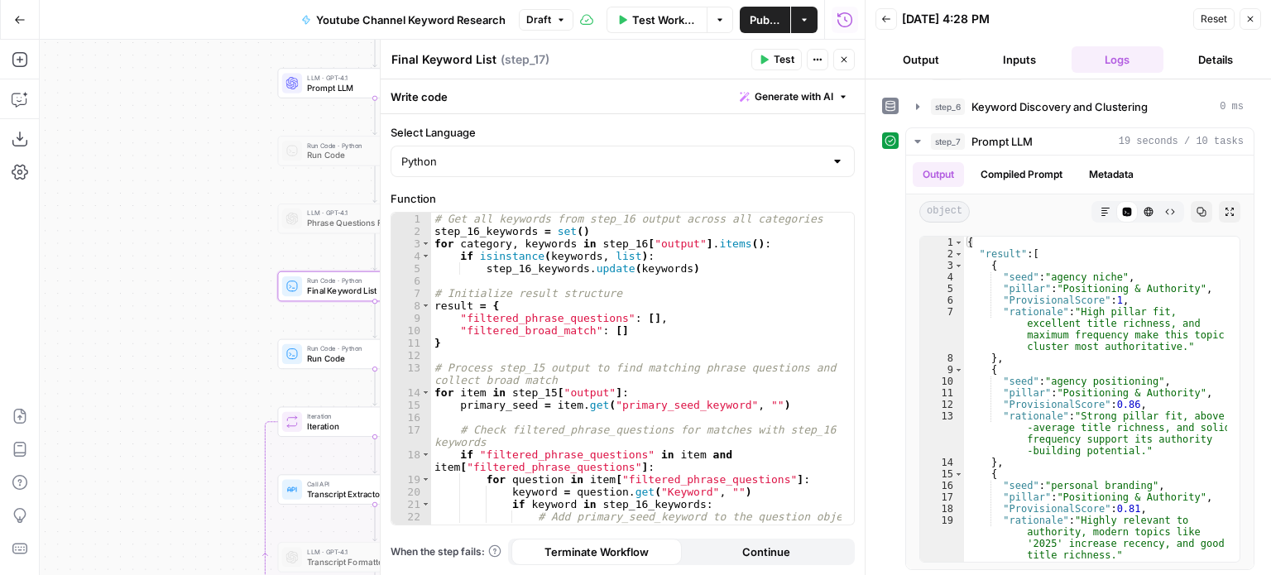
drag, startPoint x: 231, startPoint y: 195, endPoint x: 83, endPoint y: 206, distance: 148.5
click at [75, 206] on div "Workflow Set Inputs Inputs Workflow Workflow Step 29 Call API Call API Step 2 C…" at bounding box center [452, 308] width 825 height 536
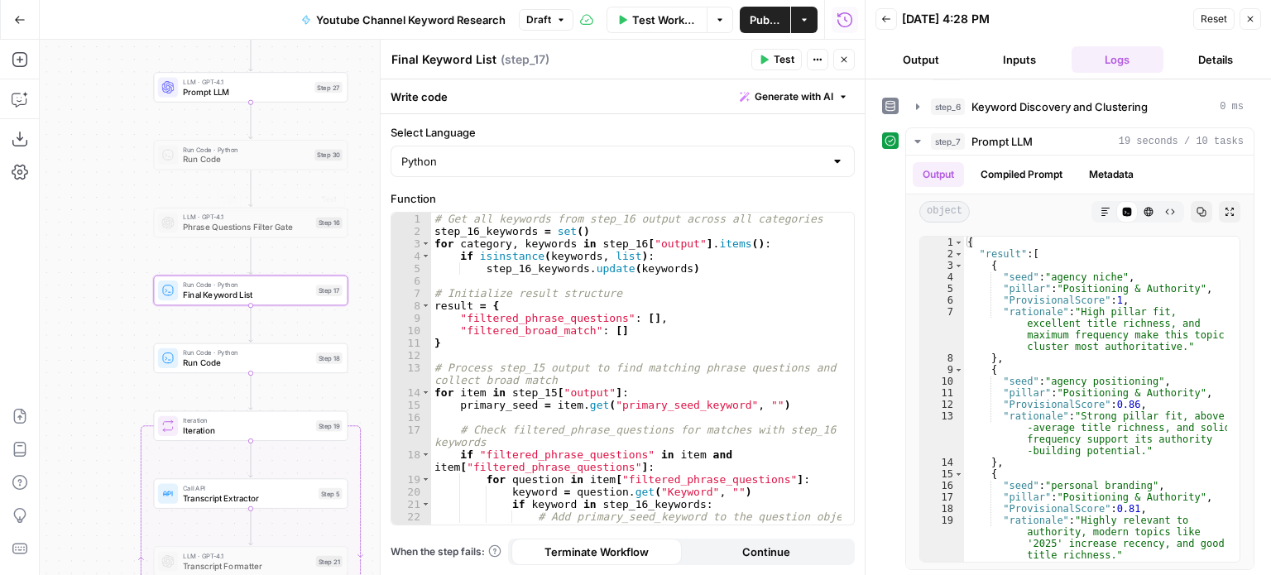
click at [531, 251] on div "# Get all keywords from step_16 output across all categories step_16_keywords =…" at bounding box center [636, 382] width 411 height 338
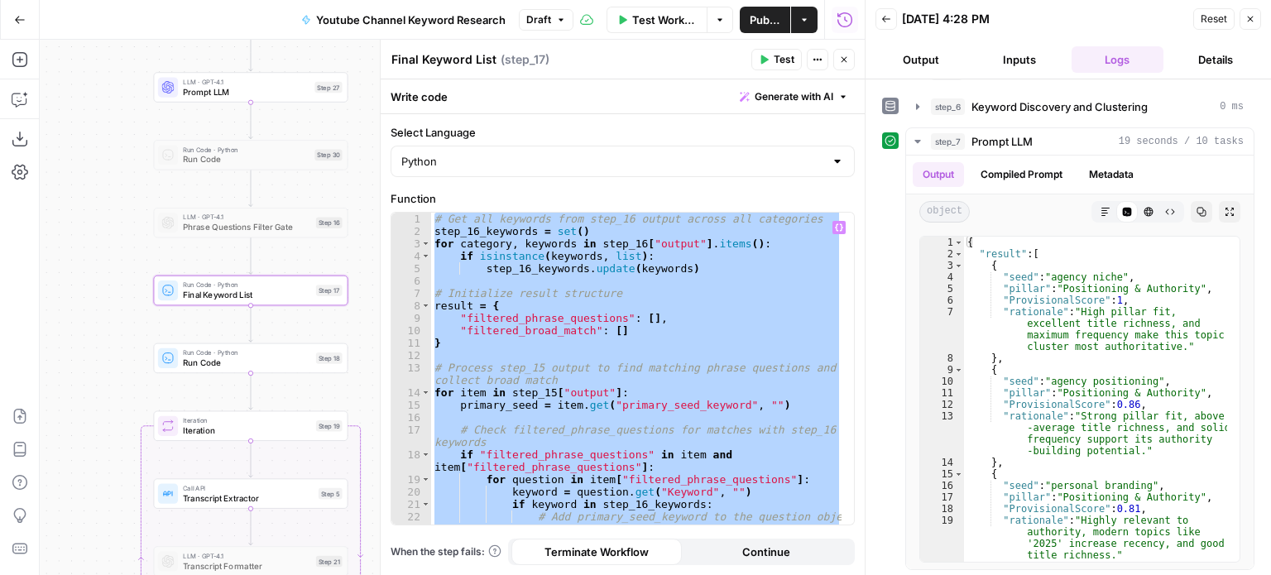
click at [689, 287] on div "# Get all keywords from step_16 output across all categories step_16_keywords =…" at bounding box center [636, 369] width 411 height 312
type textarea "**********"
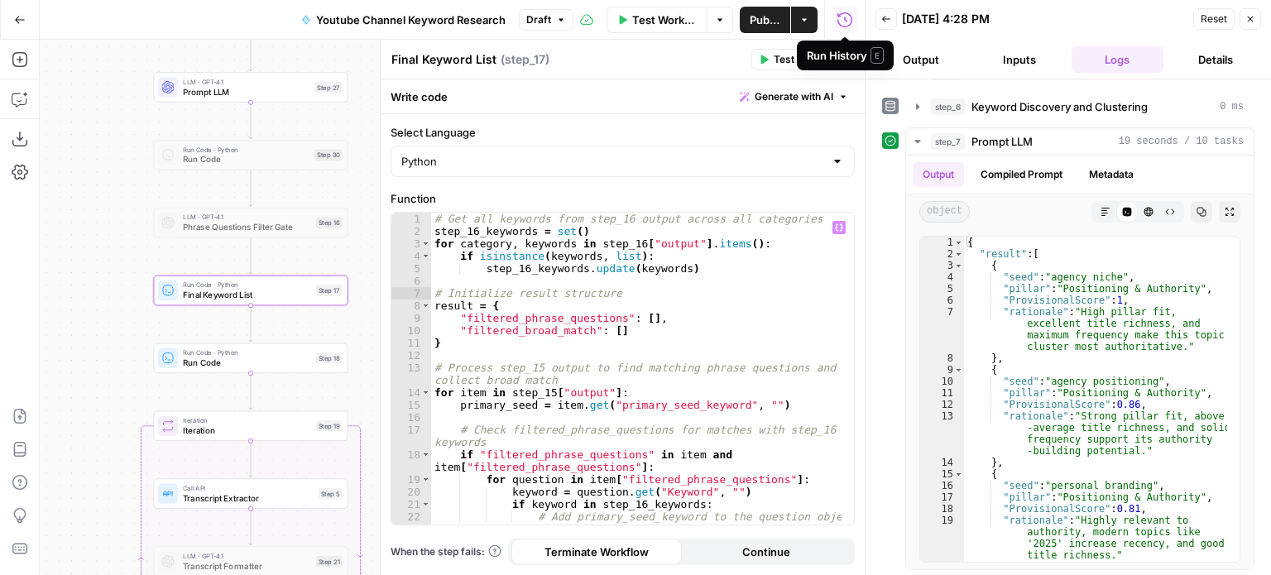
click at [845, 55] on div "Run History E" at bounding box center [845, 55] width 77 height 17
click at [836, 62] on button "Close" at bounding box center [844, 60] width 22 height 22
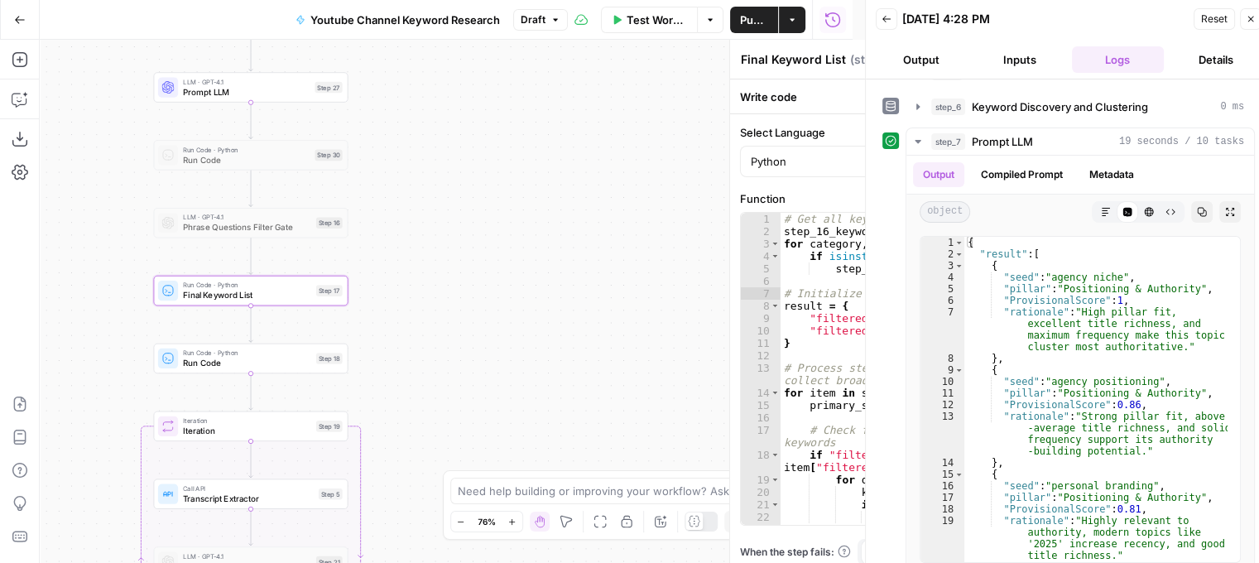
click at [540, 361] on div "Workflow Set Inputs Inputs Workflow Workflow Step 29 Call API Call API Step 2 C…" at bounding box center [446, 301] width 813 height 523
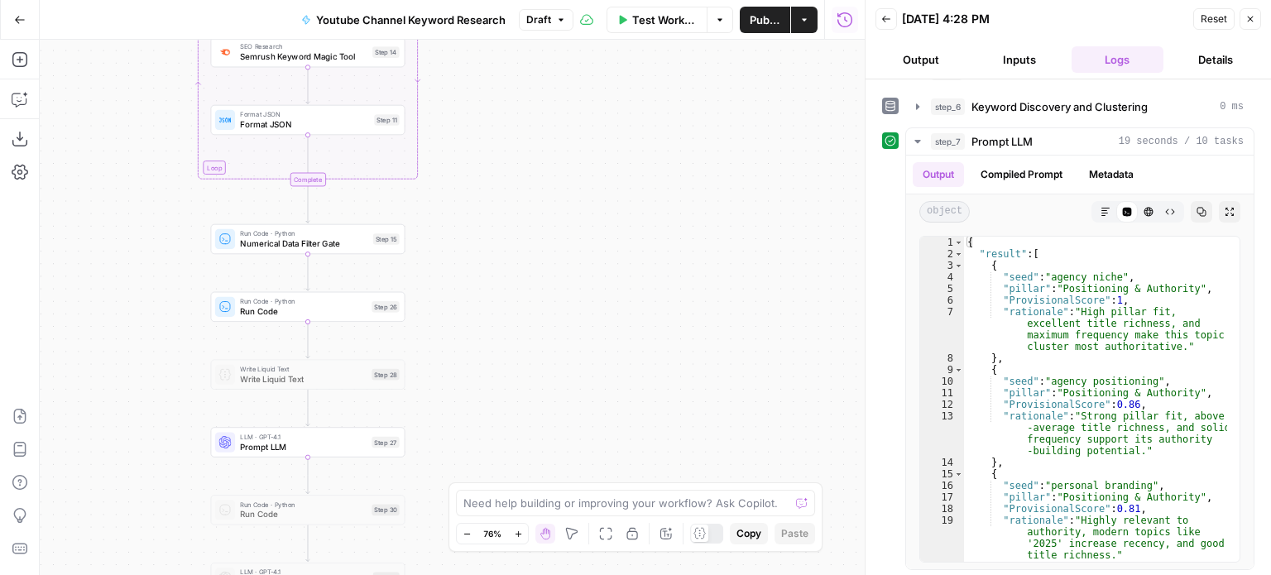
drag, startPoint x: 520, startPoint y: 138, endPoint x: 550, endPoint y: 301, distance: 165.8
click at [550, 301] on div "Workflow Set Inputs Inputs Workflow Workflow Step 29 Call API Call API Step 2 C…" at bounding box center [452, 308] width 825 height 536
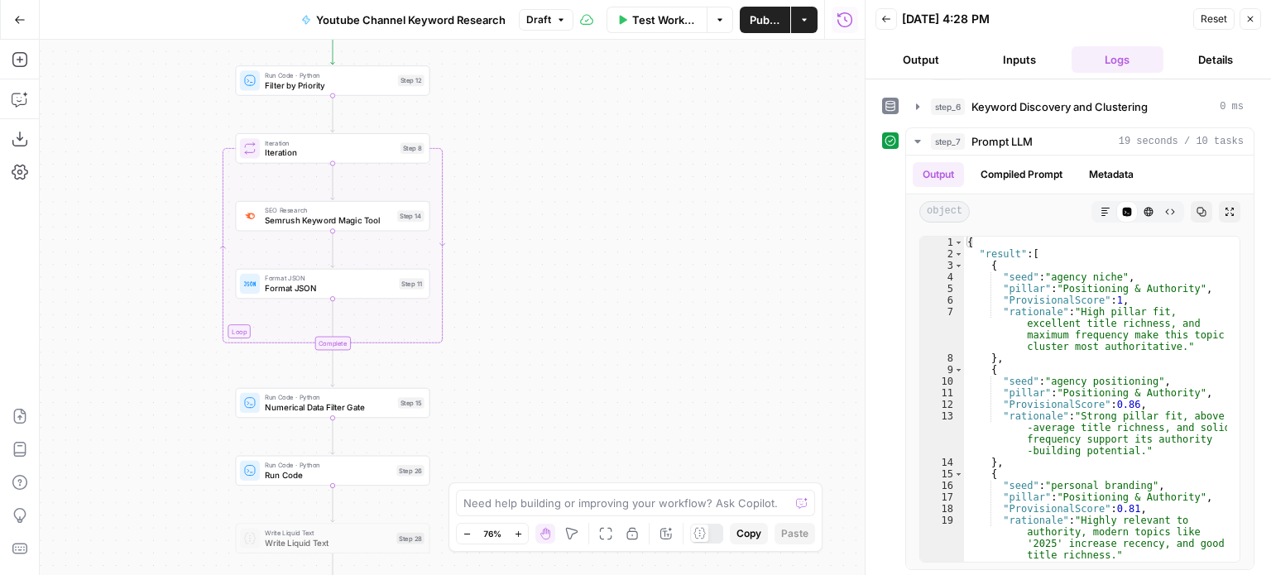
drag, startPoint x: 595, startPoint y: 216, endPoint x: 608, endPoint y: 348, distance: 132.2
click at [608, 348] on div "Workflow Set Inputs Inputs Workflow Workflow Step 29 Call API Call API Step 2 C…" at bounding box center [452, 308] width 825 height 536
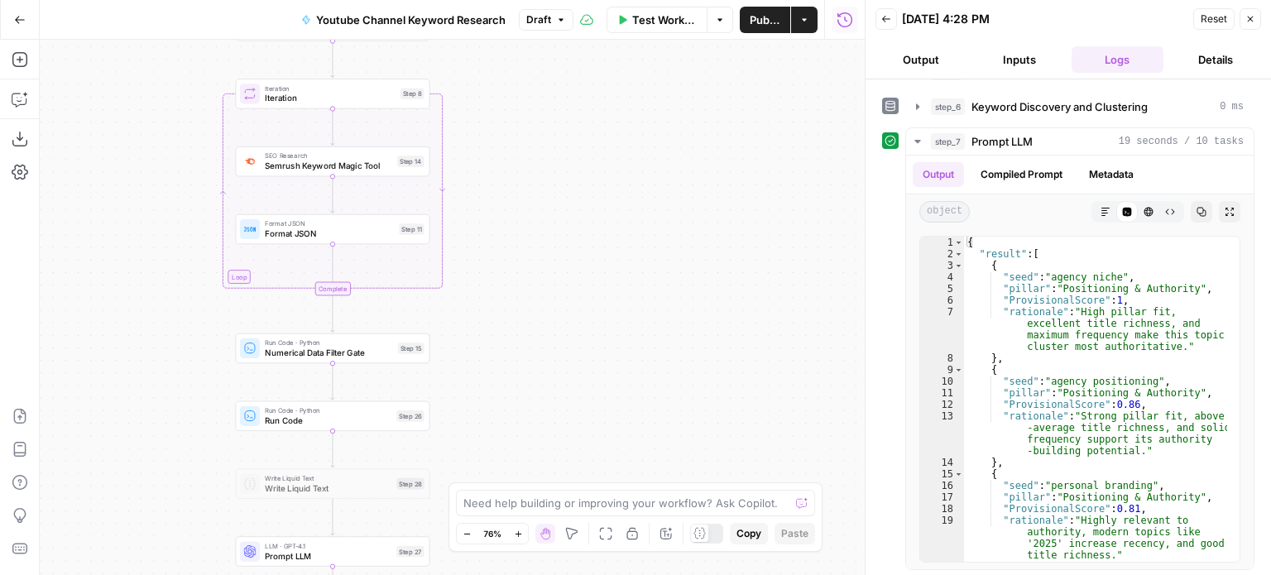
drag, startPoint x: 606, startPoint y: 261, endPoint x: 624, endPoint y: 142, distance: 120.6
click at [622, 146] on div "Workflow Set Inputs Inputs Workflow Workflow Step 29 Call API Call API Step 2 C…" at bounding box center [452, 308] width 825 height 536
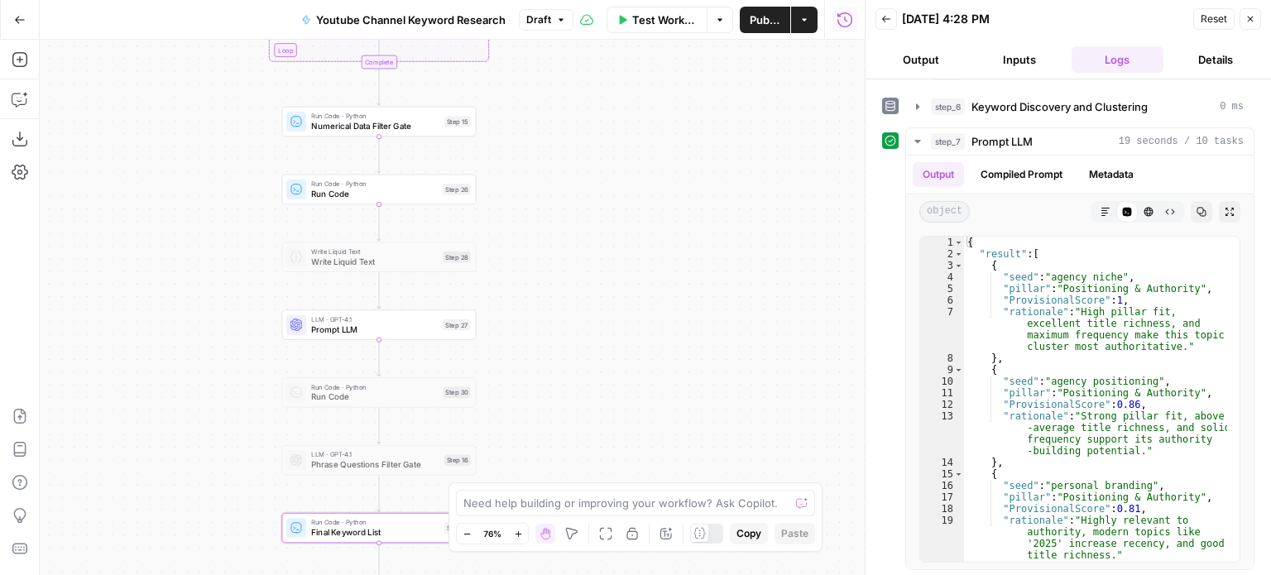
drag, startPoint x: 680, startPoint y: 186, endPoint x: 685, endPoint y: 145, distance: 41.8
click at [685, 145] on div "Workflow Set Inputs Inputs Workflow Workflow Step 29 Call API Call API Step 2 C…" at bounding box center [452, 308] width 825 height 536
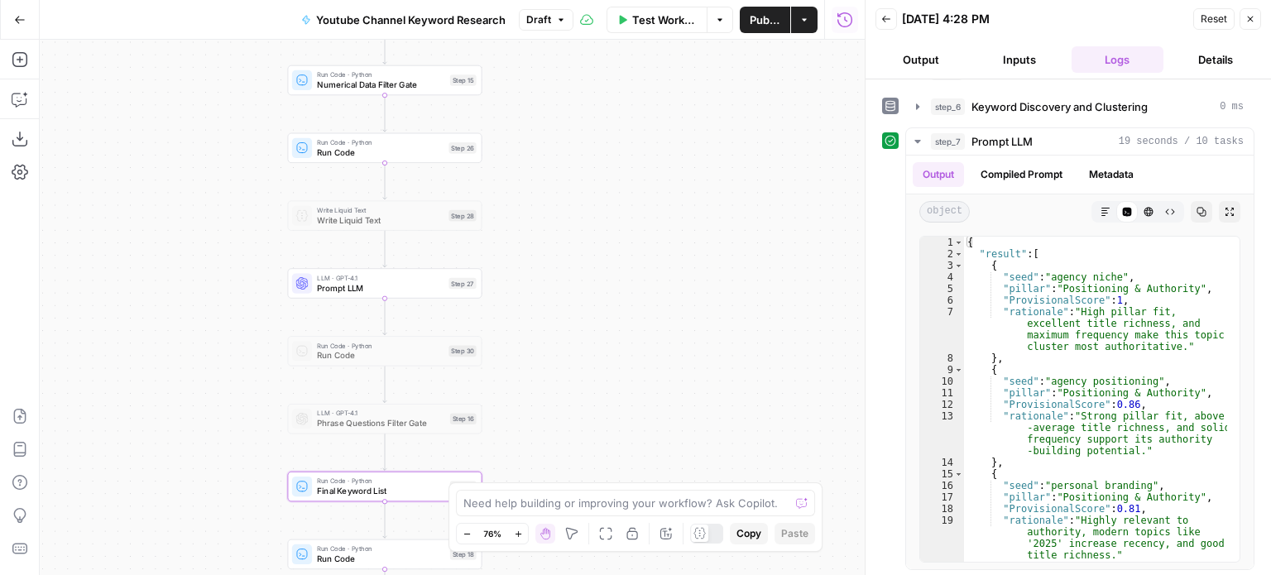
click at [358, 286] on span "Prompt LLM" at bounding box center [380, 287] width 127 height 12
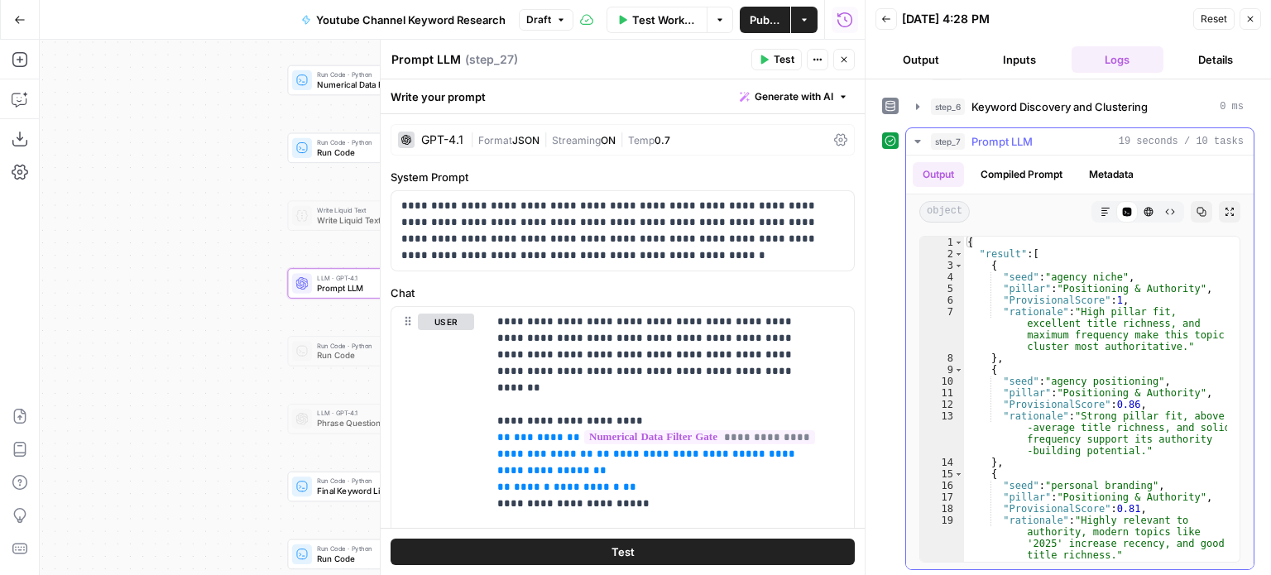
scroll to position [0, 0]
click at [839, 64] on button "Close" at bounding box center [844, 60] width 22 height 22
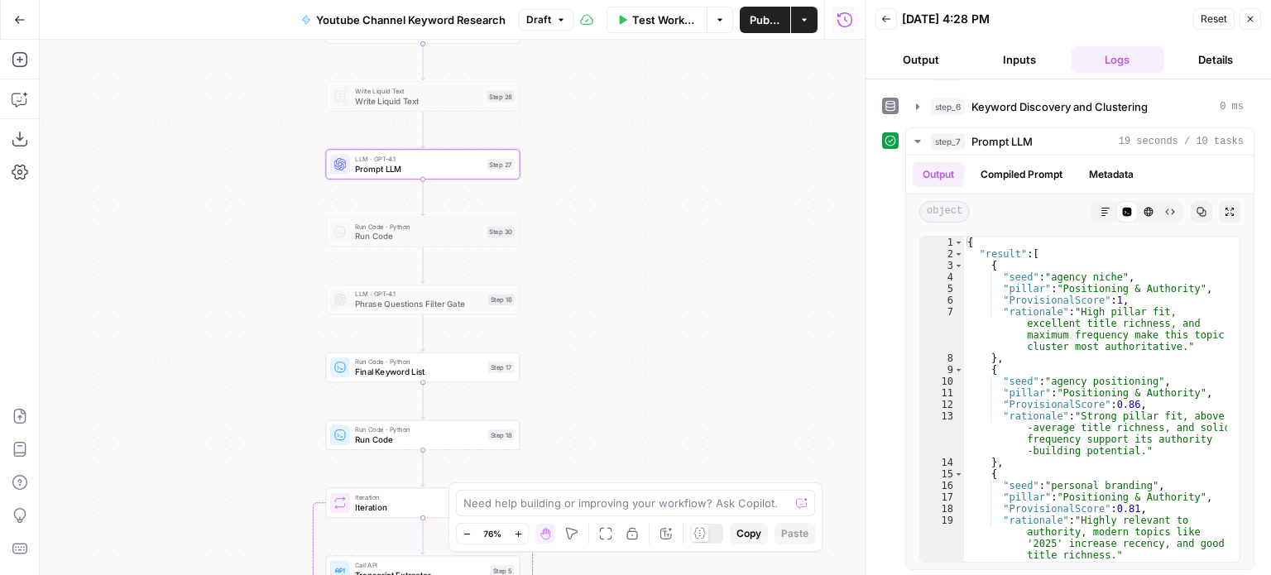
drag, startPoint x: 580, startPoint y: 351, endPoint x: 591, endPoint y: 320, distance: 32.5
click at [590, 300] on div "Workflow Set Inputs Inputs Workflow Workflow Step 29 Call API Call API Step 2 C…" at bounding box center [452, 308] width 825 height 536
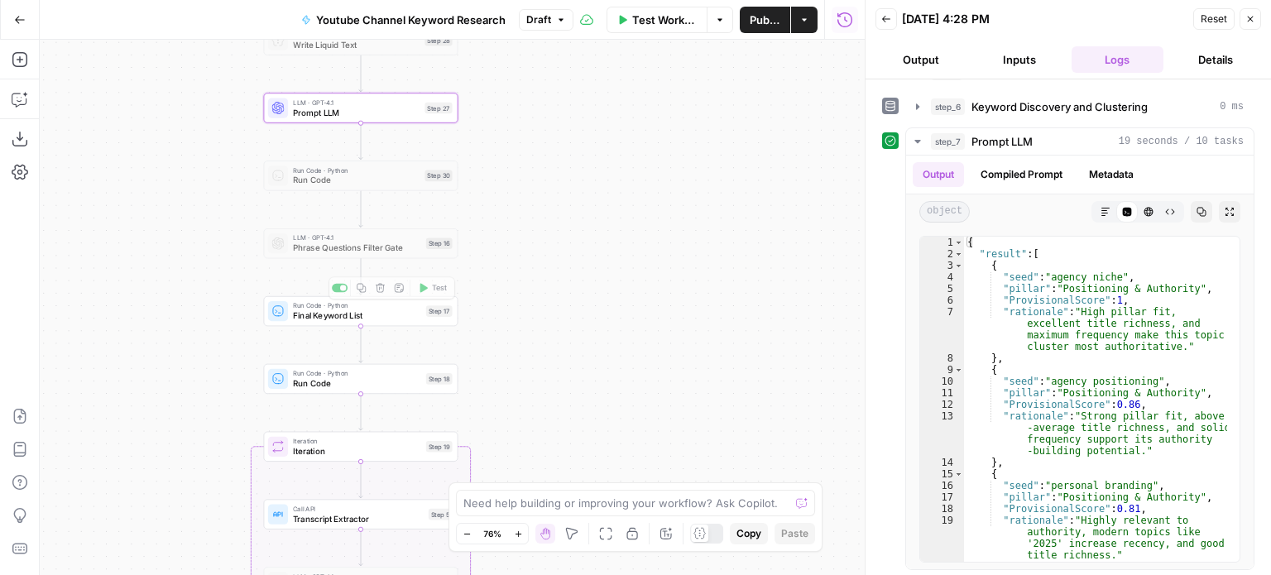
drag, startPoint x: 190, startPoint y: 311, endPoint x: 319, endPoint y: 315, distance: 129.2
click at [189, 310] on div "Workflow Set Inputs Inputs Workflow Workflow Step 29 Call API Call API Step 2 C…" at bounding box center [452, 308] width 825 height 536
click at [348, 312] on span "Final Keyword List" at bounding box center [355, 314] width 128 height 12
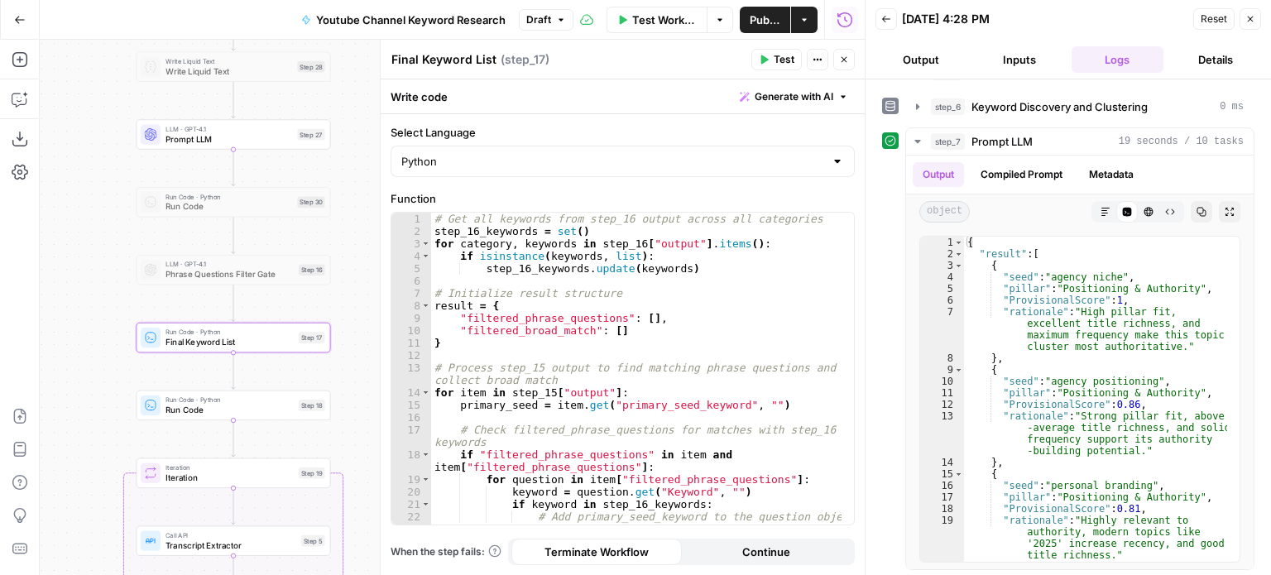
drag, startPoint x: 113, startPoint y: 287, endPoint x: 102, endPoint y: 288, distance: 10.8
click at [102, 288] on div "Workflow Set Inputs Inputs Workflow Workflow Step 29 Call API Call API Step 2 C…" at bounding box center [452, 308] width 825 height 536
click at [847, 62] on icon "button" at bounding box center [844, 60] width 10 height 10
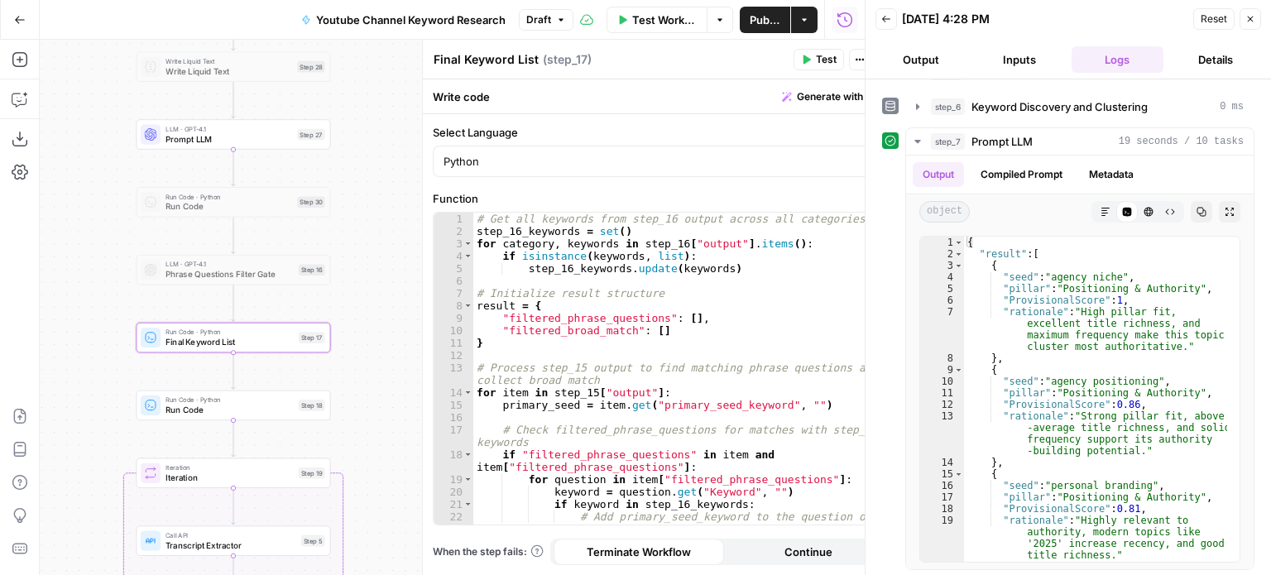
drag, startPoint x: 591, startPoint y: 238, endPoint x: 630, endPoint y: 49, distance: 192.7
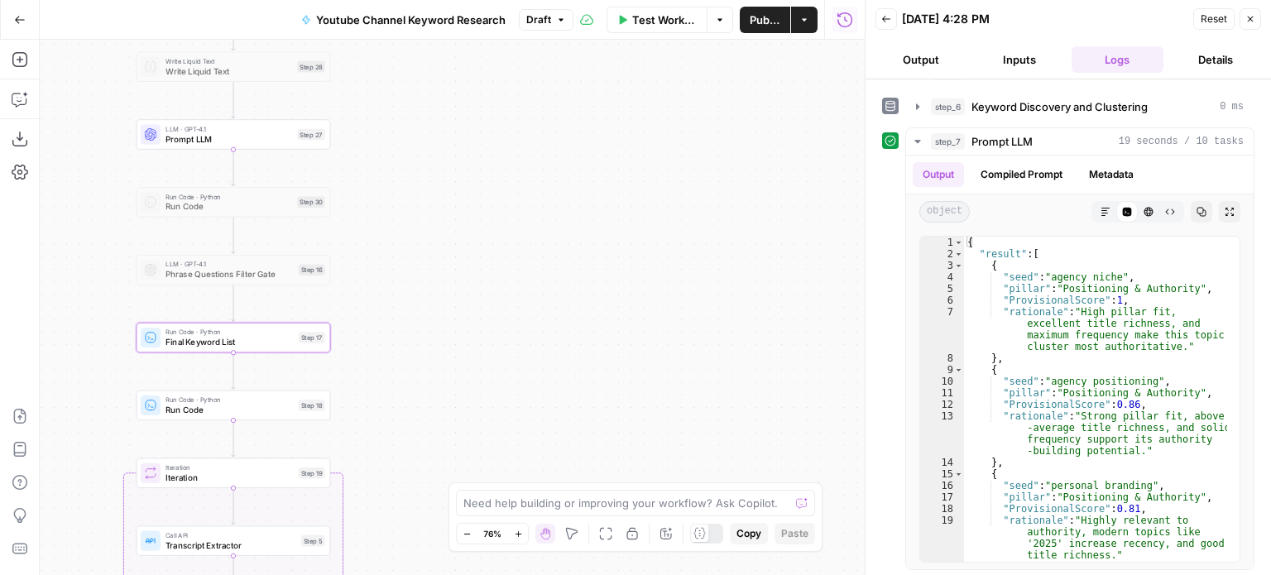
drag, startPoint x: 553, startPoint y: 353, endPoint x: 593, endPoint y: 104, distance: 252.4
click at [589, 110] on div "Workflow Set Inputs Inputs Workflow Workflow Step 29 Call API Call API Step 2 C…" at bounding box center [452, 308] width 825 height 536
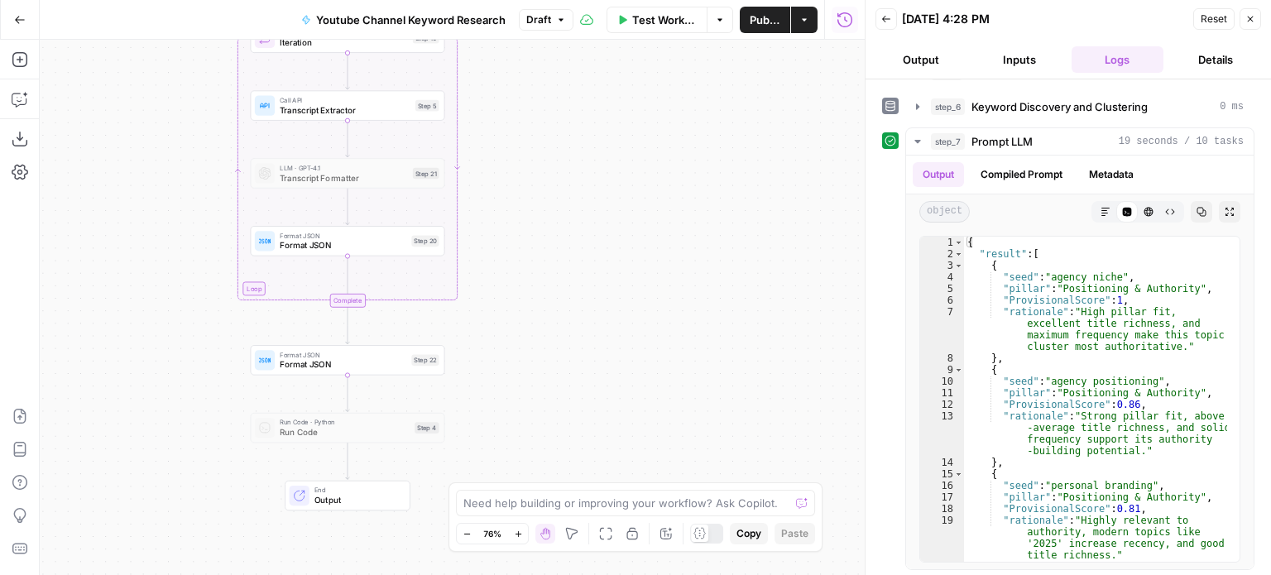
drag, startPoint x: 641, startPoint y: 161, endPoint x: 689, endPoint y: 95, distance: 81.1
click at [679, 105] on div "Workflow Set Inputs Inputs Workflow Workflow Step 29 Call API Call API Step 2 C…" at bounding box center [452, 308] width 825 height 536
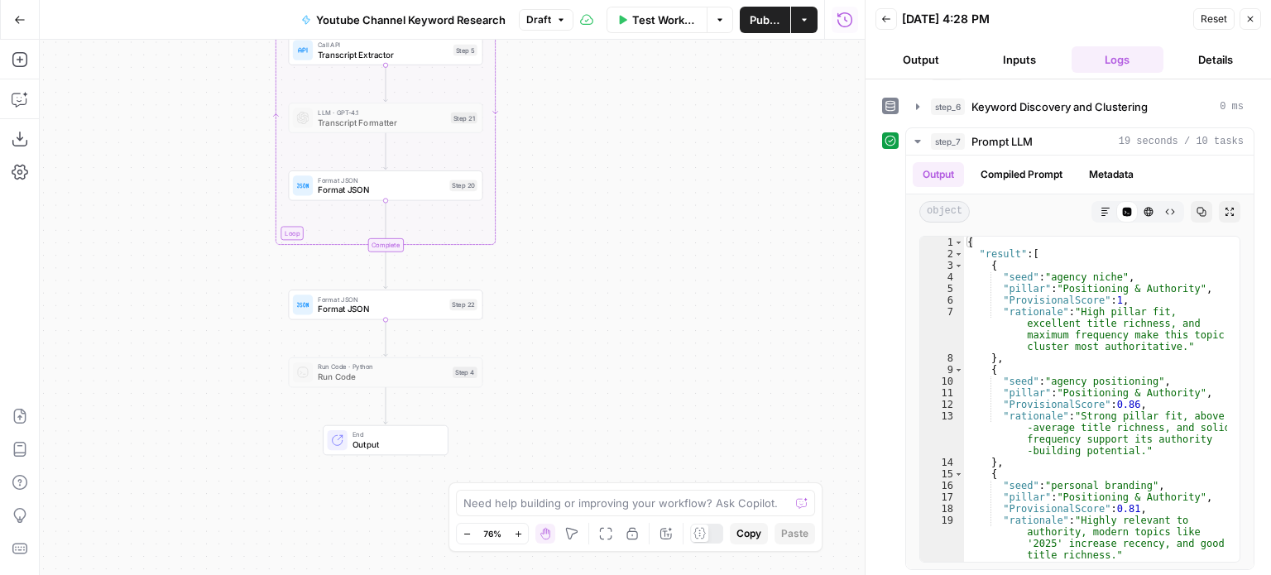
click at [831, 237] on div "Workflow Set Inputs Inputs Workflow Workflow Step 29 Call API Call API Step 2 C…" at bounding box center [452, 308] width 825 height 536
click at [904, 241] on div "step_7 Prompt LLM 19 seconds / 10 tasks Output Compiled Prompt Metadata object …" at bounding box center [1068, 348] width 372 height 443
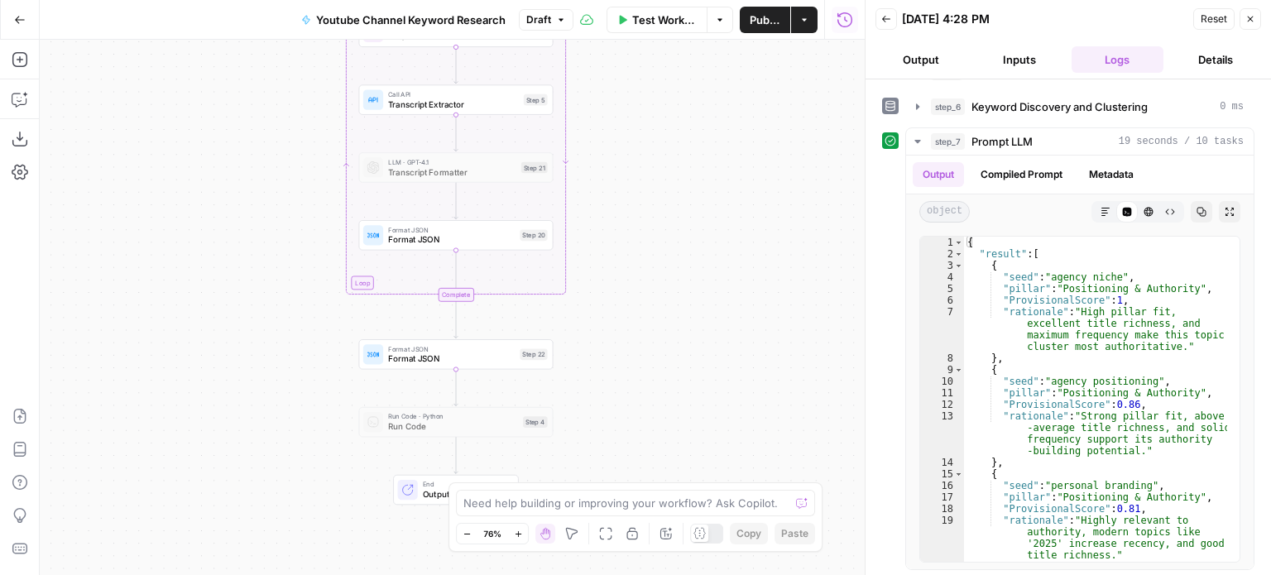
drag, startPoint x: 605, startPoint y: 379, endPoint x: 670, endPoint y: 458, distance: 101.7
click at [670, 459] on div "Workflow Set Inputs Inputs Workflow Workflow Step 29 Call API Call API Step 2 C…" at bounding box center [452, 308] width 825 height 536
drag, startPoint x: 625, startPoint y: 400, endPoint x: 622, endPoint y: 444, distance: 43.9
click at [619, 455] on div "Workflow Set Inputs Inputs Workflow Workflow Step 29 Call API Call API Step 2 C…" at bounding box center [452, 308] width 825 height 536
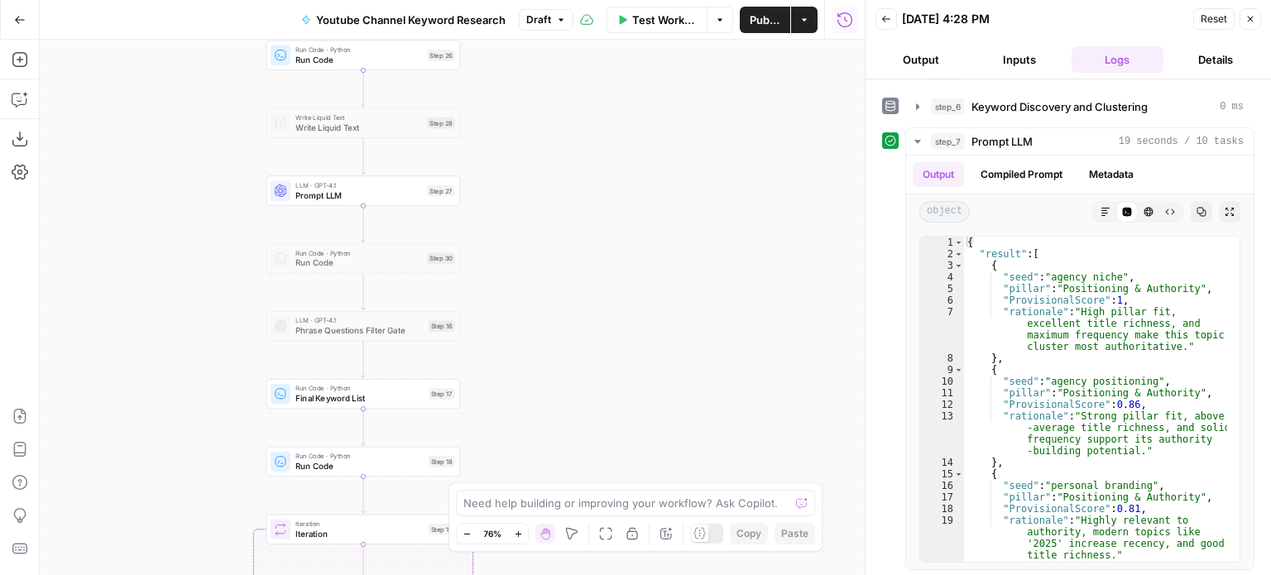
drag, startPoint x: 632, startPoint y: 181, endPoint x: 568, endPoint y: 478, distance: 303.1
click at [568, 478] on div "Workflow Set Inputs Inputs Workflow Workflow Step 29 Call API Call API Step 2 C…" at bounding box center [452, 308] width 825 height 536
click at [440, 370] on span "Test" at bounding box center [442, 371] width 15 height 12
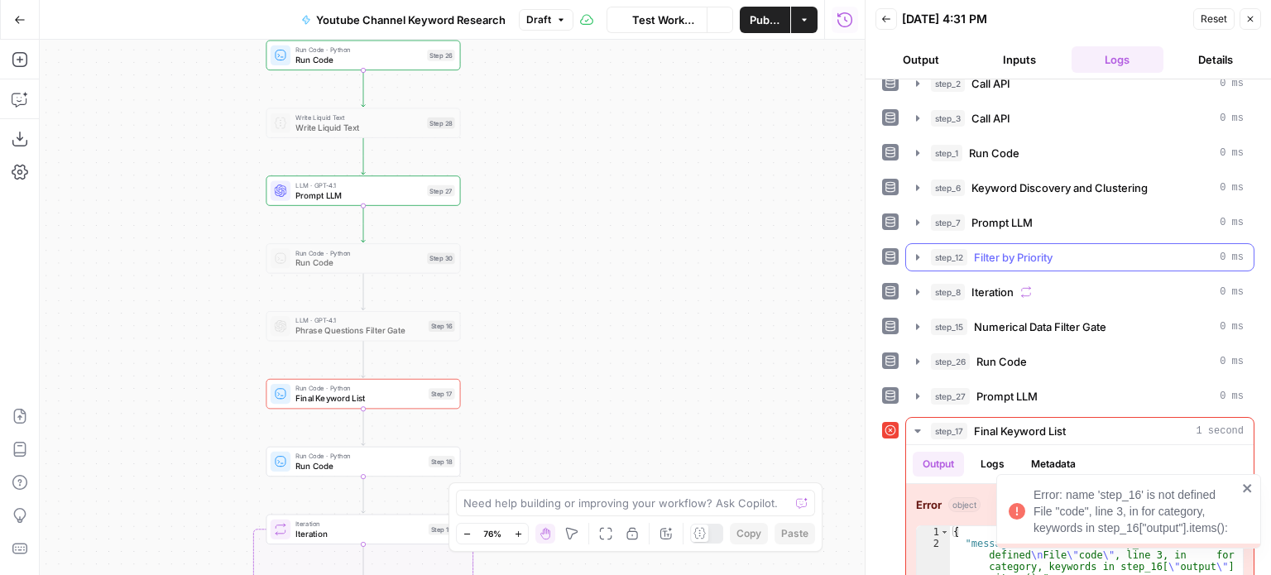
scroll to position [98, 0]
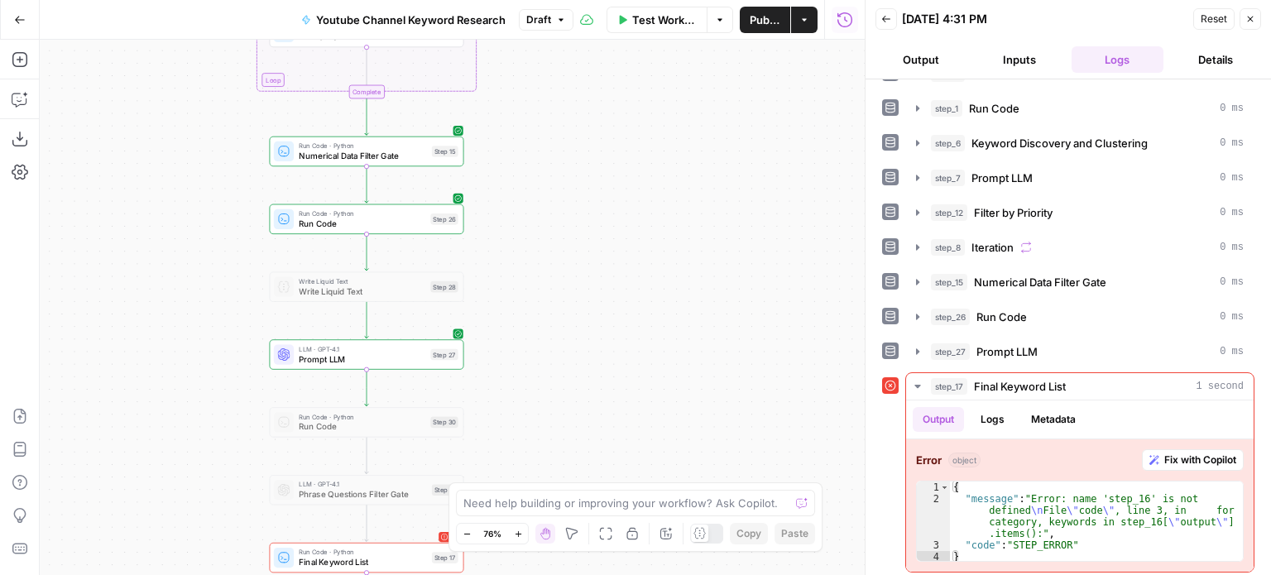
drag, startPoint x: 606, startPoint y: 204, endPoint x: 608, endPoint y: 336, distance: 131.6
click at [608, 336] on div "Workflow Set Inputs Inputs Workflow Workflow Step 29 Call API Call API Step 2 C…" at bounding box center [452, 308] width 825 height 536
click at [967, 304] on button "step_26 Run Code 0 ms" at bounding box center [1080, 317] width 348 height 26
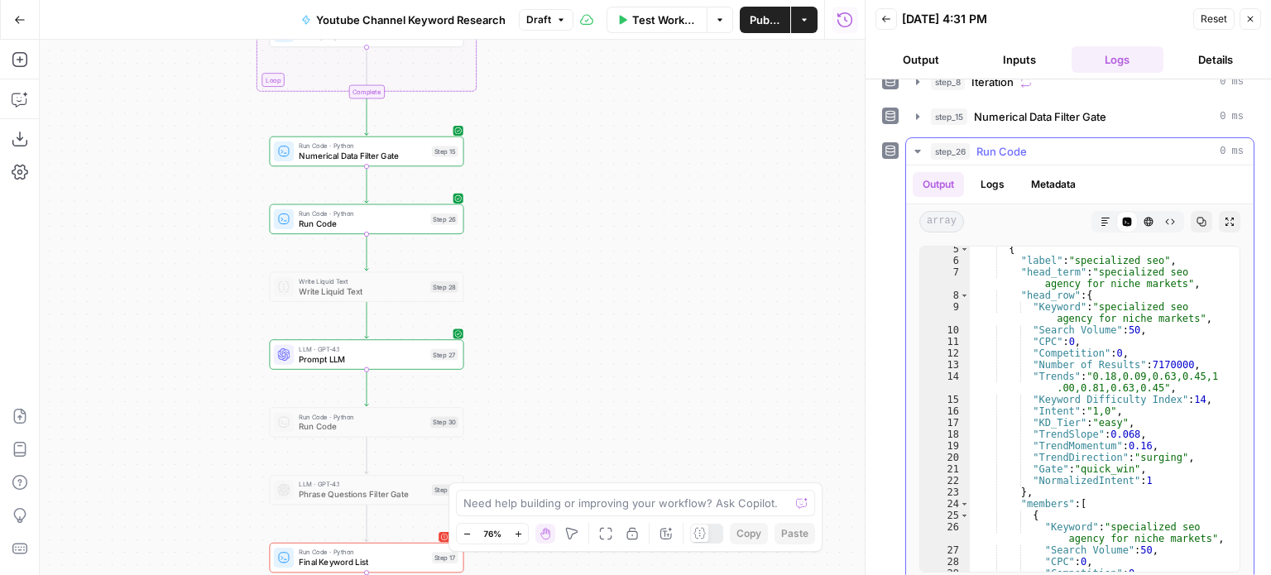
scroll to position [0, 0]
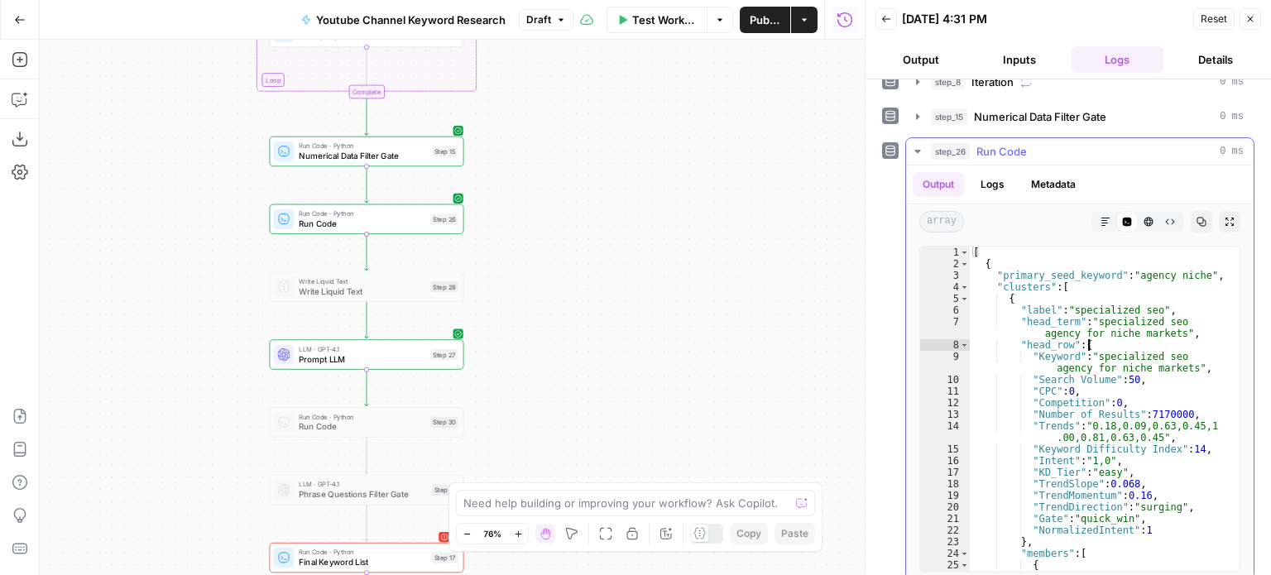
click at [1107, 336] on div "[ { "primary_seed_keyword" : "agency niche" , "clusters" : [ { "label" : "speci…" at bounding box center [1098, 427] width 257 height 361
click at [1111, 312] on div "[ { "primary_seed_keyword" : "agency niche" , "clusters" : [ { "label" : "speci…" at bounding box center [1098, 427] width 257 height 361
click at [1127, 367] on div "[ { "primary_seed_keyword" : "agency niche" , "clusters" : [ { "label" : "speci…" at bounding box center [1098, 427] width 257 height 361
click at [1116, 307] on div "[ { "primary_seed_keyword" : "agency niche" , "clusters" : [ { "label" : "speci…" at bounding box center [1098, 427] width 257 height 361
type textarea "**********"
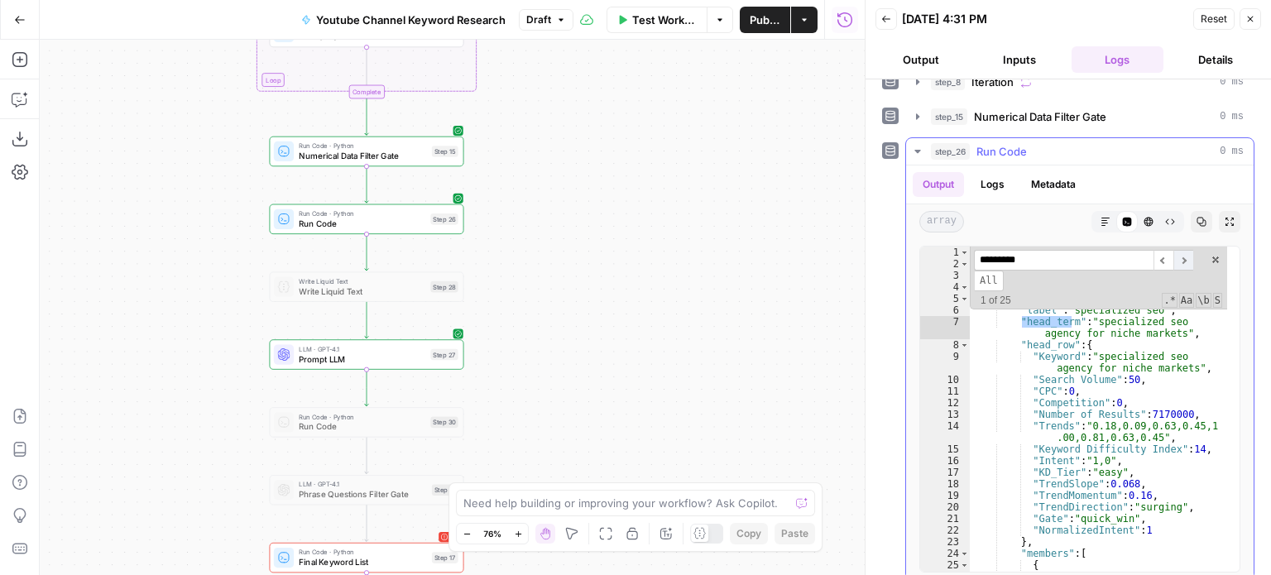
type input "*********"
click at [1179, 258] on span "​" at bounding box center [1184, 260] width 20 height 21
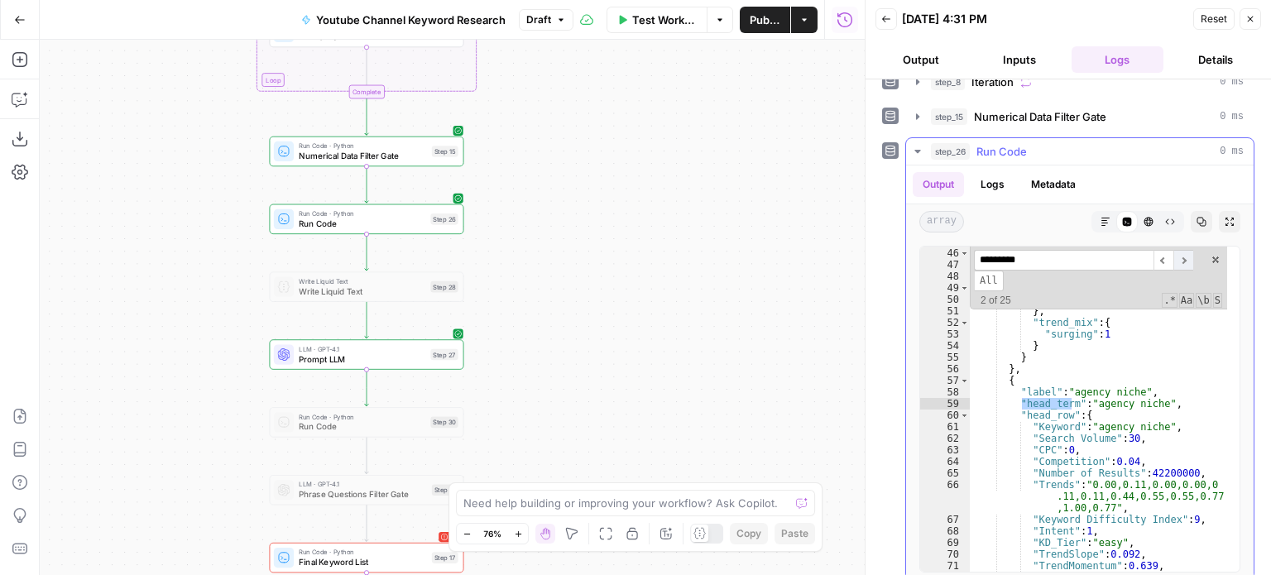
click at [1179, 258] on span "​" at bounding box center [1184, 260] width 20 height 21
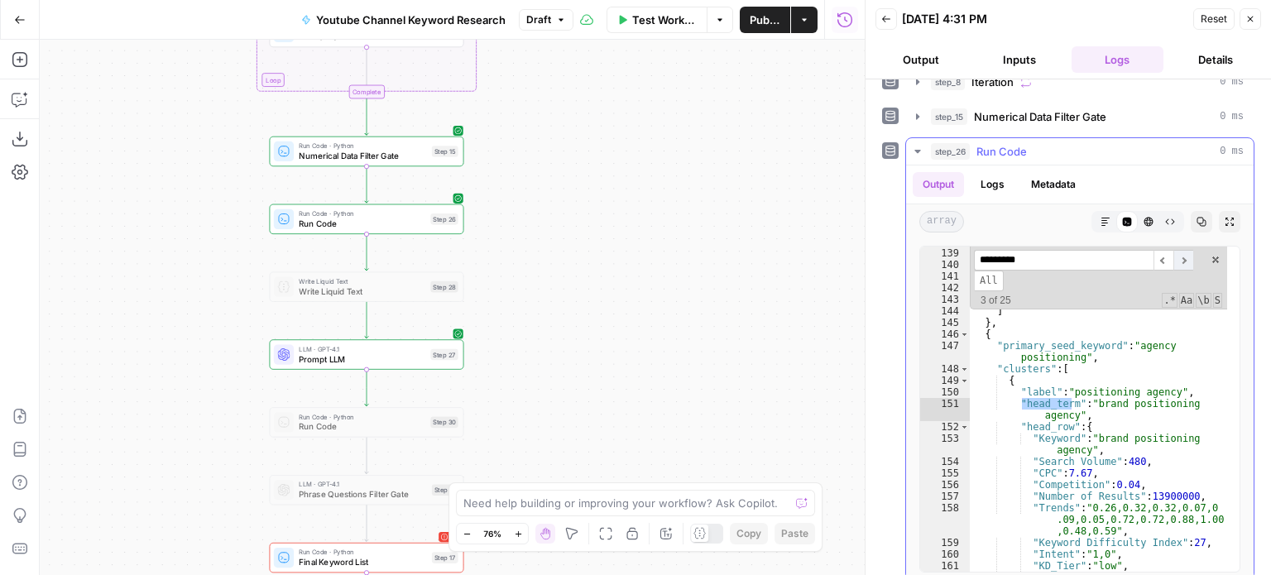
scroll to position [523, 0]
click at [1179, 258] on span "​" at bounding box center [1184, 260] width 20 height 21
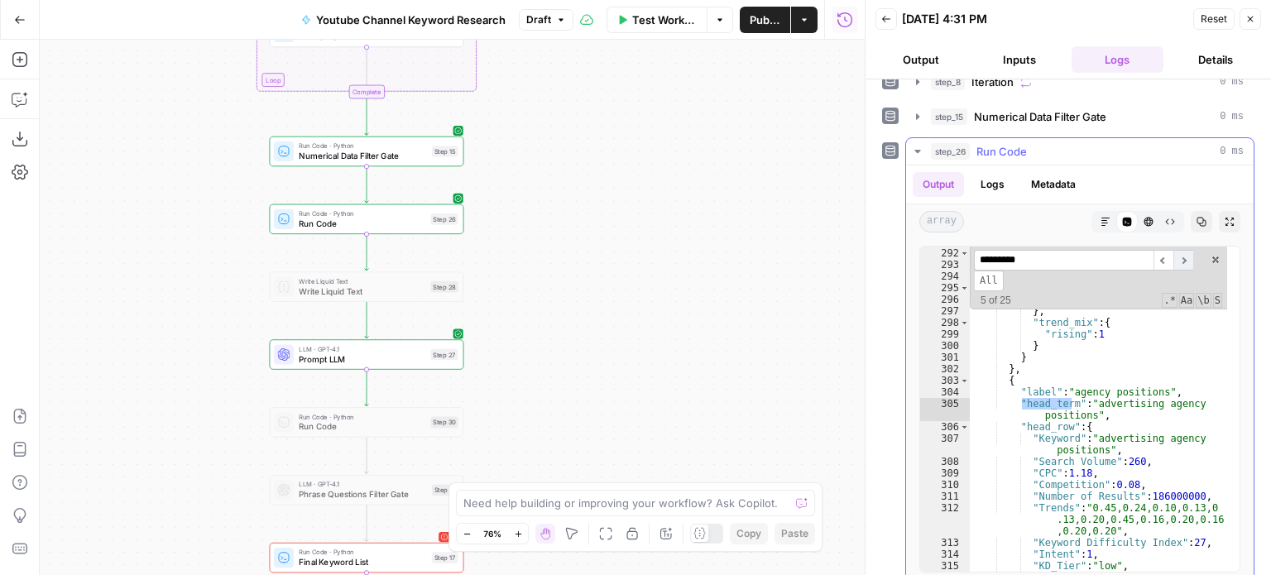
click at [1179, 258] on span "​" at bounding box center [1184, 260] width 20 height 21
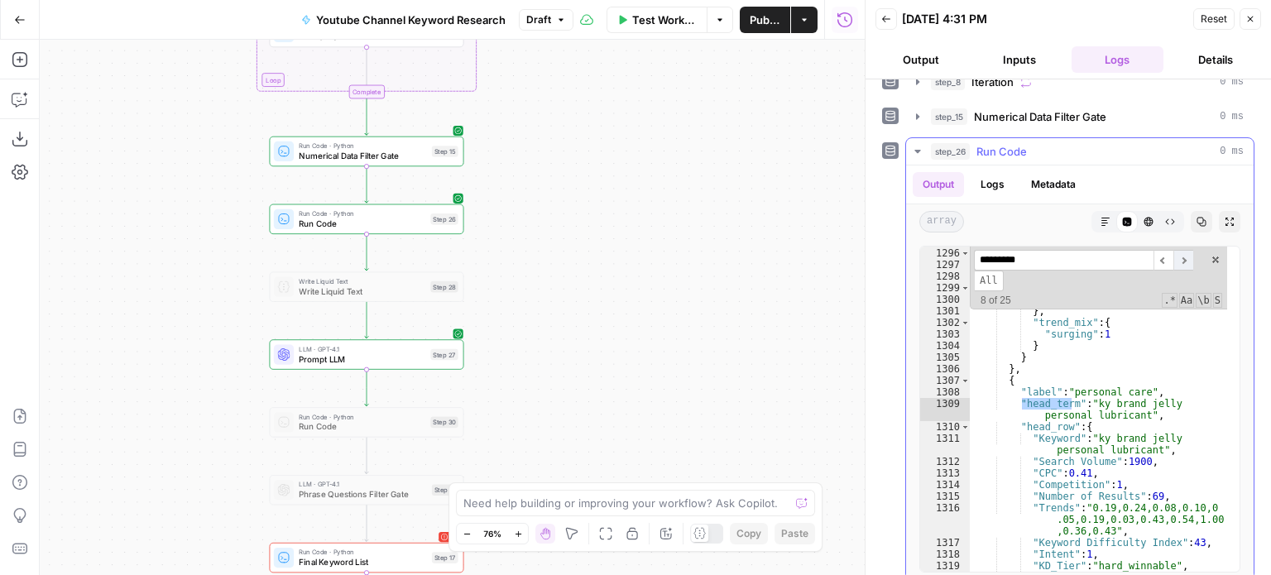
click at [1179, 258] on span "​" at bounding box center [1184, 260] width 20 height 21
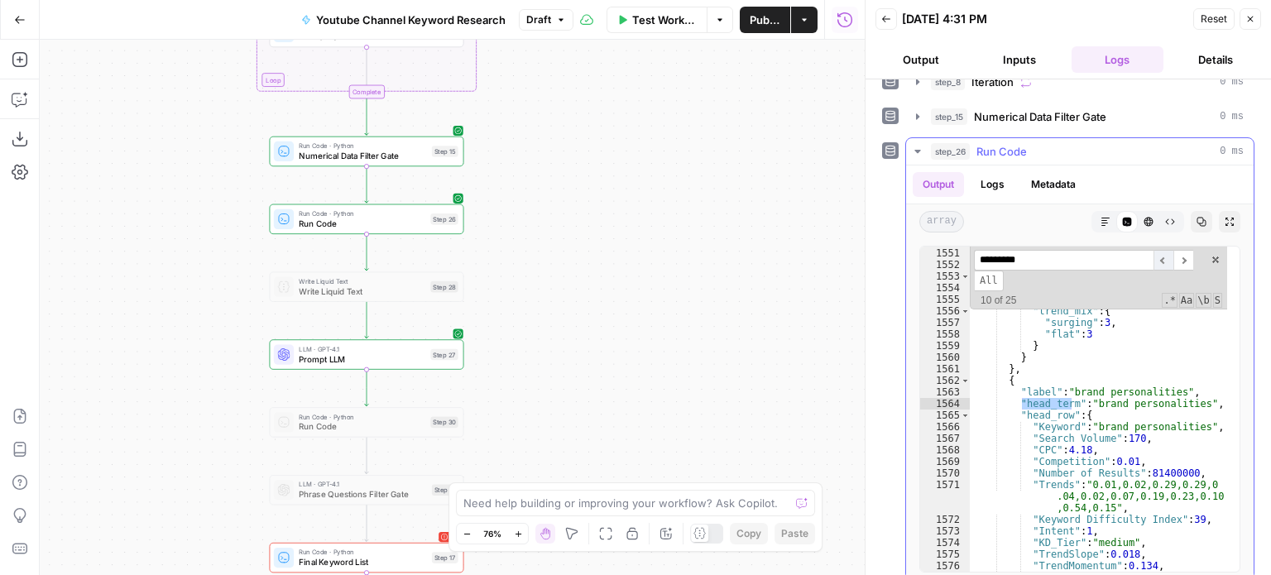
click at [1164, 256] on span "​" at bounding box center [1164, 260] width 20 height 21
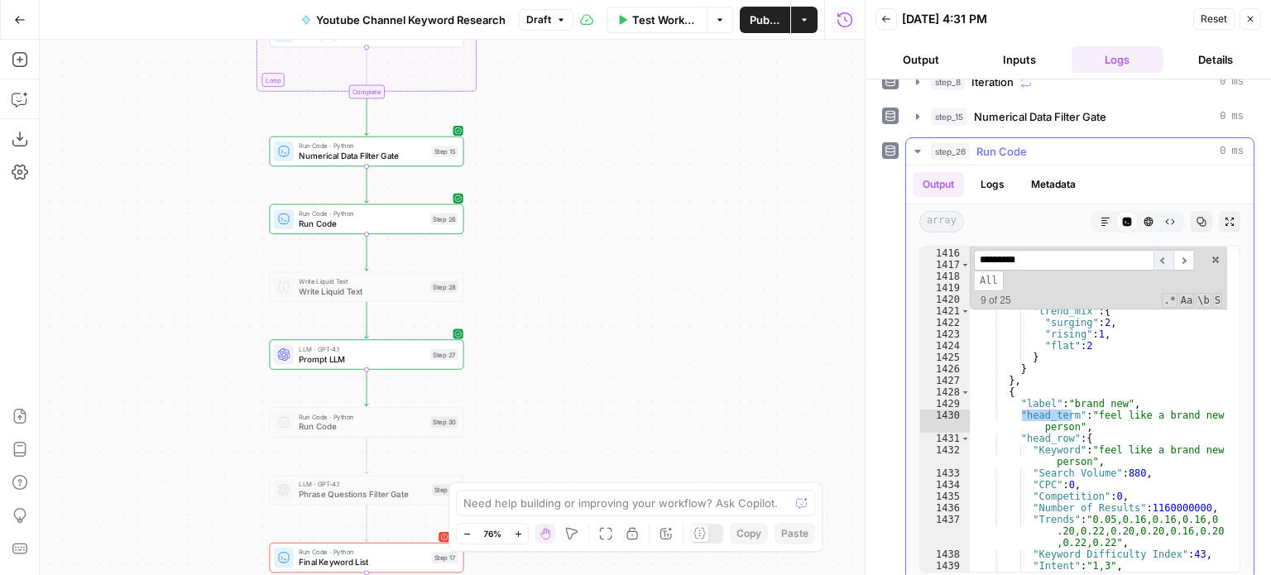
scroll to position [5685, 0]
click at [1210, 254] on span at bounding box center [1216, 260] width 12 height 12
type textarea "**********"
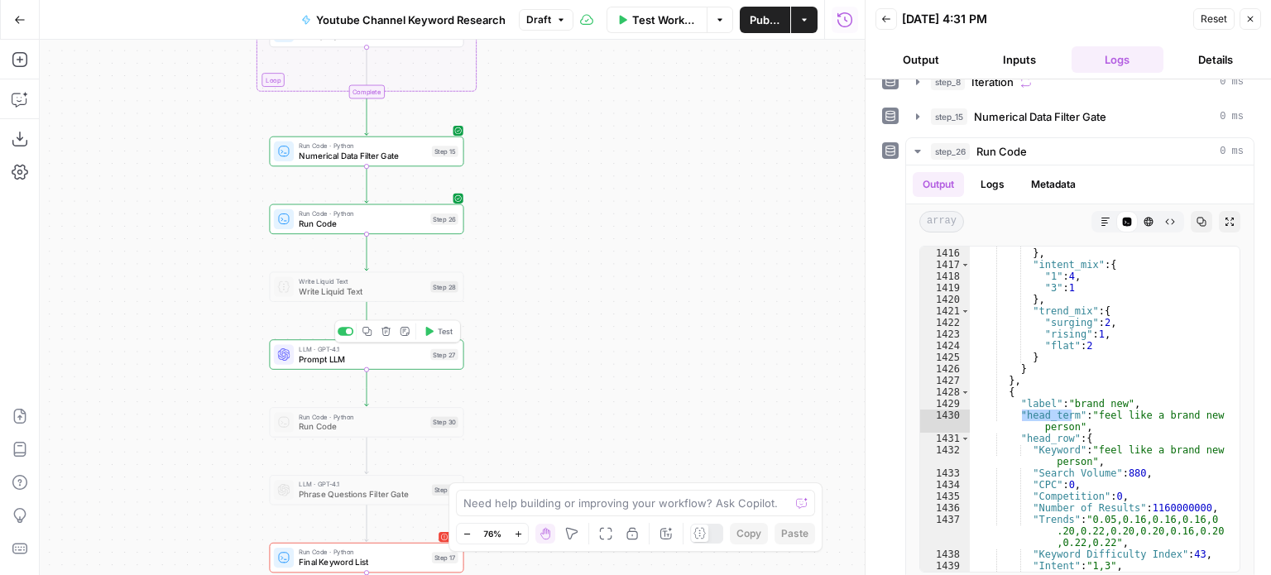
click at [394, 363] on span "Prompt LLM" at bounding box center [362, 359] width 127 height 12
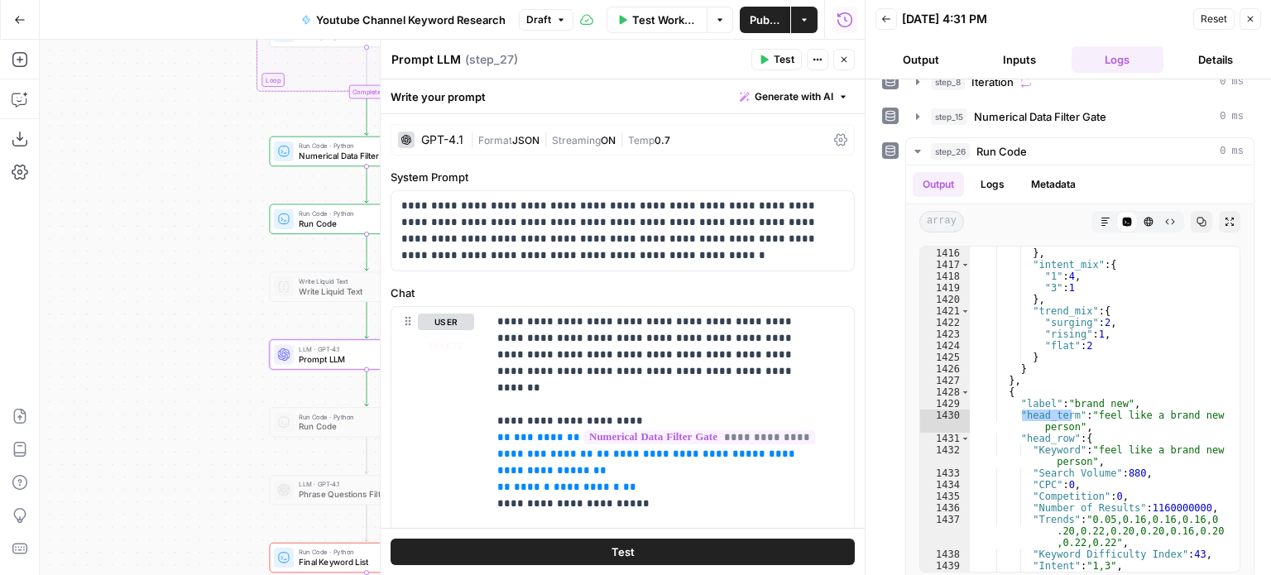
drag, startPoint x: 217, startPoint y: 294, endPoint x: 142, endPoint y: 315, distance: 77.3
click at [142, 315] on div "Workflow Set Inputs Inputs Workflow Workflow Step 29 Call API Call API Step 2 C…" at bounding box center [452, 308] width 825 height 536
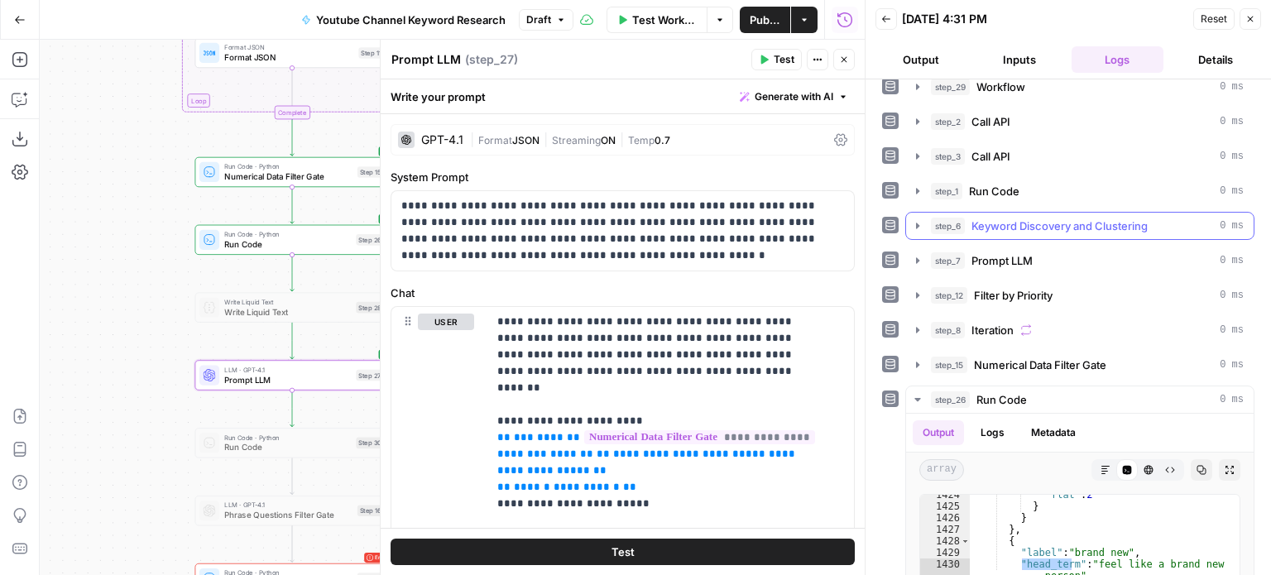
scroll to position [0, 0]
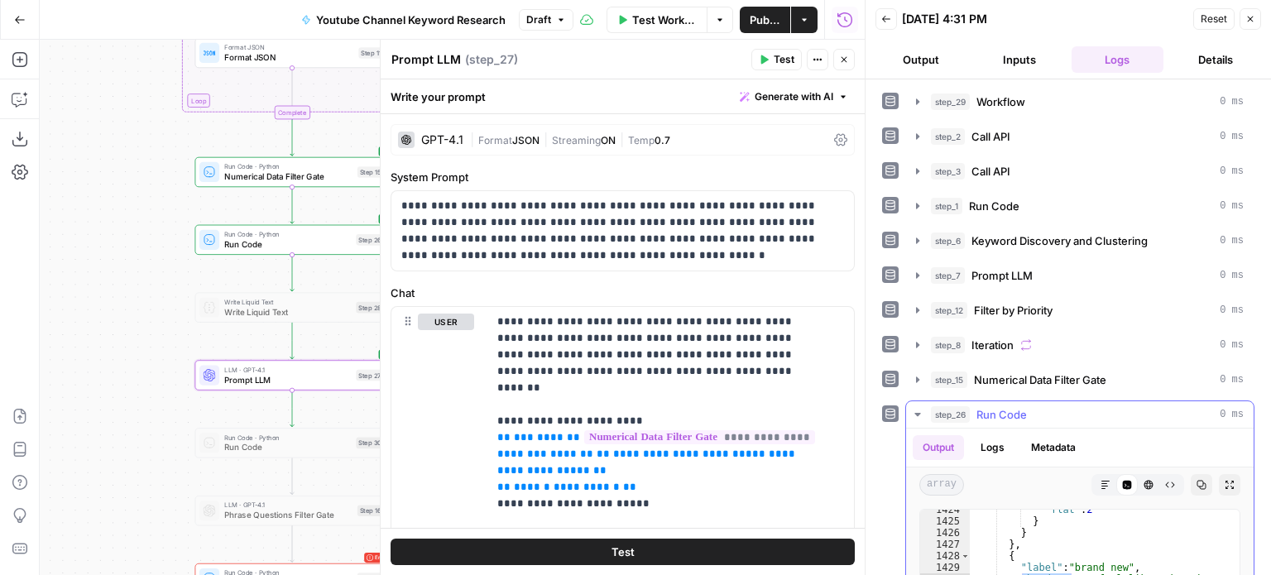
click at [1022, 410] on span "Run Code" at bounding box center [1002, 414] width 50 height 17
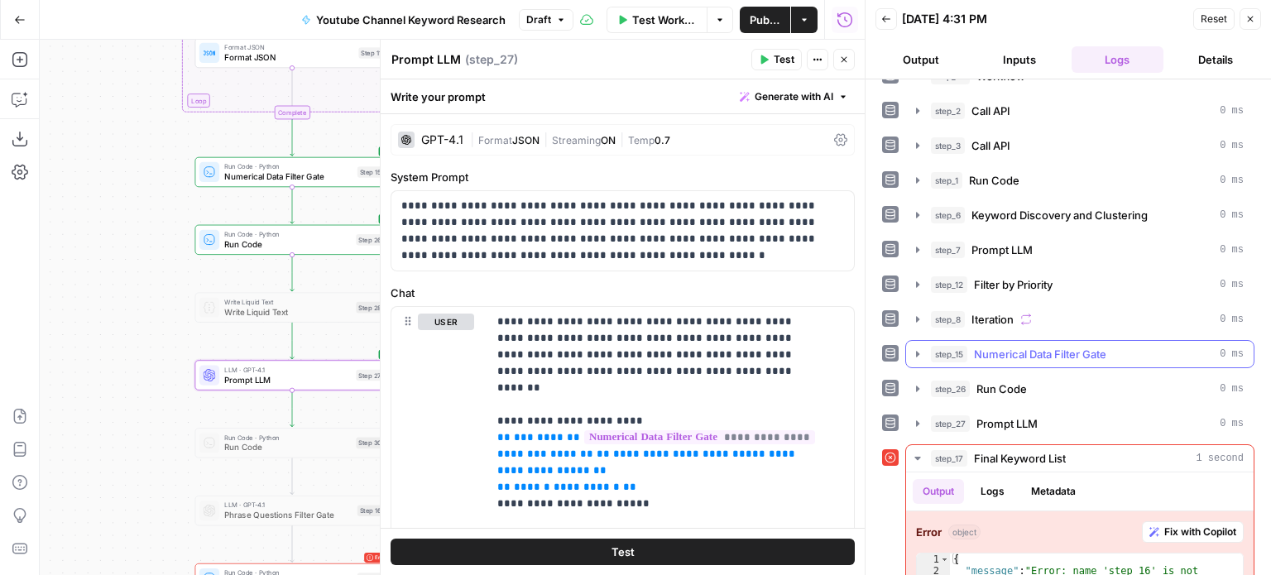
scroll to position [83, 0]
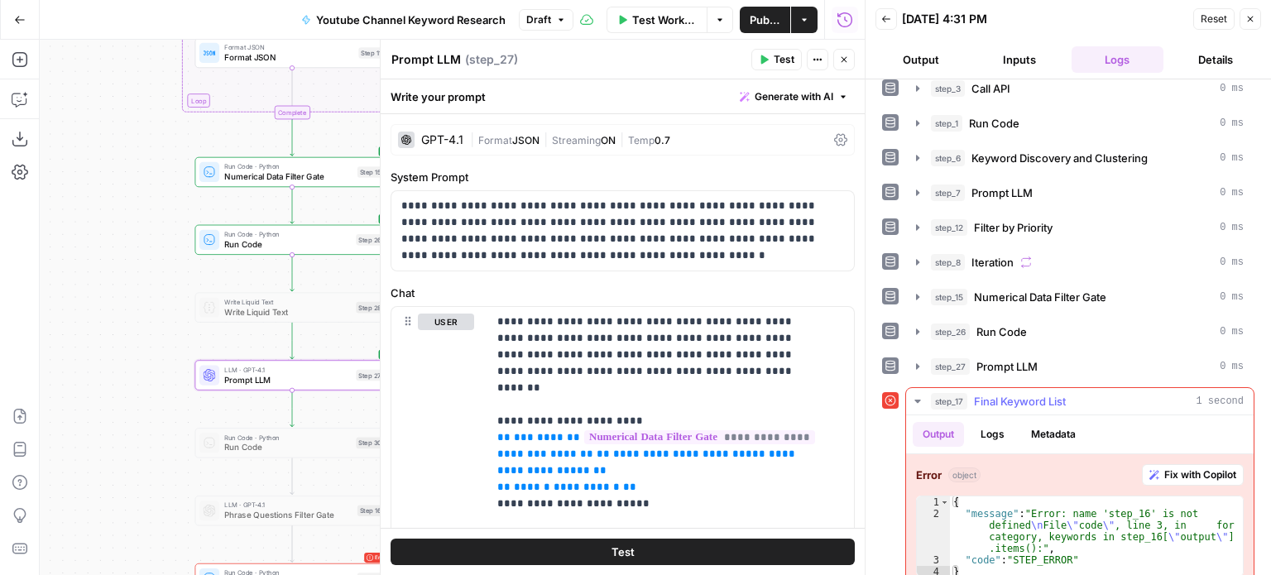
click at [993, 404] on span "Final Keyword List" at bounding box center [1020, 401] width 92 height 17
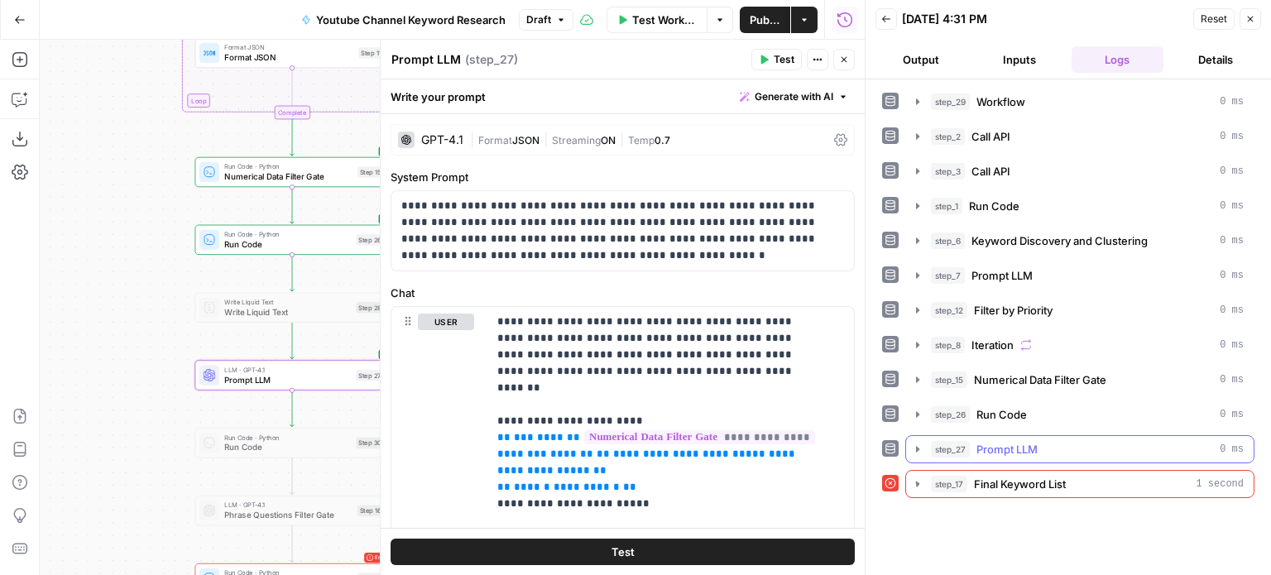
scroll to position [0, 0]
click at [1047, 441] on div "step_27 Prompt LLM 0 ms" at bounding box center [1087, 449] width 313 height 17
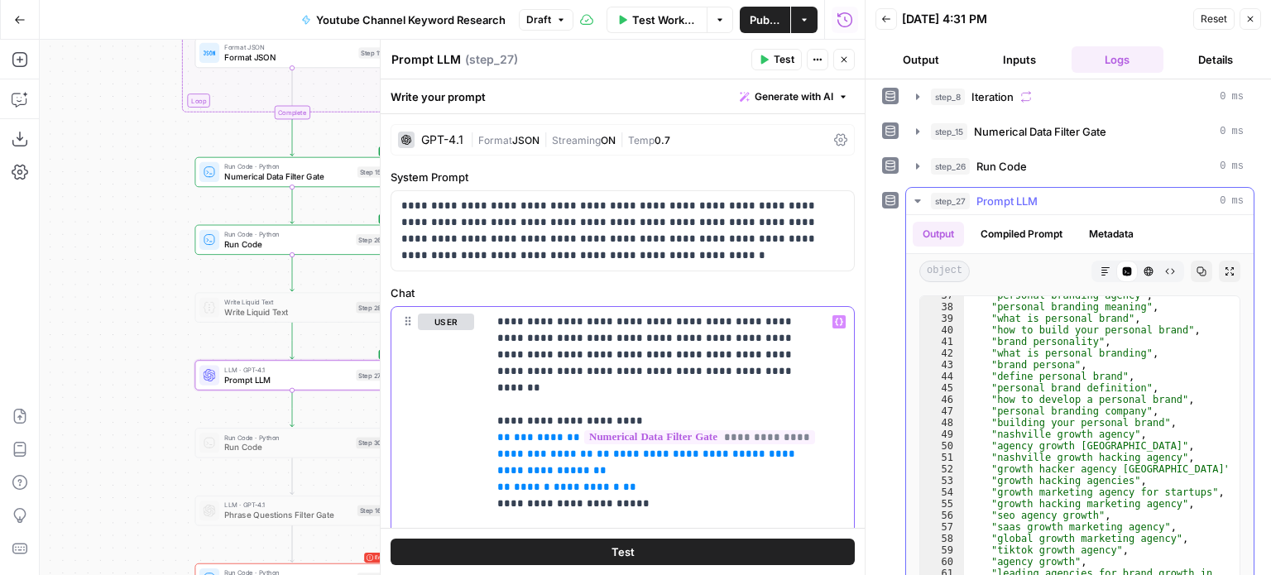
scroll to position [397, 0]
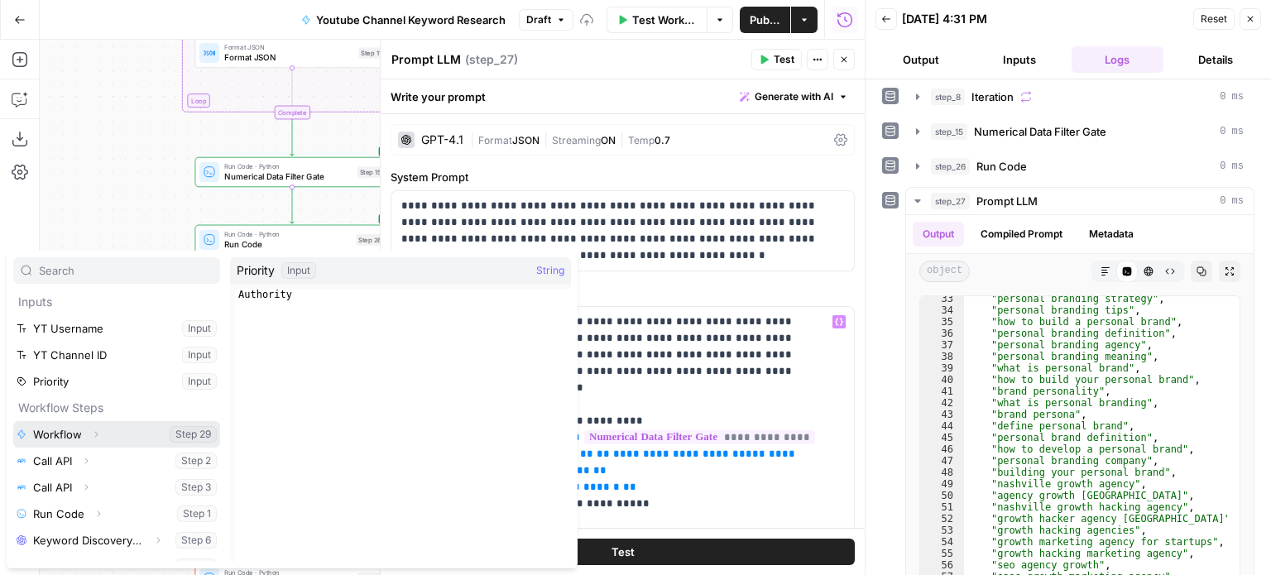
click at [99, 436] on icon "button" at bounding box center [96, 435] width 10 height 10
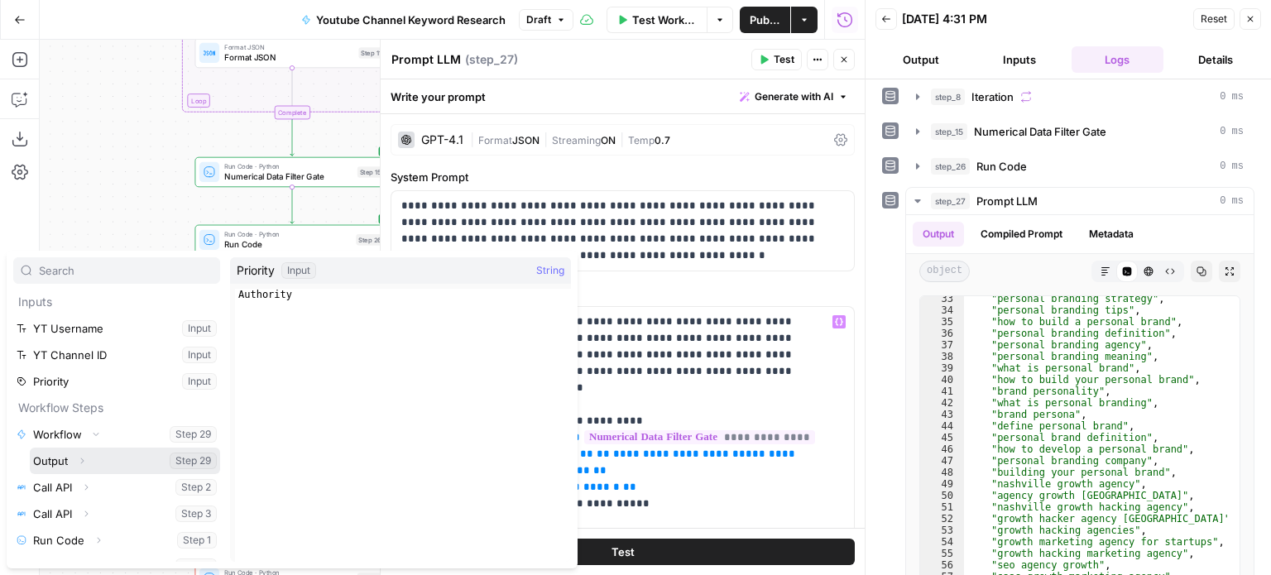
click at [83, 464] on icon "button" at bounding box center [82, 461] width 10 height 10
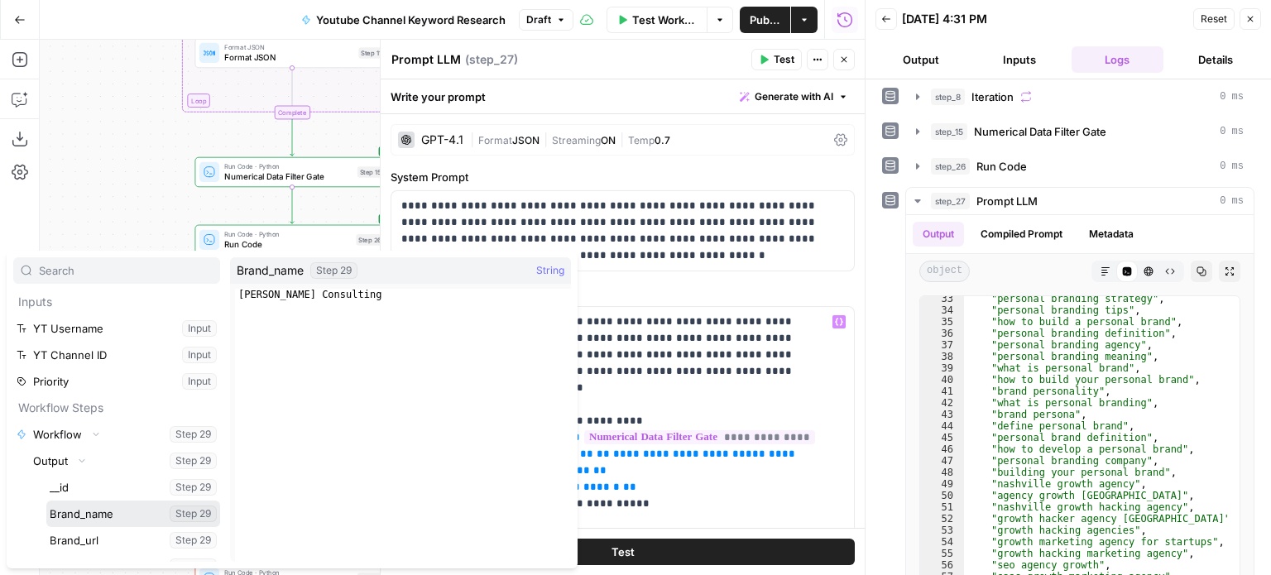
click at [84, 517] on button "Select variable Brand_name" at bounding box center [133, 514] width 174 height 26
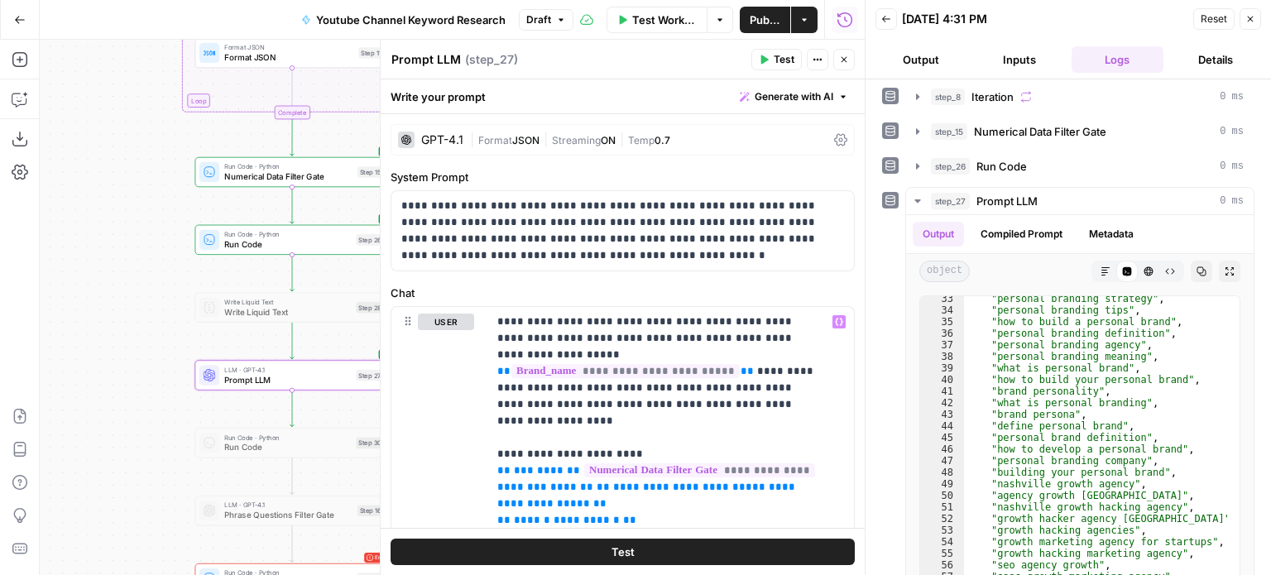
click at [761, 65] on button "Test" at bounding box center [777, 60] width 50 height 22
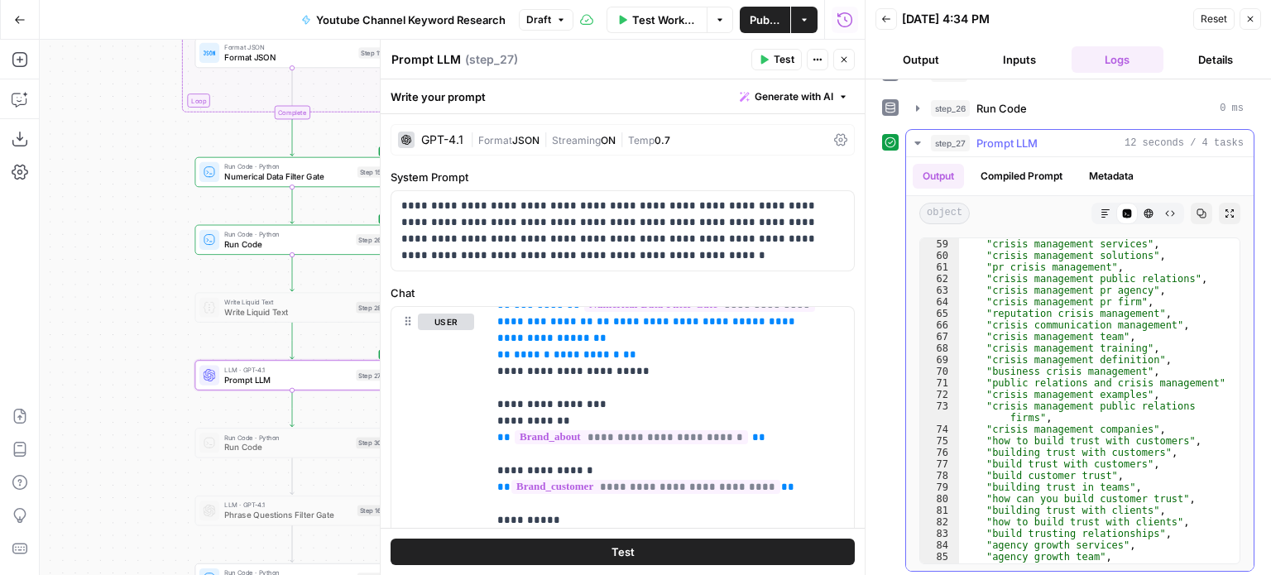
scroll to position [739, 0]
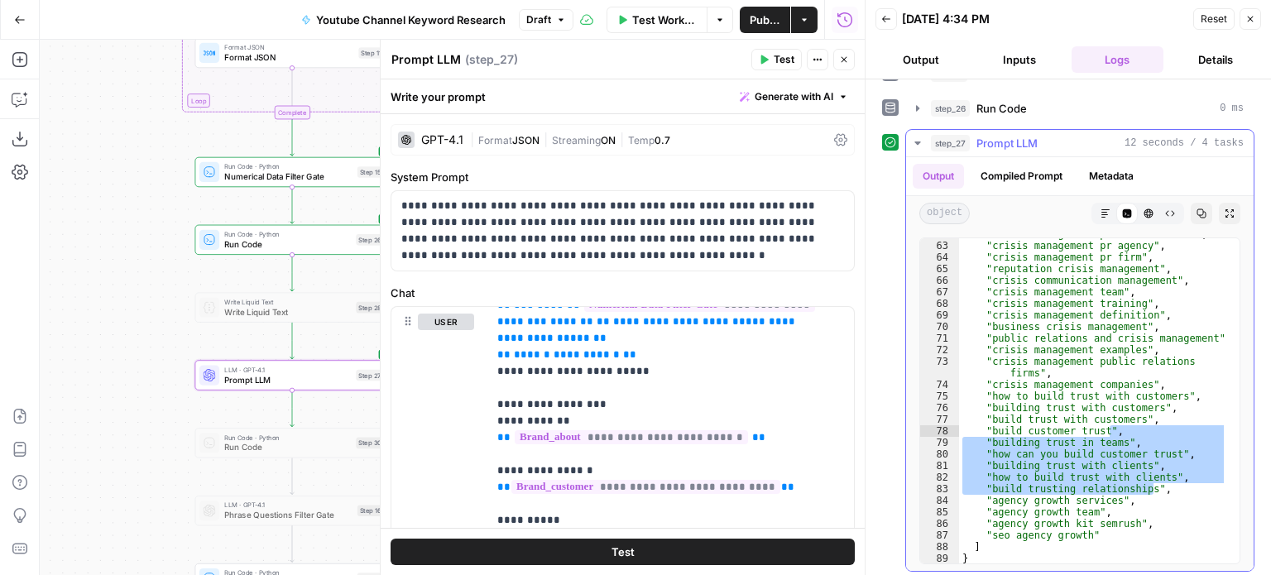
drag, startPoint x: 1213, startPoint y: 479, endPoint x: 1233, endPoint y: 426, distance: 56.6
click at [1233, 426] on div "62 63 64 65 66 67 68 69 70 71 72 73 74 75 76 77 78 79 80 81 82 83 84 85 86 87 8…" at bounding box center [1080, 401] width 348 height 340
click at [1179, 460] on div ""crisis management public relations" , "crisis management pr agency" , "crisis …" at bounding box center [1093, 400] width 268 height 325
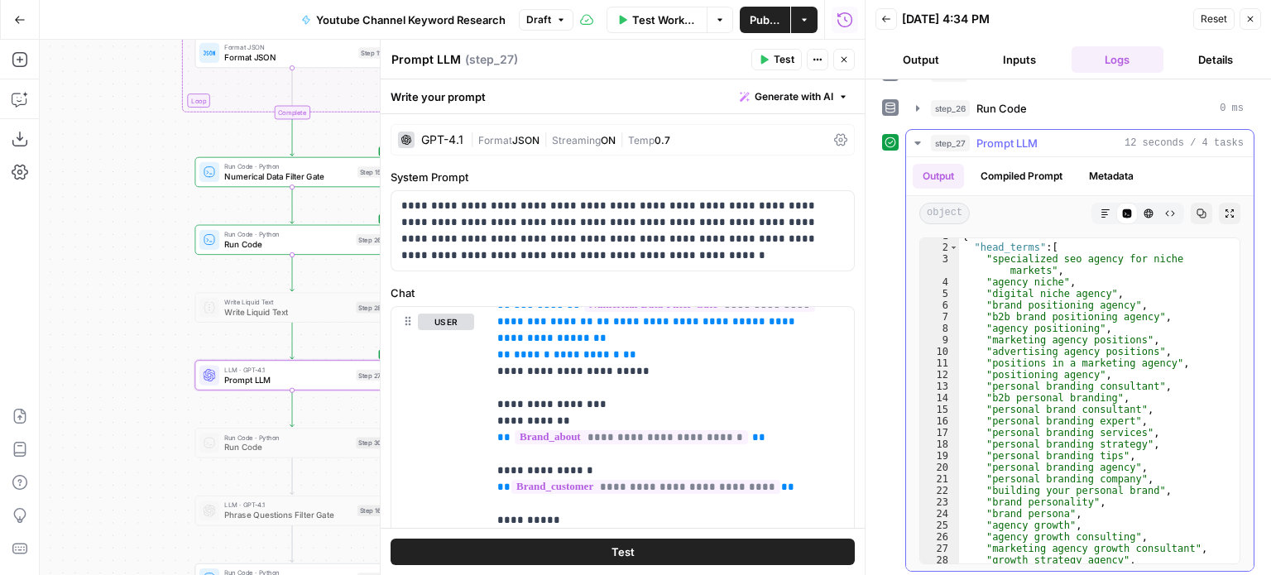
scroll to position [0, 0]
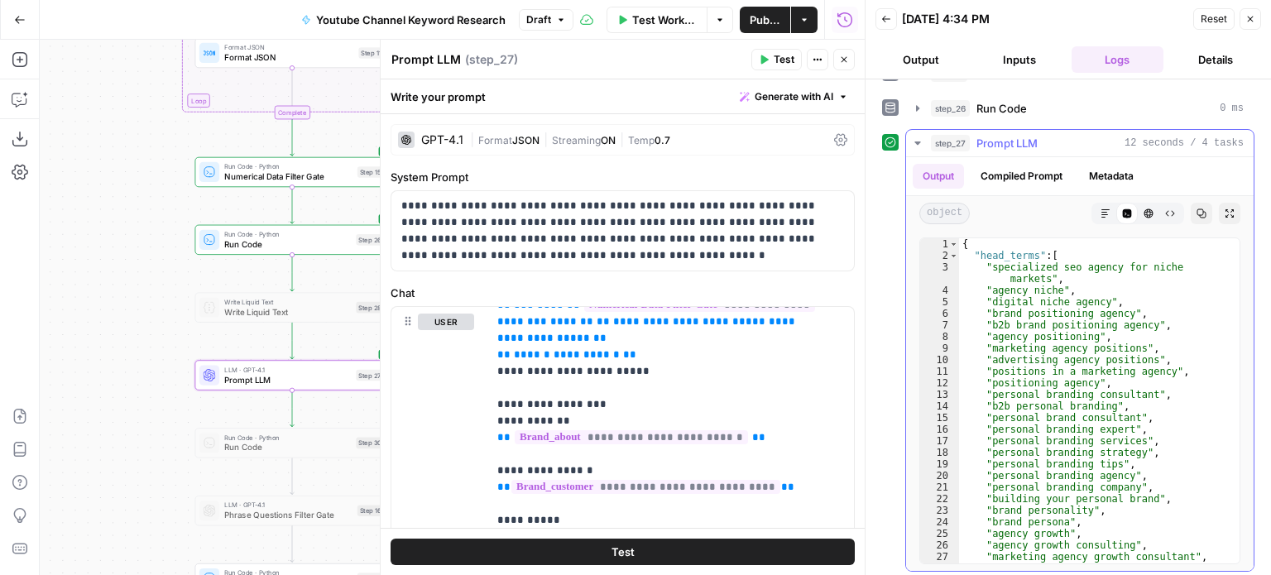
click at [1126, 330] on div "{ "head_terms" : [ "specialized seo agency for niche markets" , "agency niche" …" at bounding box center [1093, 412] width 268 height 349
type textarea "**********"
click at [840, 65] on button "Close" at bounding box center [844, 60] width 22 height 22
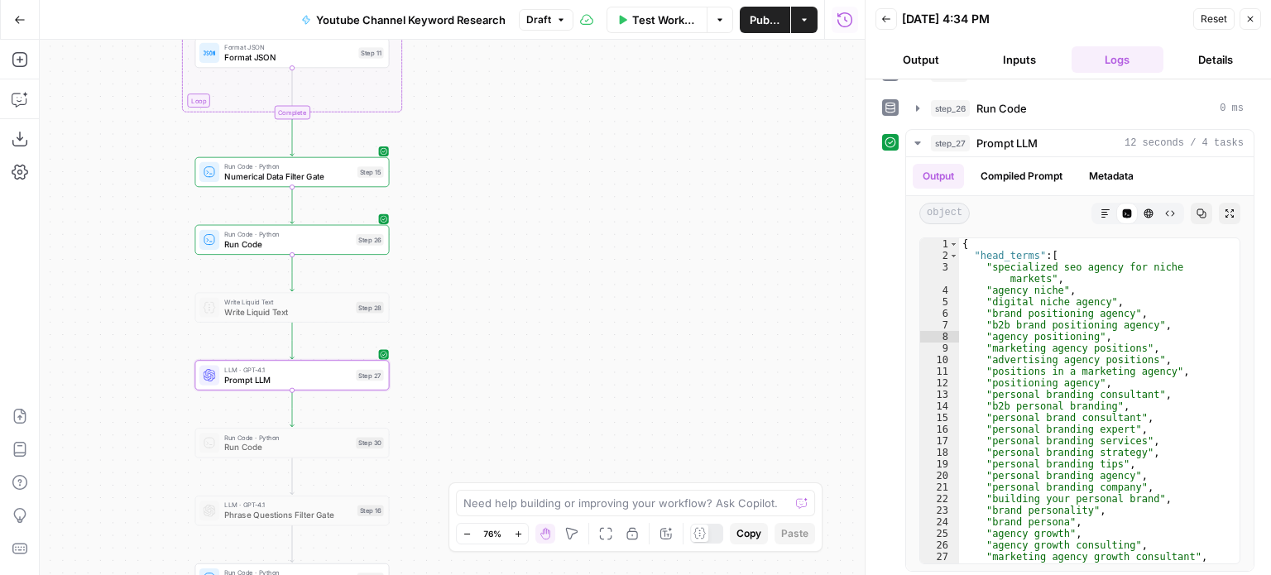
drag, startPoint x: 598, startPoint y: 353, endPoint x: 622, endPoint y: 313, distance: 47.6
click at [715, 212] on div "Workflow Set Inputs Inputs Workflow Workflow Step 29 Call API Call API Step 2 C…" at bounding box center [452, 308] width 825 height 536
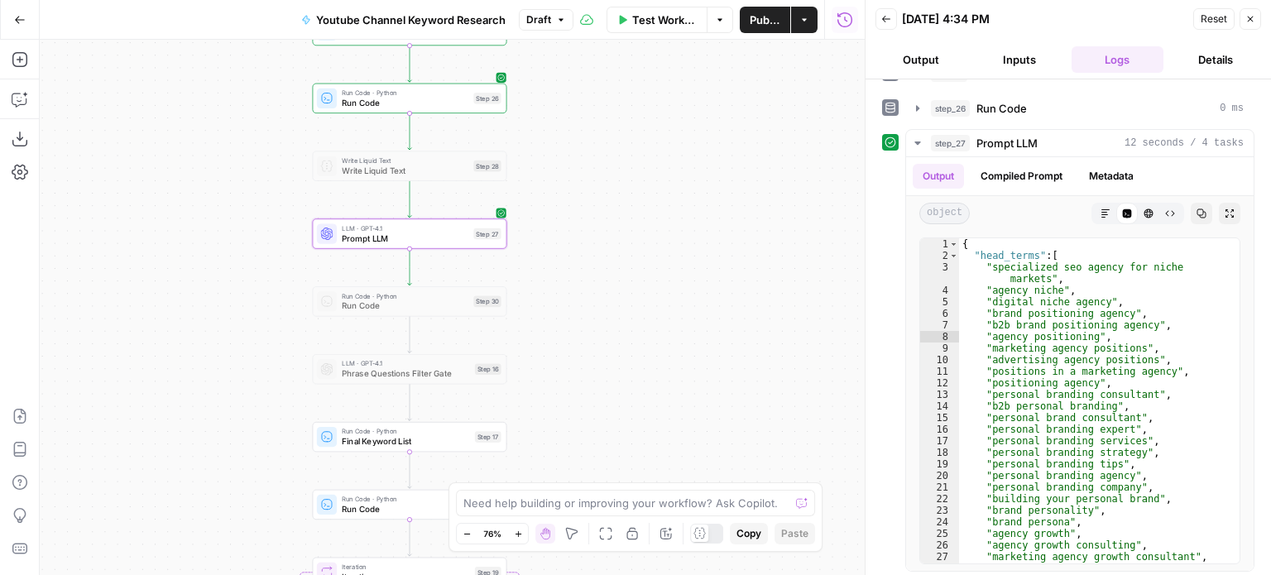
drag, startPoint x: 627, startPoint y: 223, endPoint x: 632, endPoint y: 206, distance: 17.3
click at [632, 206] on div "Workflow Set Inputs Inputs Workflow Workflow Step 29 Call API Call API Step 2 C…" at bounding box center [452, 308] width 825 height 536
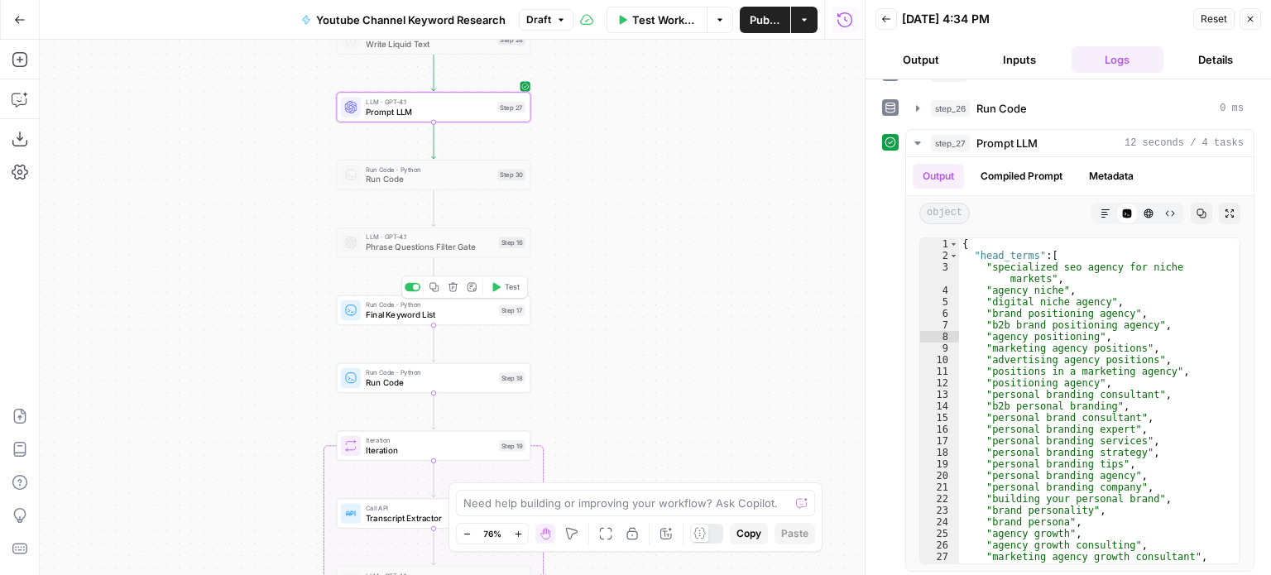
click at [499, 306] on div "Step 17" at bounding box center [512, 311] width 26 height 12
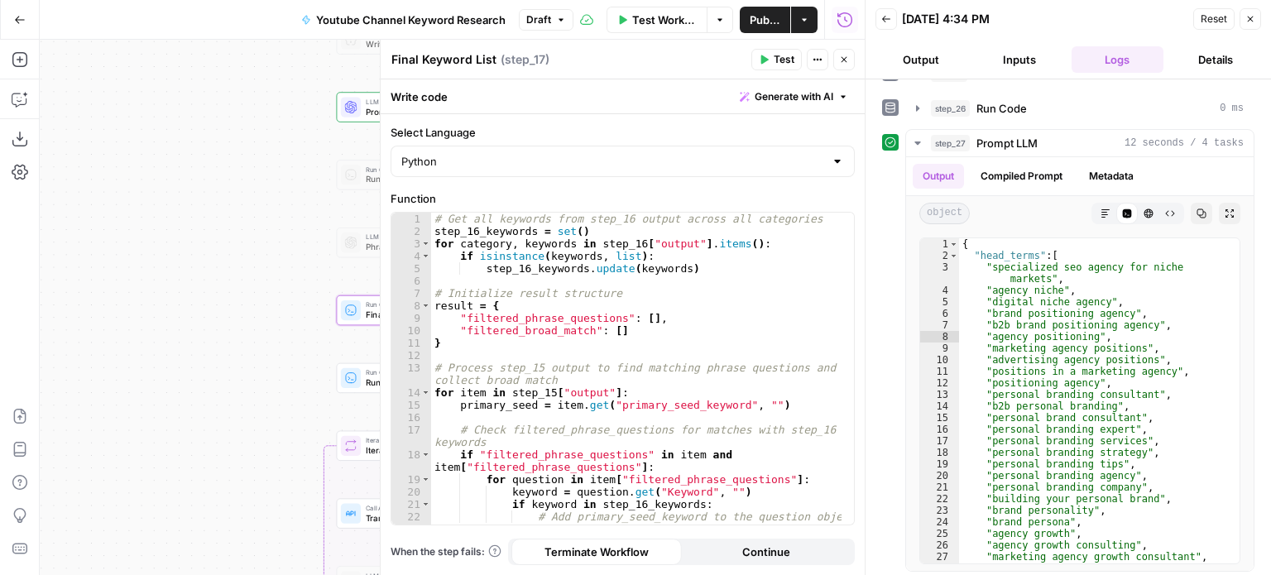
drag, startPoint x: 202, startPoint y: 208, endPoint x: 50, endPoint y: 224, distance: 153.2
click at [50, 224] on div "Workflow Set Inputs Inputs Workflow Workflow Step 29 Call API Call API Step 2 C…" at bounding box center [452, 308] width 825 height 536
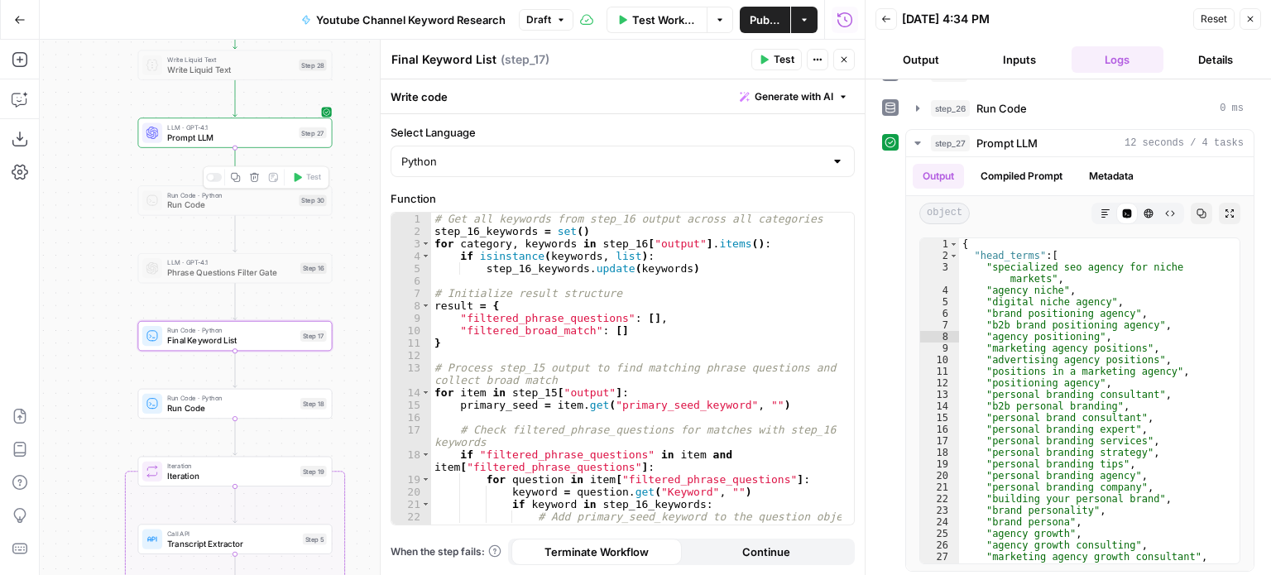
click at [209, 180] on div at bounding box center [211, 178] width 7 height 7
click at [233, 204] on span "Run Code" at bounding box center [230, 205] width 127 height 12
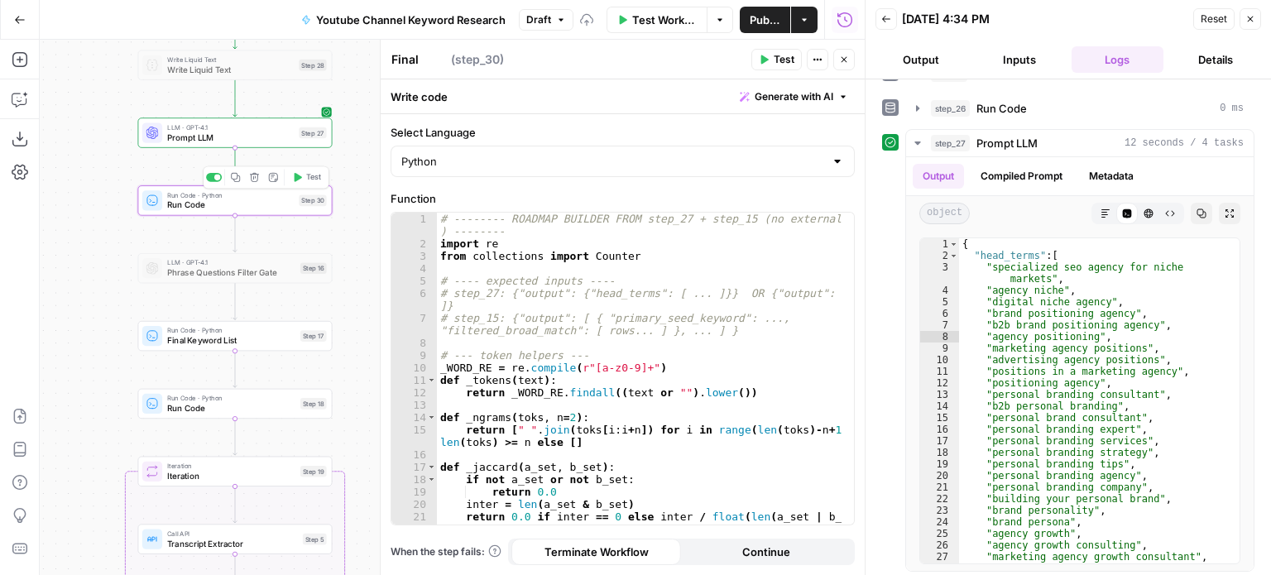
type textarea "Run Code"
click at [789, 50] on button "Test" at bounding box center [777, 60] width 50 height 22
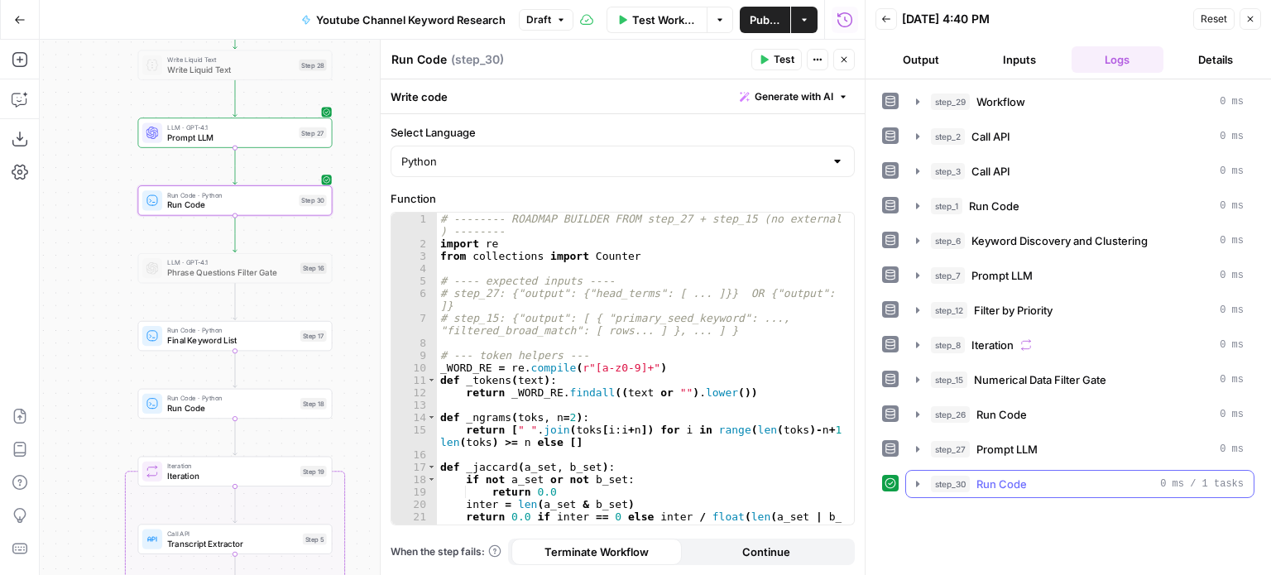
click at [1045, 479] on div "step_30 Run Code 0 ms / 1 tasks" at bounding box center [1087, 484] width 313 height 17
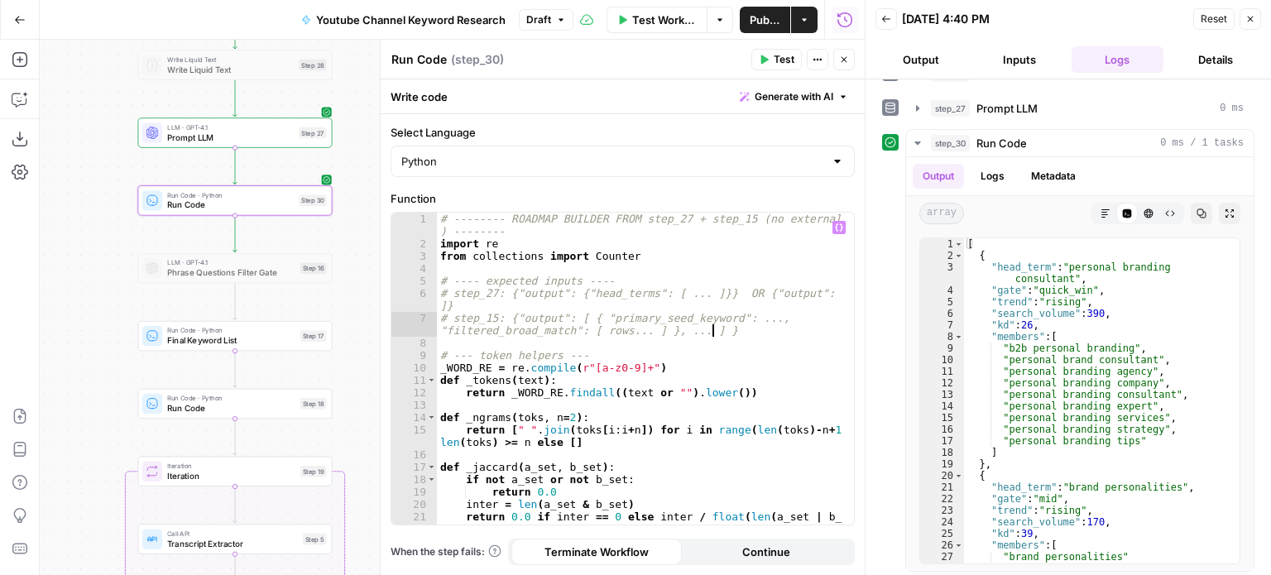
click at [756, 336] on div "# -------- ROADMAP BUILDER FROM step_27 + step_15 (no external libs ) -------- …" at bounding box center [640, 394] width 406 height 363
type textarea "**********"
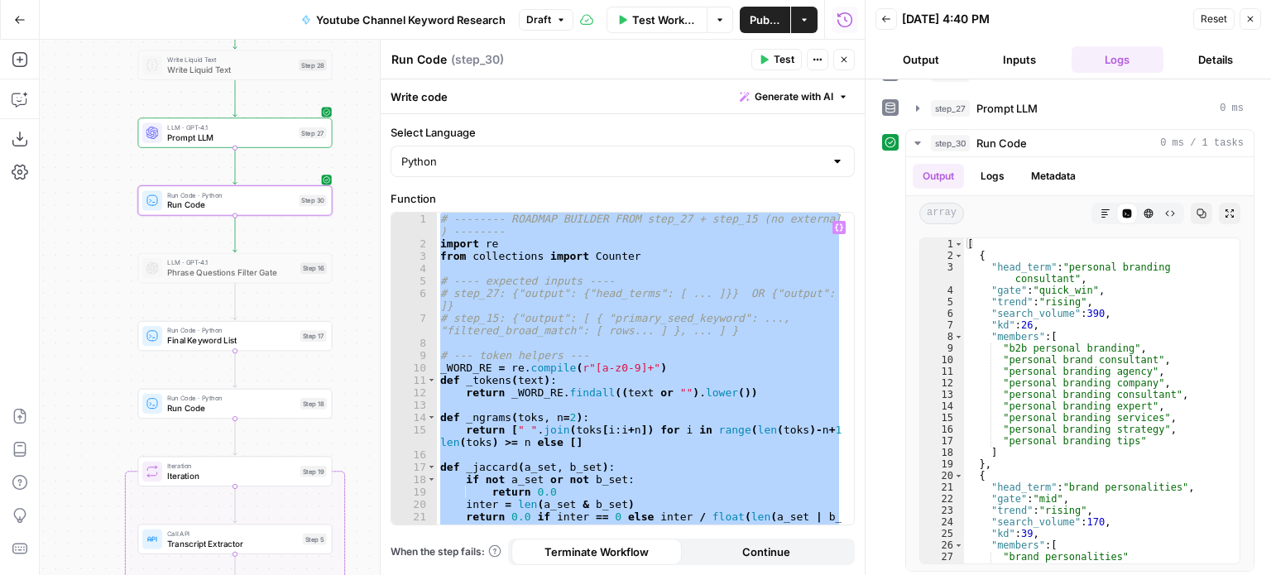
click at [670, 265] on div "# -------- ROADMAP BUILDER FROM step_27 + step_15 (no external libs ) -------- …" at bounding box center [639, 369] width 405 height 312
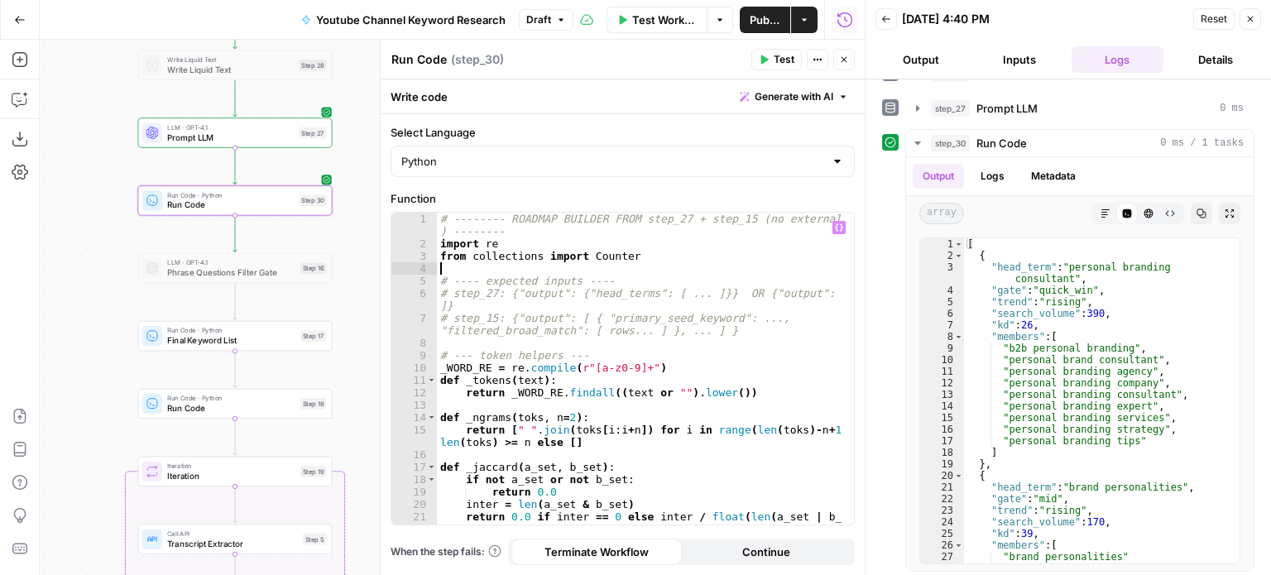
click at [648, 325] on div "# -------- ROADMAP BUILDER FROM step_27 + step_15 (no external libs ) -------- …" at bounding box center [640, 394] width 406 height 363
type textarea "**********"
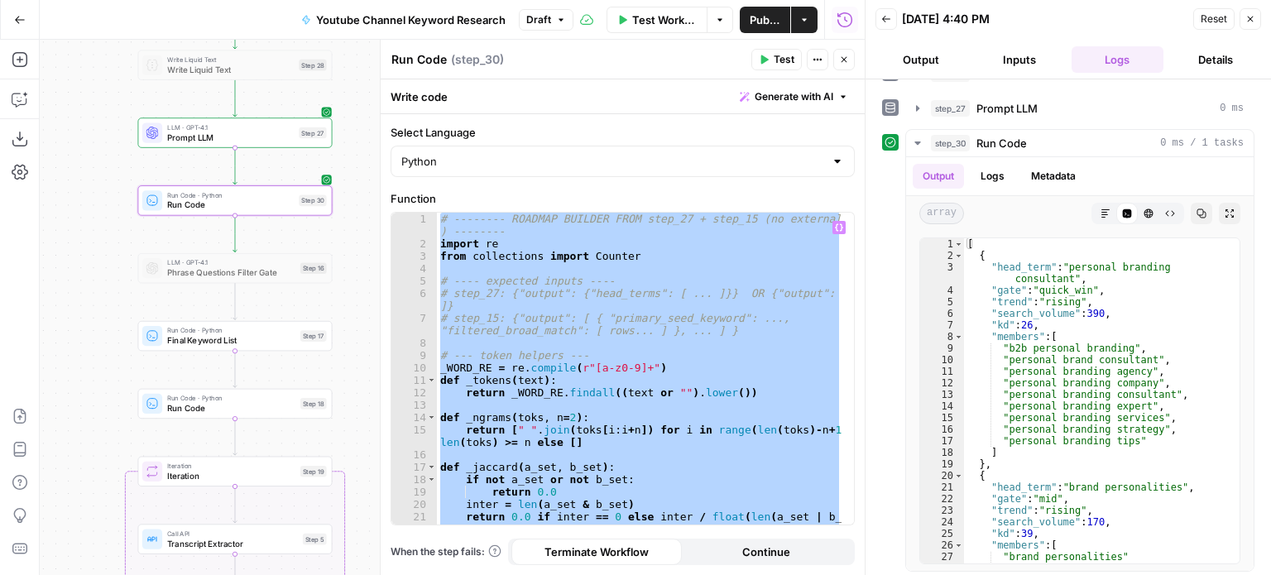
click at [637, 347] on div "# -------- ROADMAP BUILDER FROM step_27 + step_15 (no external libs ) -------- …" at bounding box center [639, 369] width 405 height 312
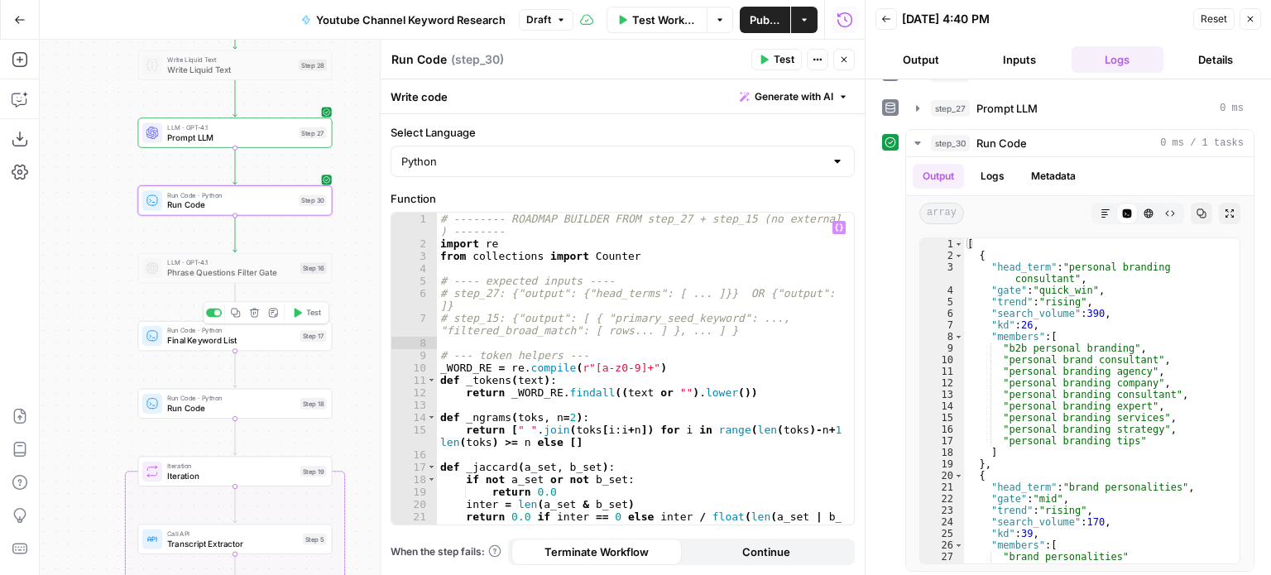
click at [246, 334] on span "Final Keyword List" at bounding box center [231, 340] width 128 height 12
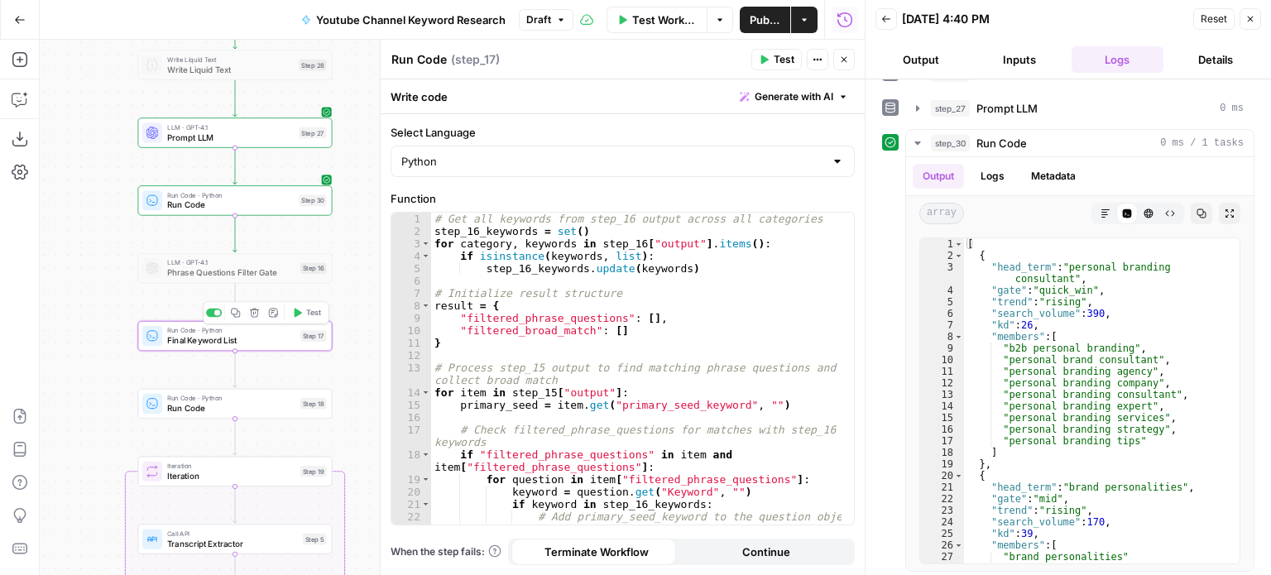
type textarea "Final Keyword List"
click at [238, 199] on span "Run Code" at bounding box center [230, 205] width 127 height 12
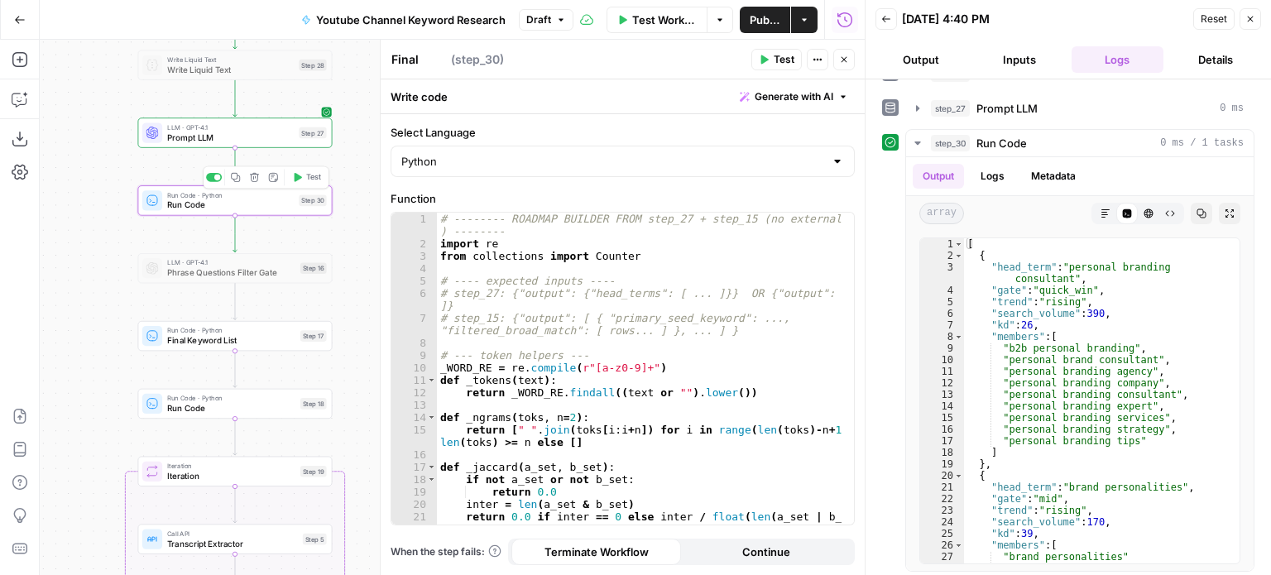
type textarea "Run Code"
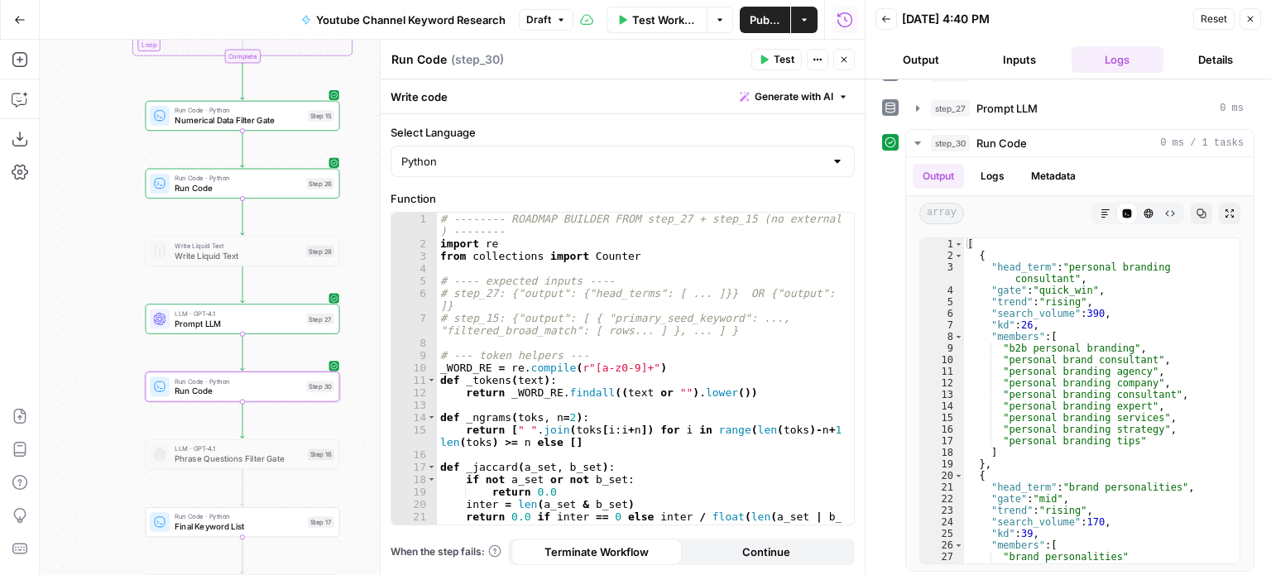
drag, startPoint x: 97, startPoint y: 211, endPoint x: 104, endPoint y: 397, distance: 186.4
click at [104, 397] on div "Workflow Set Inputs Inputs Workflow Workflow Step 29 Call API Call API Step 2 C…" at bounding box center [452, 308] width 825 height 536
click at [305, 191] on div "Run Code · Python Run Code Step 26 Copy step Delete step Add Note Test" at bounding box center [242, 184] width 185 height 22
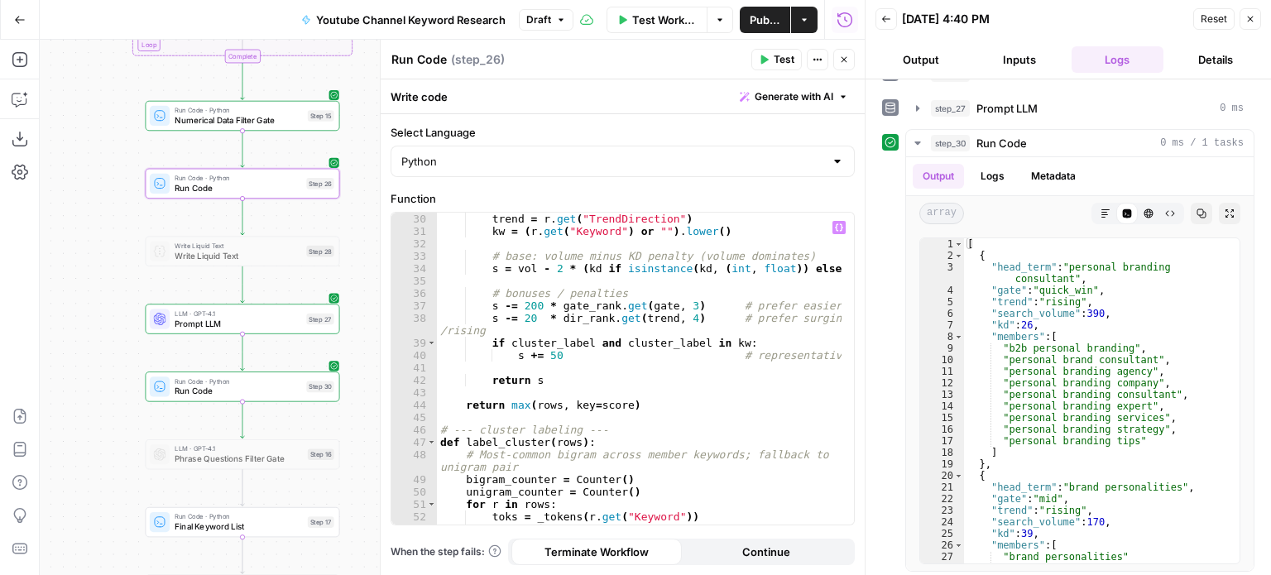
scroll to position [447, 0]
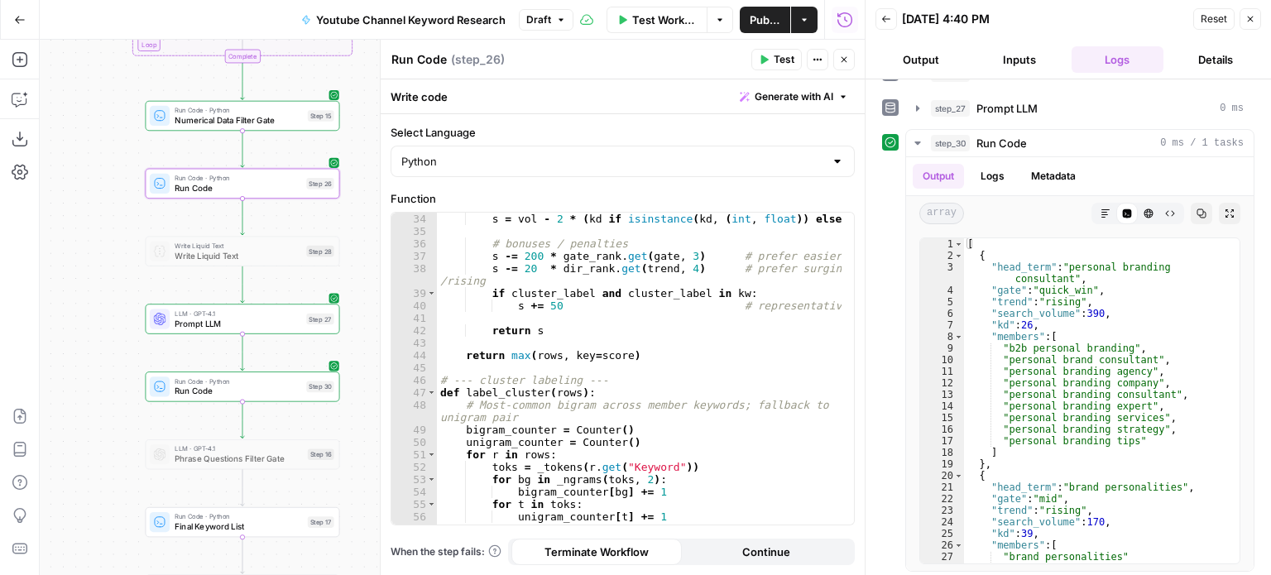
click at [718, 201] on label "Function" at bounding box center [623, 198] width 464 height 17
click at [716, 247] on div "s = vol - 2 * ( kd if isinstance ( kd , ( int , float )) else 60 ) # bonuses / …" at bounding box center [640, 382] width 406 height 338
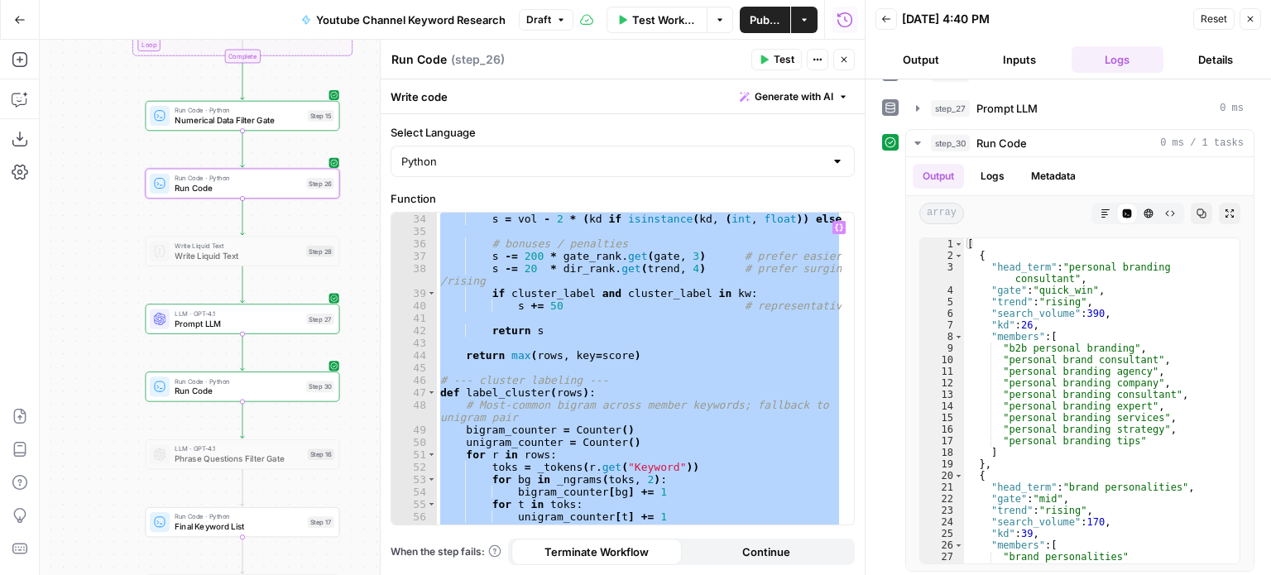
click at [685, 271] on div "s = vol - 2 * ( kd if isinstance ( kd , ( int , float )) else 60 ) # bonuses / …" at bounding box center [639, 369] width 405 height 312
type textarea "**********"
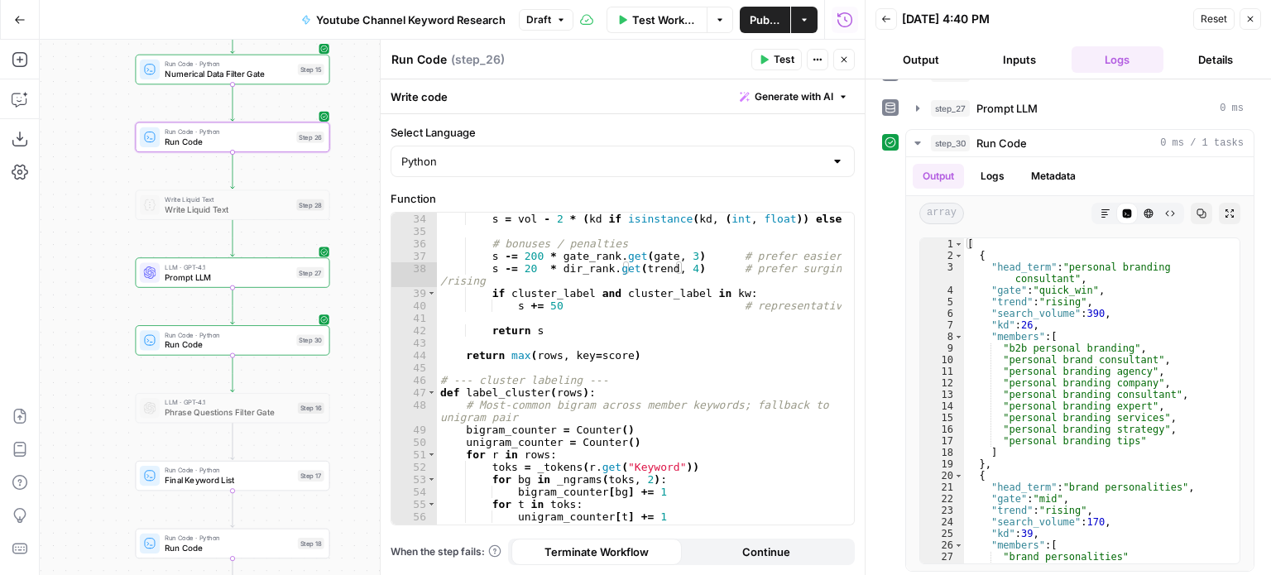
drag, startPoint x: 113, startPoint y: 454, endPoint x: 108, endPoint y: 415, distance: 39.9
click at [108, 415] on div "Workflow Set Inputs Inputs Workflow Workflow Step 29 Call API Call API Step 2 C…" at bounding box center [452, 308] width 825 height 536
click at [291, 353] on div "Run Code · Python Run Code Step 30 Copy step Delete step Add Note Test" at bounding box center [233, 340] width 195 height 30
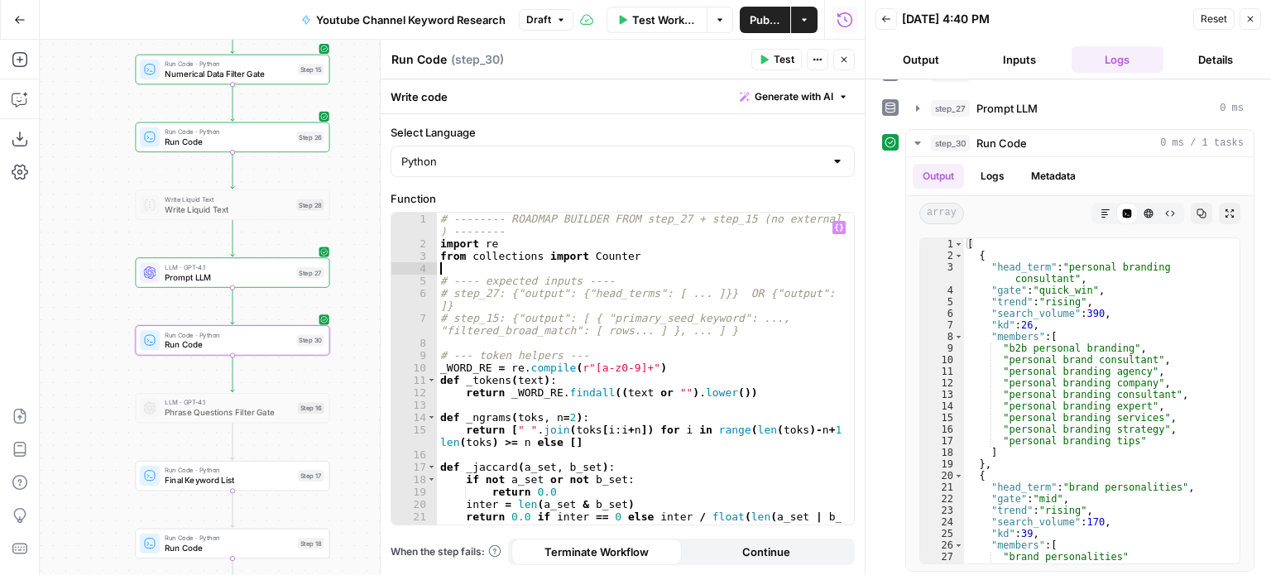
click at [603, 267] on div "# -------- ROADMAP BUILDER FROM step_27 + step_15 (no external libs ) -------- …" at bounding box center [640, 394] width 406 height 363
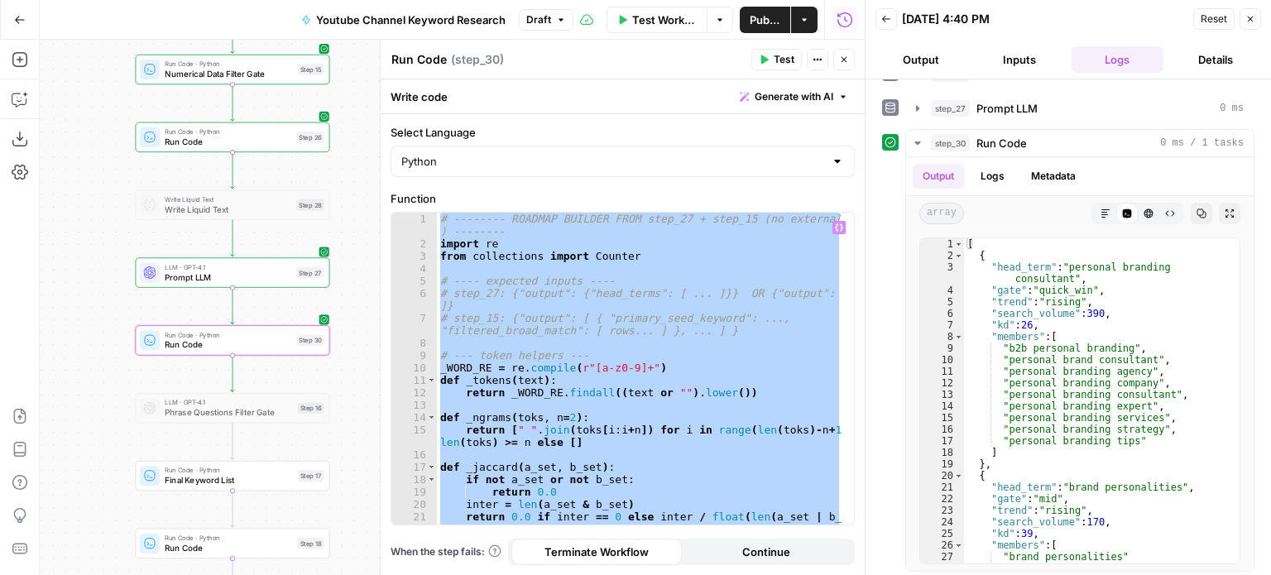
click at [632, 433] on div "# -------- ROADMAP BUILDER FROM step_27 + step_15 (no external libs ) -------- …" at bounding box center [639, 369] width 405 height 312
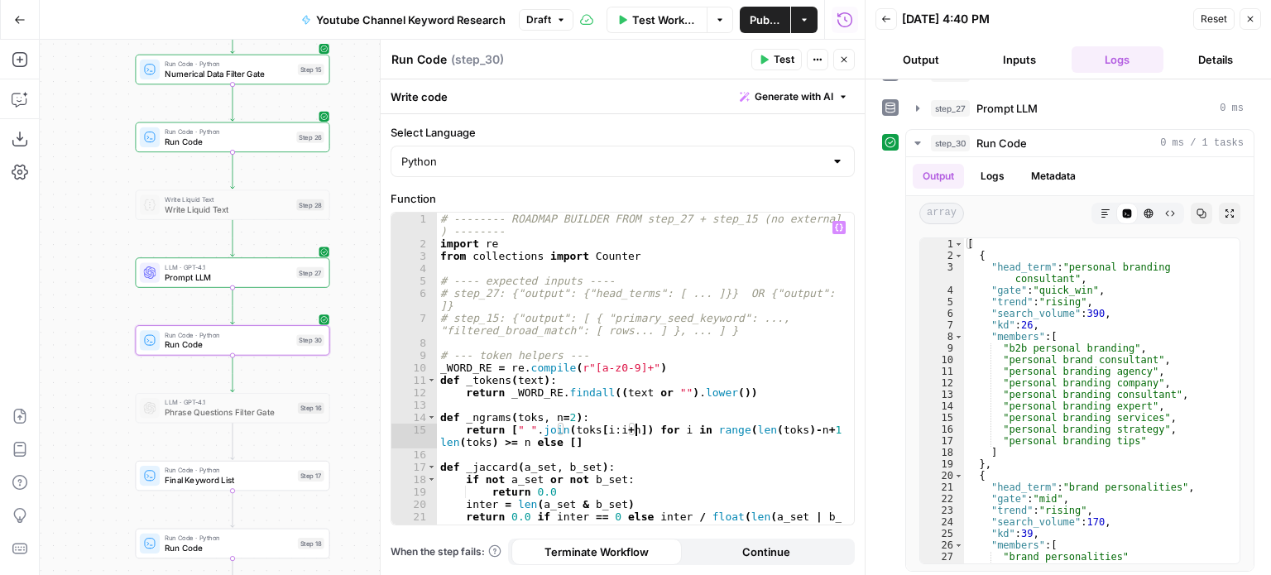
type textarea "**********"
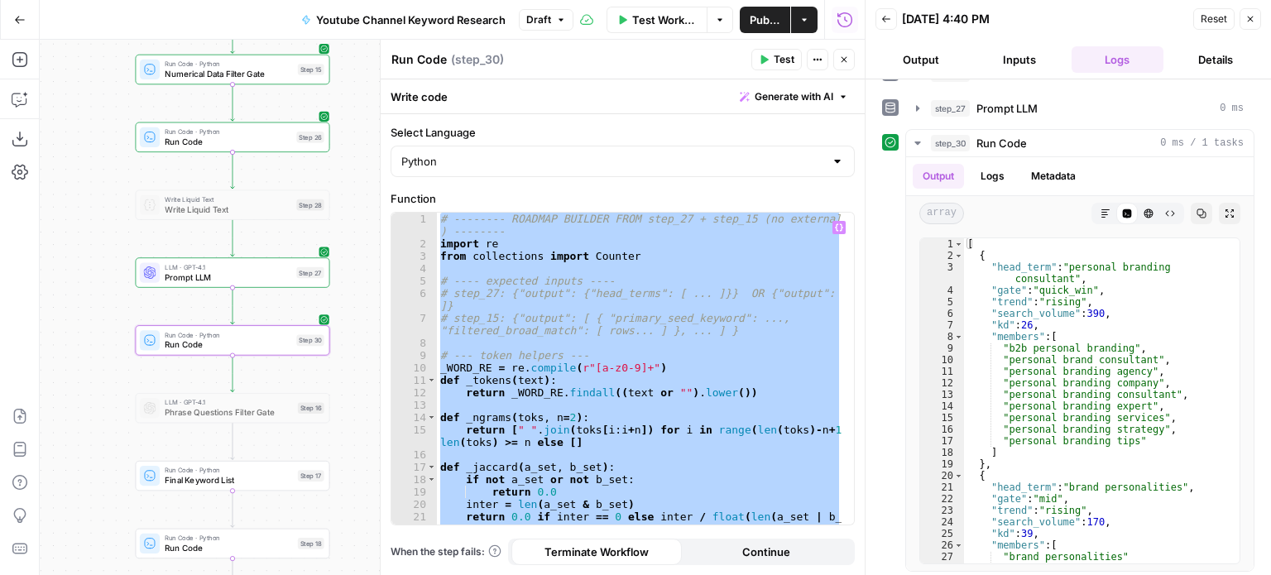
click at [670, 339] on div "# -------- ROADMAP BUILDER FROM step_27 + step_15 (no external libs ) -------- …" at bounding box center [639, 369] width 405 height 312
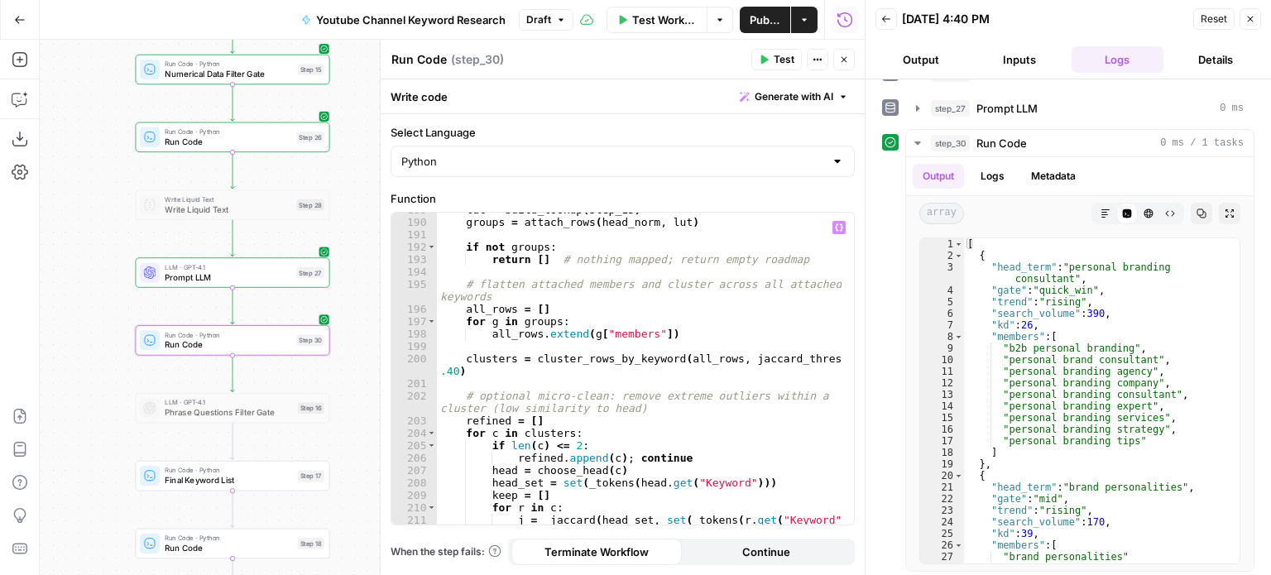
scroll to position [2654, 0]
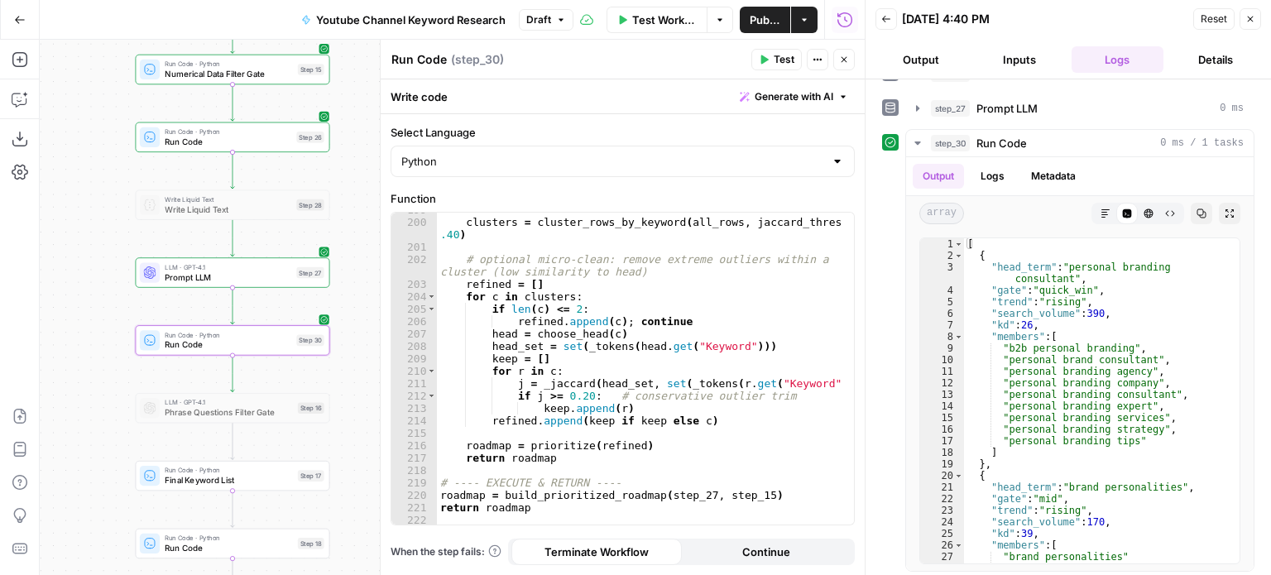
click at [761, 55] on icon "button" at bounding box center [764, 60] width 10 height 10
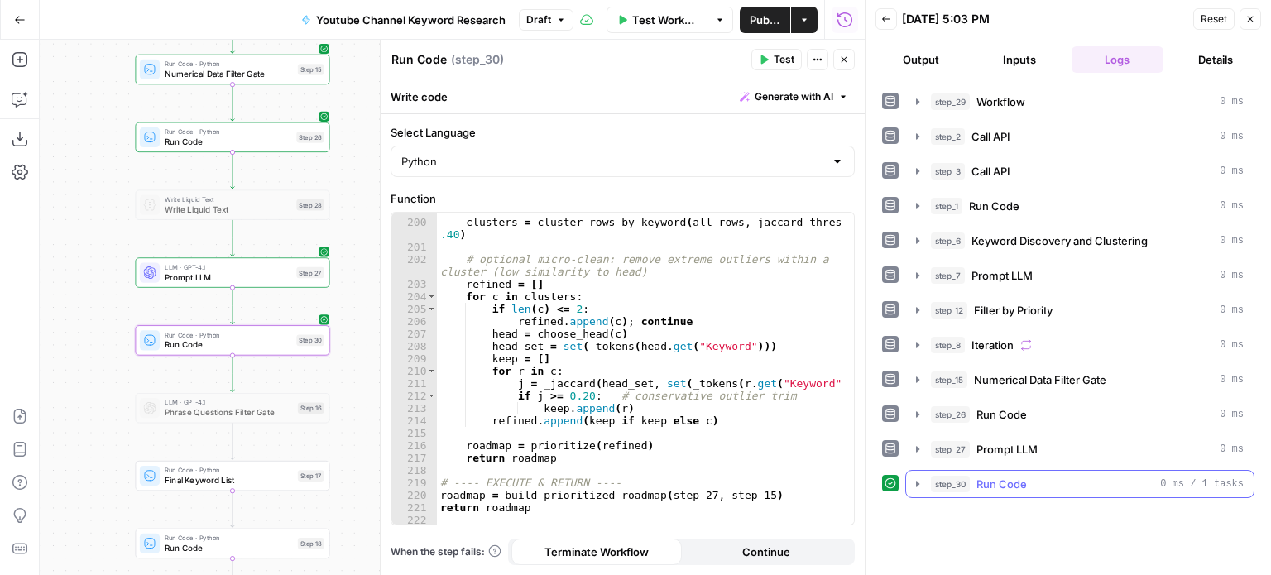
click at [1010, 482] on span "Run Code" at bounding box center [1002, 484] width 50 height 17
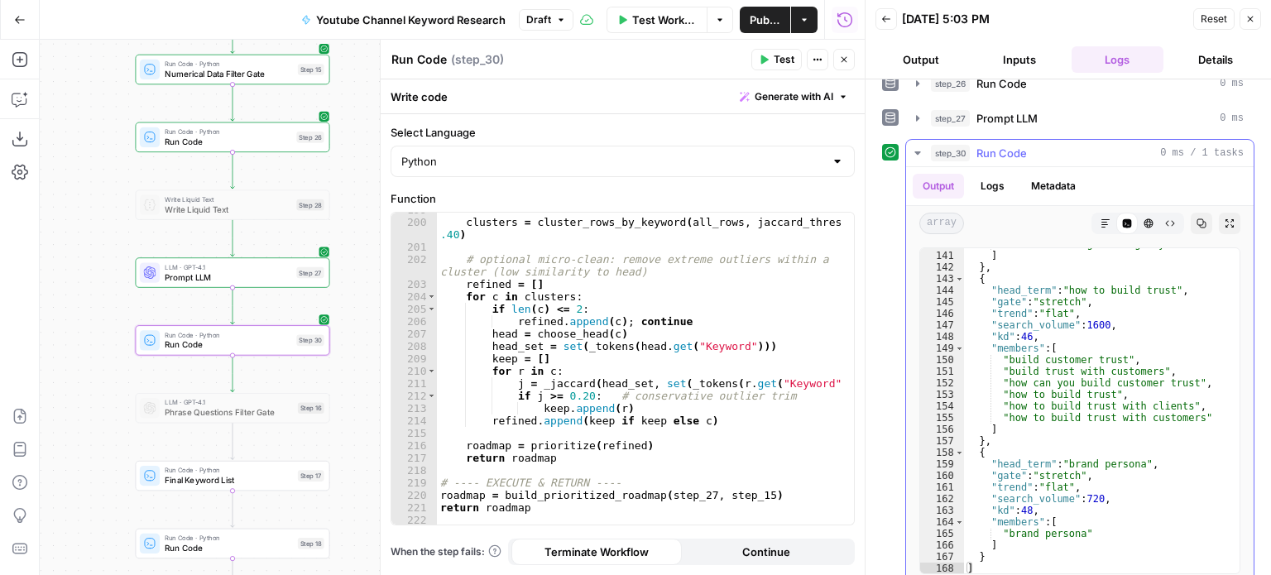
scroll to position [0, 0]
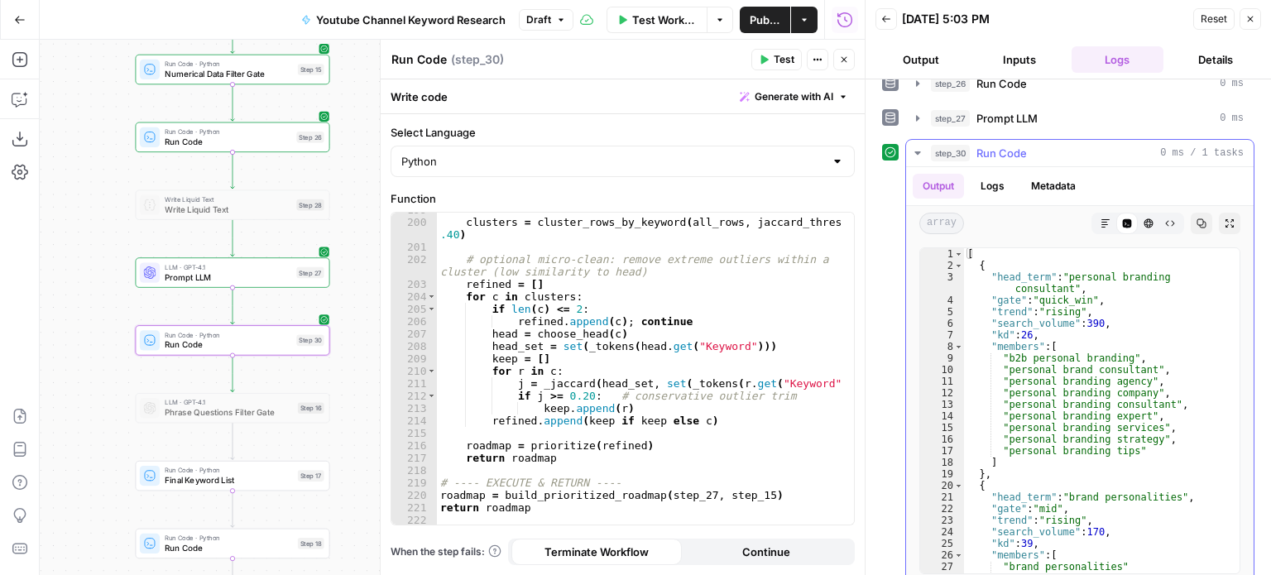
click at [1191, 218] on button "Copy" at bounding box center [1202, 224] width 22 height 22
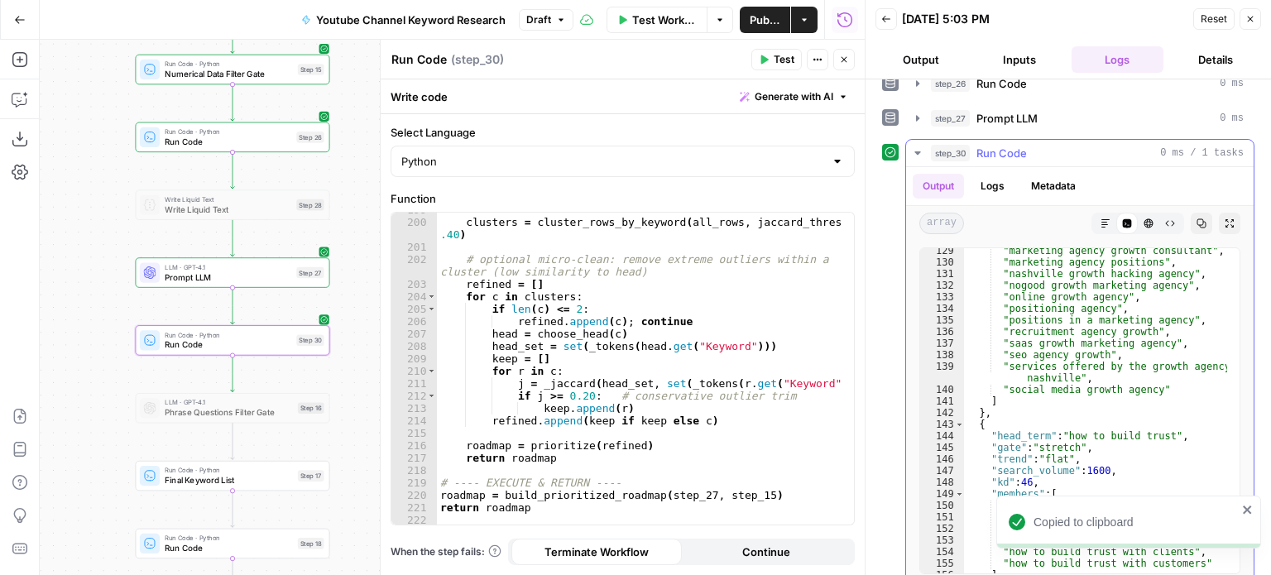
scroll to position [1712, 0]
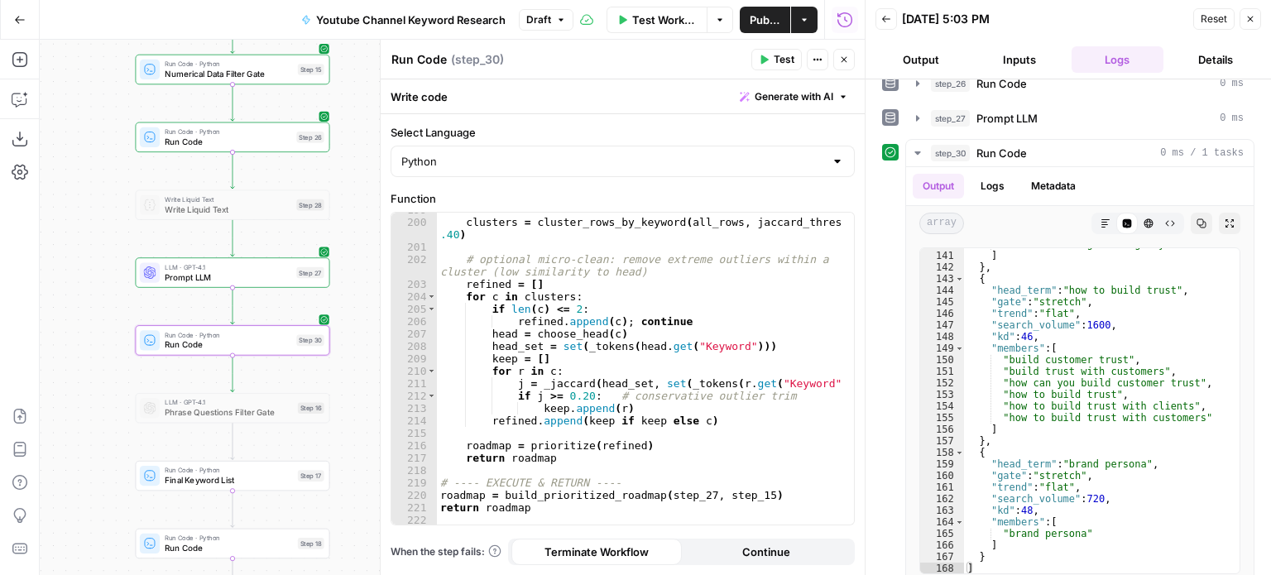
click at [848, 62] on icon "button" at bounding box center [844, 60] width 10 height 10
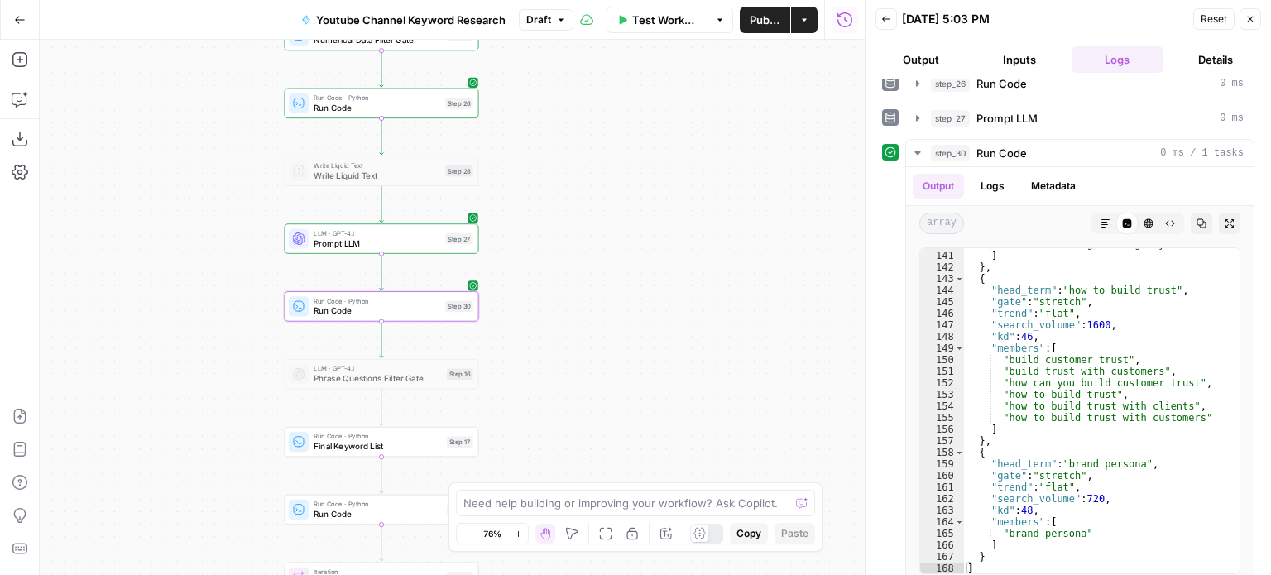
click at [713, 238] on div "Workflow Set Inputs Inputs Workflow Workflow Step 29 Call API Call API Step 2 C…" at bounding box center [452, 308] width 825 height 536
click at [993, 119] on span "Prompt LLM" at bounding box center [1007, 118] width 61 height 17
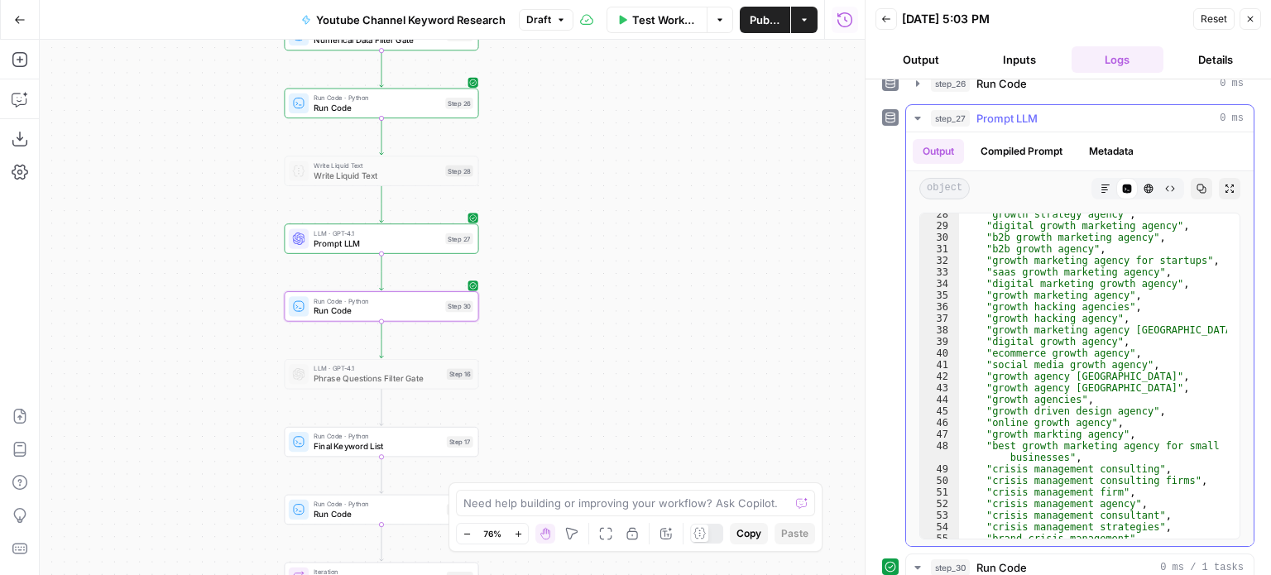
scroll to position [739, 0]
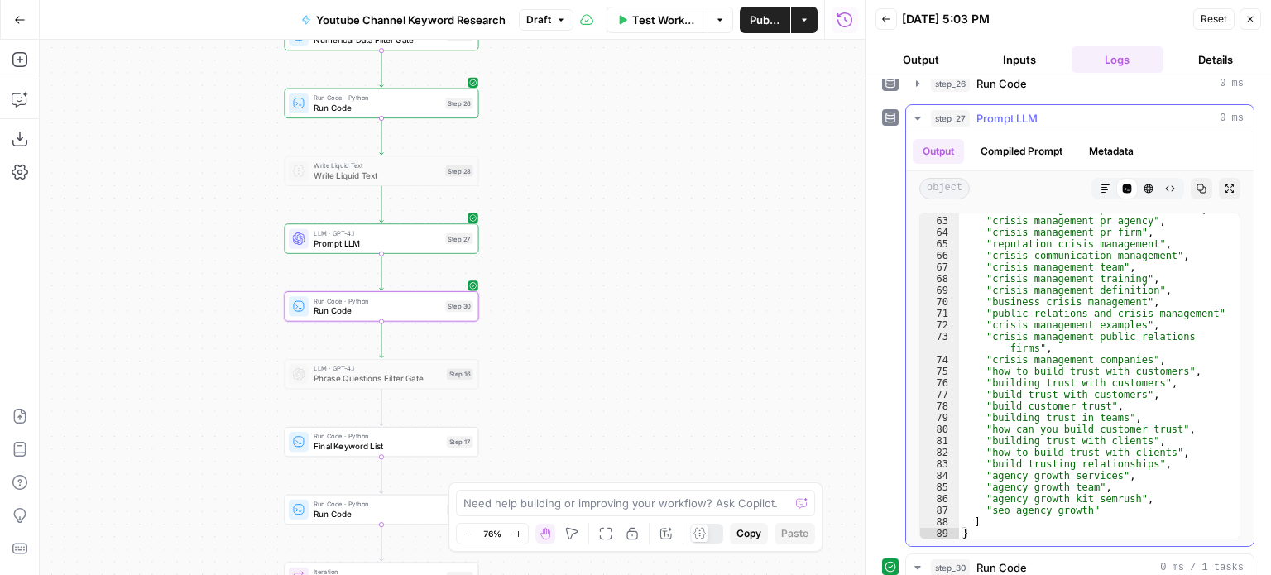
type textarea "**********"
click at [1063, 398] on div ""crisis management public relations" , "crisis management pr agency" , "crisis …" at bounding box center [1093, 378] width 268 height 349
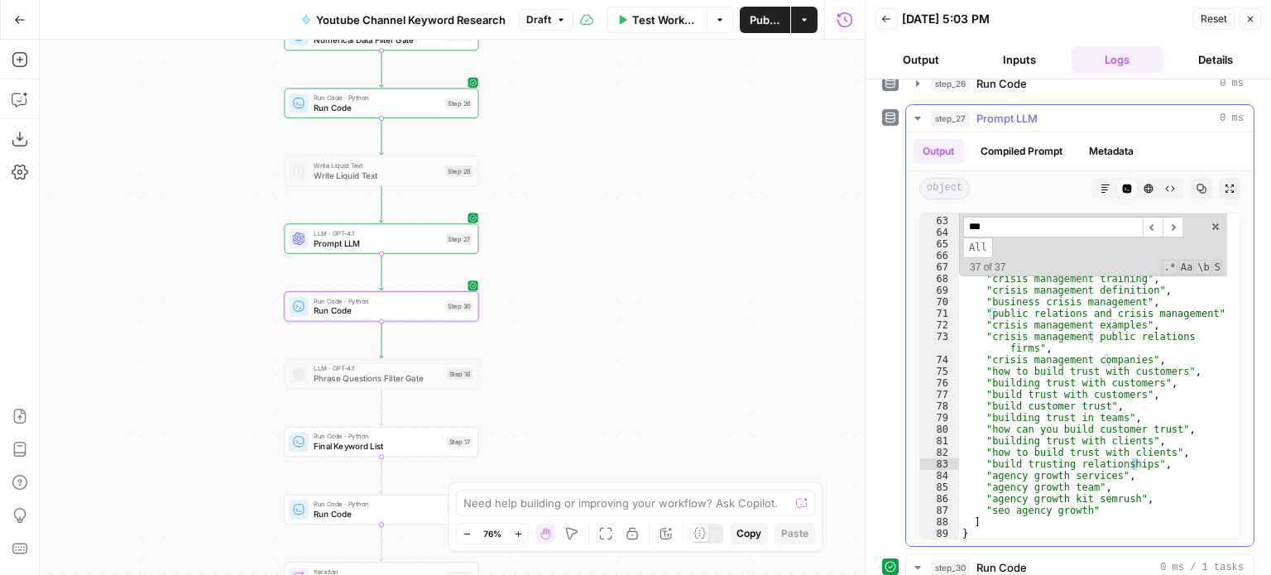
scroll to position [0, 0]
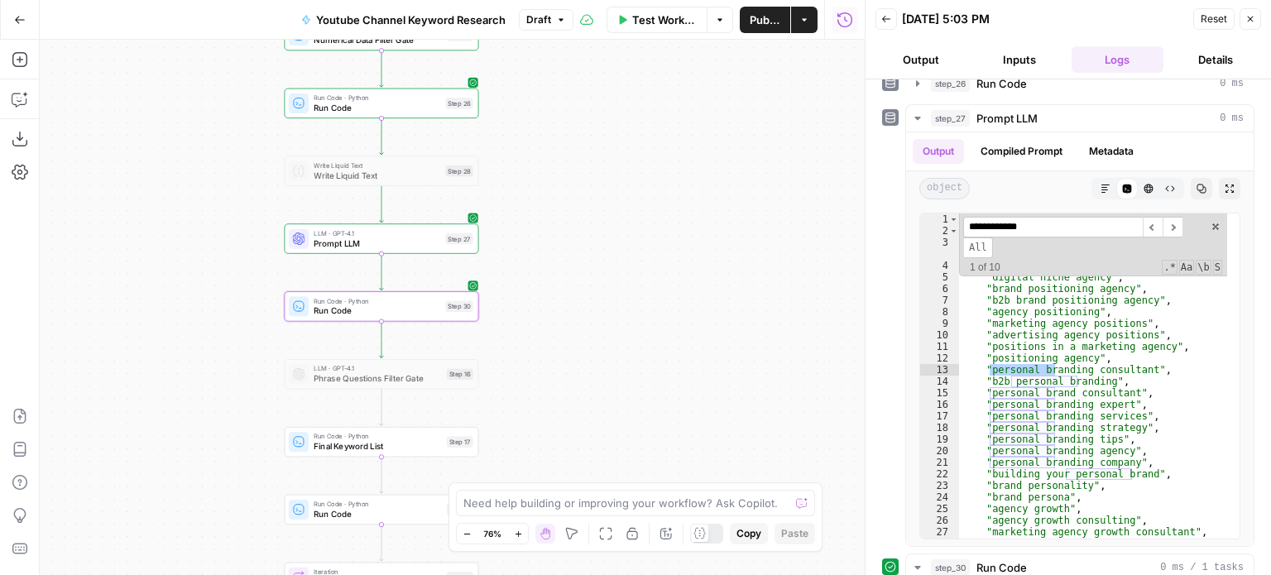
type input "**********"
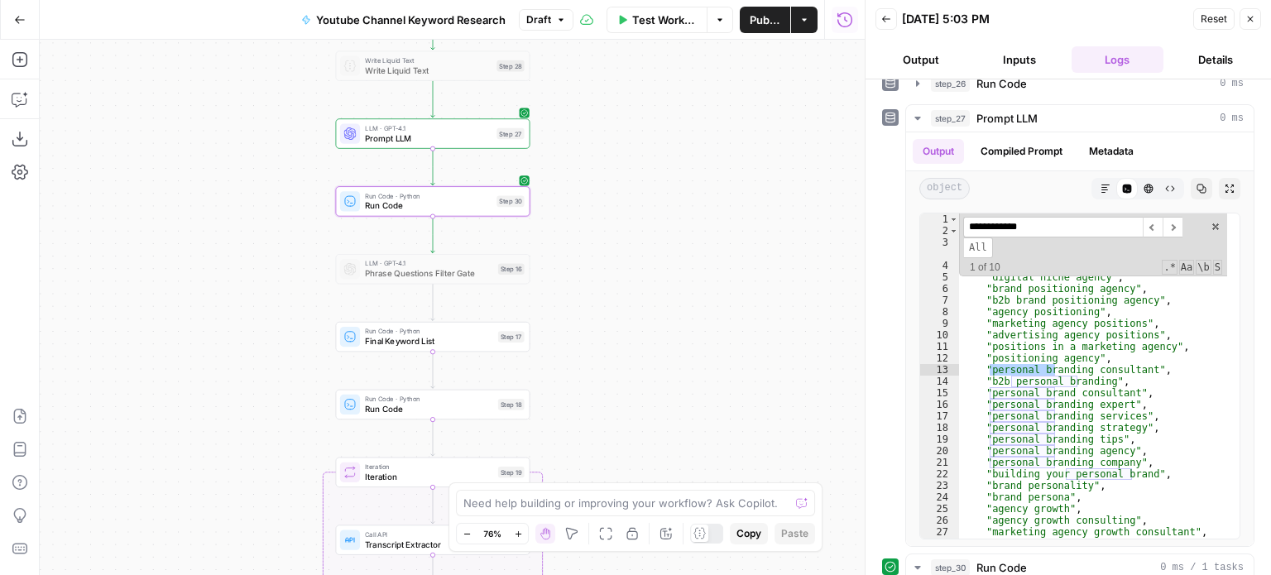
drag, startPoint x: 677, startPoint y: 415, endPoint x: 729, endPoint y: 339, distance: 92.3
click at [729, 339] on div "Workflow Set Inputs Inputs Workflow Workflow Step 29 Call API Call API Step 2 C…" at bounding box center [452, 308] width 825 height 536
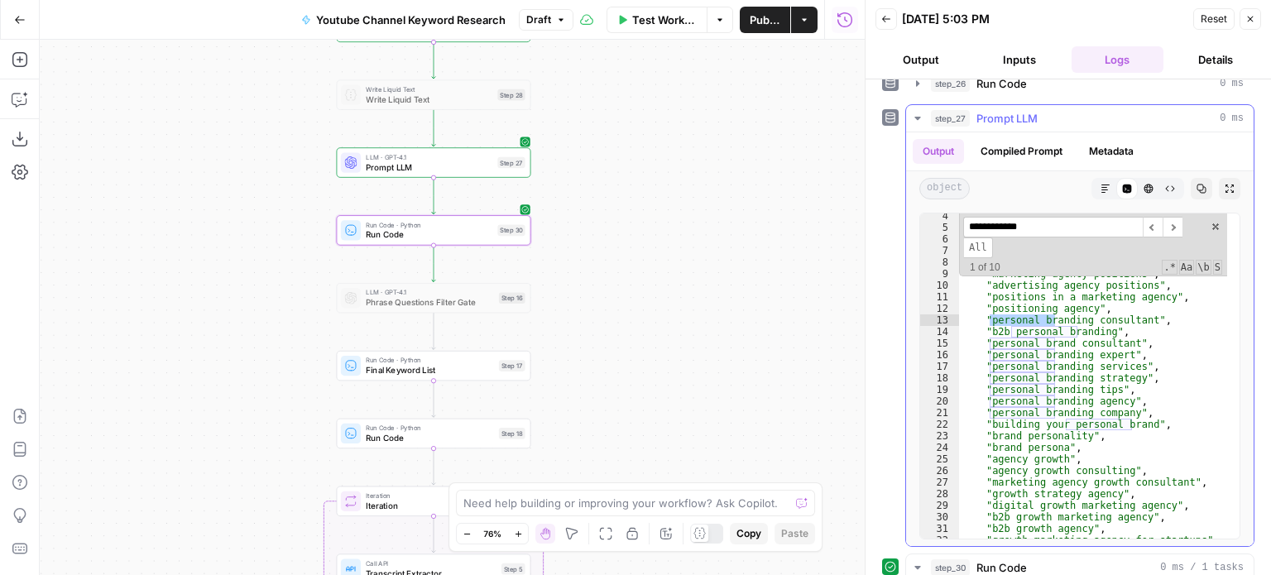
scroll to position [50, 0]
click at [1210, 222] on span at bounding box center [1216, 227] width 12 height 12
type textarea "**********"
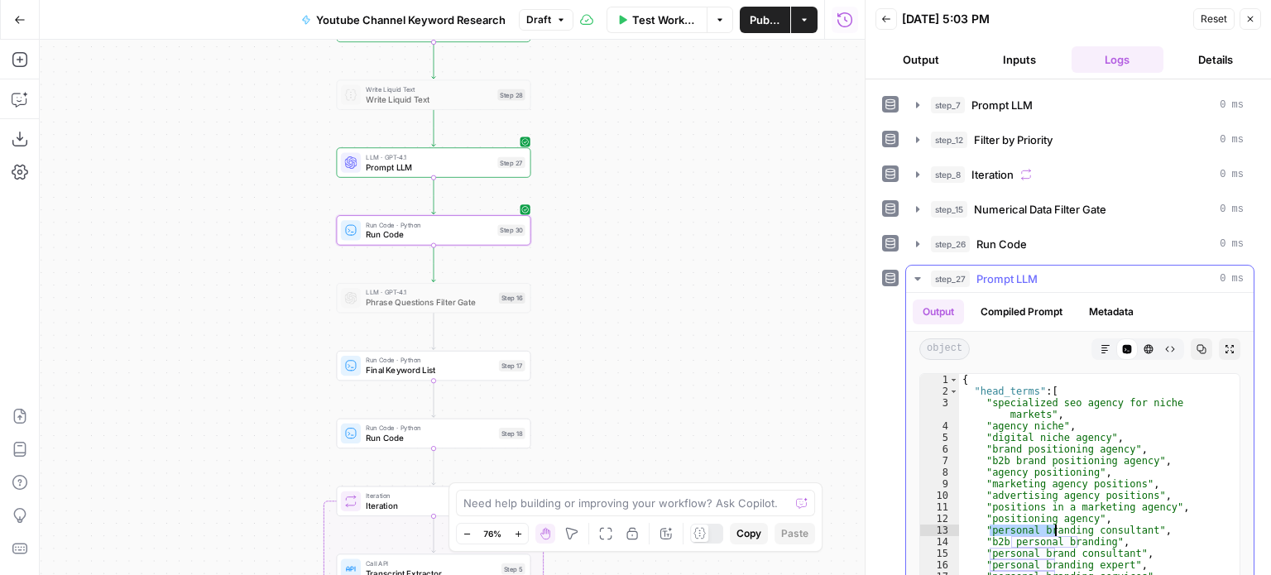
scroll to position [166, 0]
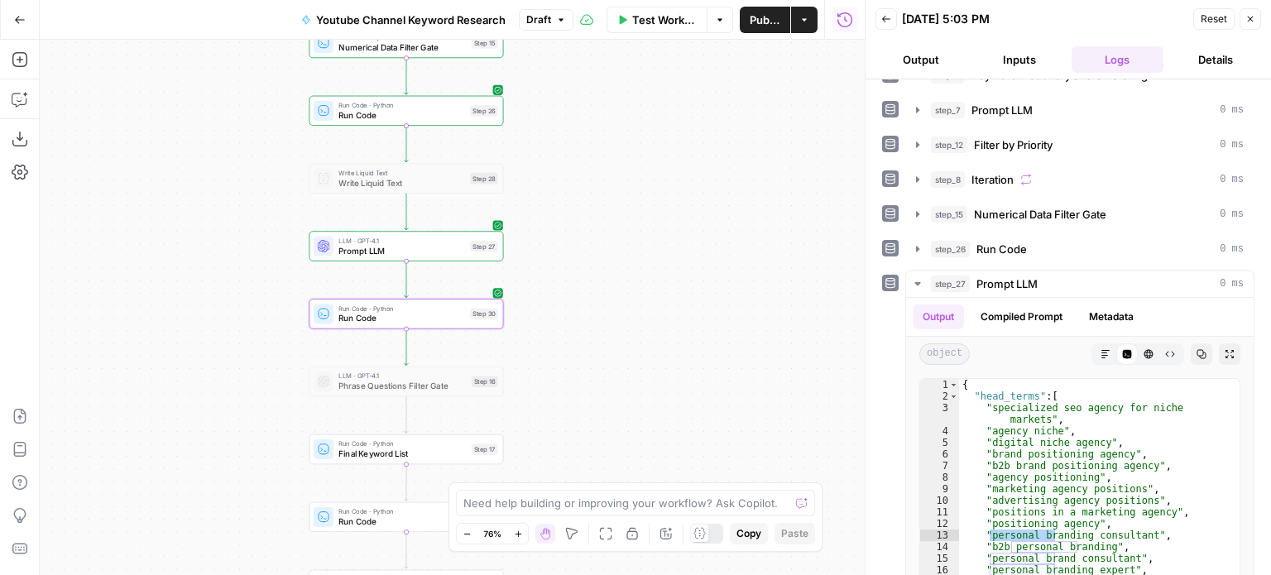
drag, startPoint x: 602, startPoint y: 257, endPoint x: 577, endPoint y: 161, distance: 99.2
click at [584, 222] on div "Workflow Set Inputs Inputs Workflow Workflow Step 29 Call API Call API Step 2 C…" at bounding box center [452, 308] width 825 height 536
click at [579, 166] on div "Workflow Set Inputs Inputs Workflow Workflow Step 29 Call API Call API Step 2 C…" at bounding box center [452, 308] width 825 height 536
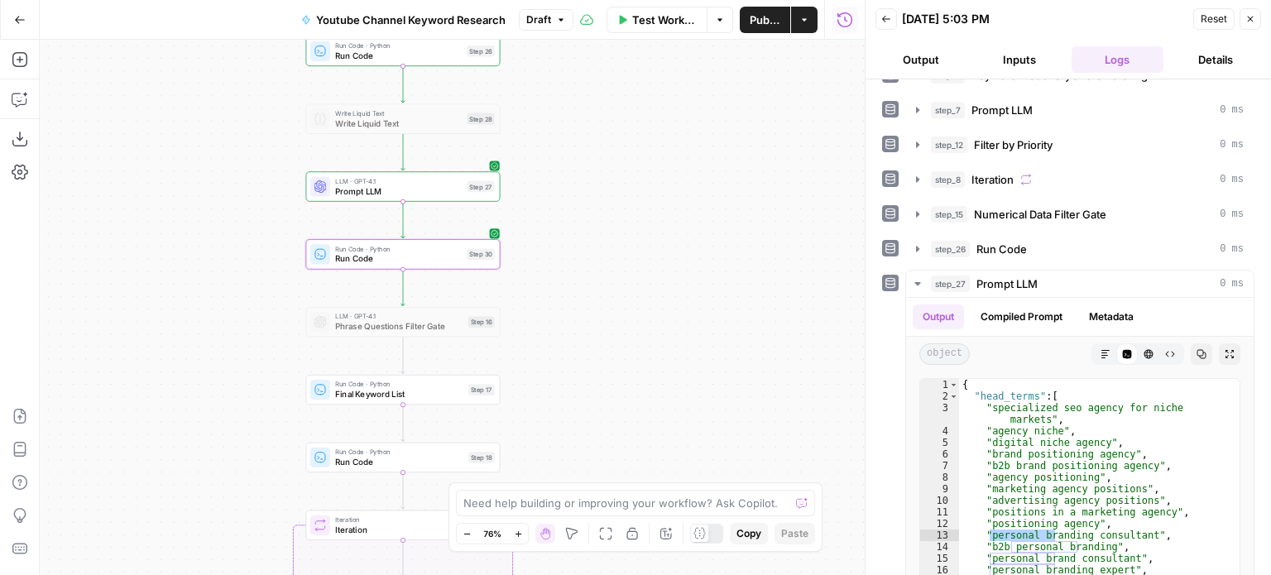
click at [419, 393] on span "Final Keyword List" at bounding box center [399, 394] width 128 height 12
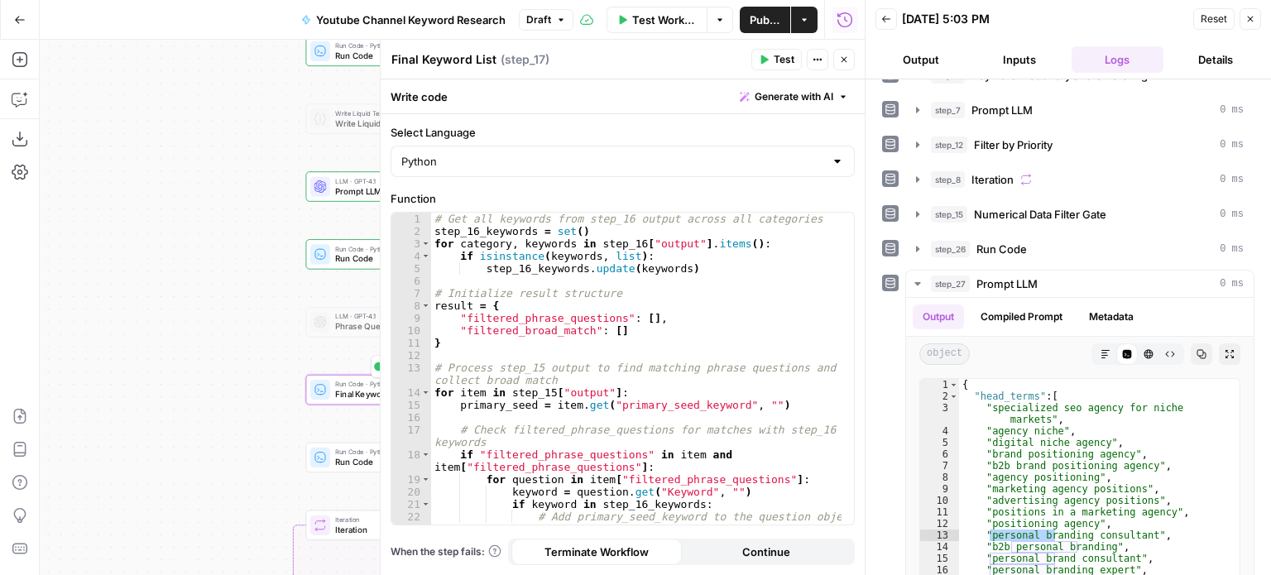
type textarea "**********"
click at [606, 306] on div "# Get all keywords from step_16 output across all categories step_16_keywords =…" at bounding box center [636, 382] width 411 height 338
click at [844, 56] on icon "button" at bounding box center [844, 60] width 10 height 10
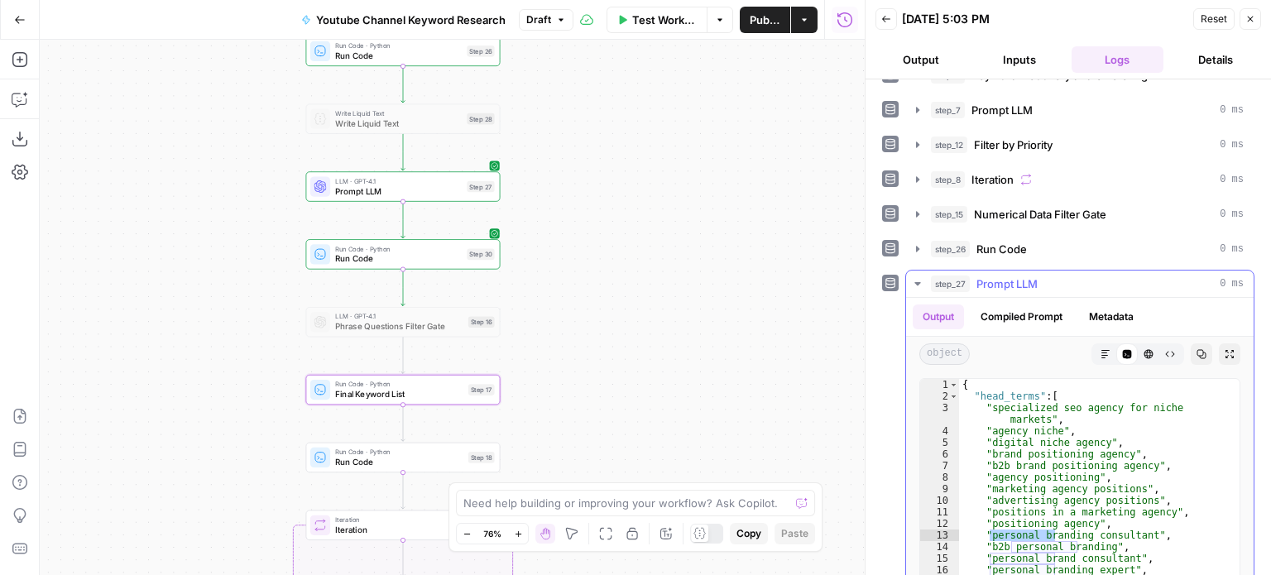
click at [1009, 287] on span "Prompt LLM" at bounding box center [1007, 284] width 61 height 17
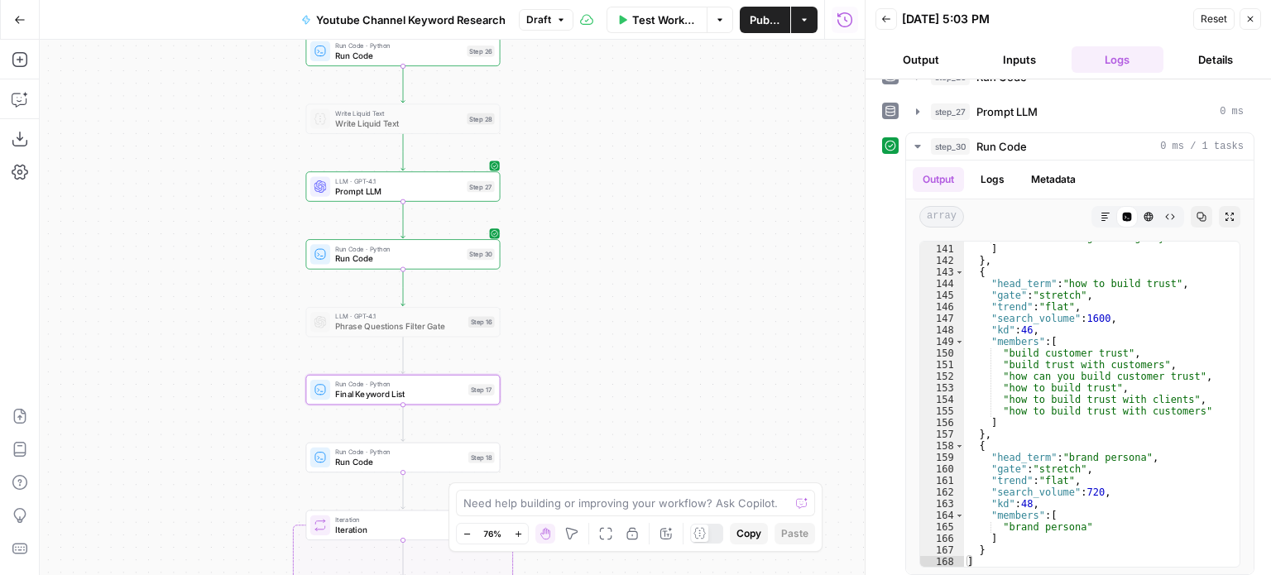
scroll to position [341, 0]
type textarea "**********"
click at [1046, 356] on div ""social media growth agency" ] } , { "head_term" : "how to build trust" , "gate…" at bounding box center [1095, 402] width 263 height 349
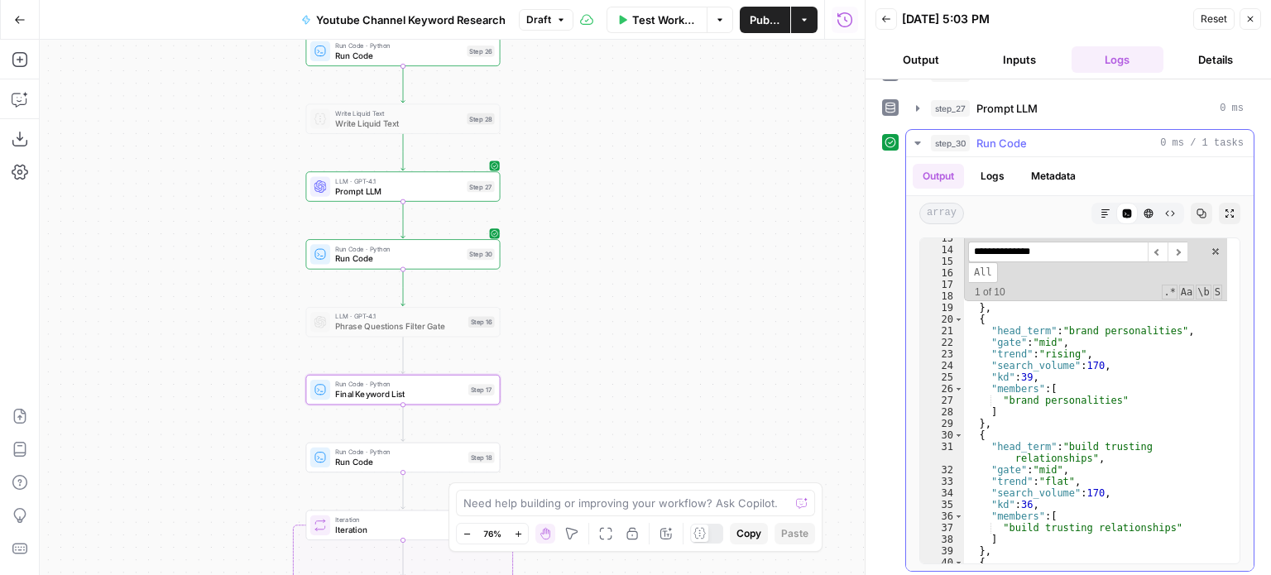
scroll to position [0, 0]
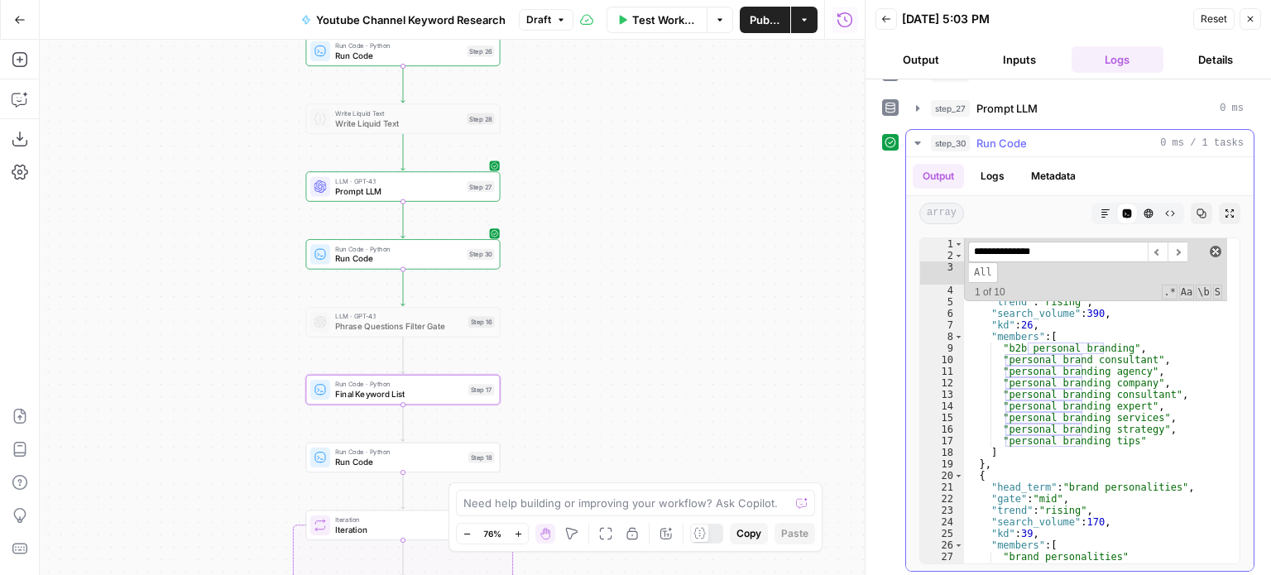
type input "**********"
click at [1210, 246] on span at bounding box center [1216, 252] width 12 height 12
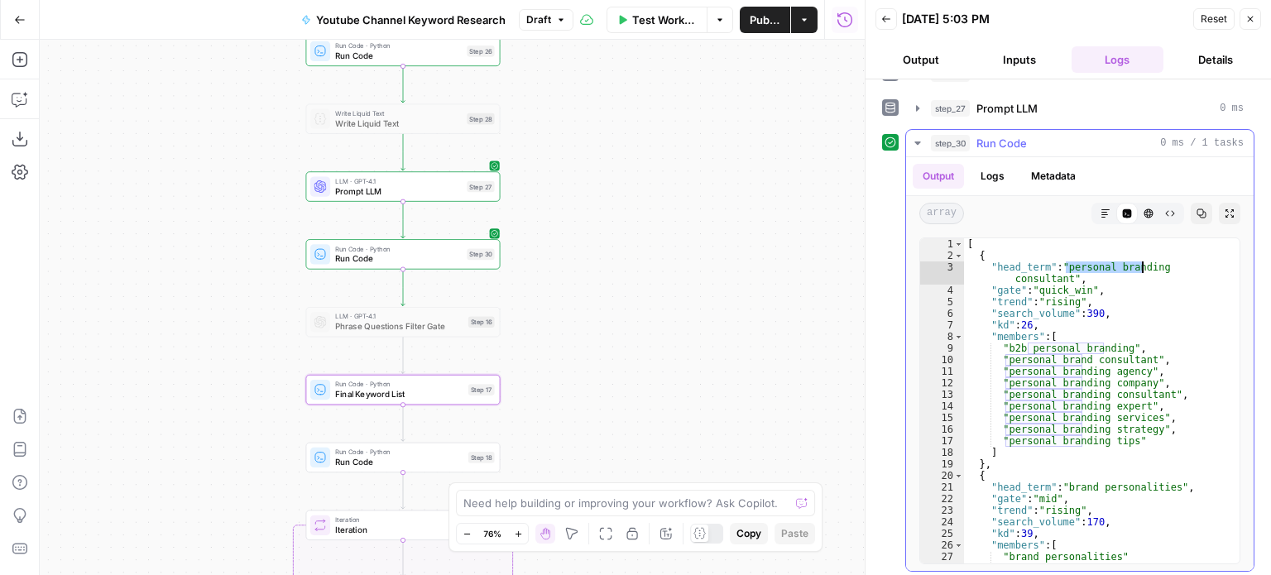
click at [1126, 302] on div "[ { "head_term" : "personal branding consultant" , "gate" : "quick_win" , "tren…" at bounding box center [1095, 412] width 263 height 349
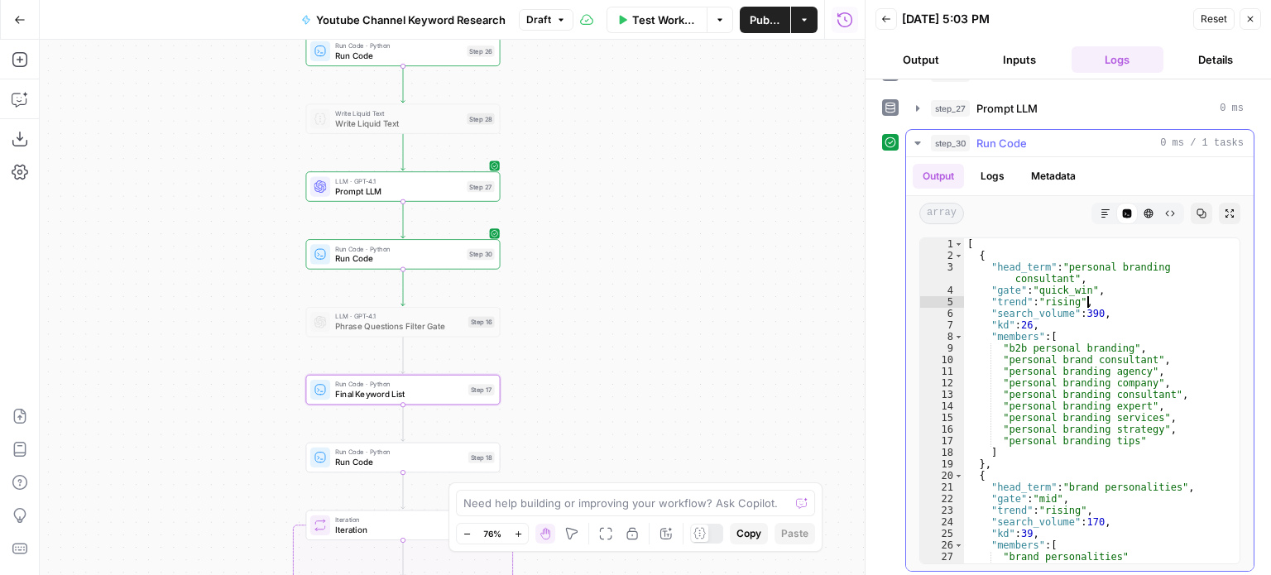
click at [1021, 410] on div "[ { "head_term" : "personal branding consultant" , "gate" : "quick_win" , "tren…" at bounding box center [1095, 412] width 263 height 349
type textarea "**********"
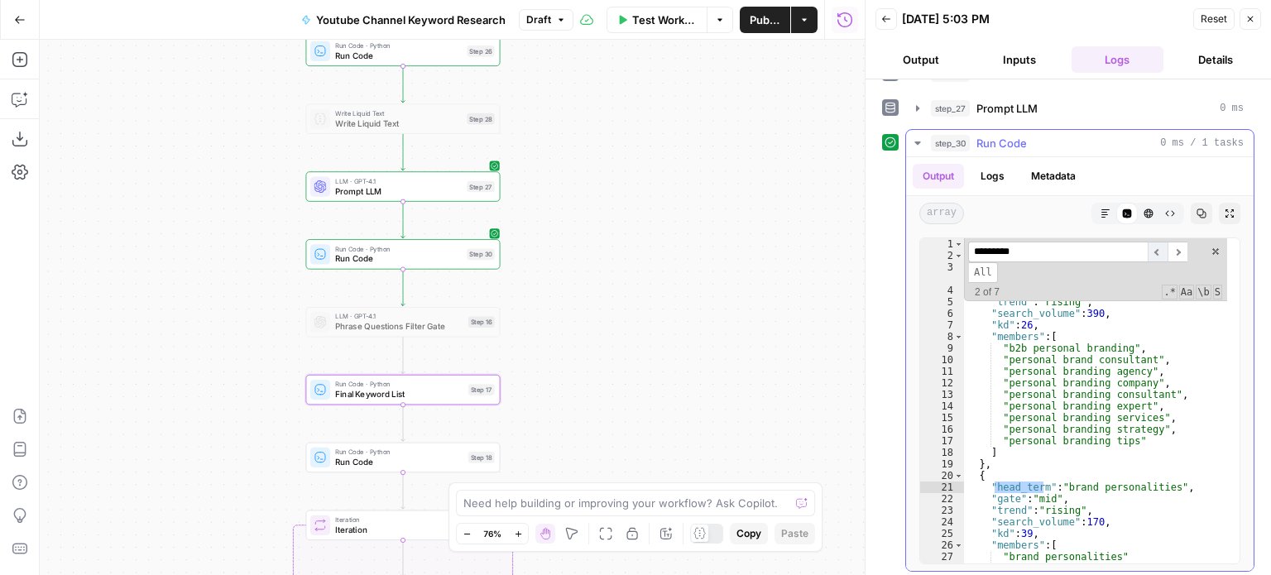
type input "*********"
click at [1153, 248] on span "​" at bounding box center [1158, 252] width 20 height 21
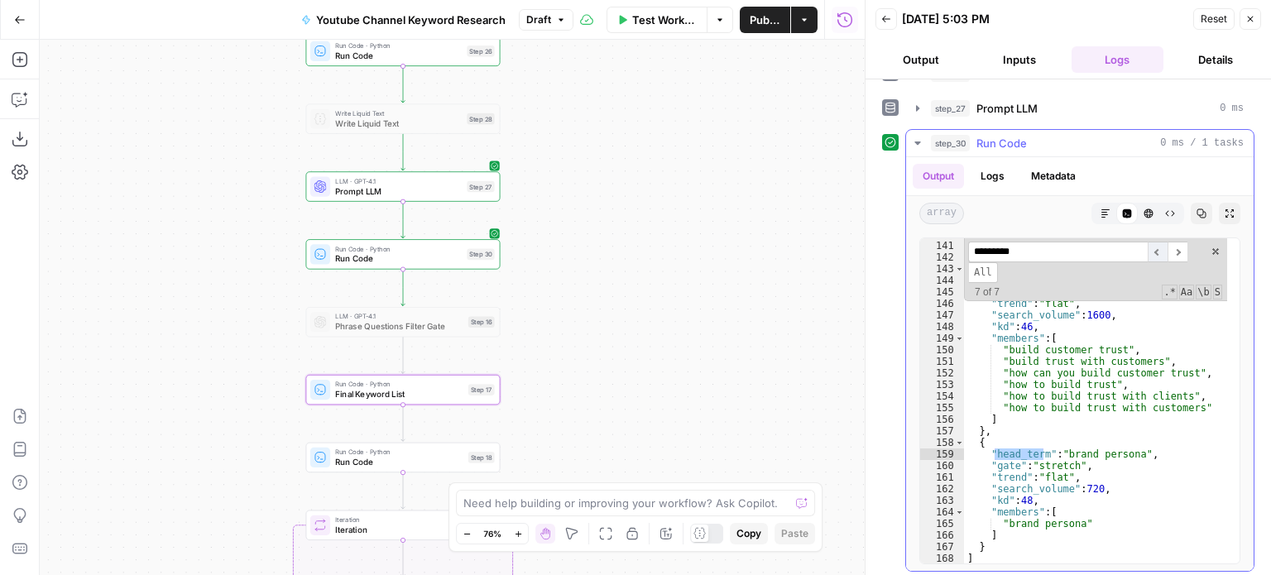
click at [1153, 248] on span "​" at bounding box center [1158, 252] width 20 height 21
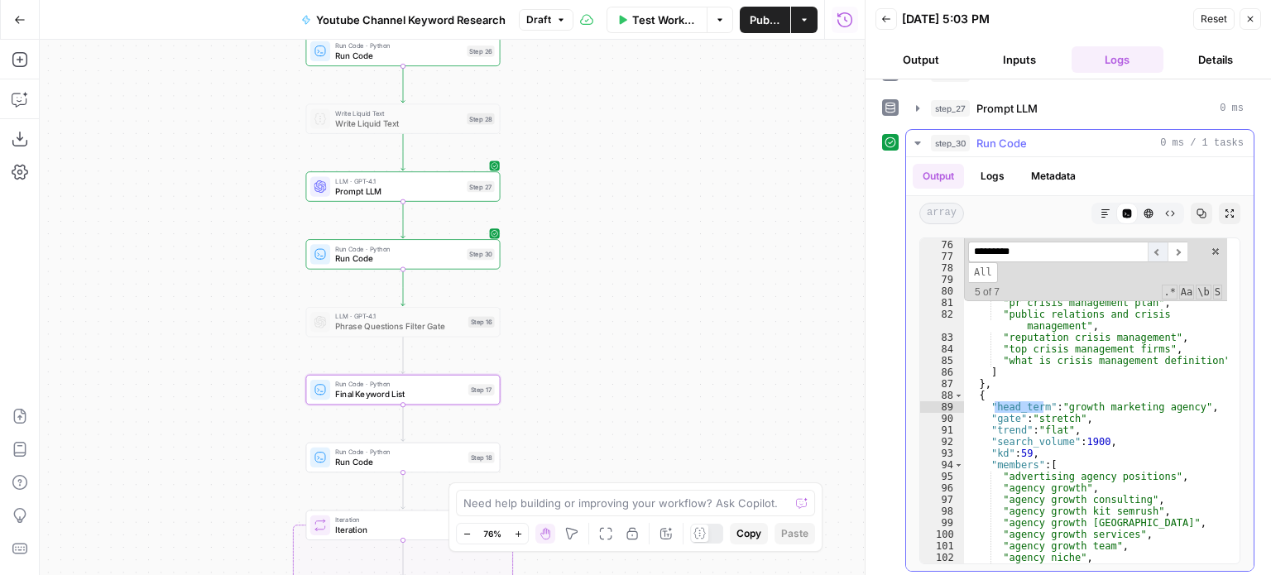
click at [1153, 248] on span "​" at bounding box center [1158, 252] width 20 height 21
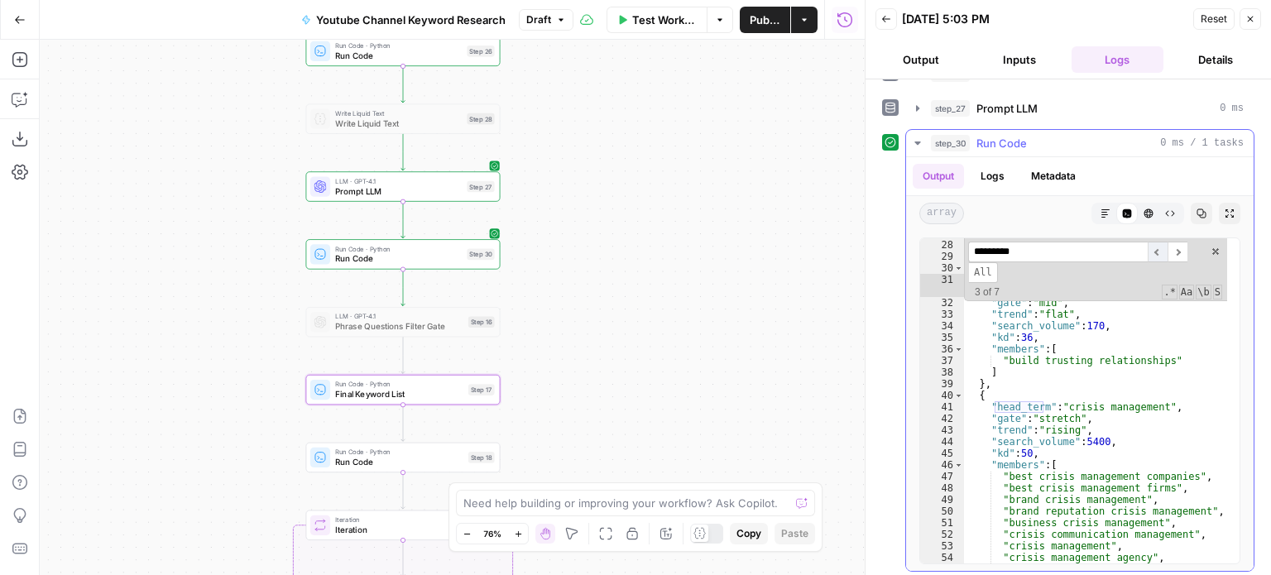
click at [1153, 248] on span "​" at bounding box center [1158, 252] width 20 height 21
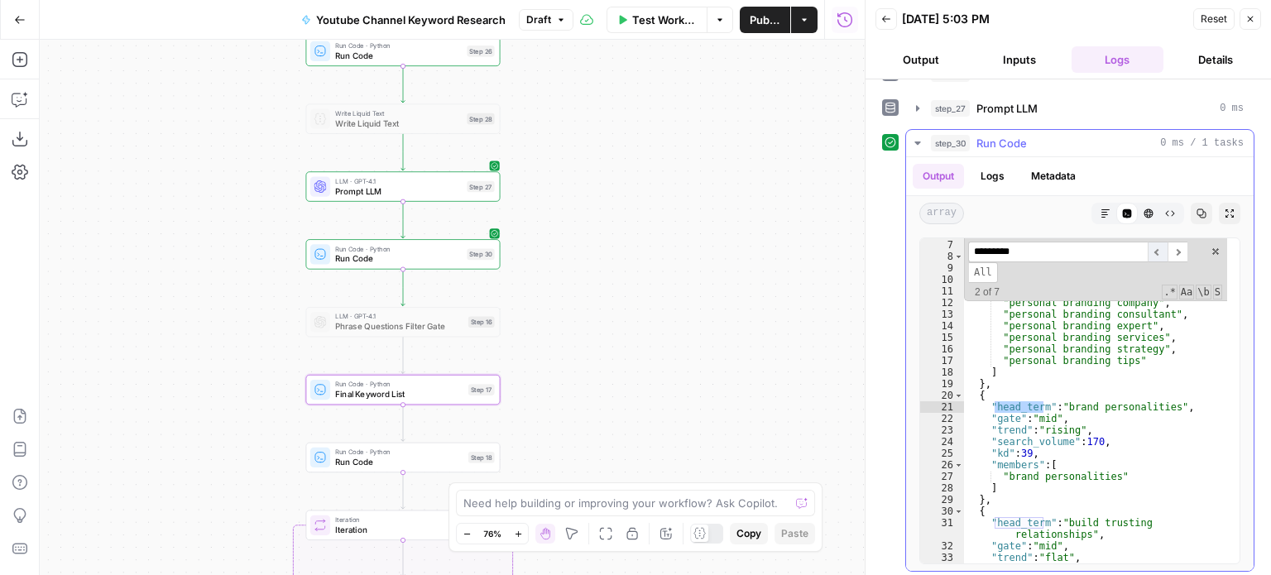
scroll to position [79, 0]
click at [1153, 248] on span "​" at bounding box center [1158, 252] width 20 height 21
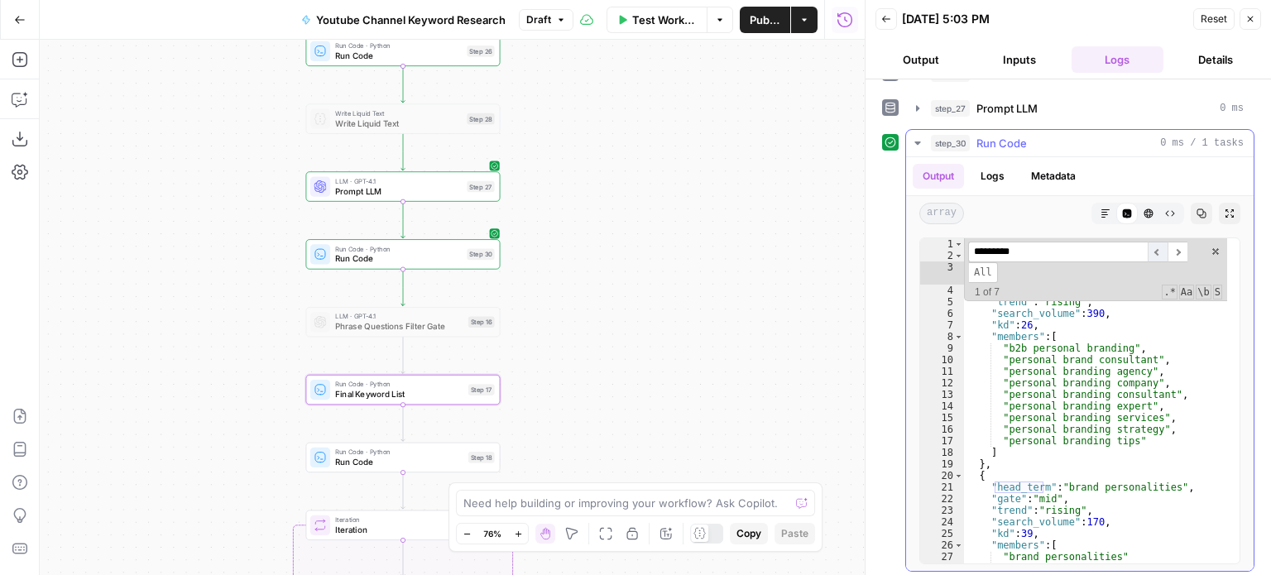
scroll to position [0, 0]
click at [1153, 248] on span "​" at bounding box center [1158, 252] width 20 height 21
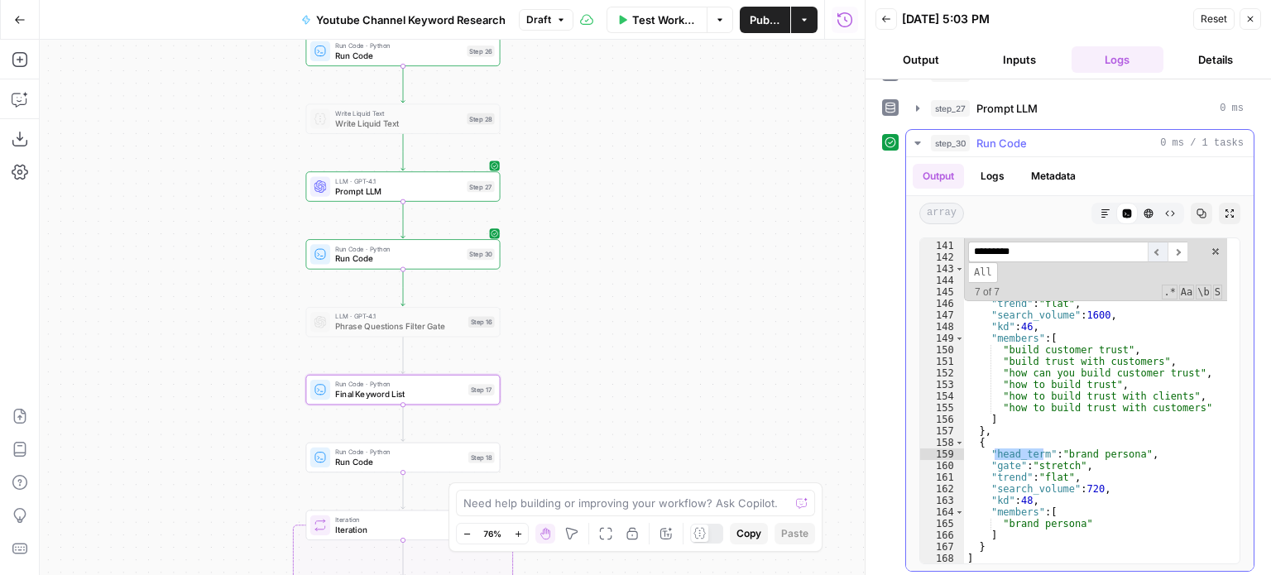
click at [1153, 248] on span "​" at bounding box center [1158, 252] width 20 height 21
click at [1175, 247] on span "​" at bounding box center [1178, 252] width 20 height 21
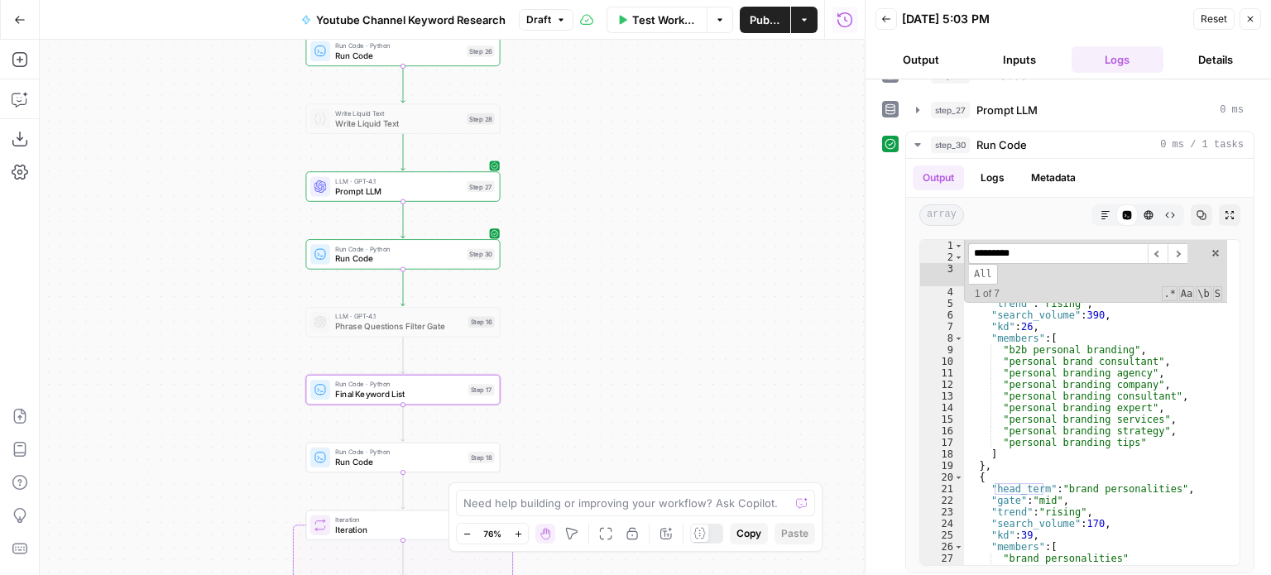
scroll to position [341, 0]
click at [1184, 244] on span "​" at bounding box center [1178, 252] width 20 height 21
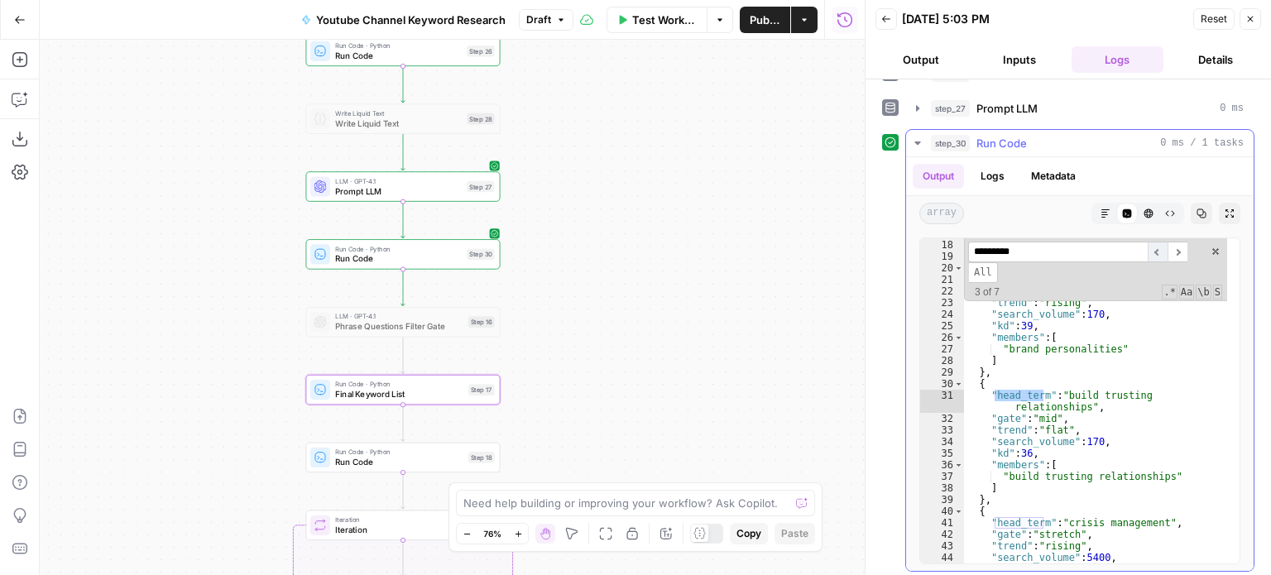
click at [1150, 249] on span "​" at bounding box center [1158, 252] width 20 height 21
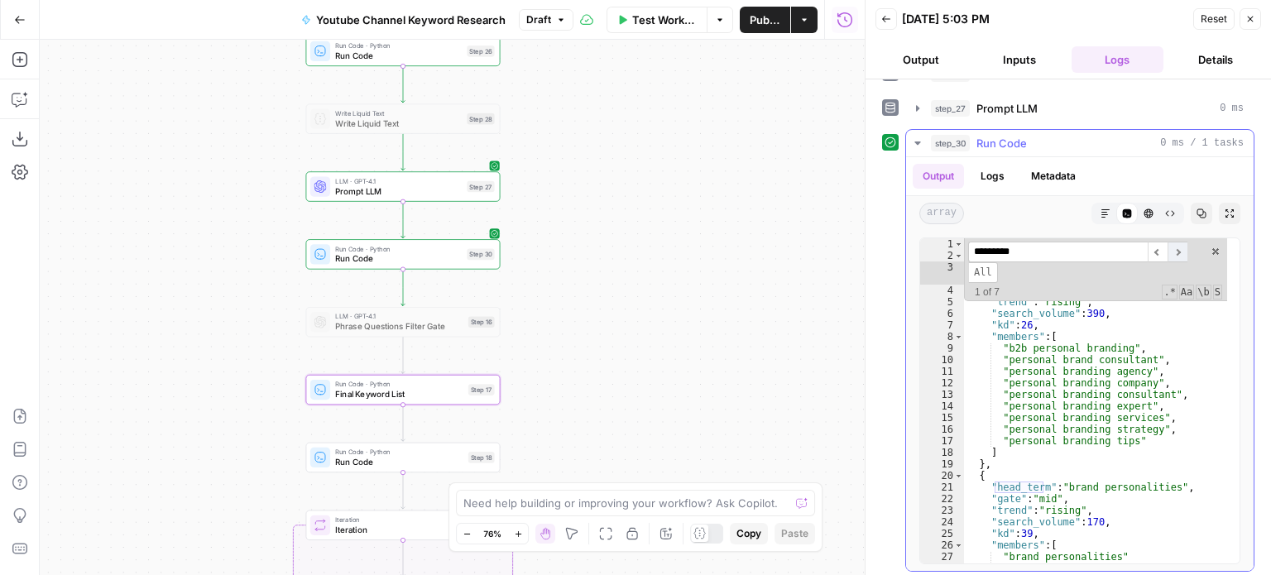
click at [1179, 243] on span "​" at bounding box center [1178, 252] width 20 height 21
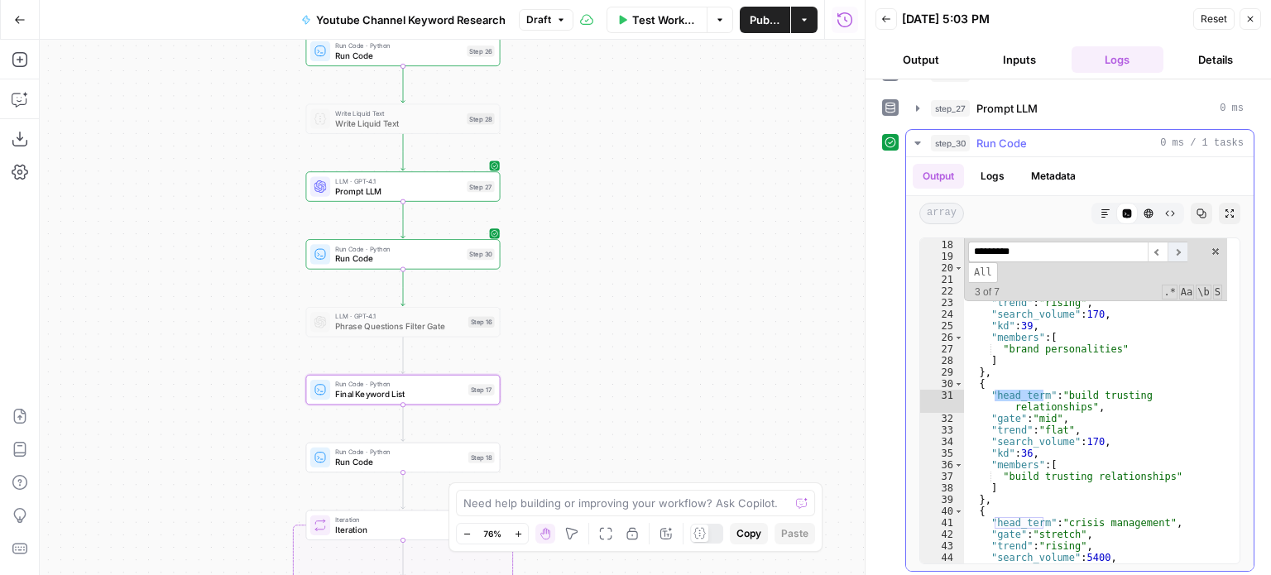
click at [1179, 243] on span "​" at bounding box center [1178, 252] width 20 height 21
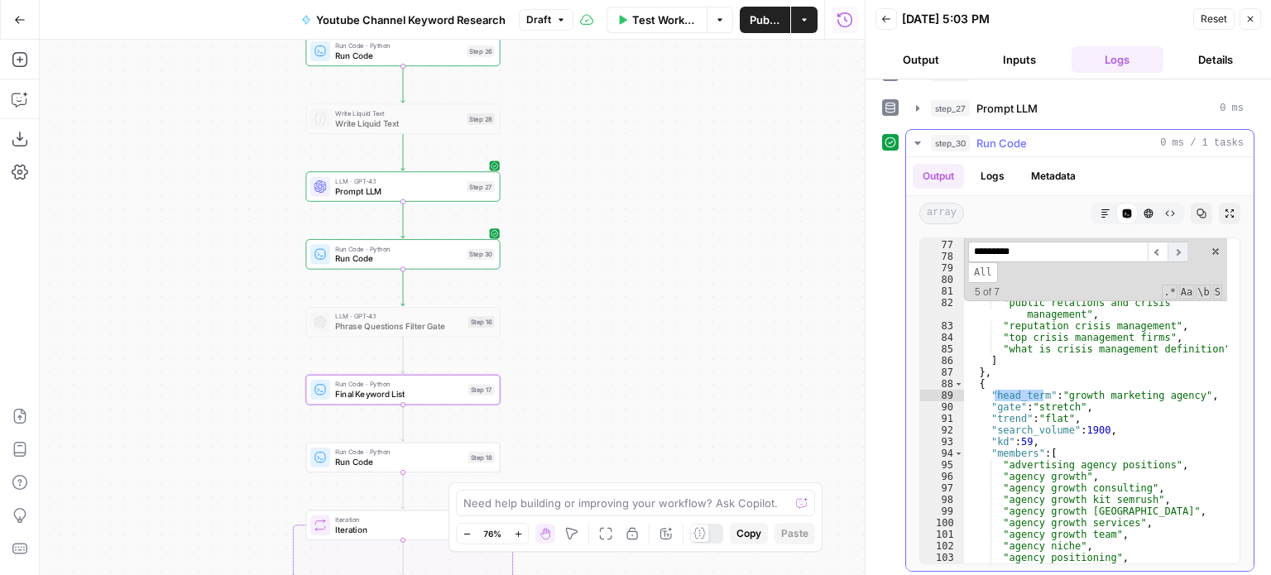
click at [1179, 243] on span "​" at bounding box center [1178, 252] width 20 height 21
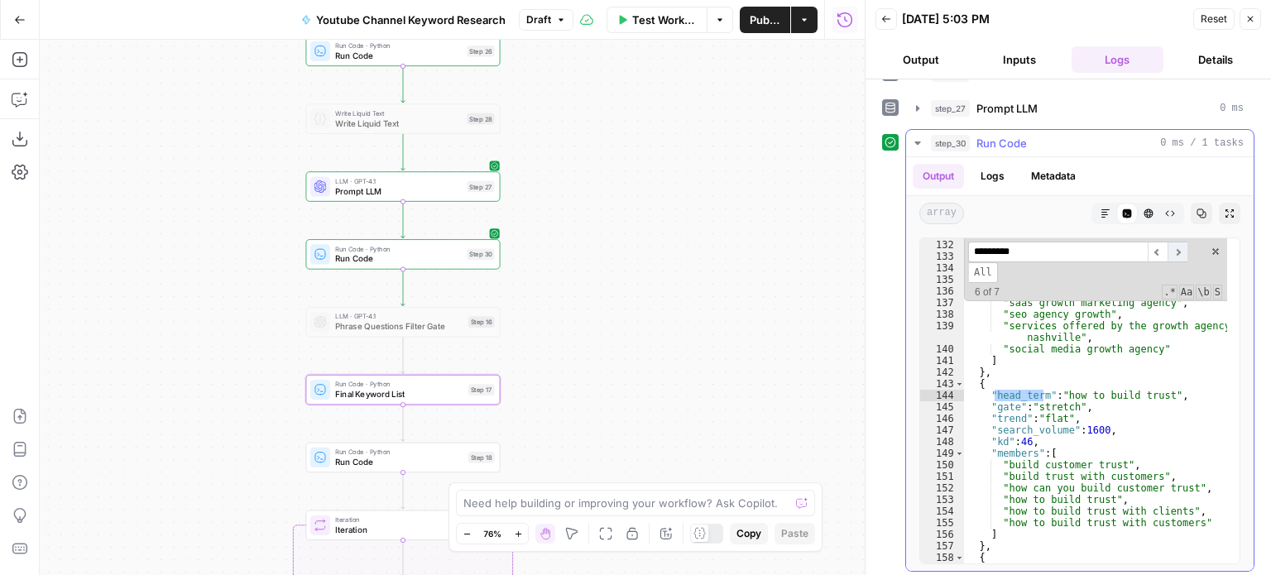
click at [1179, 243] on span "​" at bounding box center [1178, 252] width 20 height 21
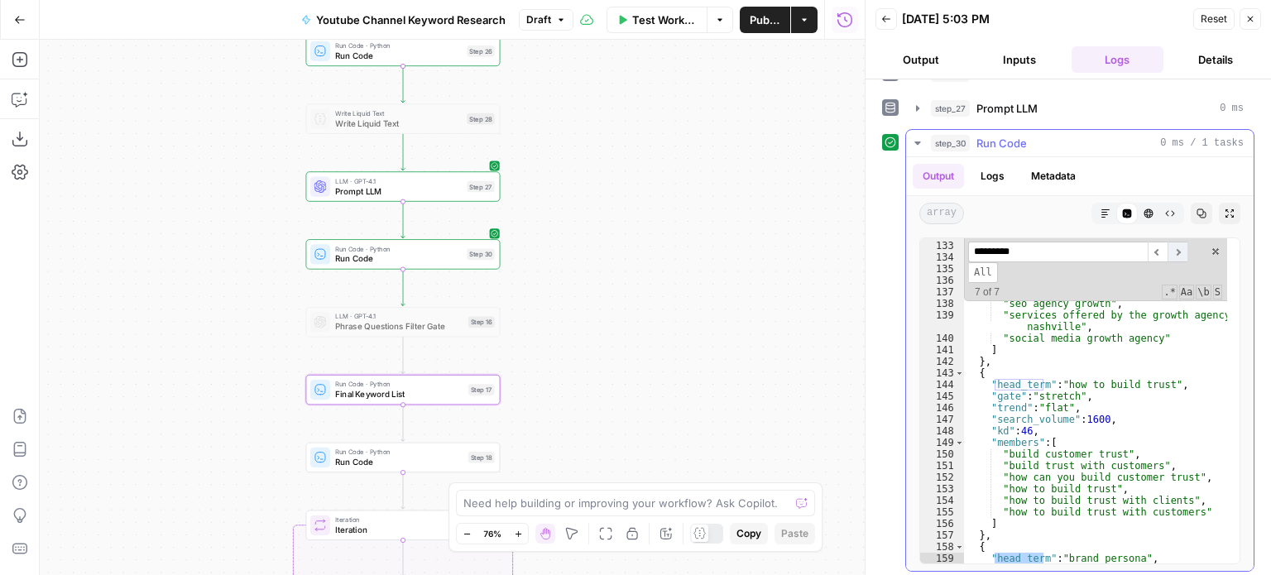
scroll to position [1609, 0]
click at [1179, 243] on span "​" at bounding box center [1178, 252] width 20 height 21
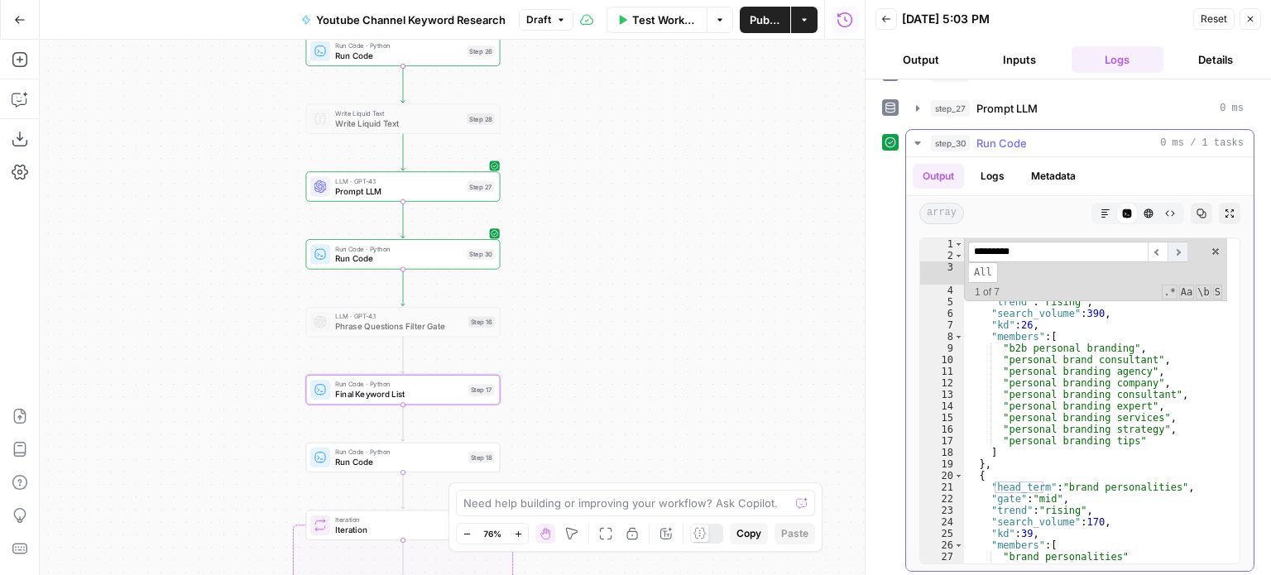
click at [1179, 243] on span "​" at bounding box center [1178, 252] width 20 height 21
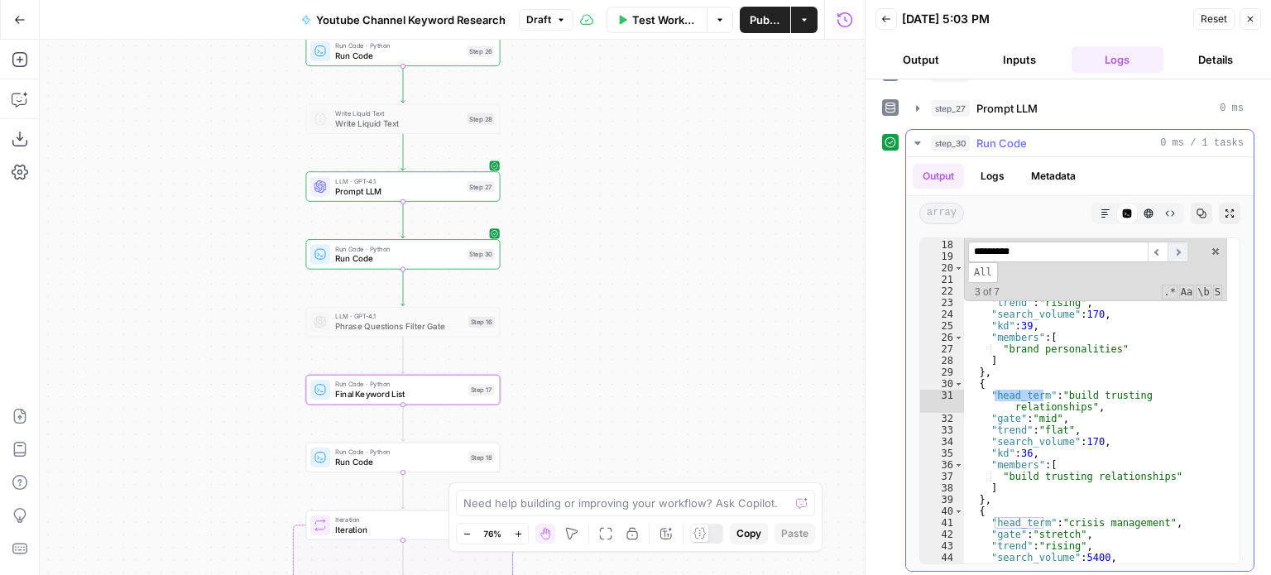
scroll to position [208, 0]
click at [1179, 243] on span "​" at bounding box center [1178, 252] width 20 height 21
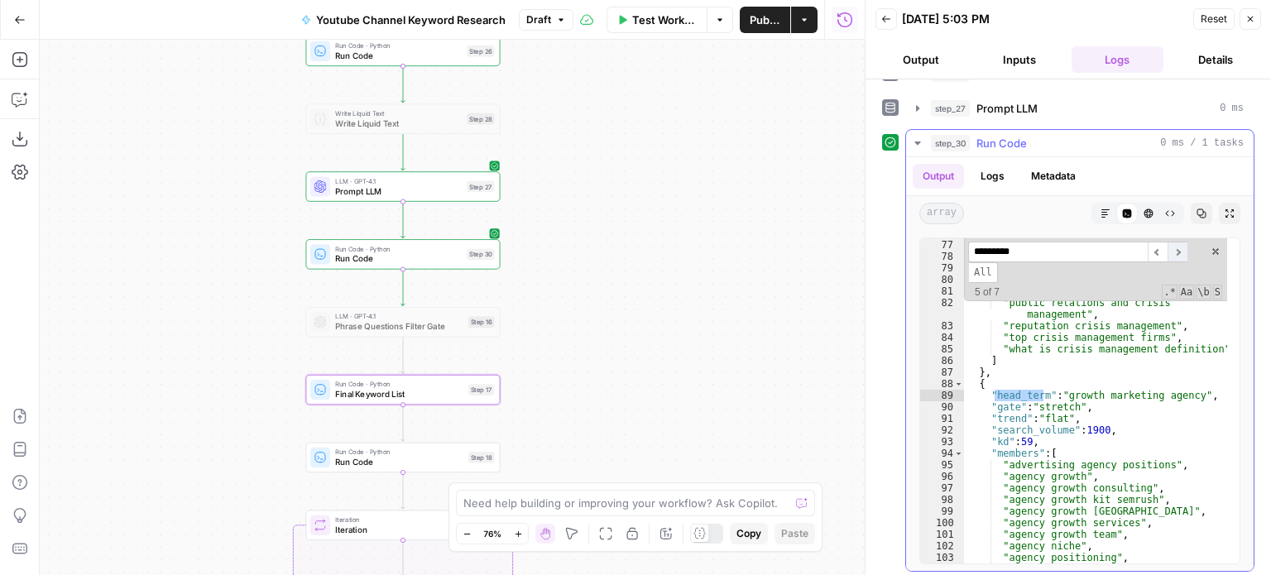
click at [1179, 243] on span "​" at bounding box center [1178, 252] width 20 height 21
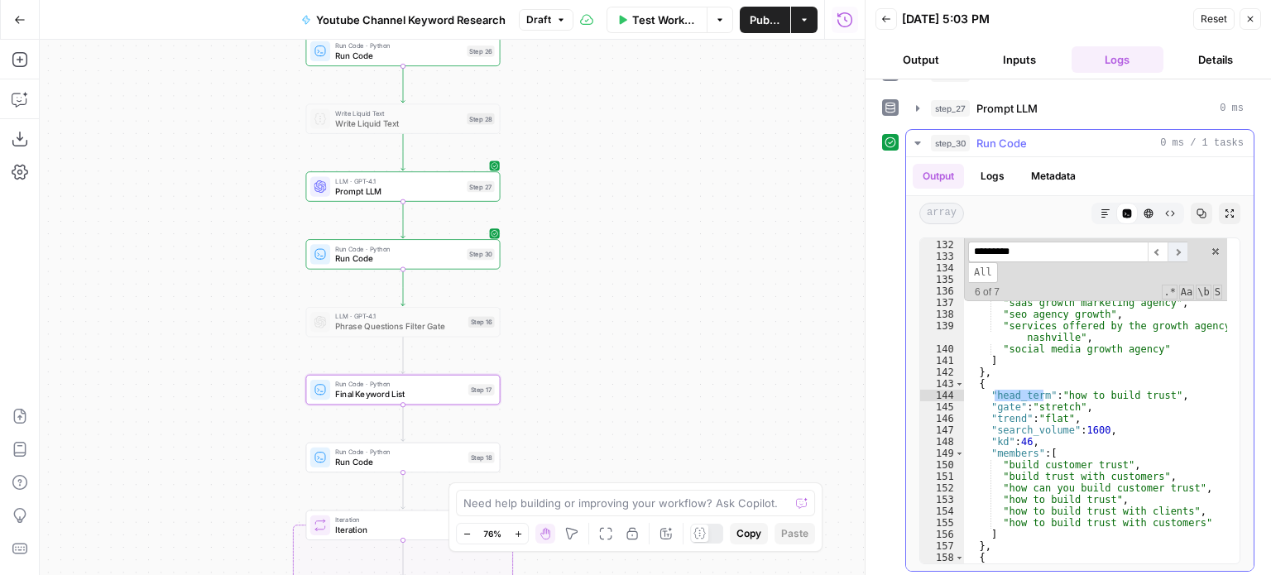
click at [1179, 243] on span "​" at bounding box center [1178, 252] width 20 height 21
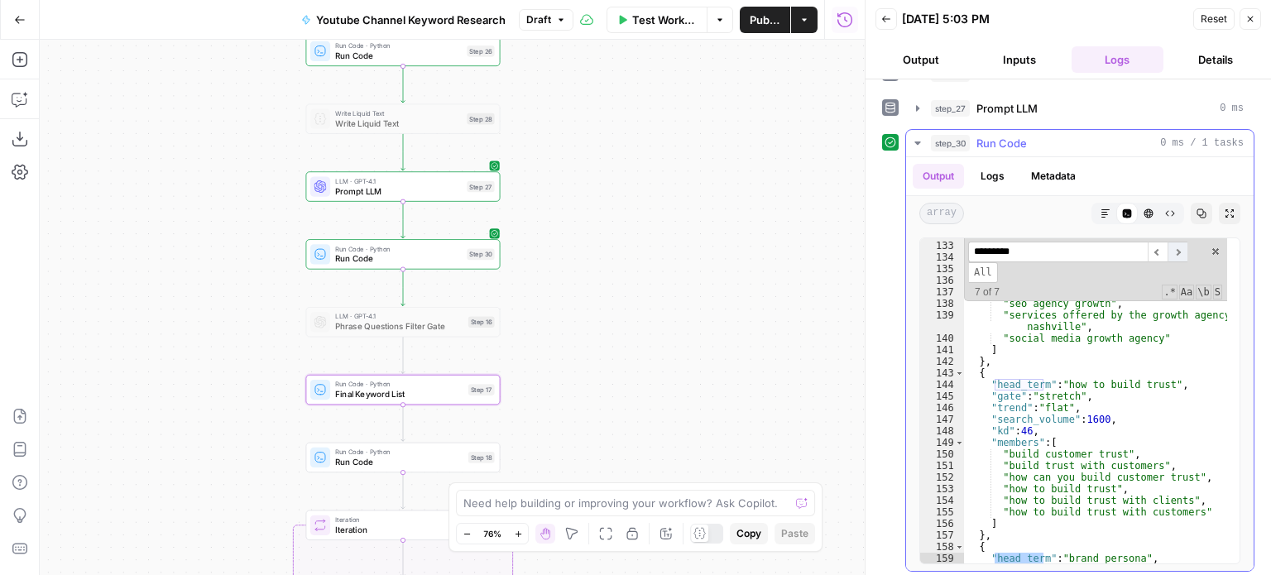
click at [1179, 243] on span "​" at bounding box center [1178, 252] width 20 height 21
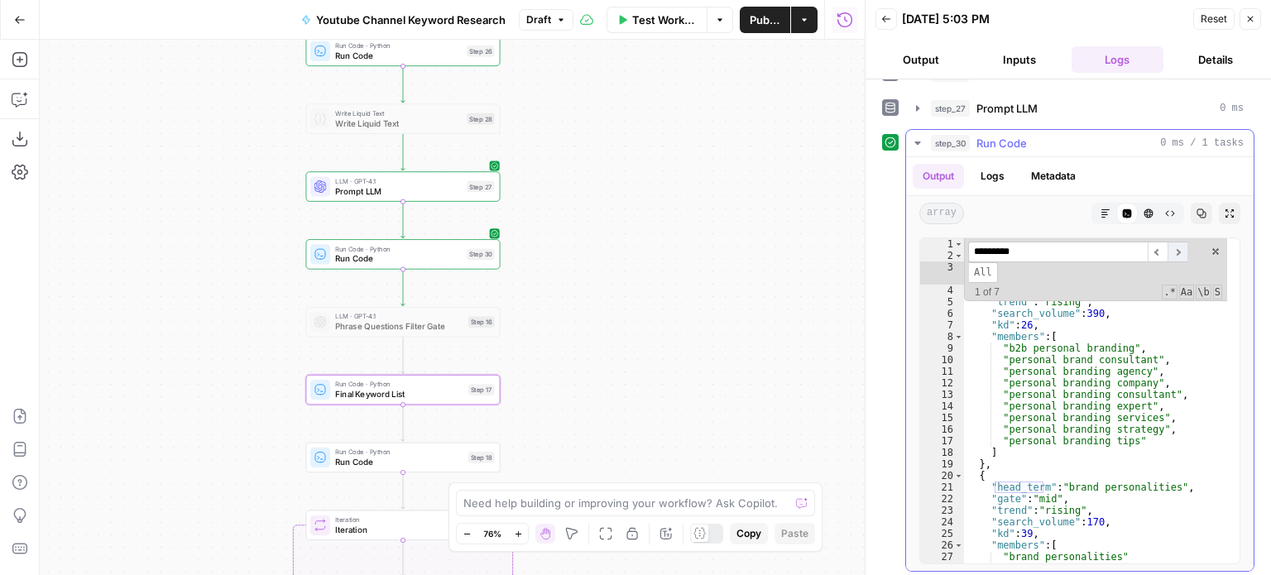
click at [1179, 243] on span "​" at bounding box center [1178, 252] width 20 height 21
click at [1197, 209] on icon "button" at bounding box center [1202, 214] width 10 height 10
type textarea "**********"
click at [1102, 367] on div "[ { "head_term" : "personal branding consultant" , "gate" : "quick_win" , "tren…" at bounding box center [1095, 412] width 263 height 349
click at [1243, 506] on icon "close" at bounding box center [1248, 509] width 12 height 13
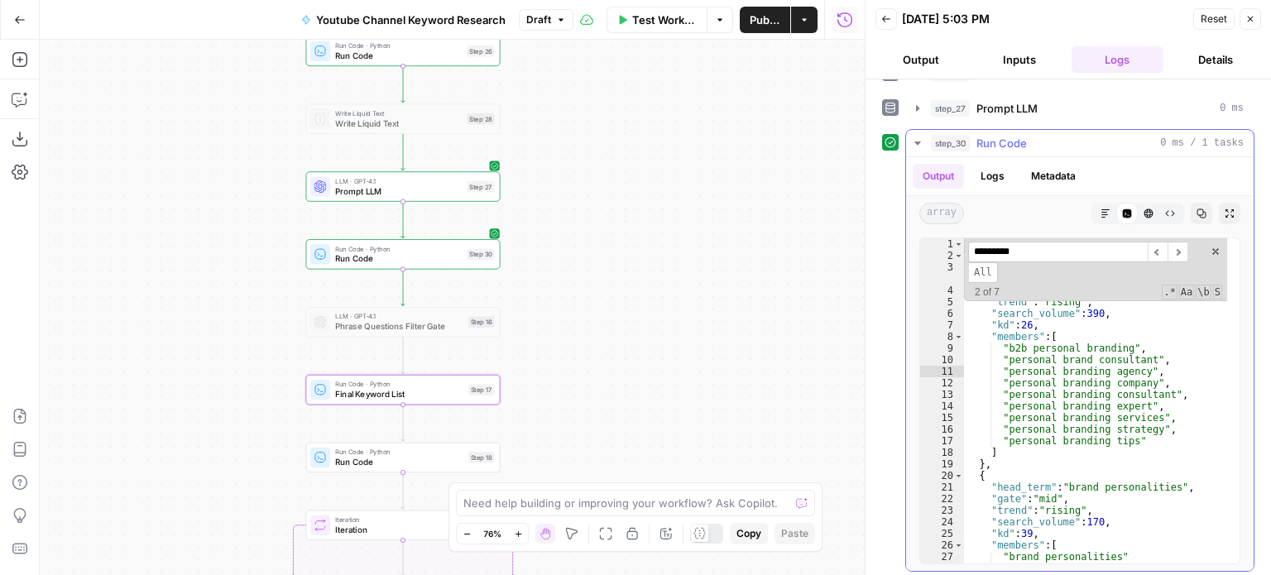
click at [1219, 205] on button "Expand Output" at bounding box center [1230, 214] width 22 height 22
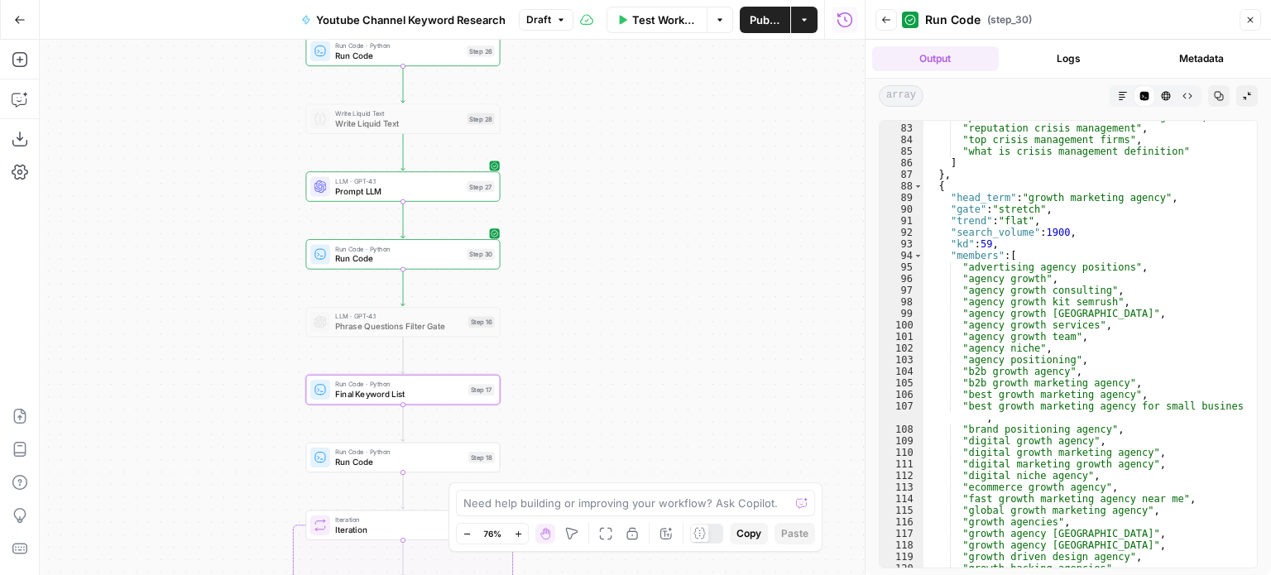
scroll to position [1511, 0]
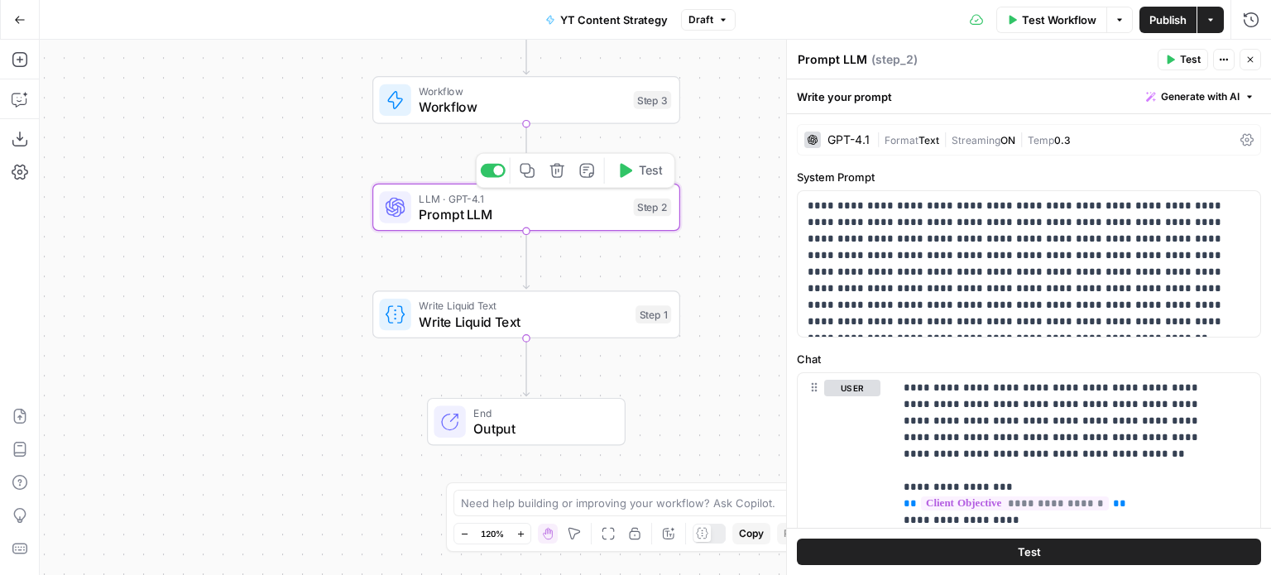
click at [120, 220] on div "Workflow Set Inputs Inputs Workflow Workflow Step 3 LLM · GPT-4.1 Prompt LLM St…" at bounding box center [656, 308] width 1232 height 536
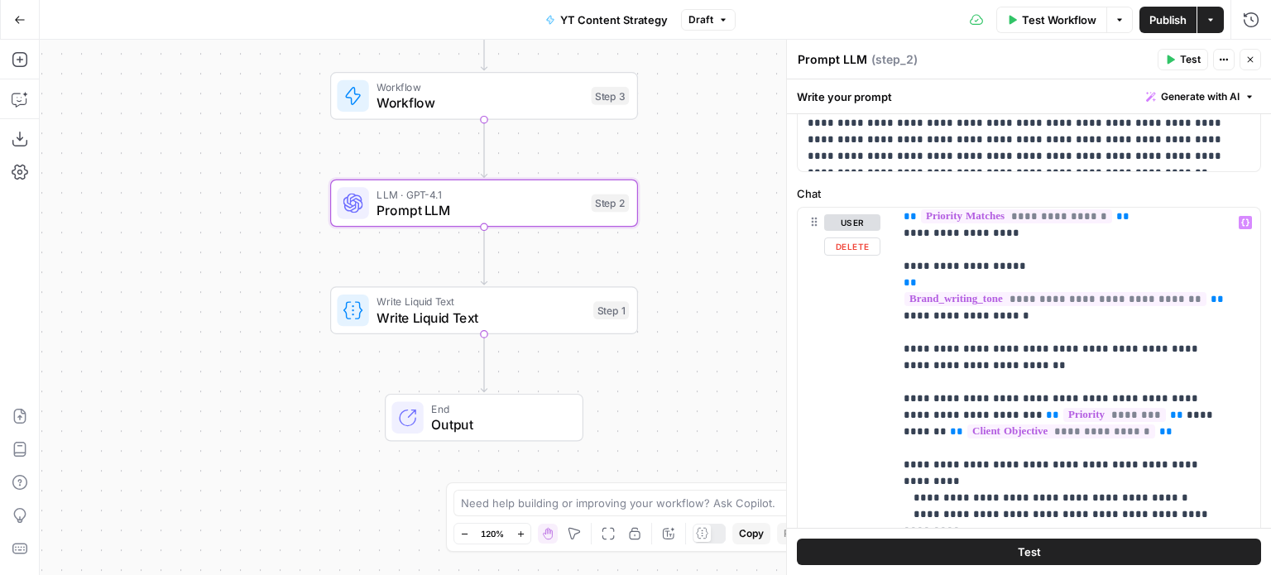
scroll to position [331, 0]
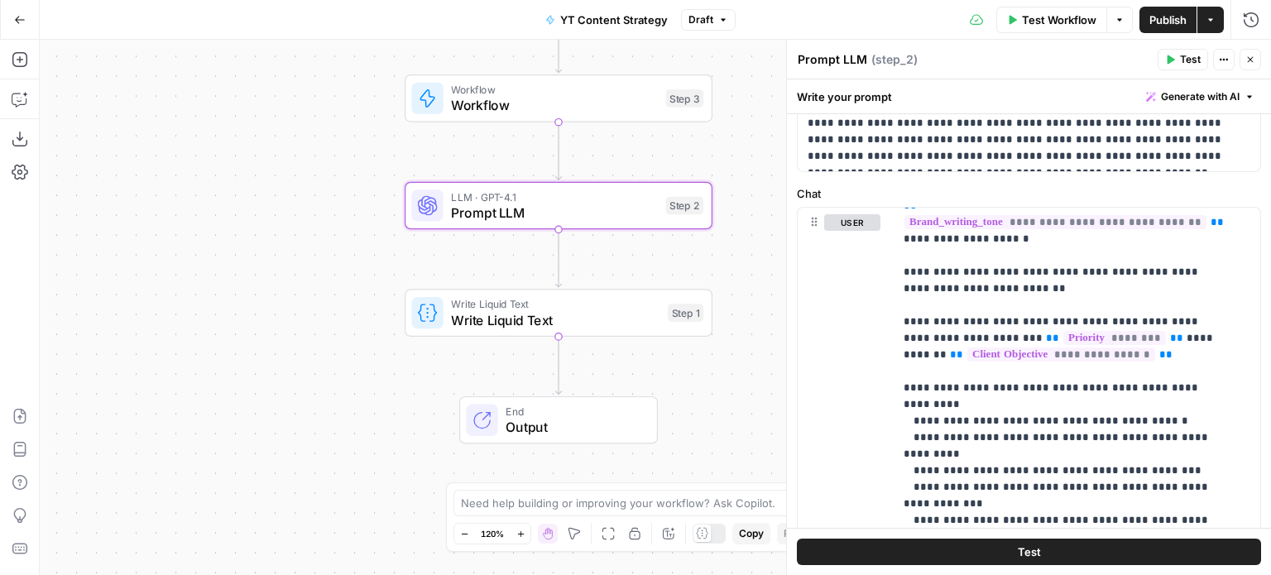
drag, startPoint x: 193, startPoint y: 182, endPoint x: 184, endPoint y: 2, distance: 179.8
click at [207, 175] on div "Workflow Set Inputs Inputs Workflow Workflow Step 3 LLM · GPT-4.1 Prompt LLM St…" at bounding box center [656, 308] width 1232 height 536
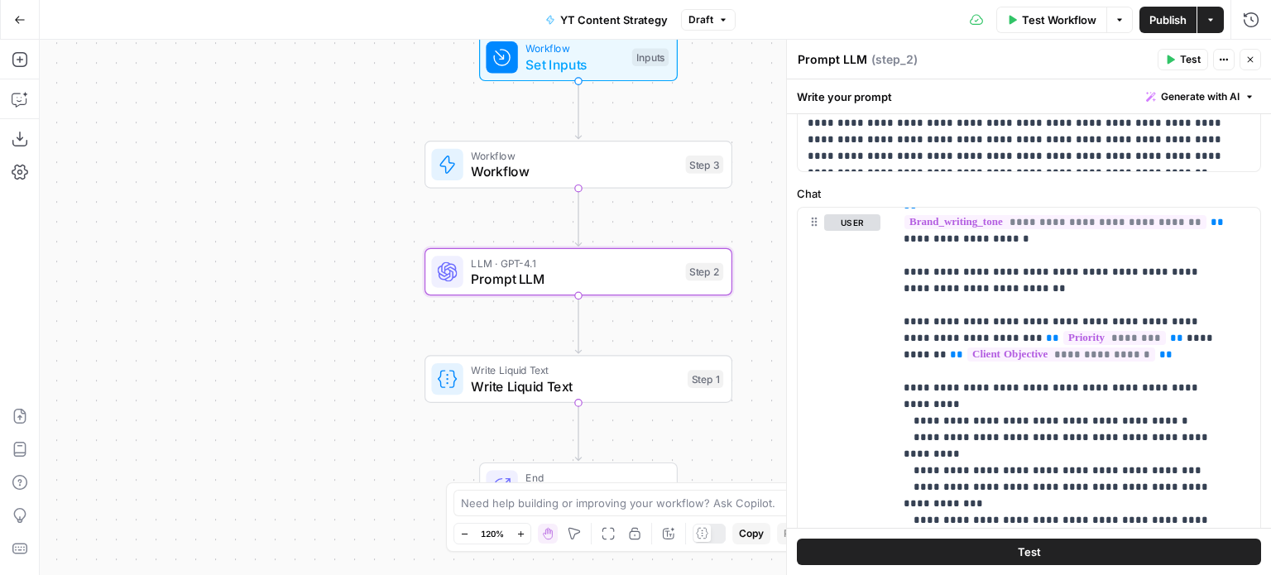
drag, startPoint x: 337, startPoint y: 142, endPoint x: 338, endPoint y: 264, distance: 122.5
click at [338, 264] on div "Workflow Set Inputs Inputs Workflow Workflow Step 3 LLM · GPT-4.1 Prompt LLM St…" at bounding box center [656, 308] width 1232 height 536
